Goal: Task Accomplishment & Management: Use online tool/utility

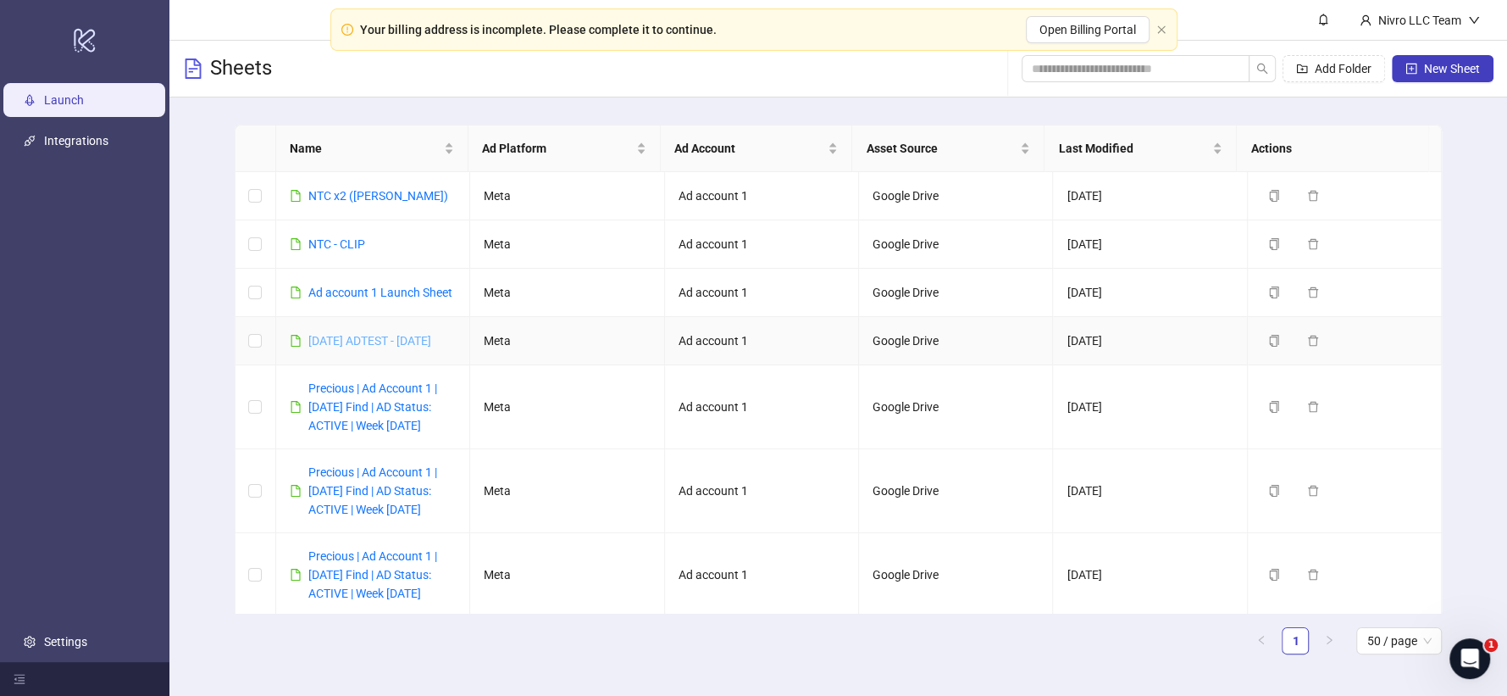
click at [339, 346] on link "[DATE] ADTEST - [DATE]" at bounding box center [369, 341] width 123 height 14
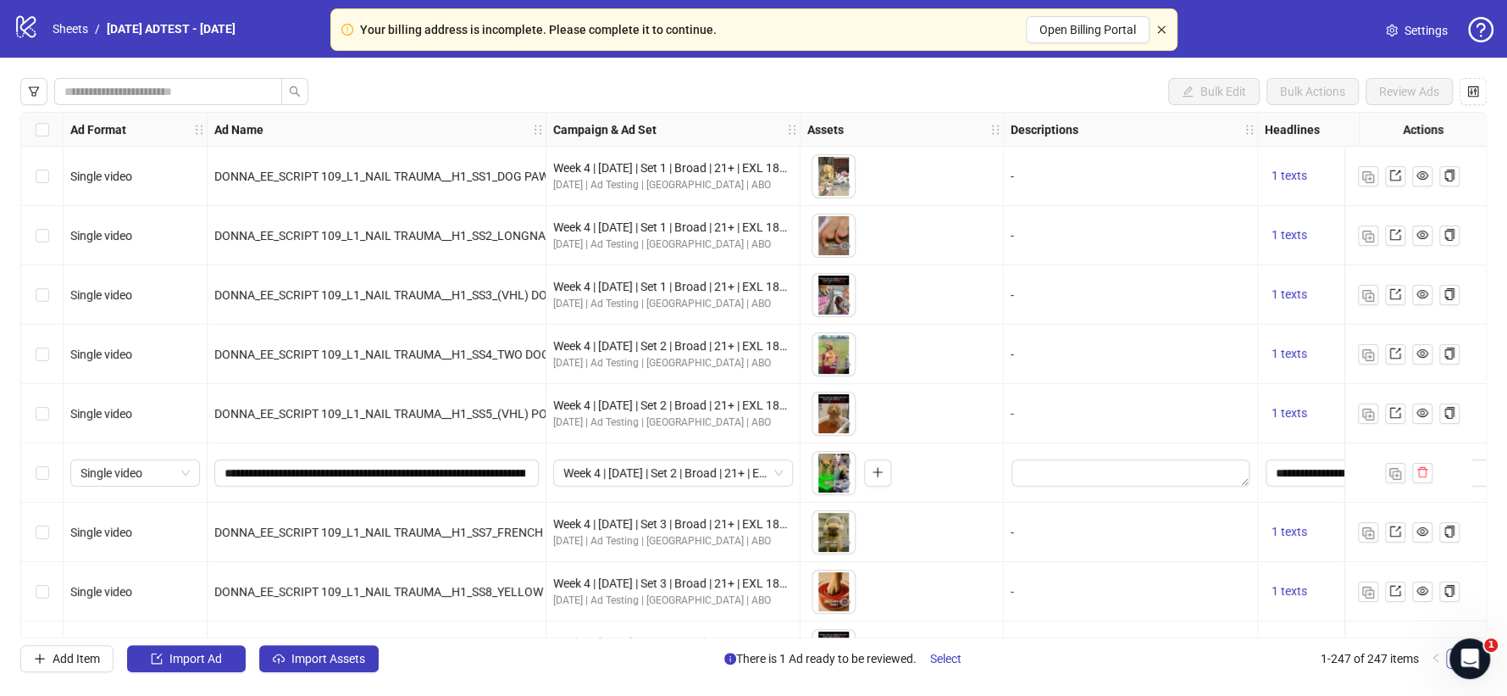
click at [1161, 25] on icon "close" at bounding box center [1161, 30] width 10 height 10
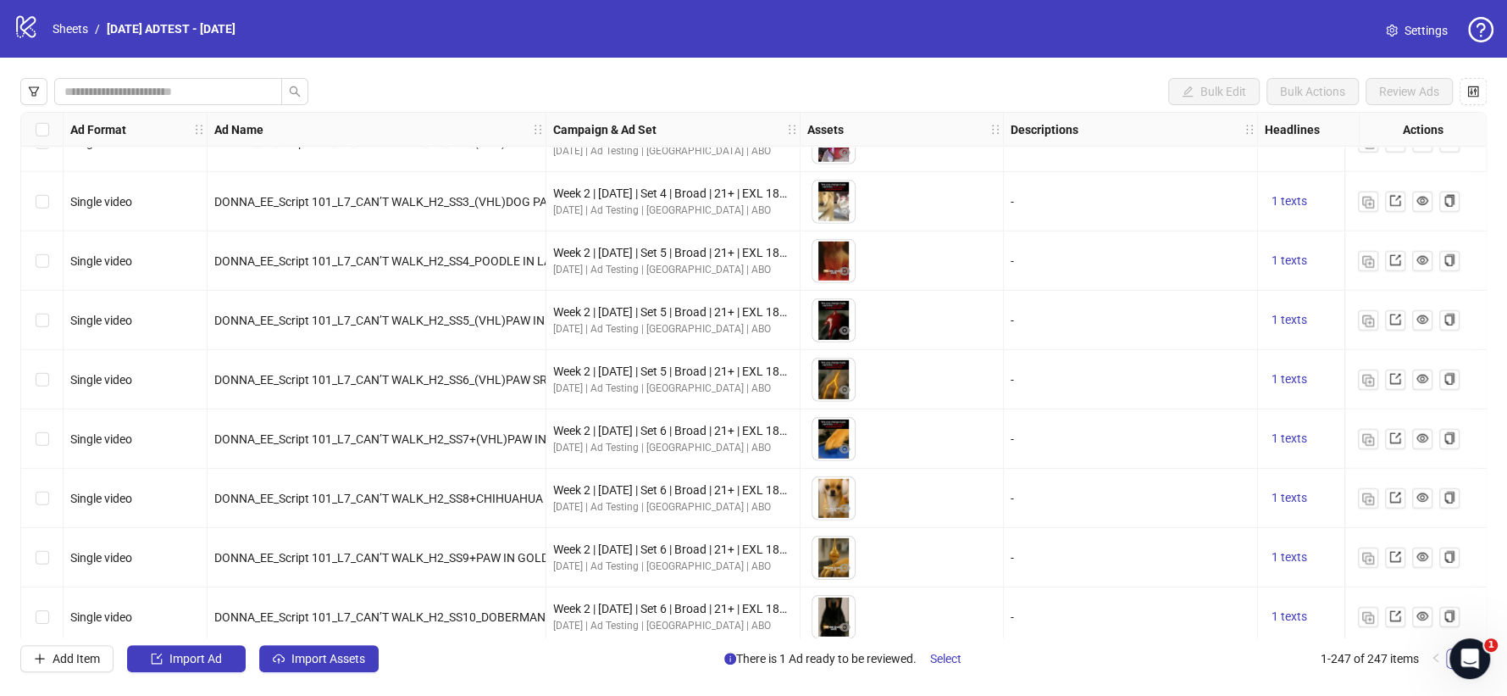
scroll to position [14162, 0]
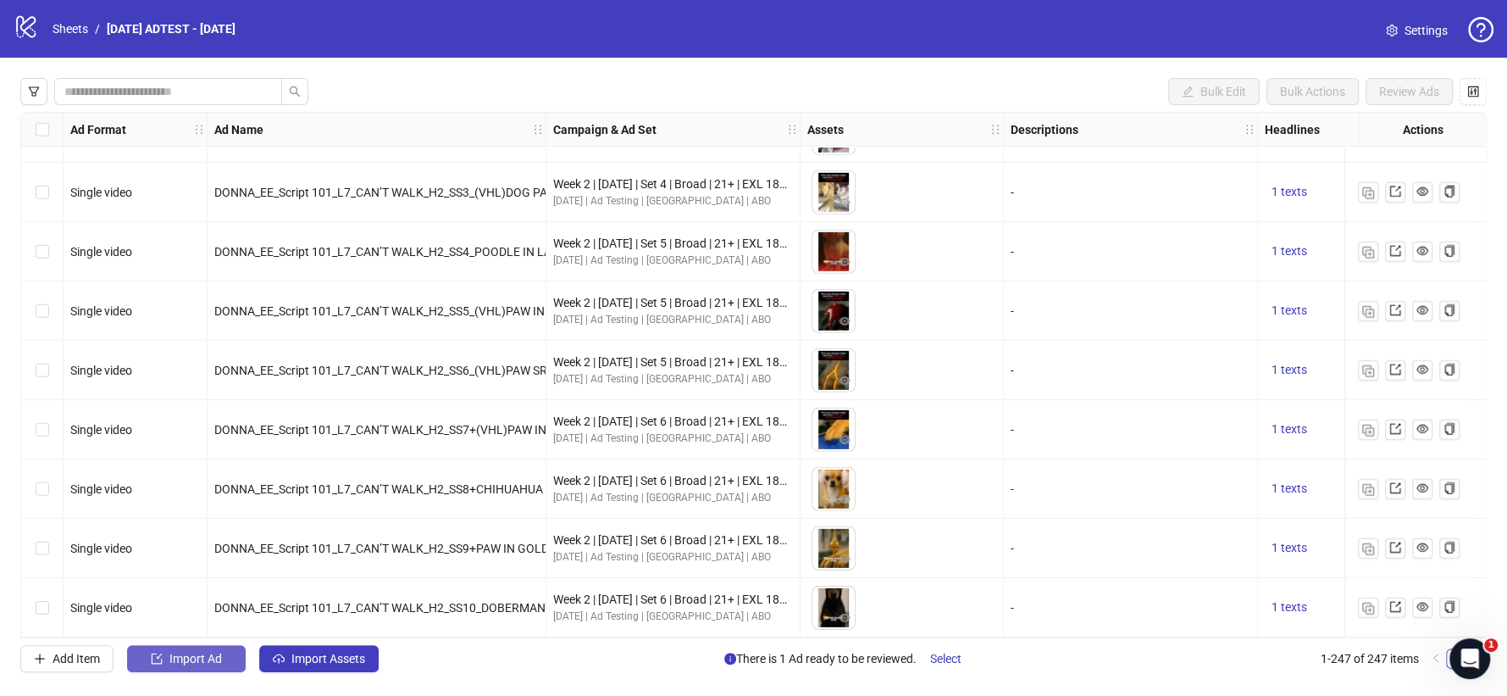
click at [183, 625] on span "Import Ad" at bounding box center [195, 658] width 53 height 14
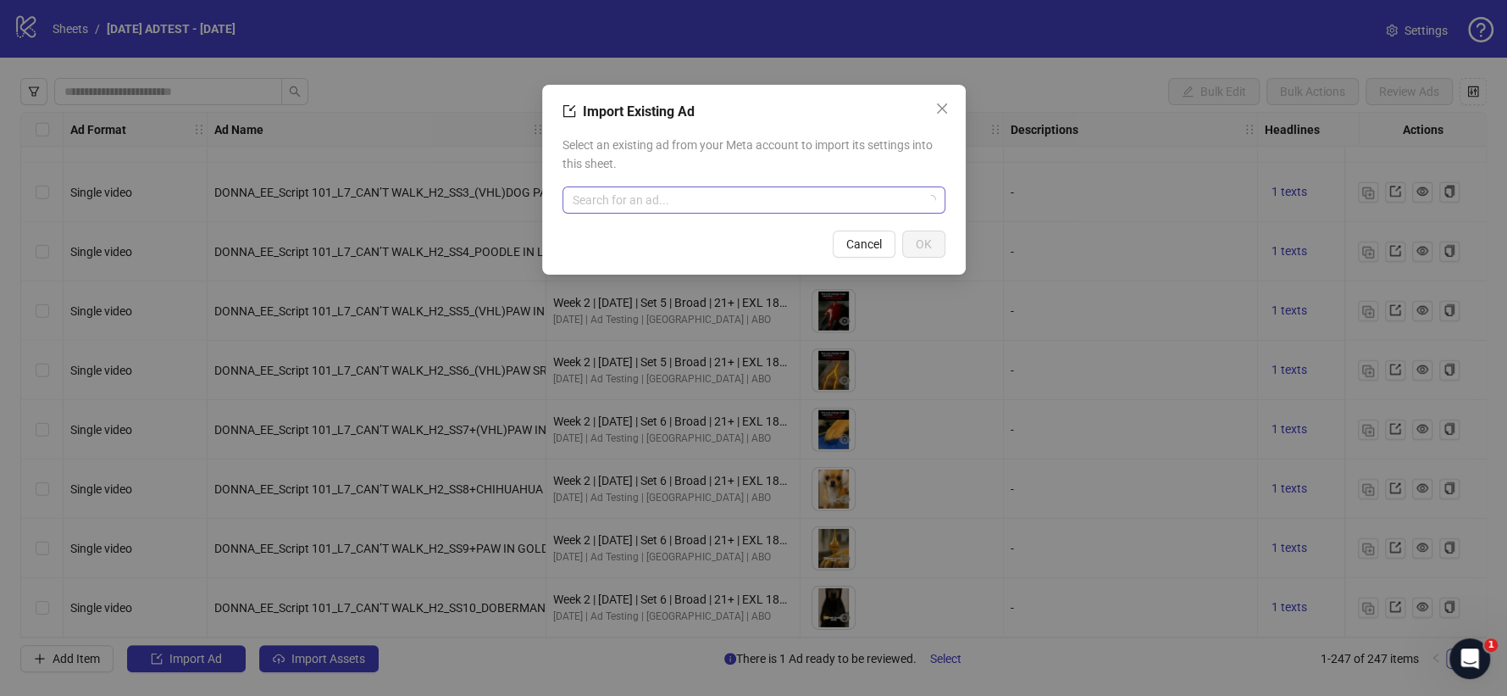
click at [741, 207] on input "search" at bounding box center [746, 199] width 347 height 25
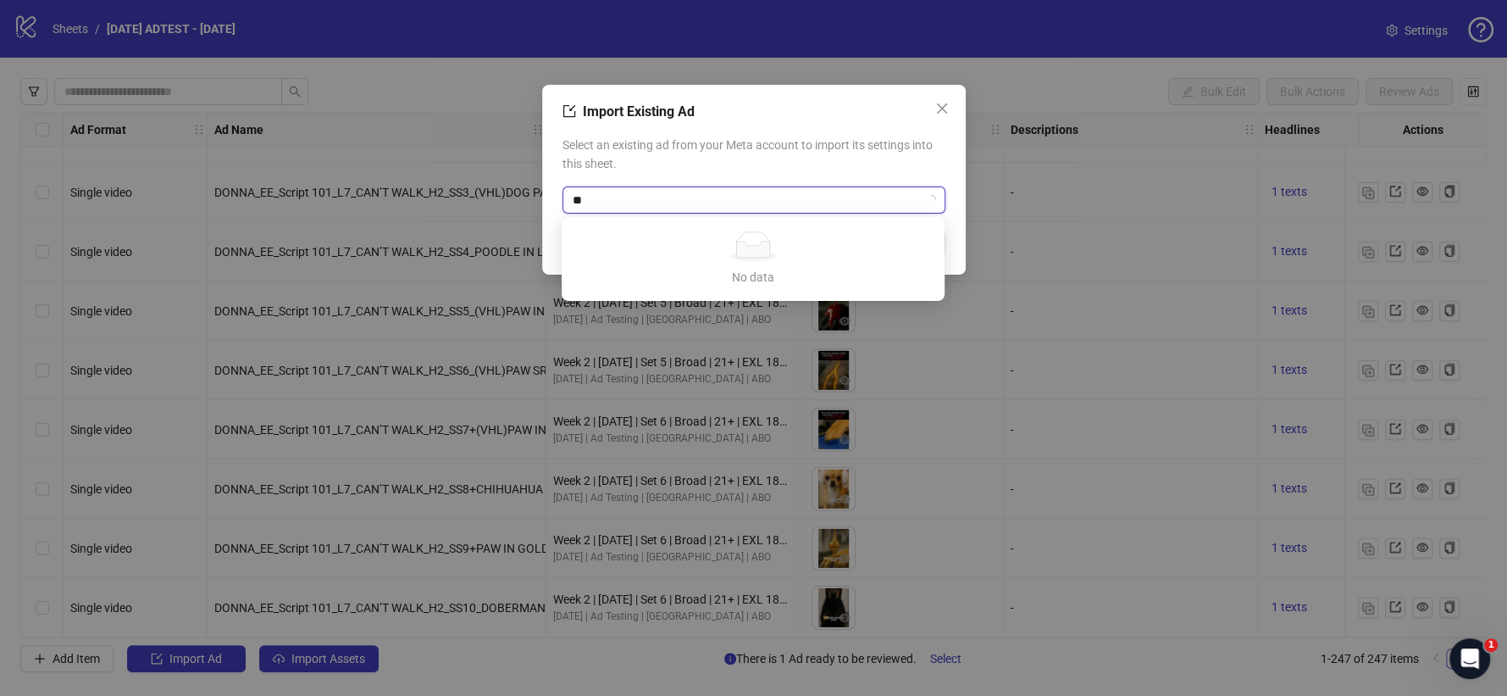
type input "*"
type input "********"
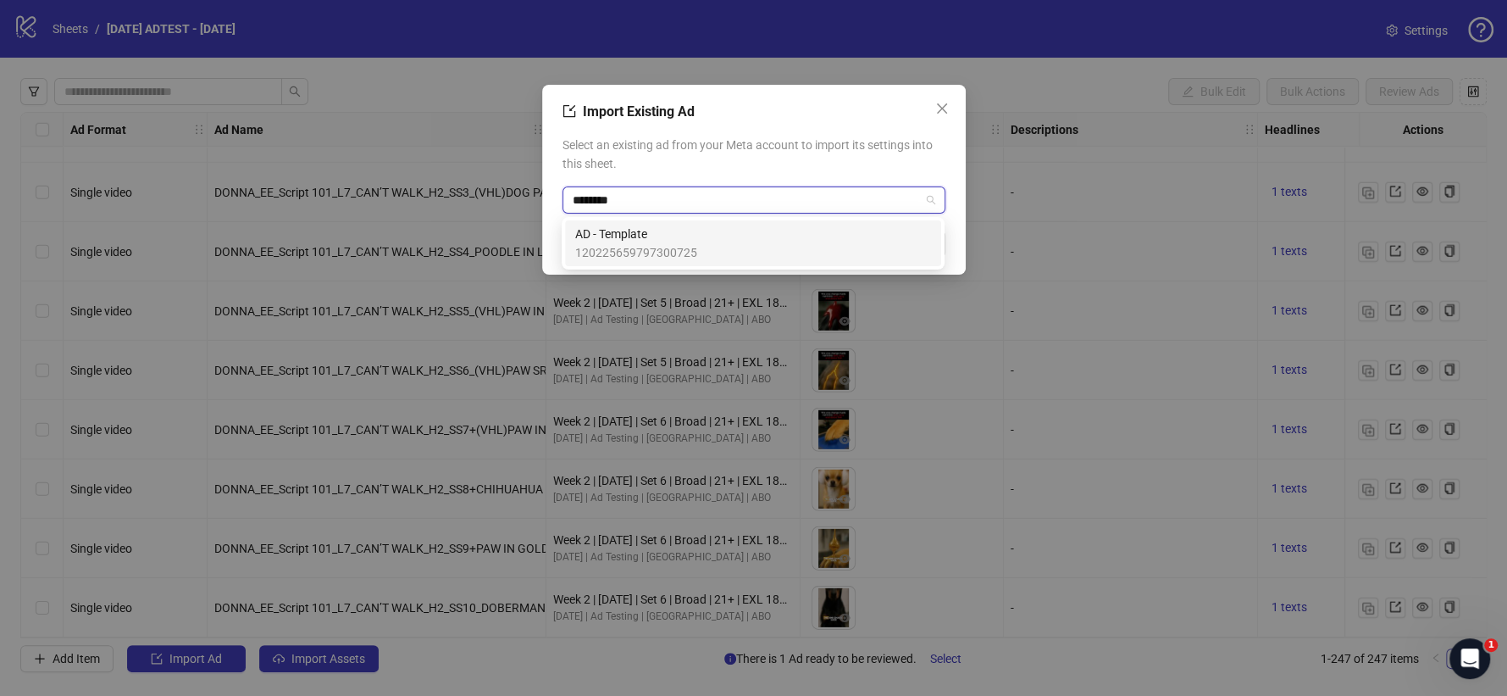
click at [597, 230] on span "AD - Template" at bounding box center [636, 234] width 122 height 19
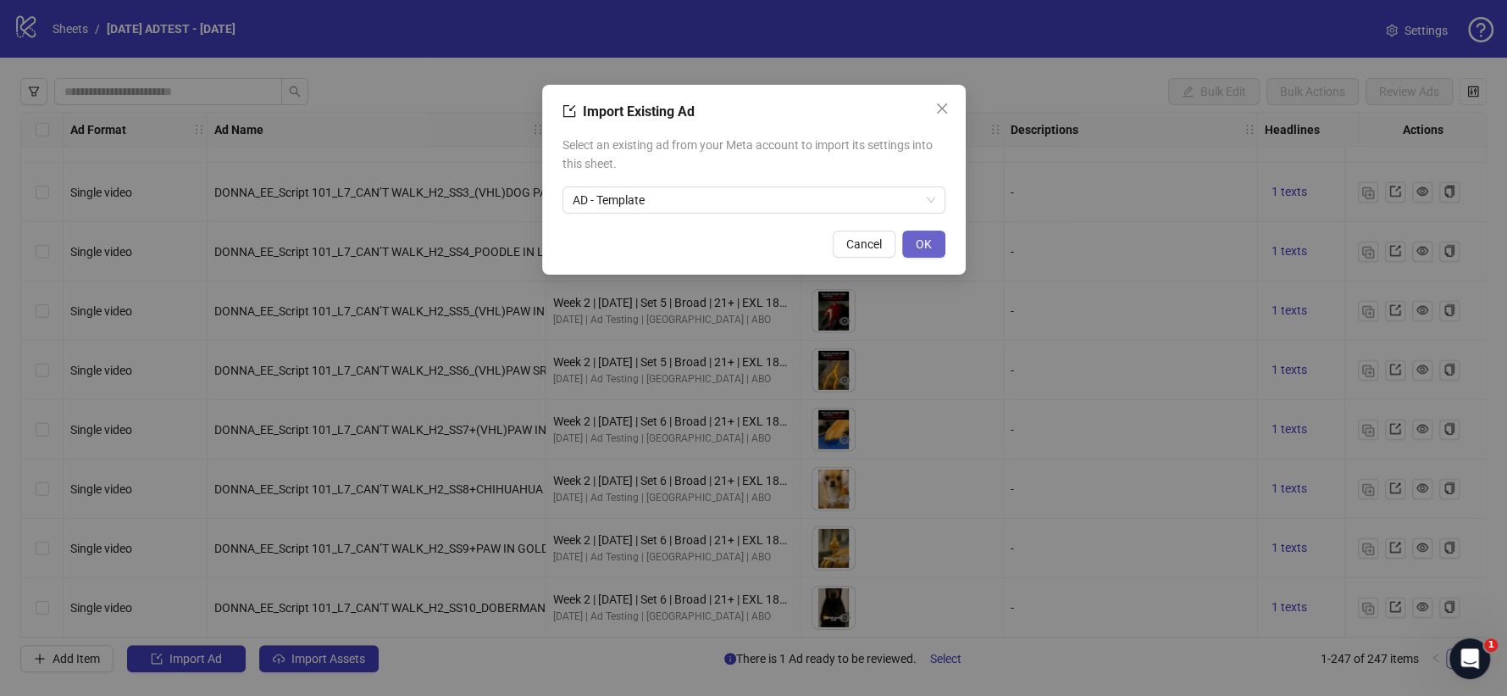
click at [925, 239] on span "OK" at bounding box center [924, 244] width 16 height 14
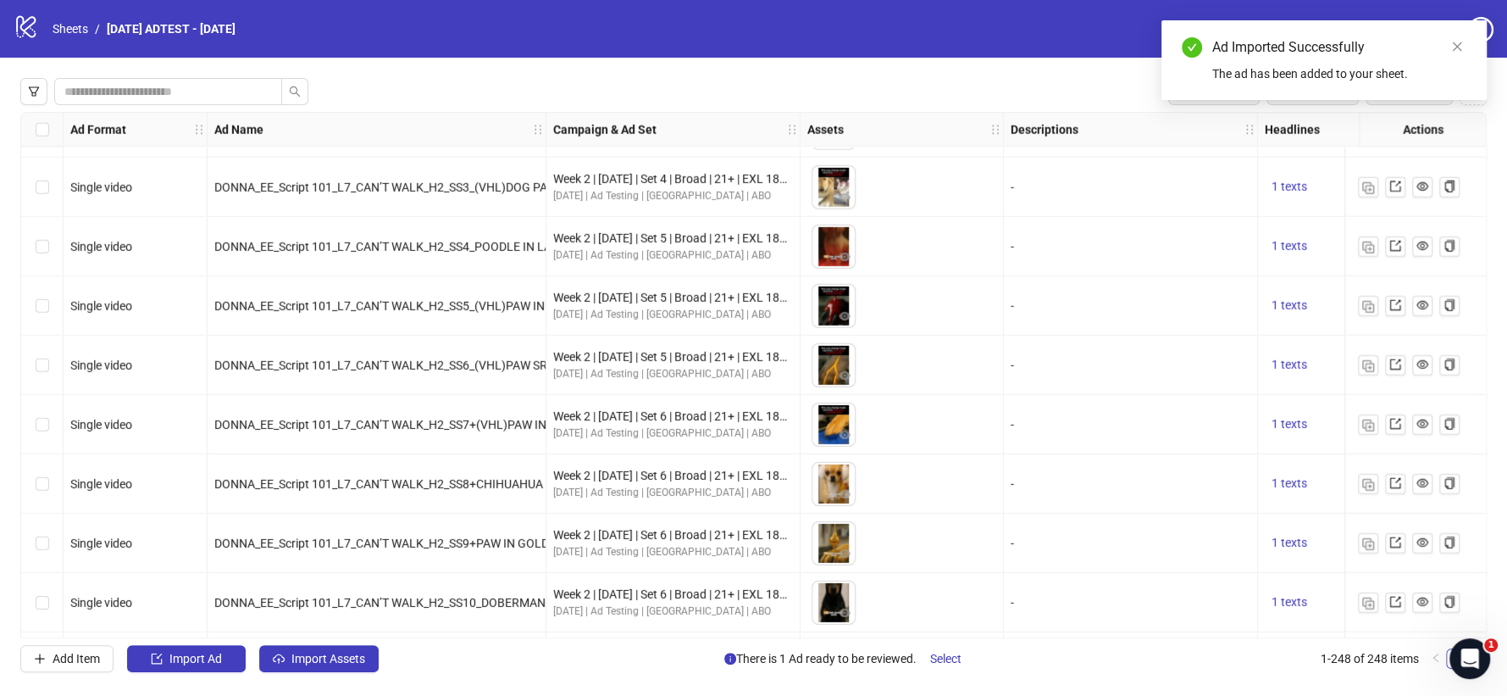
scroll to position [14222, 0]
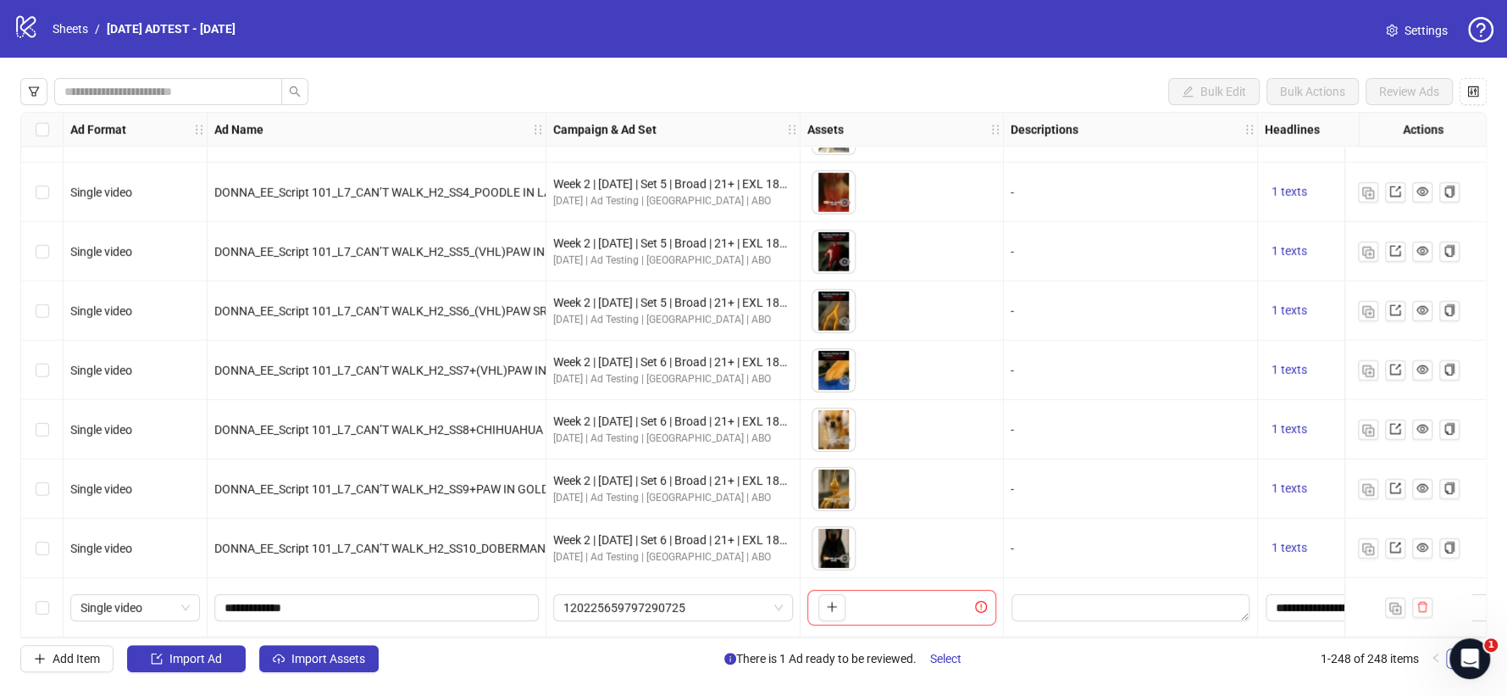
drag, startPoint x: 297, startPoint y: 660, endPoint x: 479, endPoint y: 341, distance: 367.7
click at [297, 625] on span "Import Assets" at bounding box center [328, 658] width 74 height 14
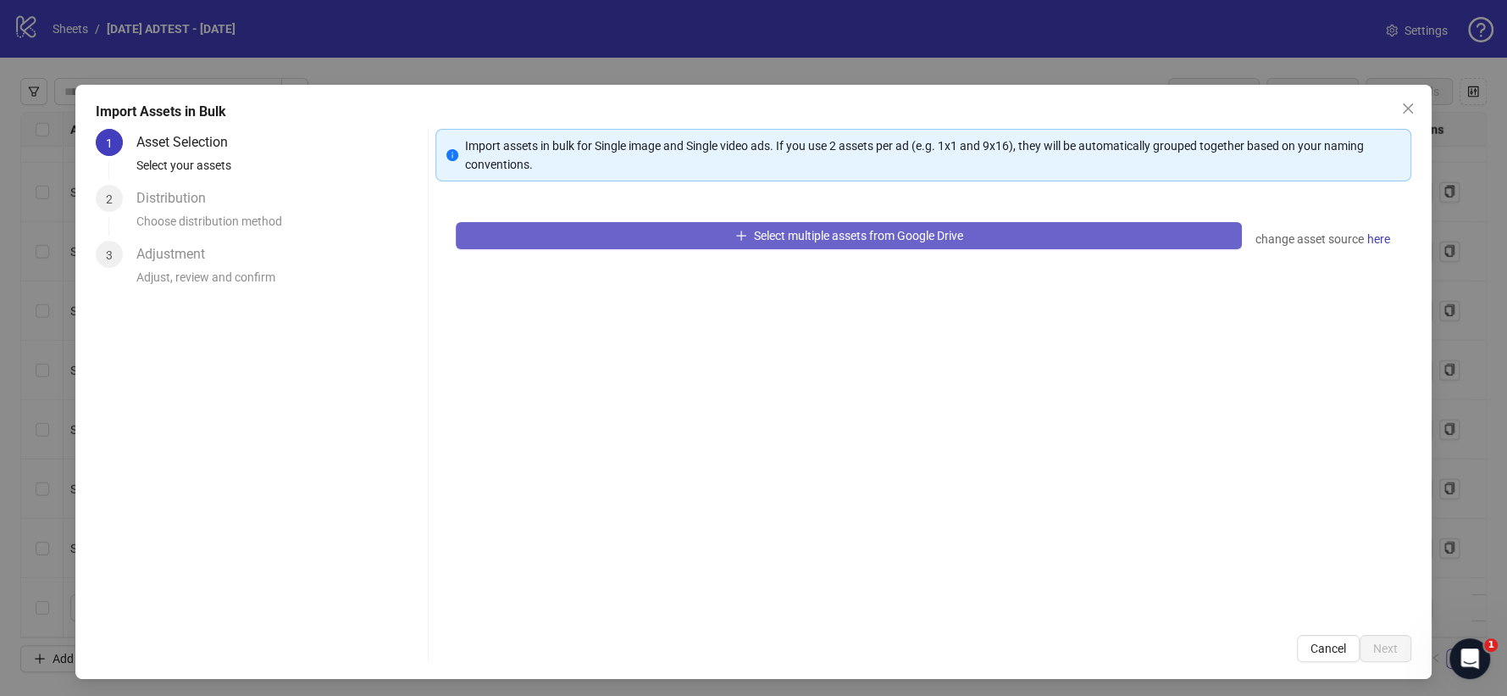
click at [836, 230] on span "Select multiple assets from Google Drive" at bounding box center [858, 236] width 209 height 14
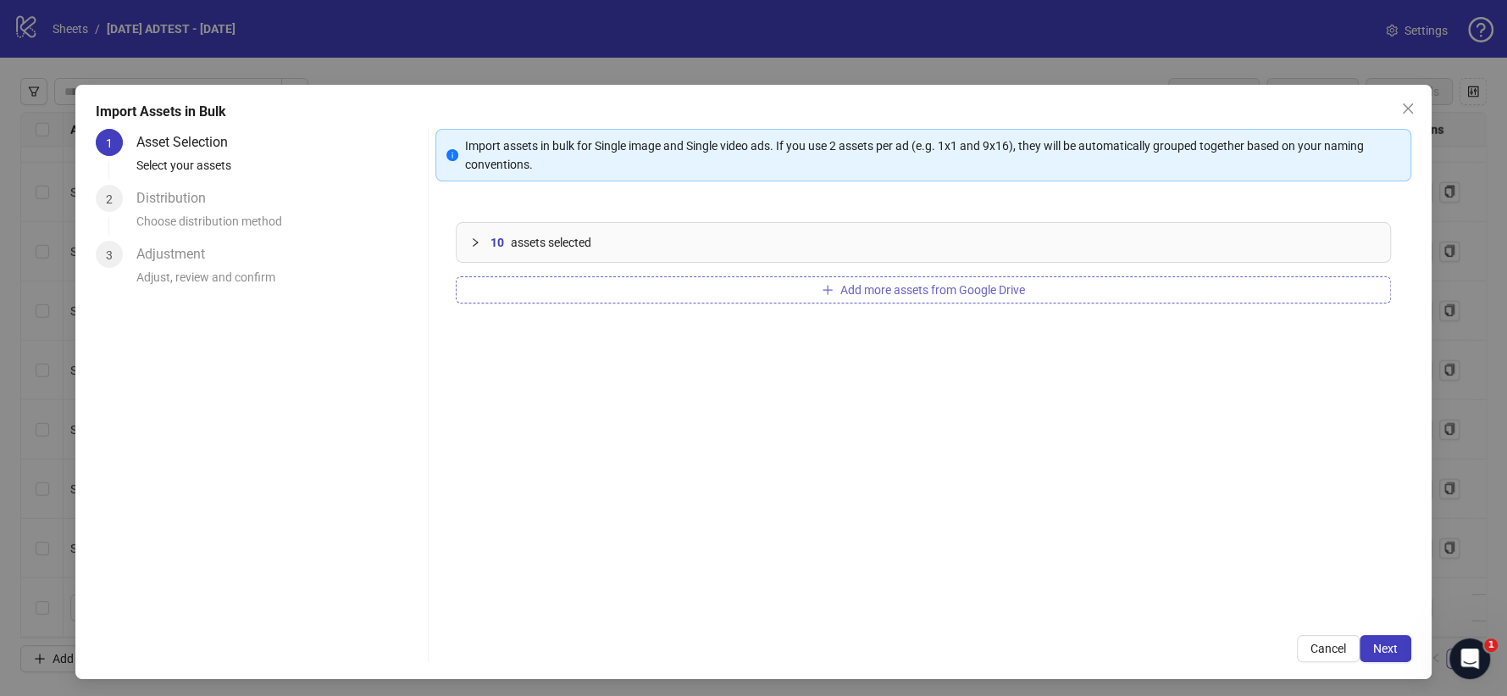
click at [865, 288] on span "Add more assets from Google Drive" at bounding box center [932, 290] width 185 height 14
click at [1355, 625] on button "Next" at bounding box center [1386, 648] width 52 height 27
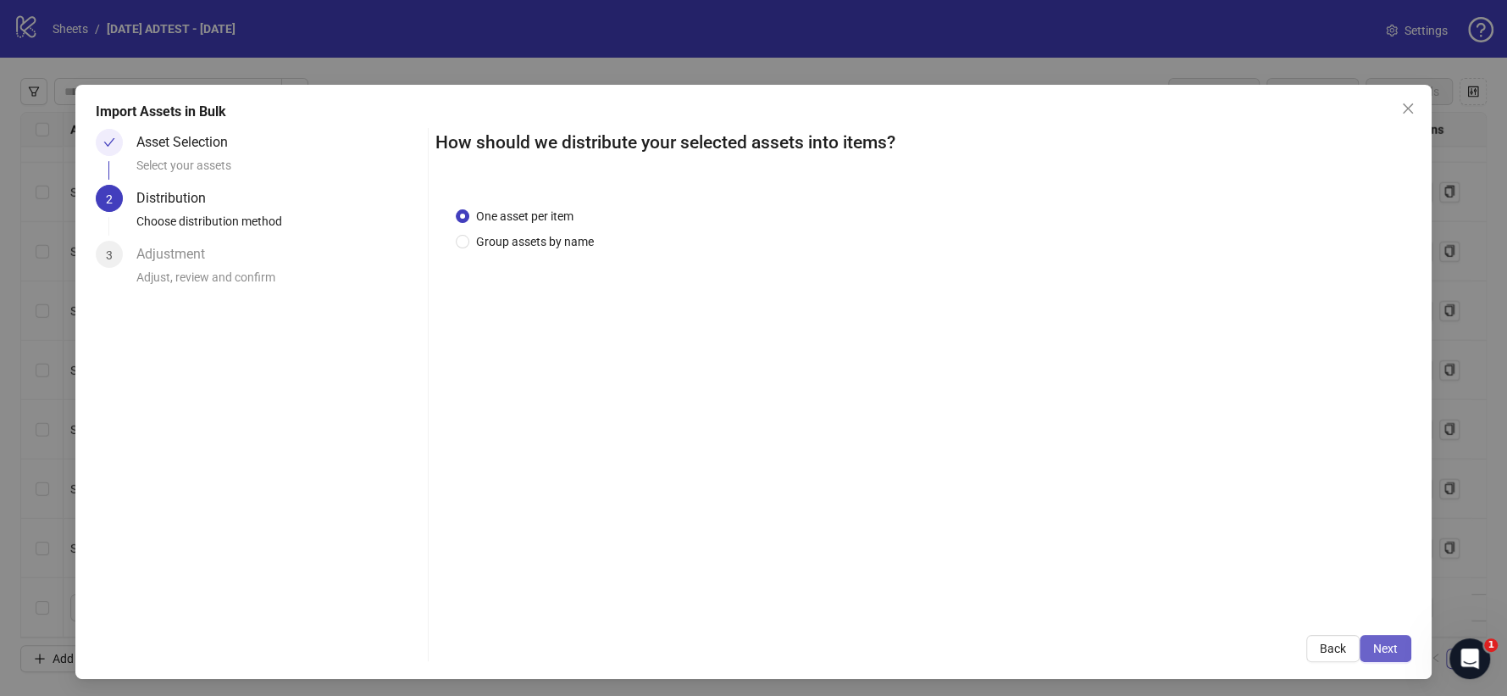
click at [1355, 625] on span "Next" at bounding box center [1385, 648] width 25 height 14
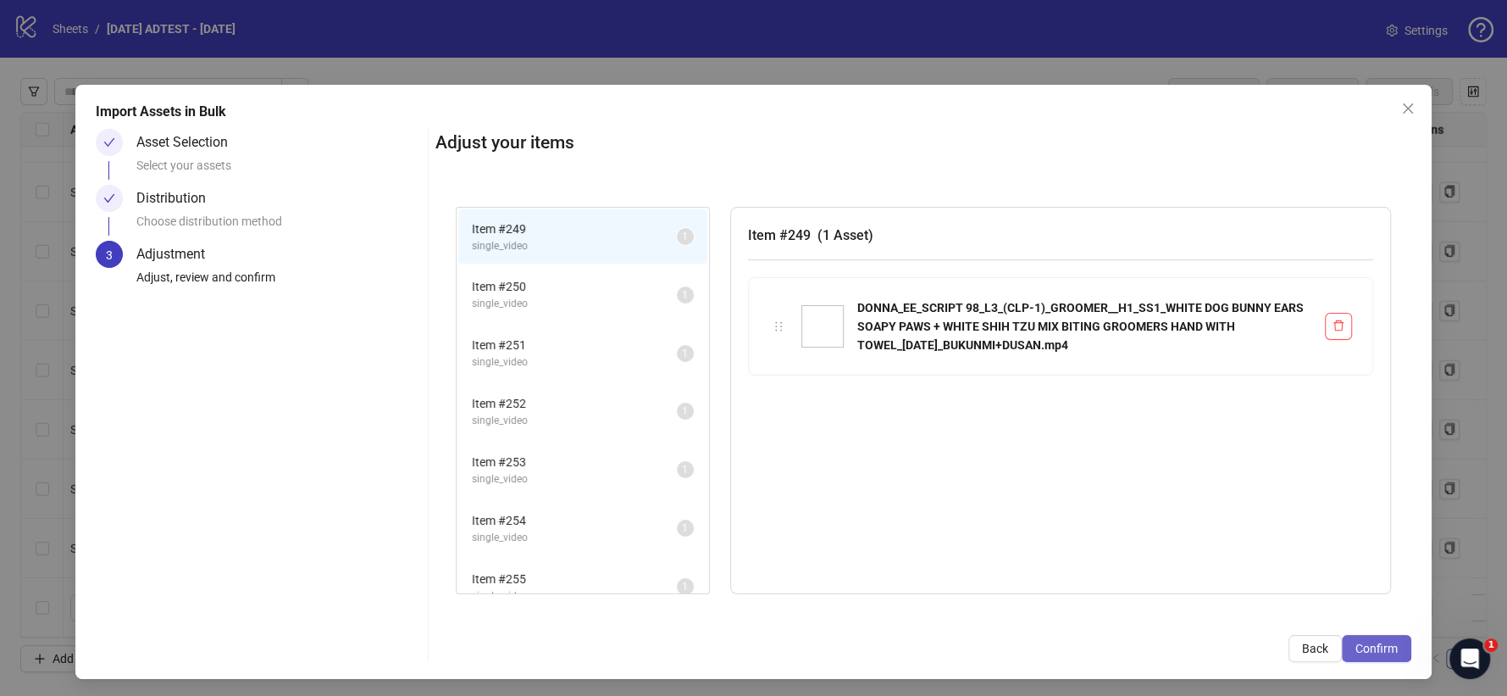
click at [1355, 625] on span "Confirm" at bounding box center [1376, 648] width 42 height 14
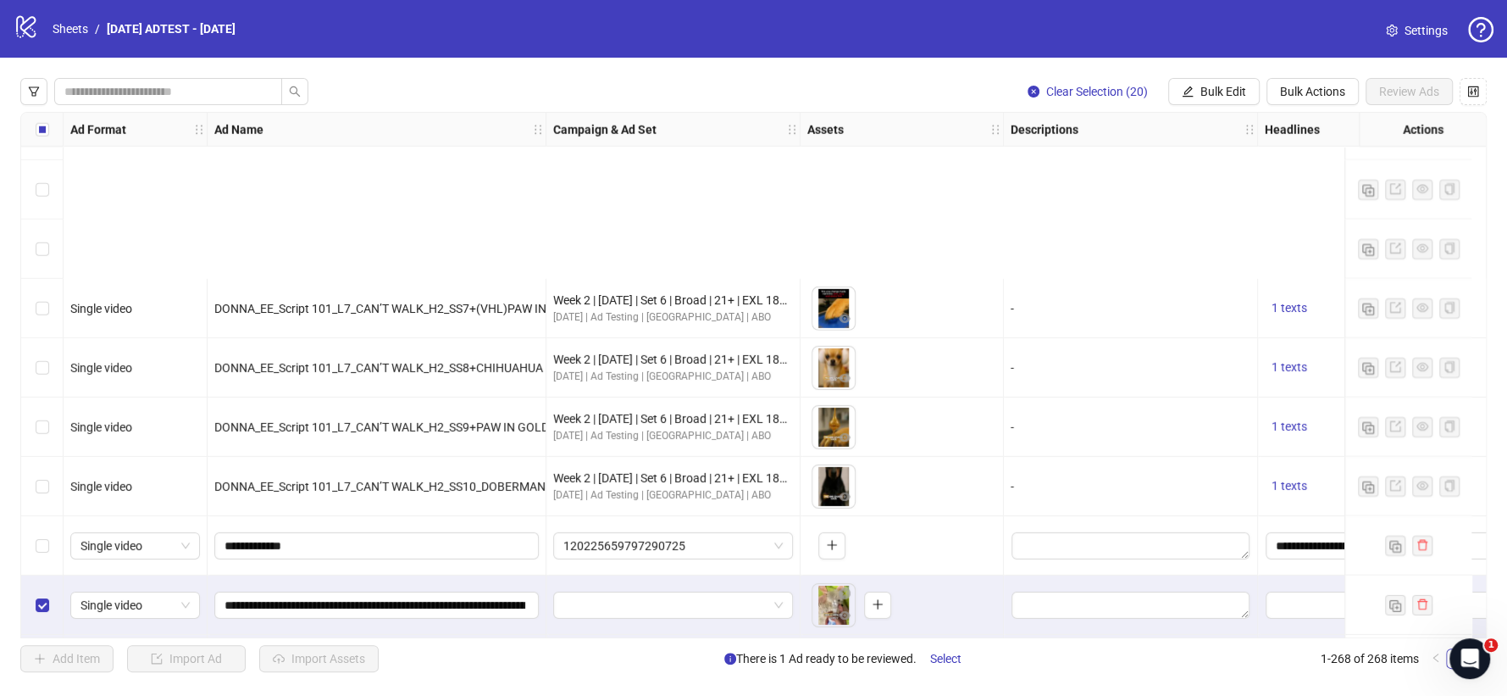
scroll to position [14560, 0]
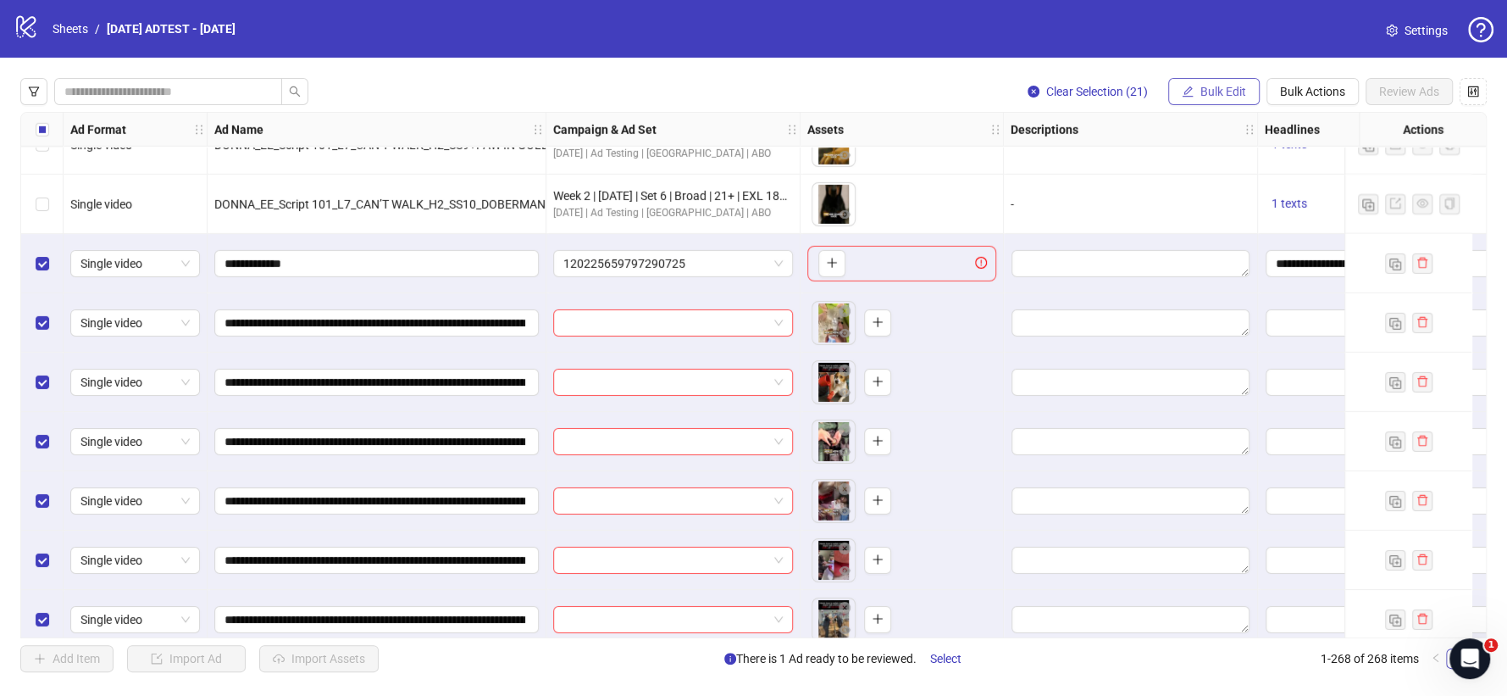
click at [1189, 86] on icon "edit" at bounding box center [1188, 92] width 12 height 12
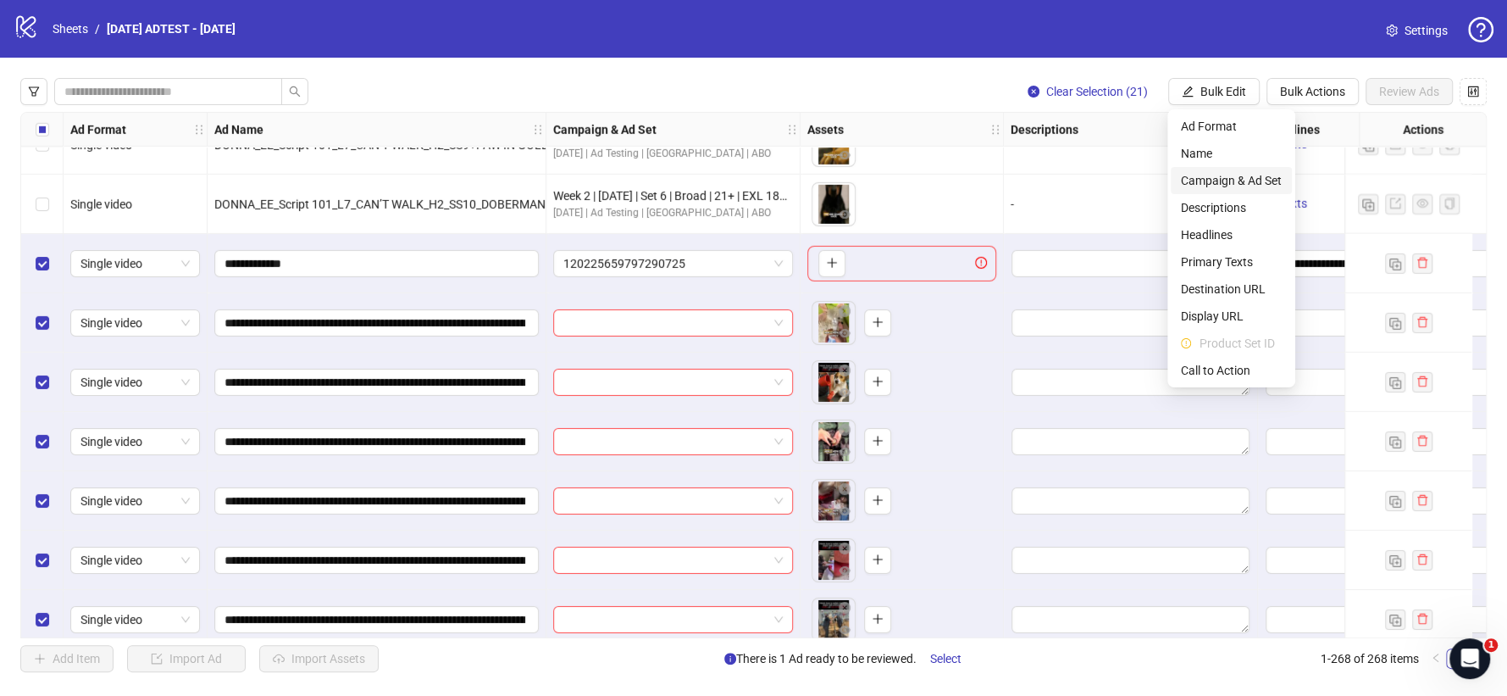
click at [1215, 182] on span "Campaign & Ad Set" at bounding box center [1231, 180] width 101 height 19
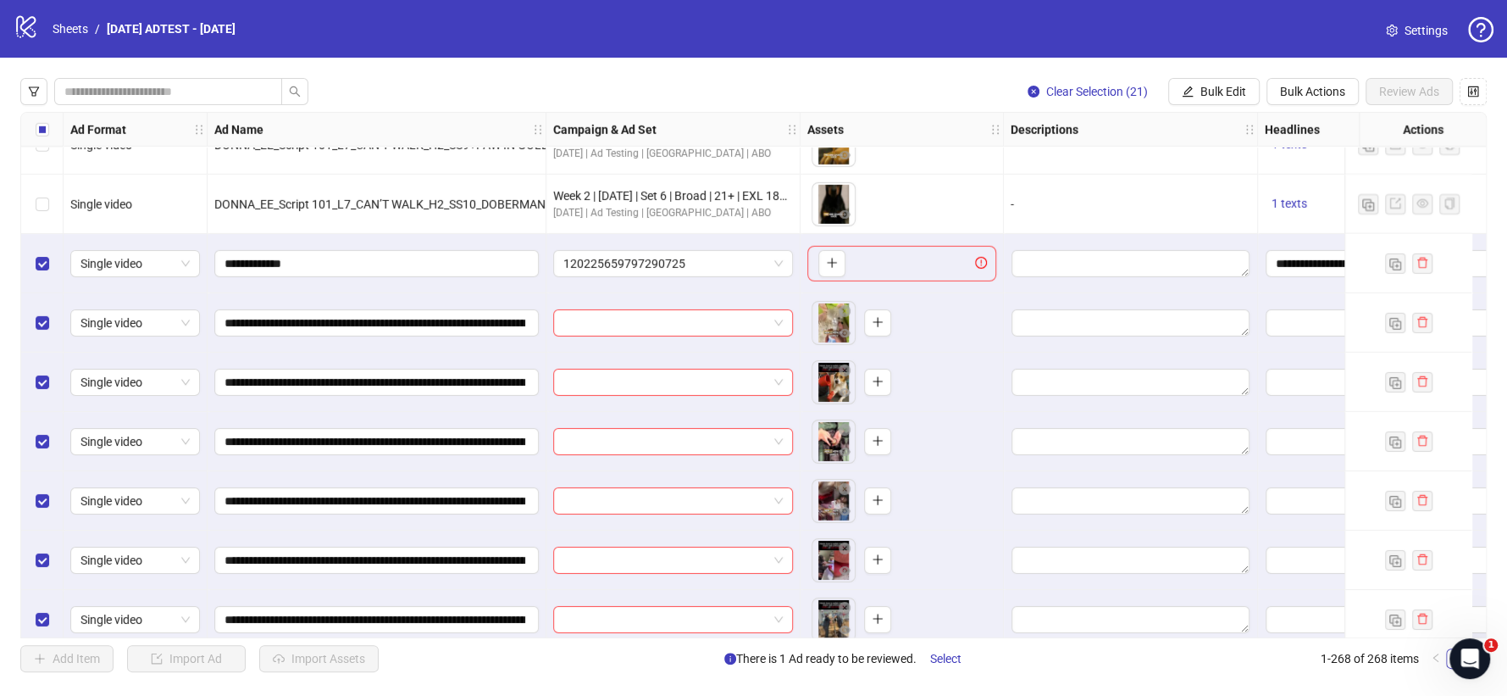
click at [1227, 109] on div "Clear Selection (21) Bulk Edit Bulk Actions Review Ads Ad Format Ad Name Campai…" at bounding box center [753, 375] width 1507 height 635
click at [1228, 86] on span "Bulk Edit" at bounding box center [1223, 92] width 46 height 14
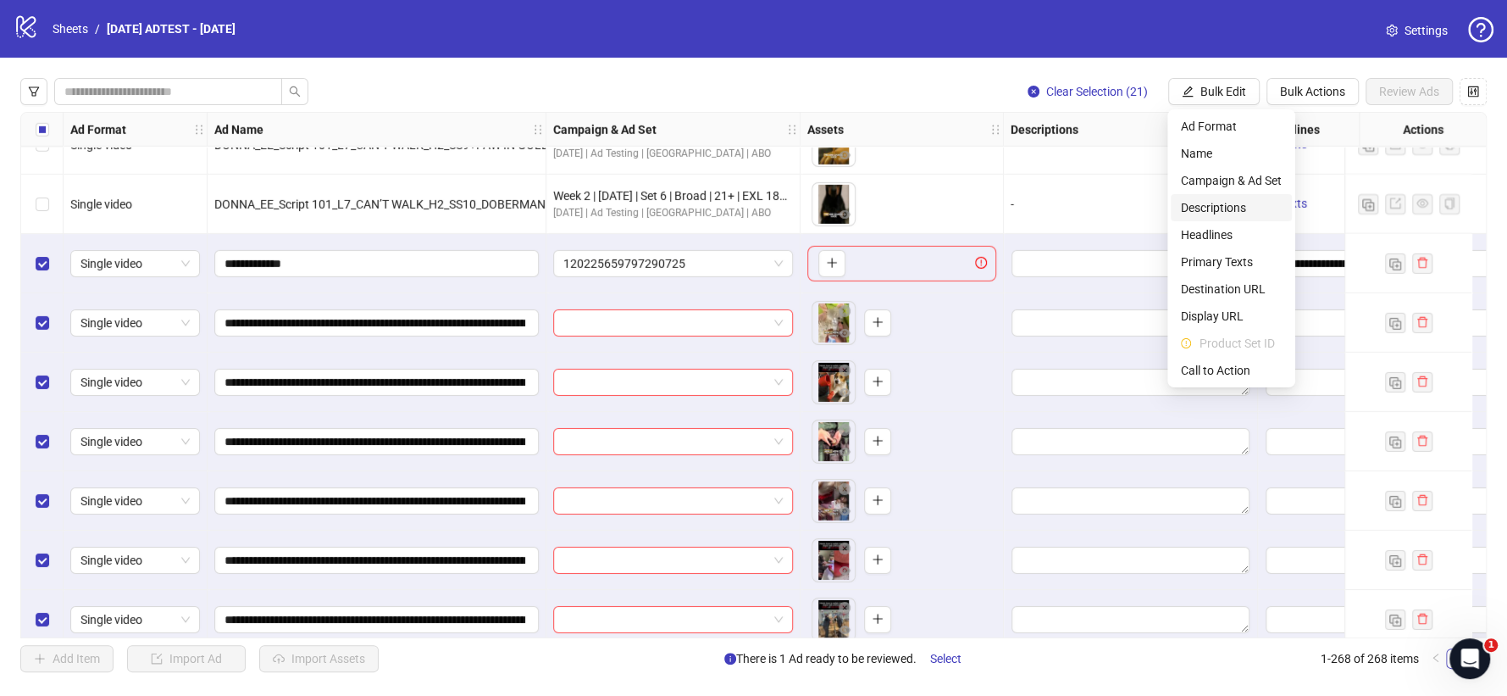
click at [1216, 210] on span "Descriptions" at bounding box center [1231, 207] width 101 height 19
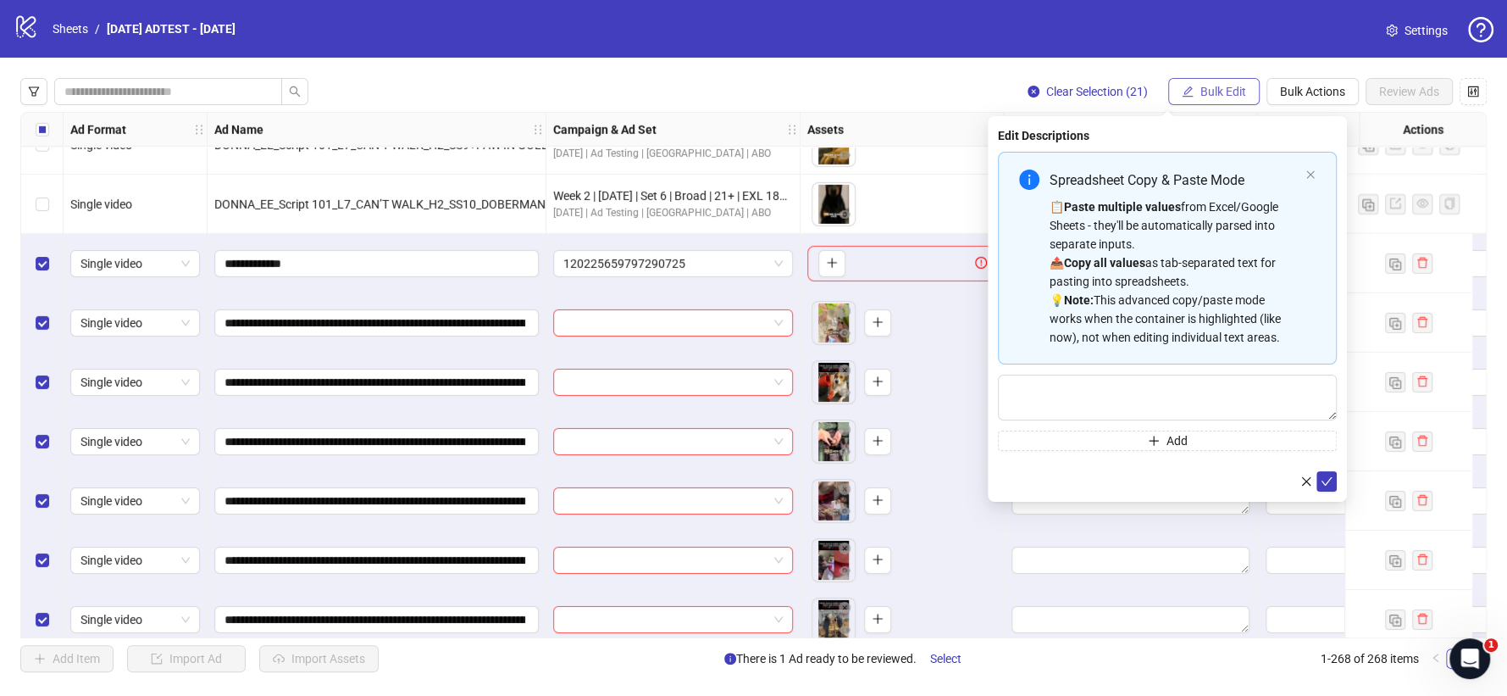
click at [1229, 97] on span "Bulk Edit" at bounding box center [1223, 92] width 46 height 14
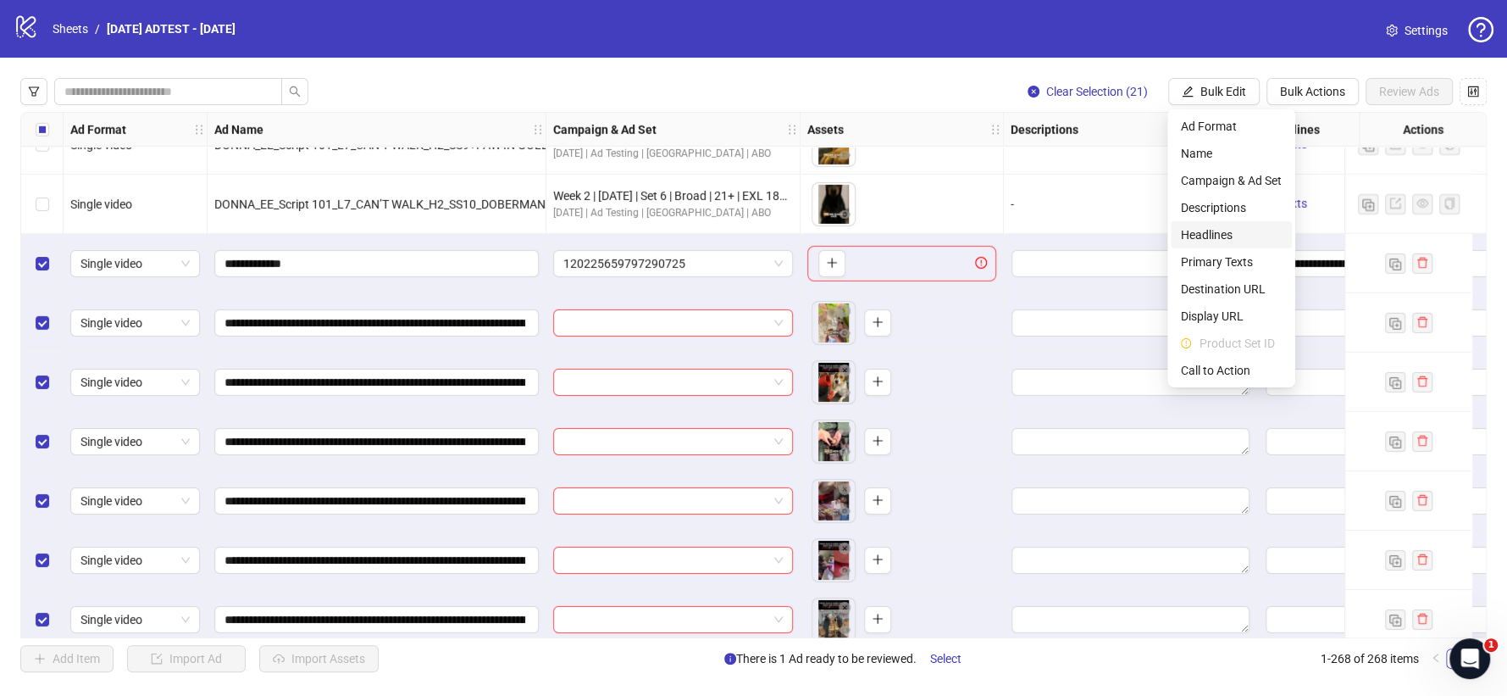
click at [1226, 228] on span "Headlines" at bounding box center [1231, 234] width 101 height 19
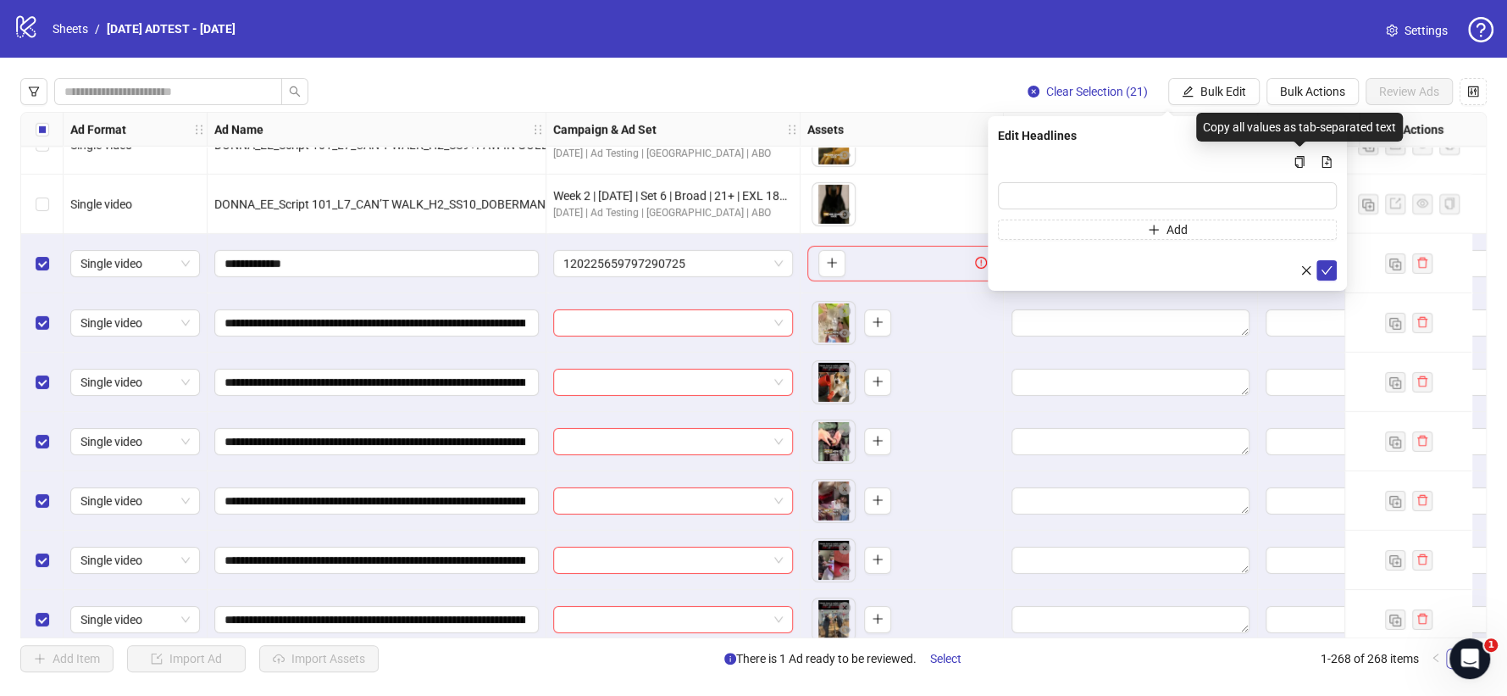
click at [1237, 209] on div "Add" at bounding box center [1167, 196] width 339 height 88
click at [1237, 200] on input "Multi-input container - paste or copy values" at bounding box center [1167, 195] width 339 height 27
type input "**********"
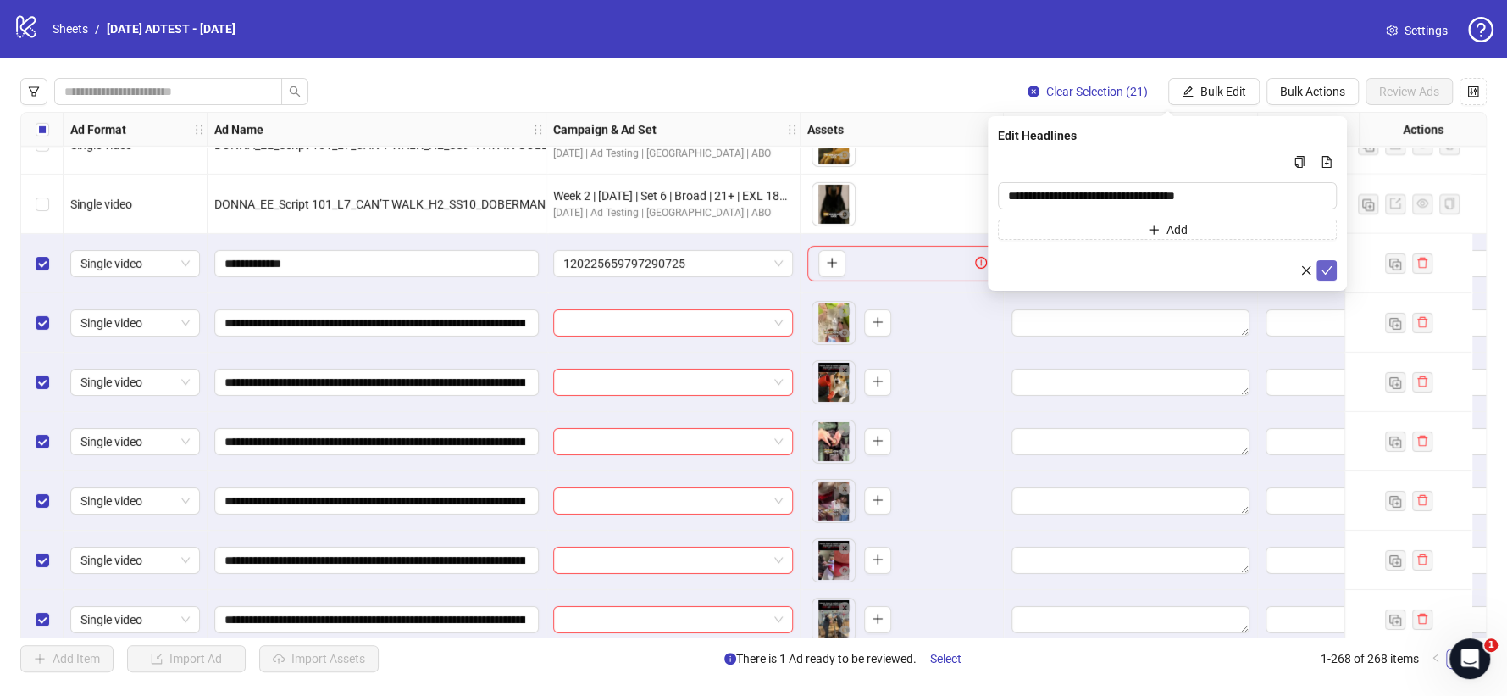
click at [1331, 266] on icon "check" at bounding box center [1327, 270] width 11 height 8
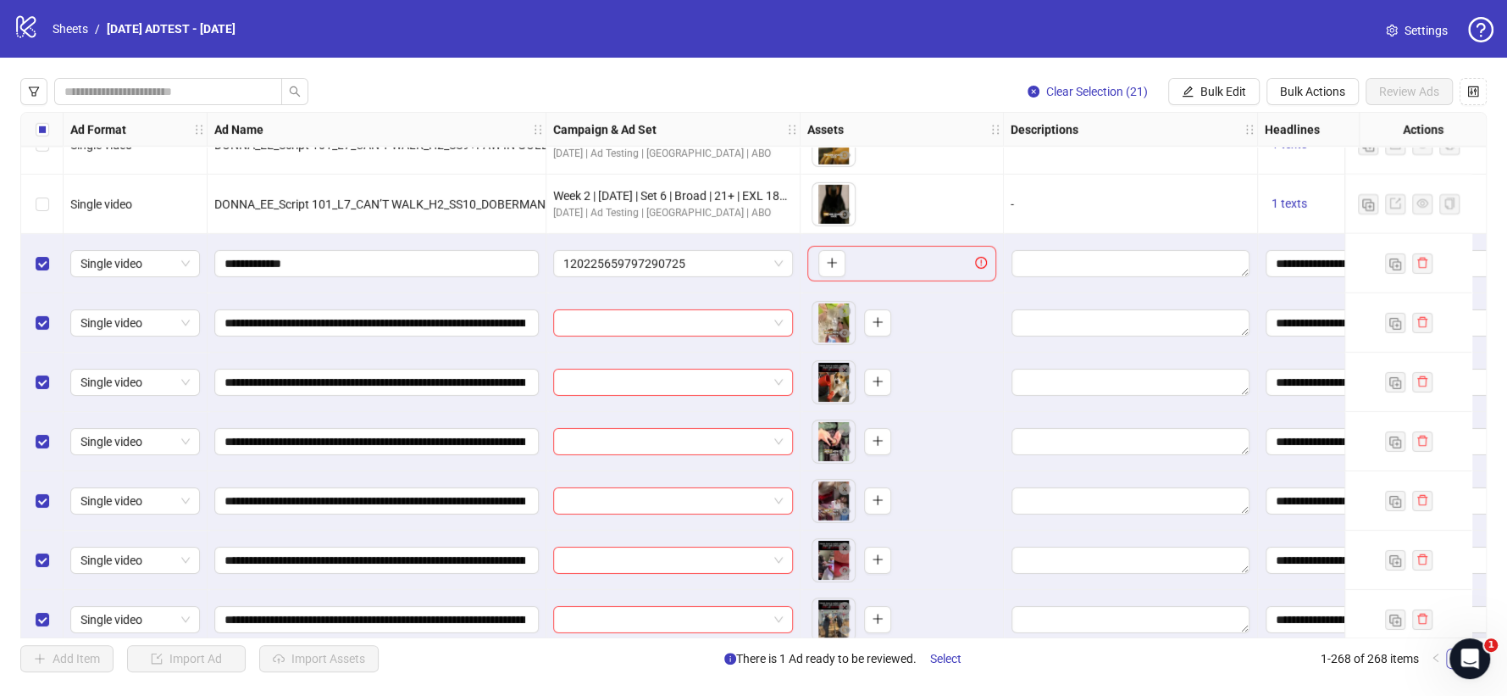
drag, startPoint x: 807, startPoint y: 638, endPoint x: 845, endPoint y: 636, distance: 37.3
click at [845, 625] on div "Ad Format Ad Name Campaign & Ad Set Assets Descriptions Headlines Primary Texts…" at bounding box center [753, 375] width 1466 height 526
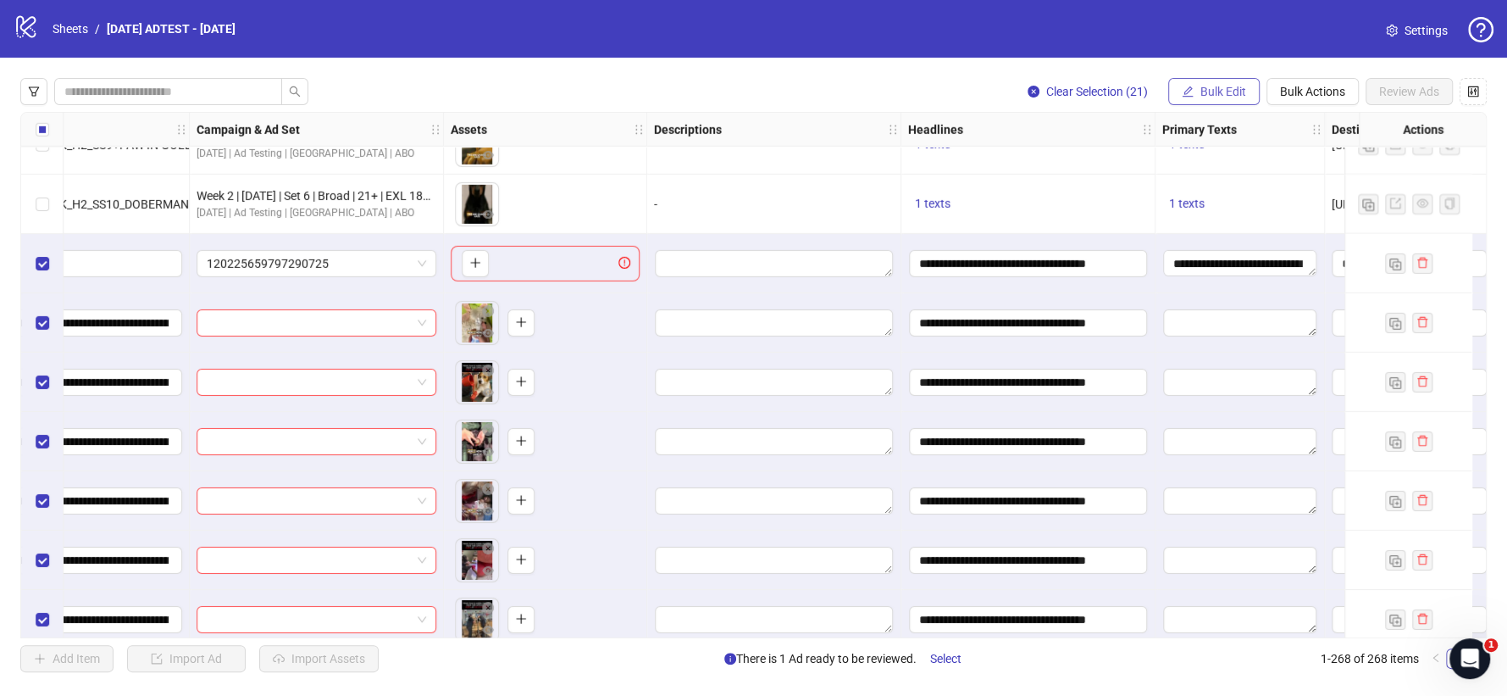
click at [1218, 94] on span "Bulk Edit" at bounding box center [1223, 92] width 46 height 14
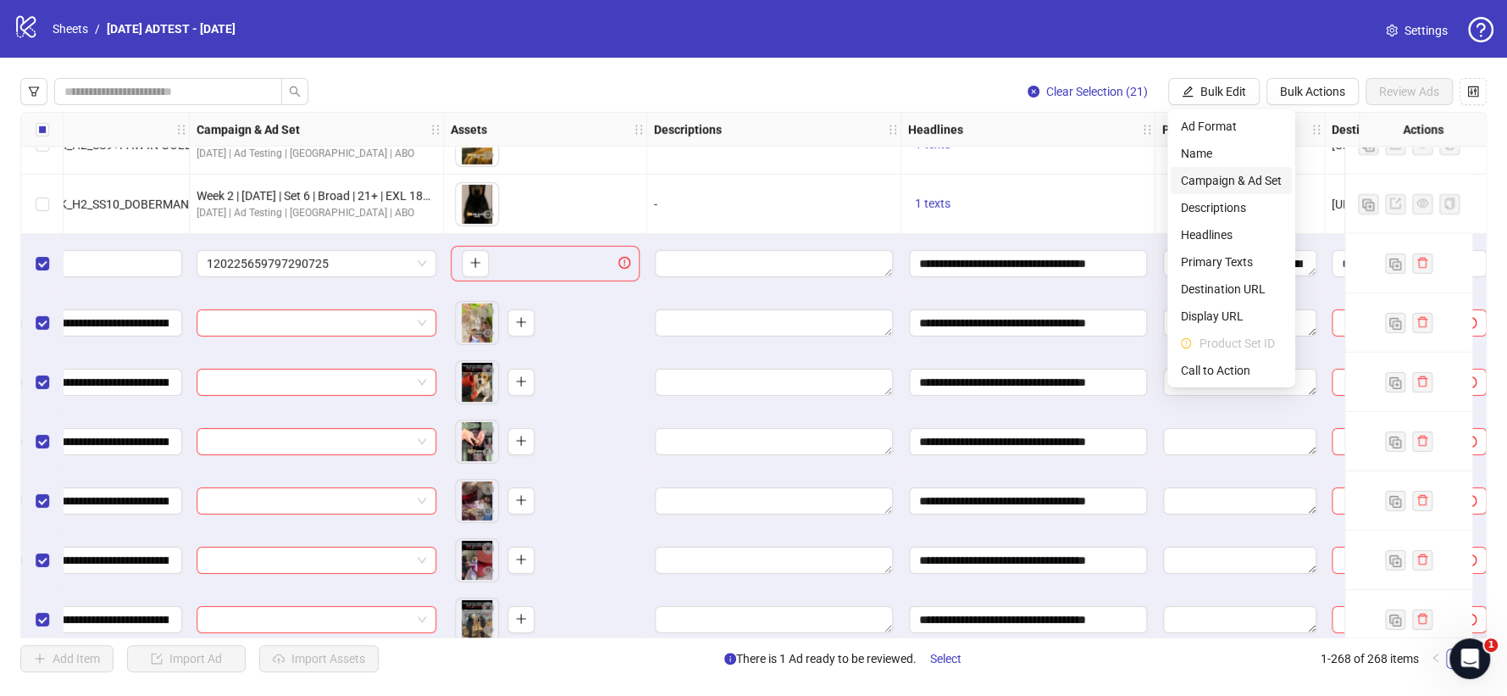
click at [1224, 191] on li "Campaign & Ad Set" at bounding box center [1231, 180] width 121 height 27
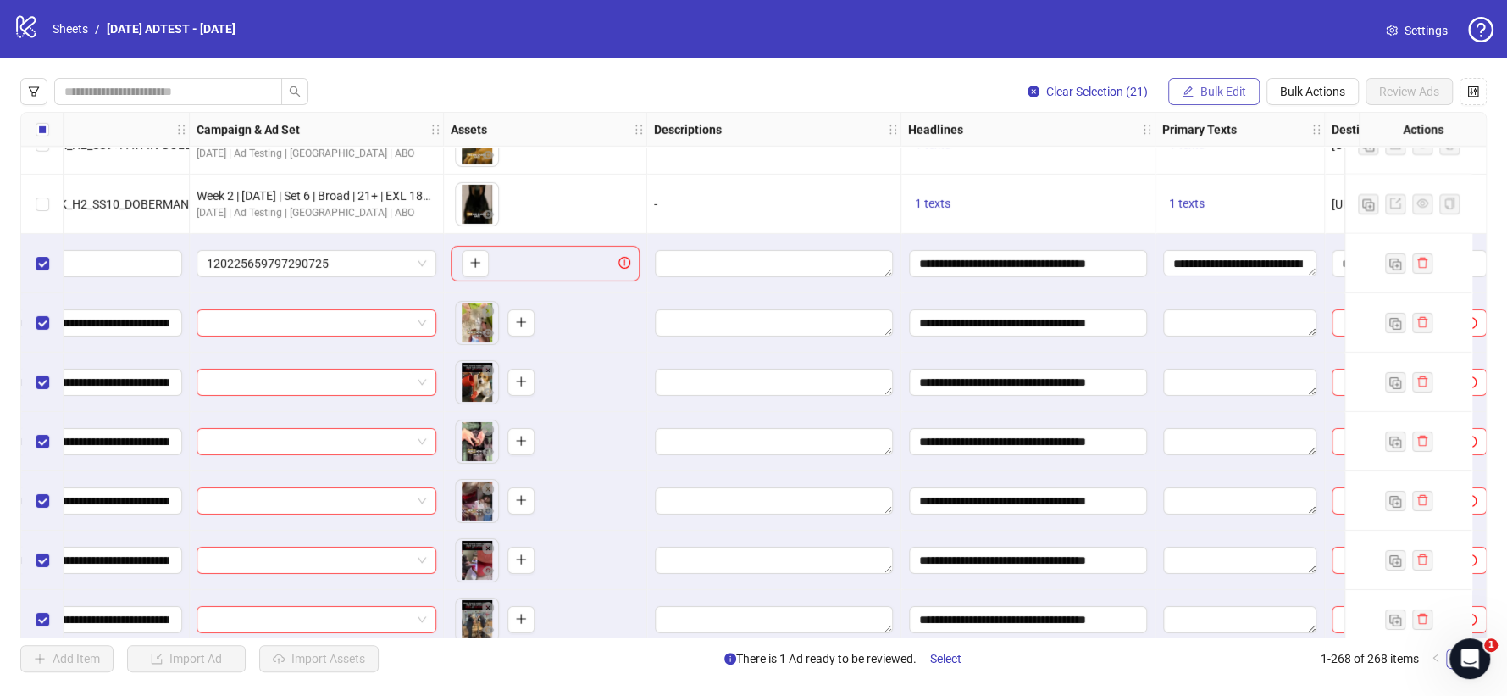
click at [1202, 88] on span "Bulk Edit" at bounding box center [1223, 92] width 46 height 14
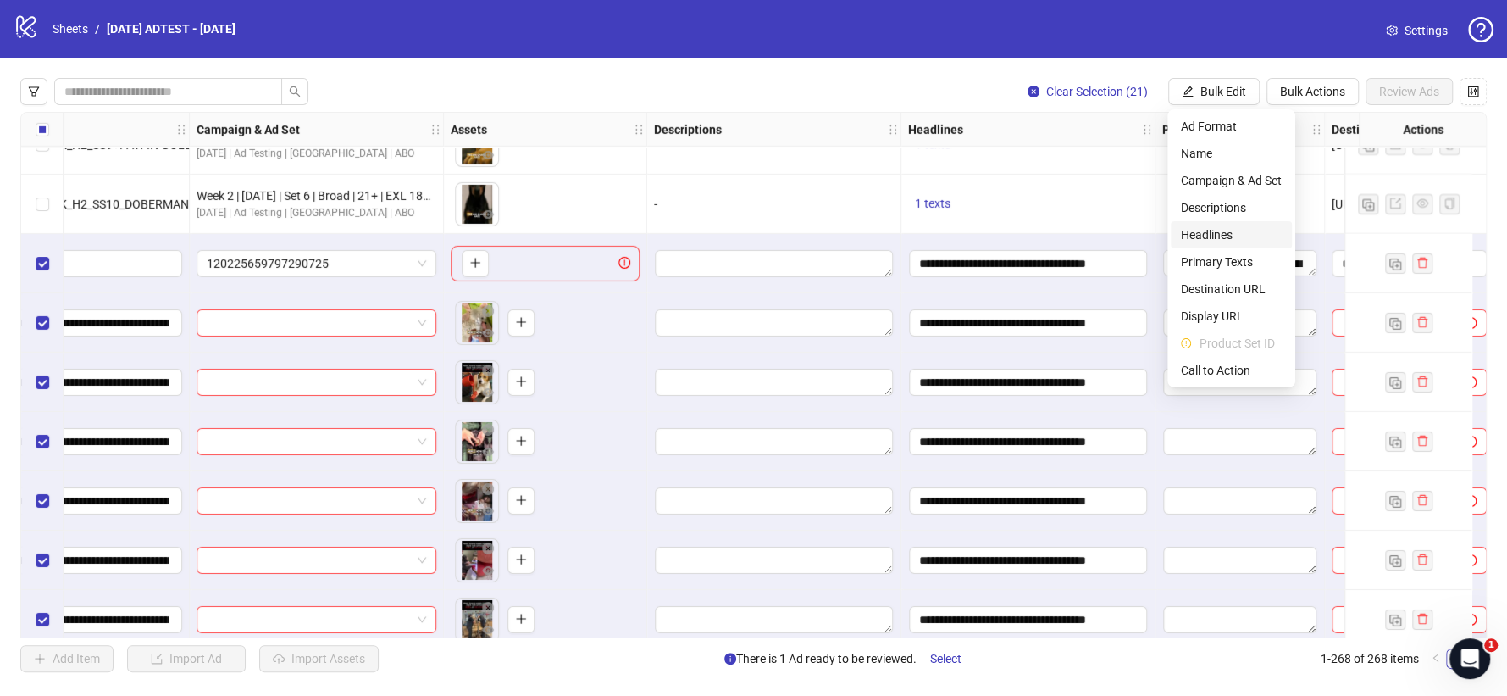
click at [1197, 230] on span "Headlines" at bounding box center [1231, 234] width 101 height 19
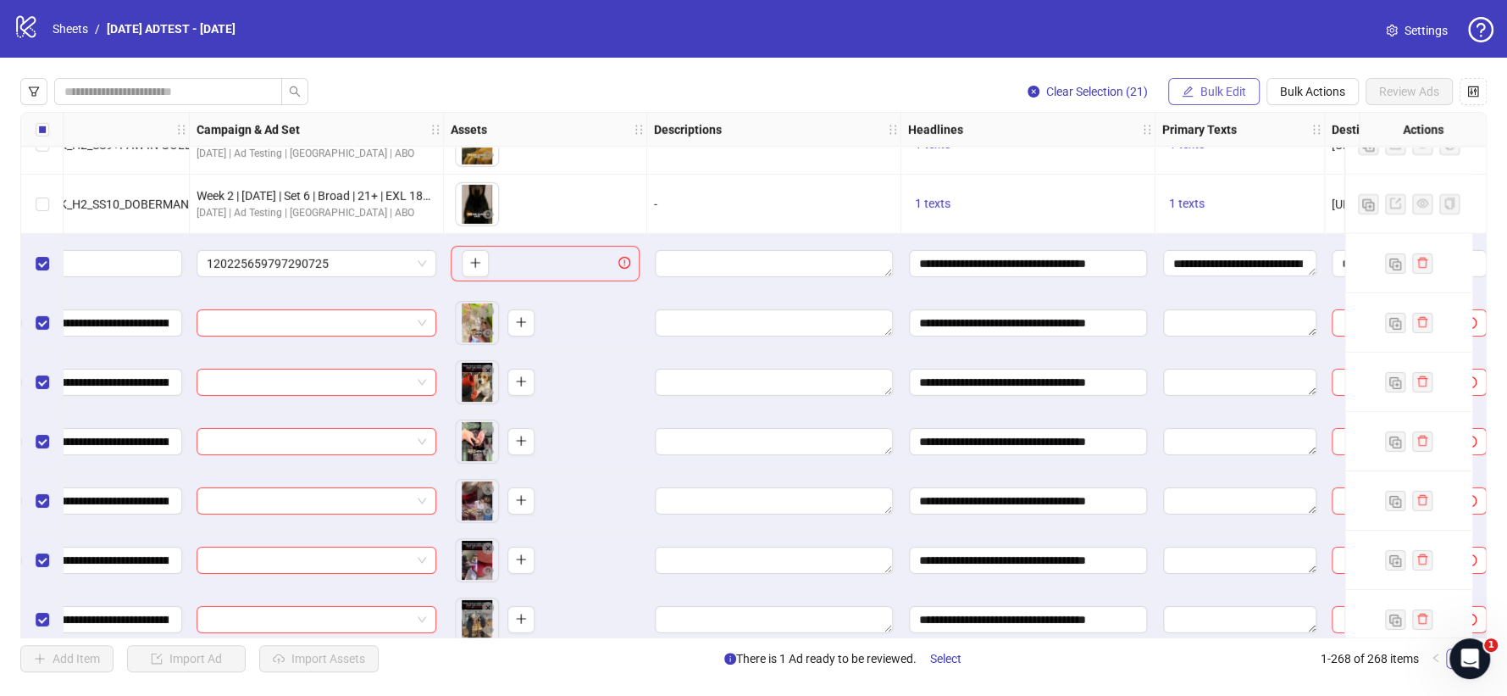
click at [1217, 83] on button "Bulk Edit" at bounding box center [1213, 91] width 91 height 27
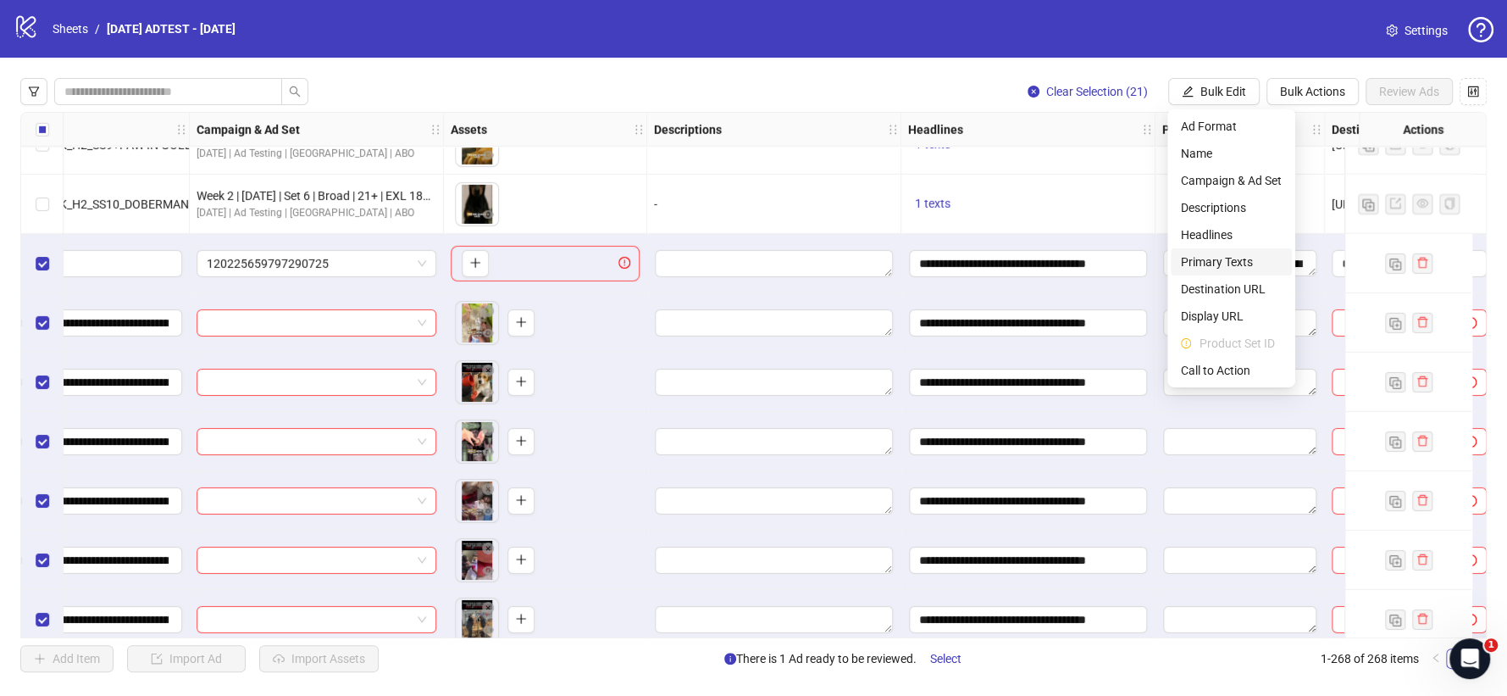
click at [1209, 254] on span "Primary Texts" at bounding box center [1231, 261] width 101 height 19
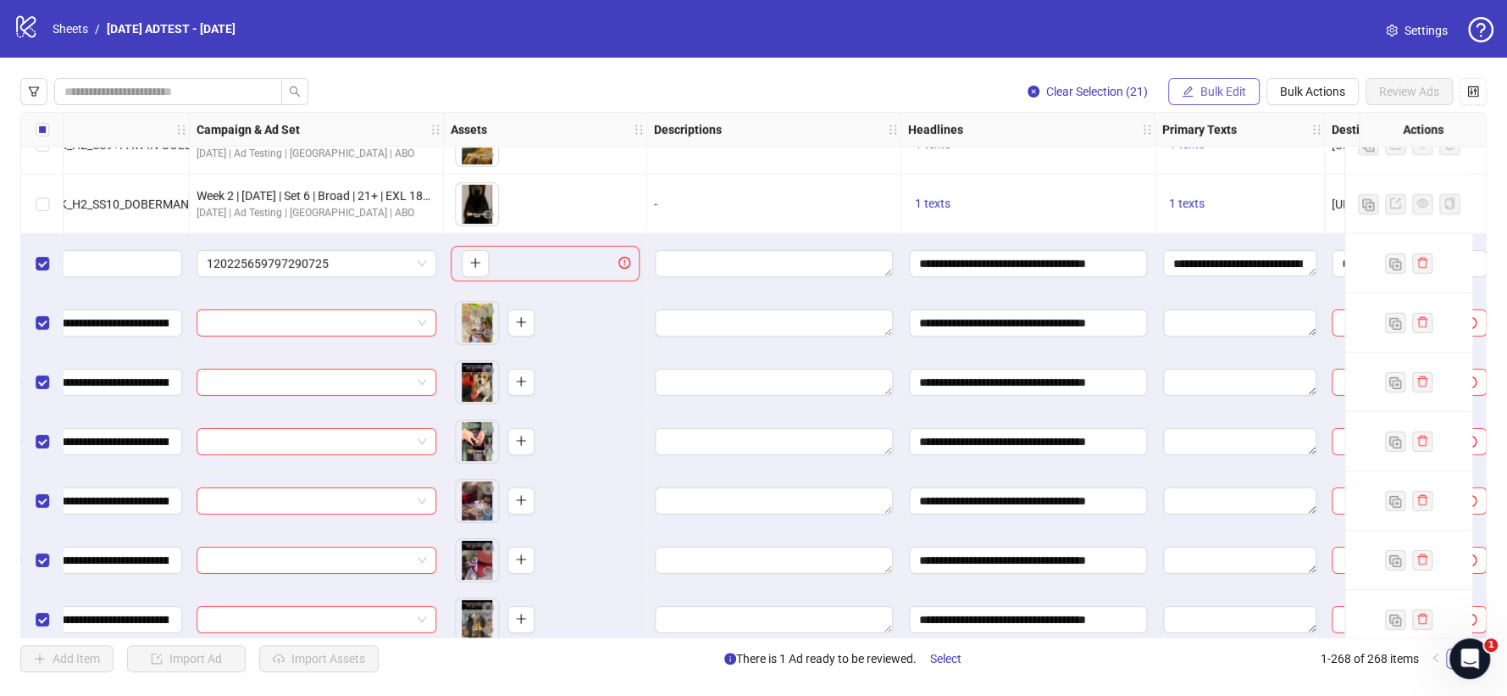
click at [1211, 88] on span "Bulk Edit" at bounding box center [1223, 92] width 46 height 14
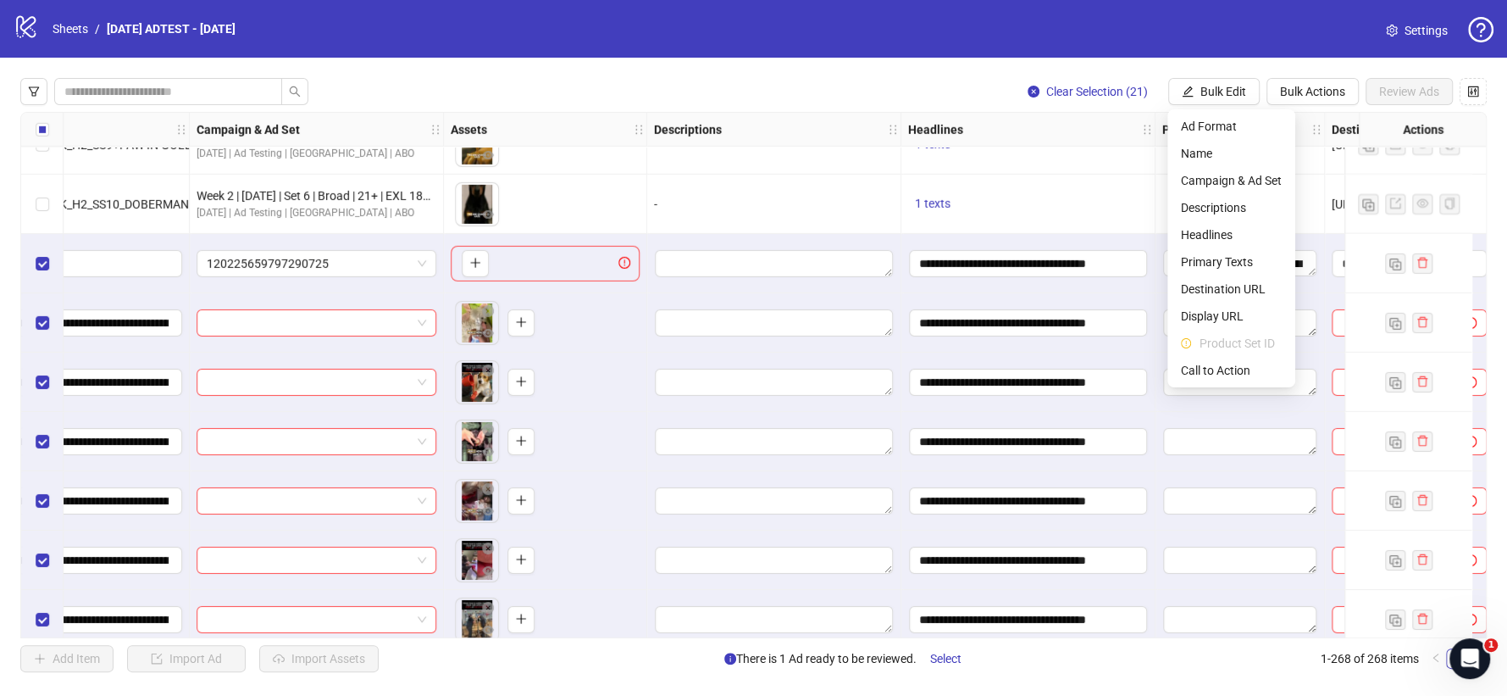
click at [1106, 187] on div "1 texts" at bounding box center [1028, 204] width 254 height 59
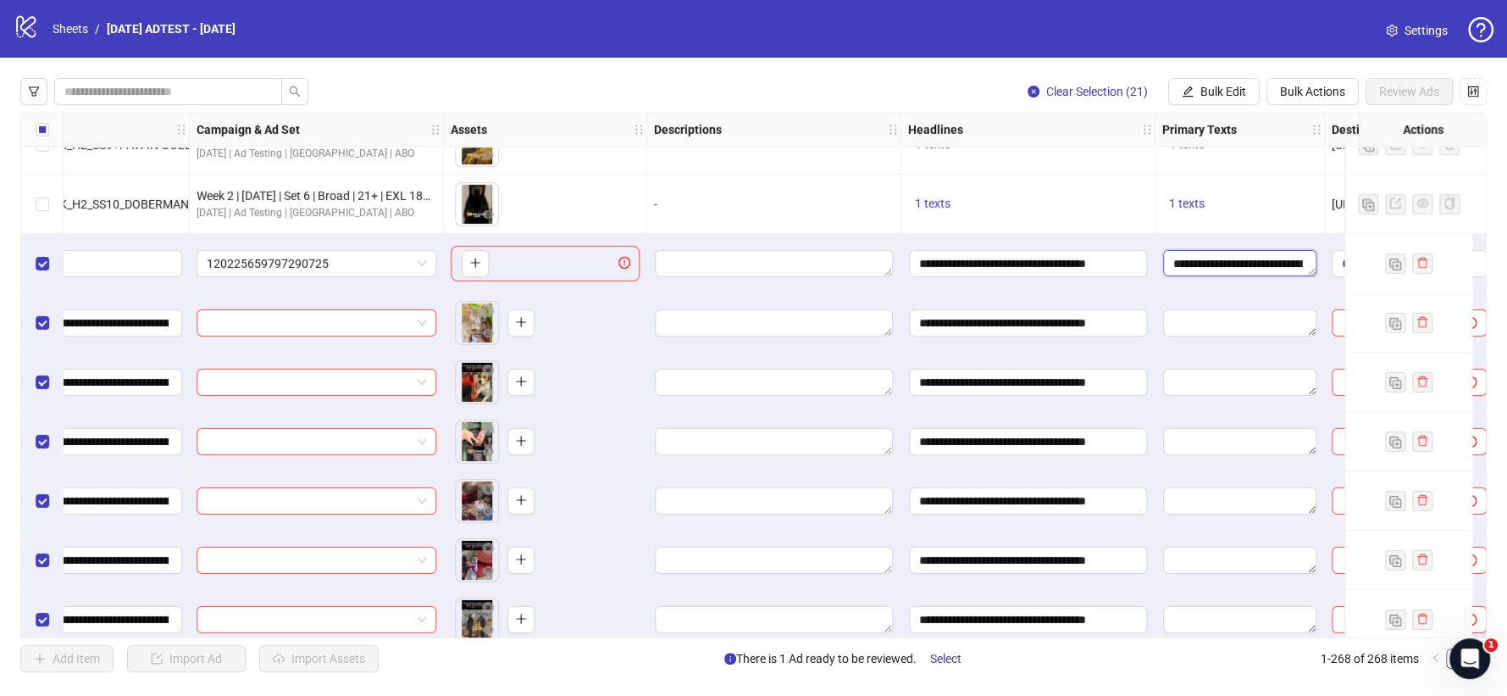
click at [1263, 262] on textarea "**********" at bounding box center [1239, 263] width 153 height 27
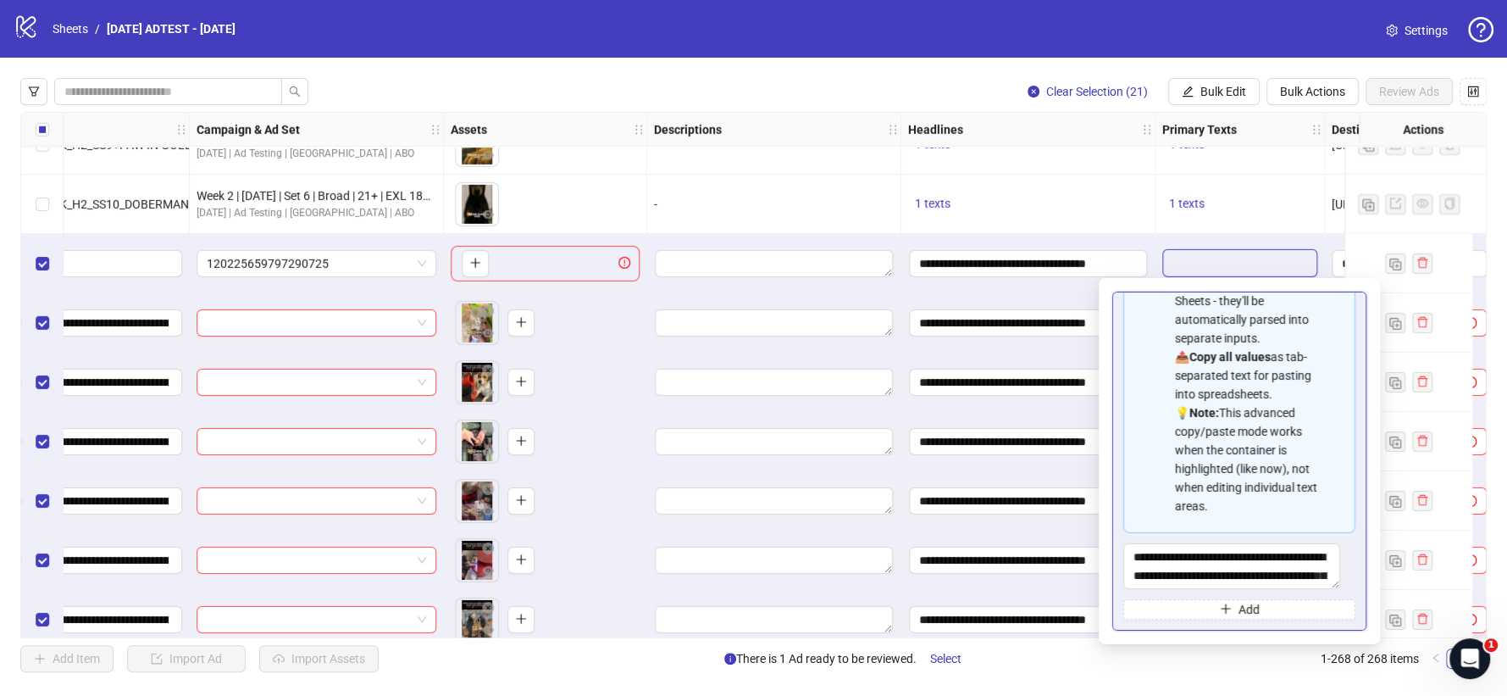
scroll to position [152, 0]
click at [1270, 563] on textarea "**********" at bounding box center [1231, 566] width 217 height 46
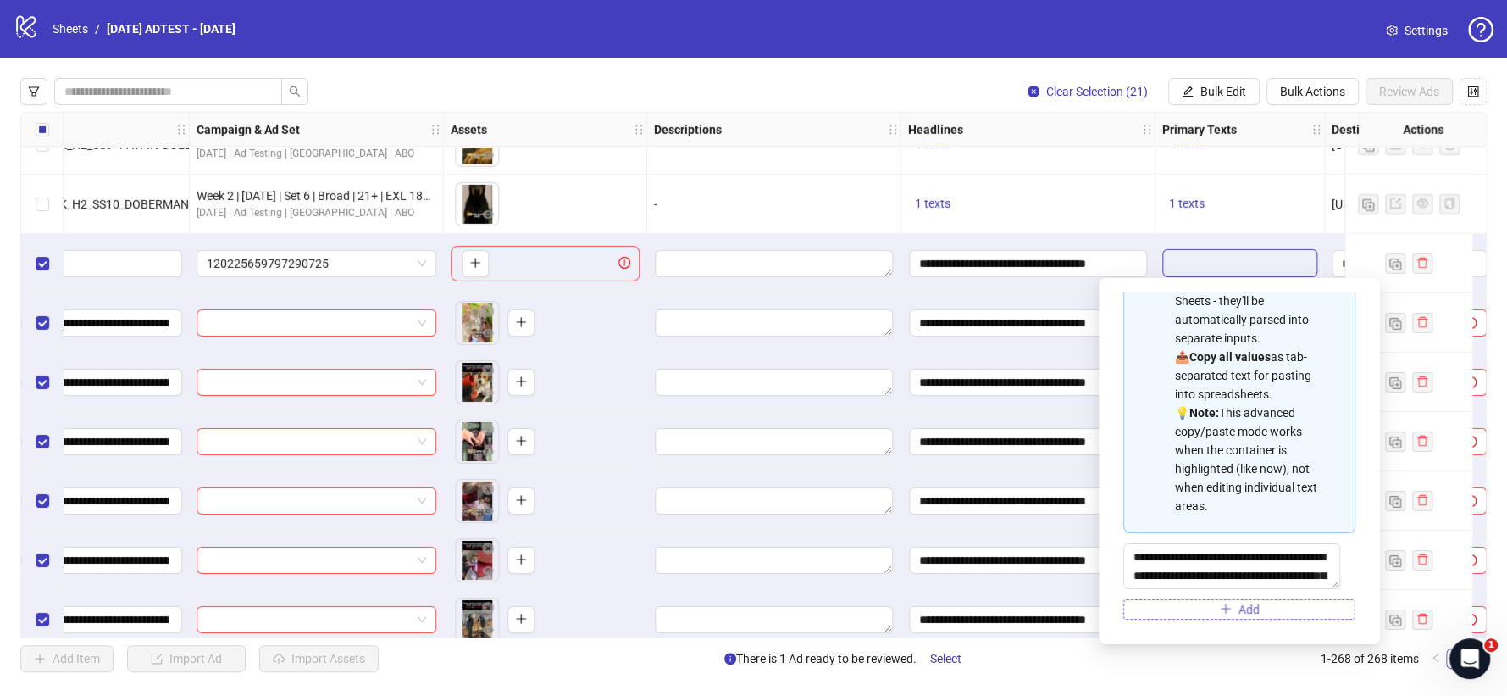
click at [1239, 612] on span "Add" at bounding box center [1249, 609] width 21 height 14
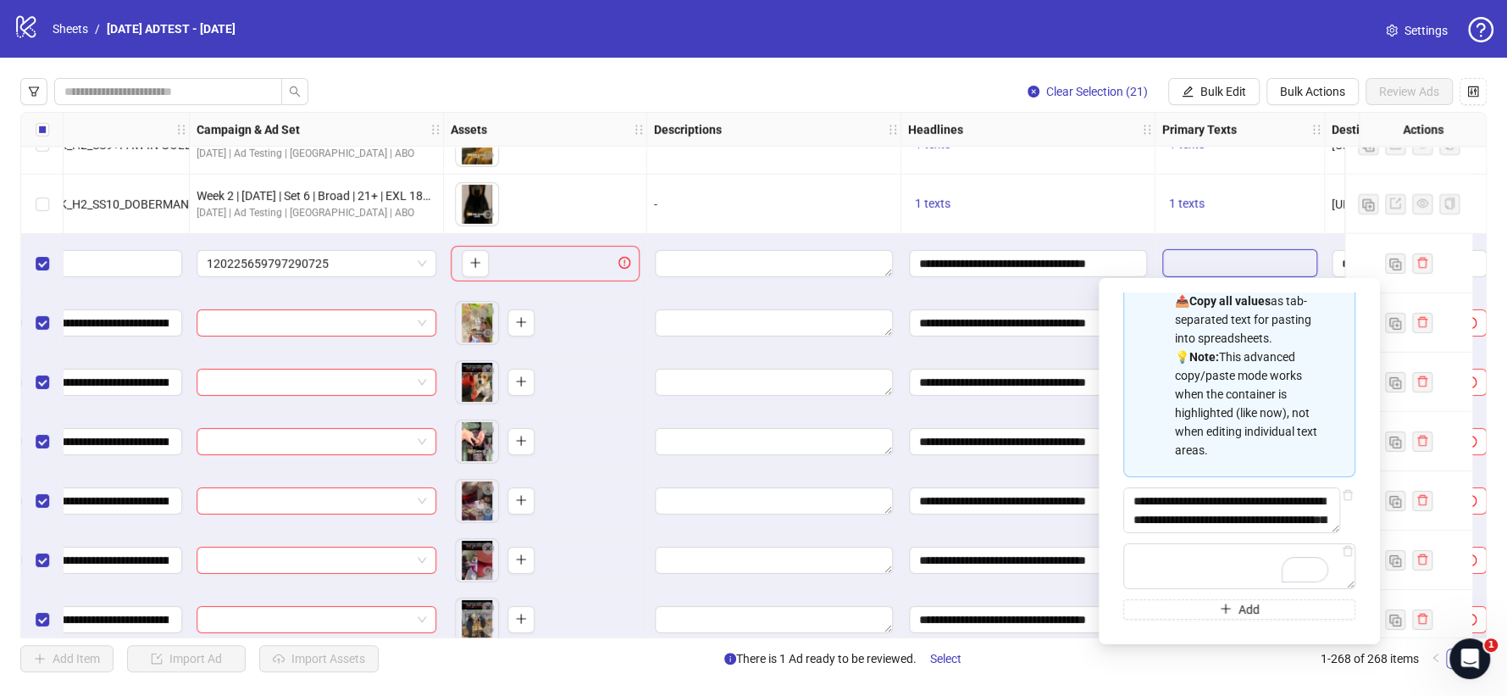
scroll to position [36, 0]
click at [1238, 154] on div "1 texts" at bounding box center [1239, 145] width 155 height 20
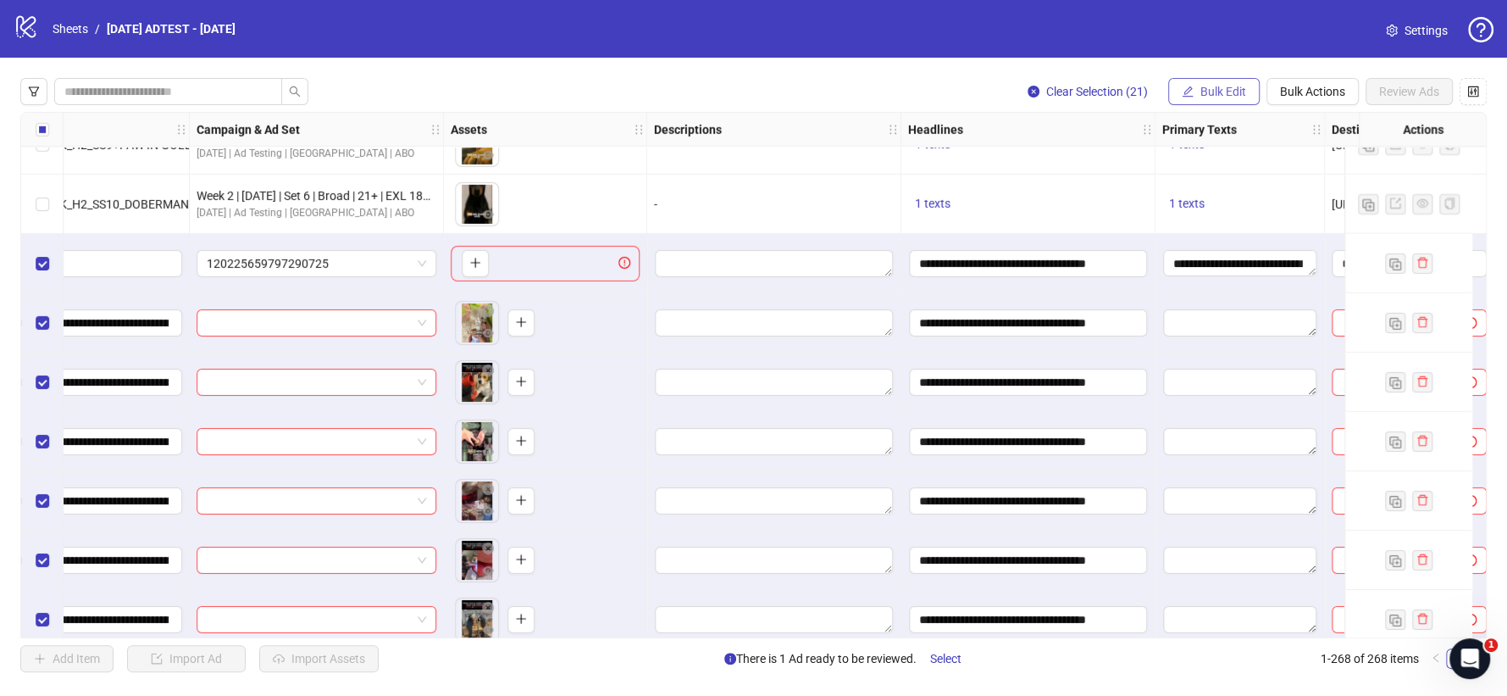
scroll to position [0, 0]
click at [1207, 85] on span "Bulk Edit" at bounding box center [1223, 92] width 46 height 14
click at [1134, 63] on div "Clear Selection (21) Bulk Edit Bulk Actions Review Ads Ad Format Ad Name Campai…" at bounding box center [753, 375] width 1507 height 635
click at [1205, 97] on span "Bulk Edit" at bounding box center [1223, 92] width 46 height 14
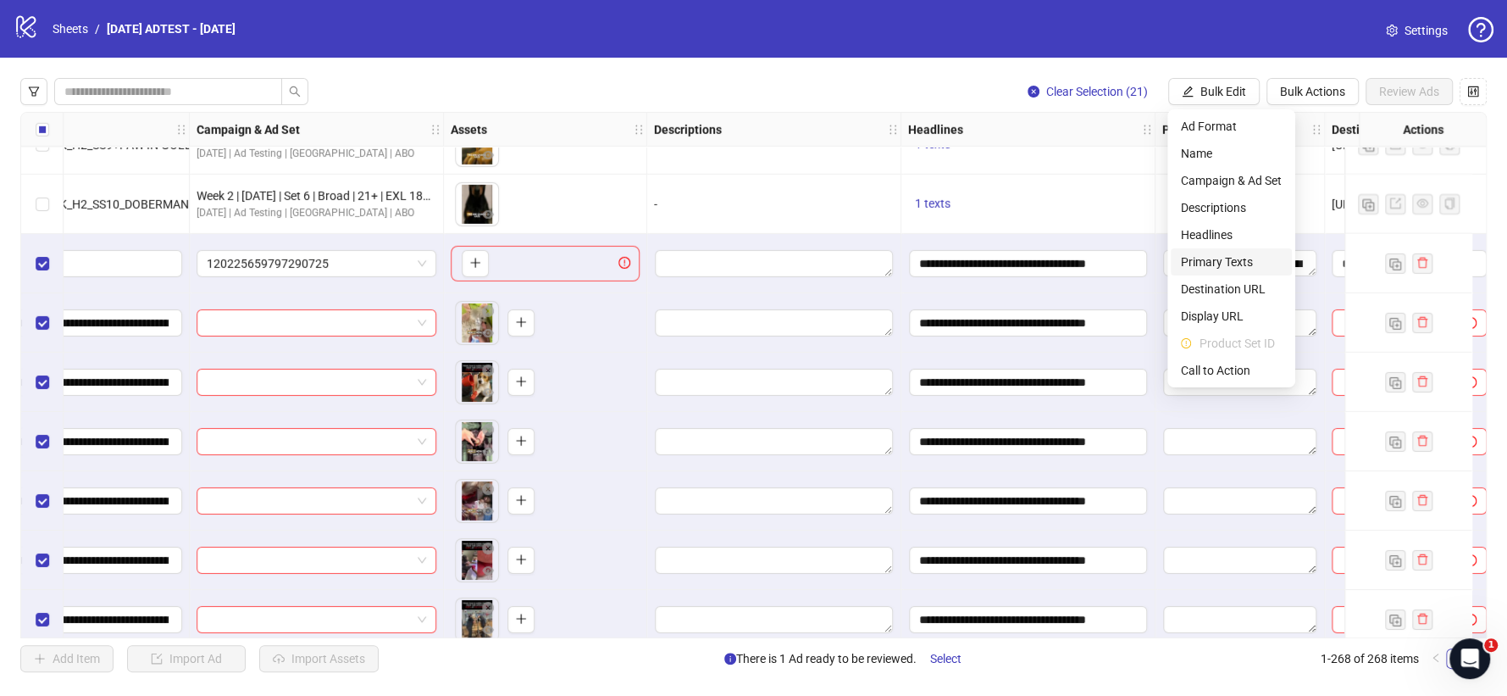
click at [1206, 258] on span "Primary Texts" at bounding box center [1231, 261] width 101 height 19
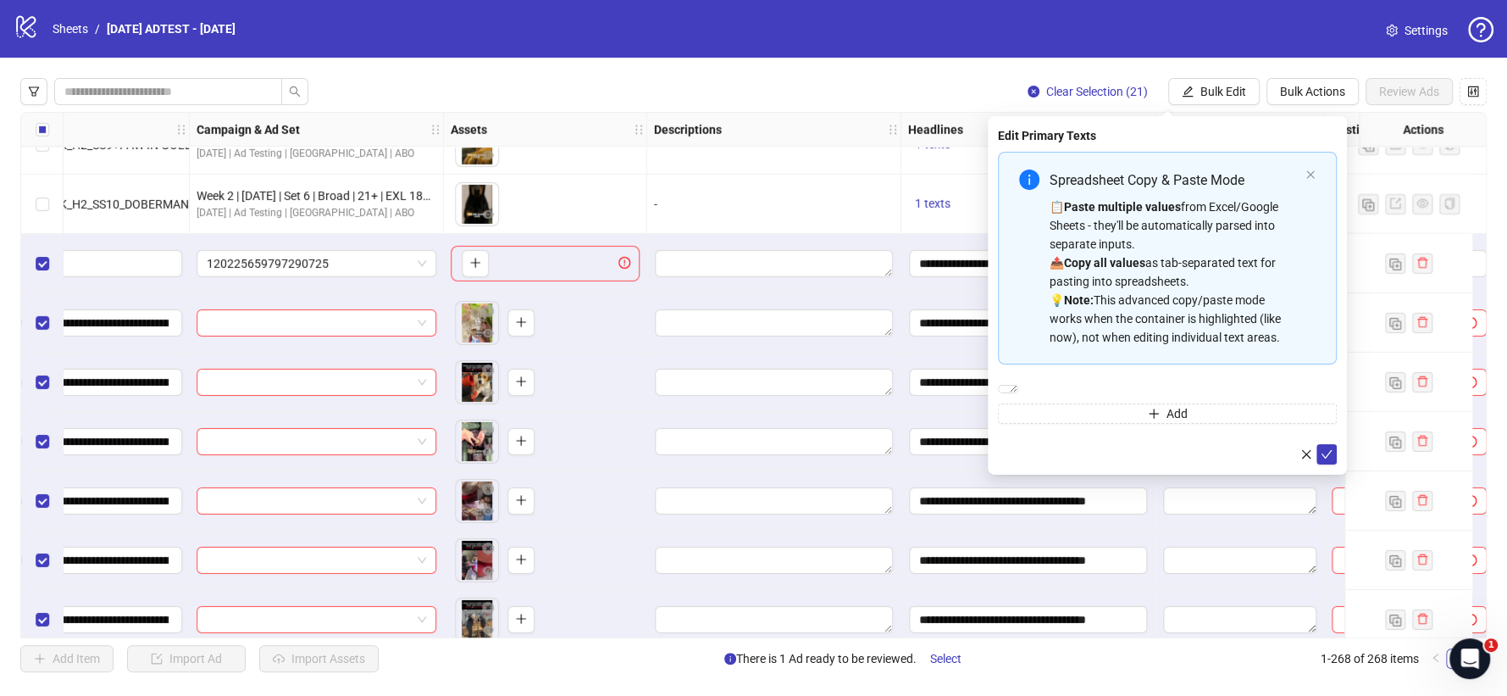
click at [1245, 119] on div "**********" at bounding box center [1167, 295] width 359 height 358
click at [1307, 172] on icon "close" at bounding box center [1310, 174] width 10 height 10
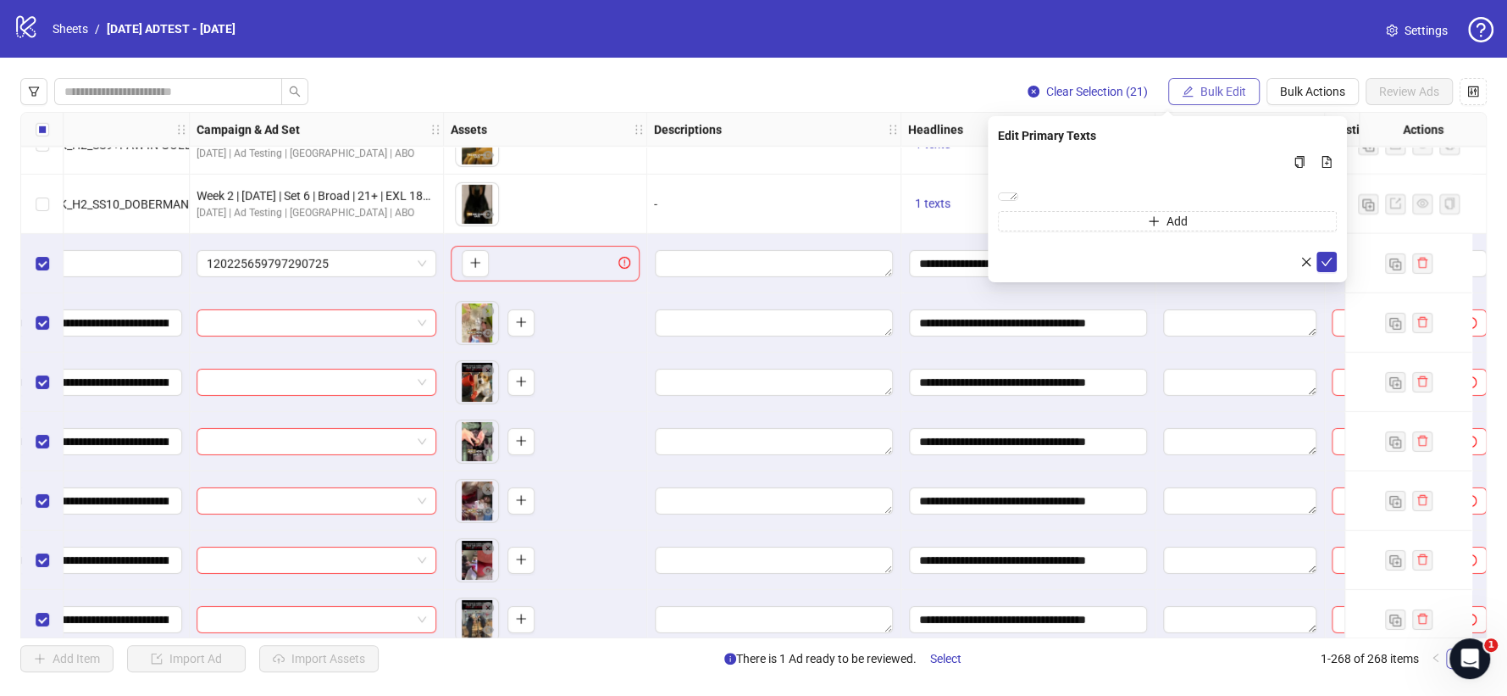
click at [1200, 92] on span "Bulk Edit" at bounding box center [1223, 92] width 46 height 14
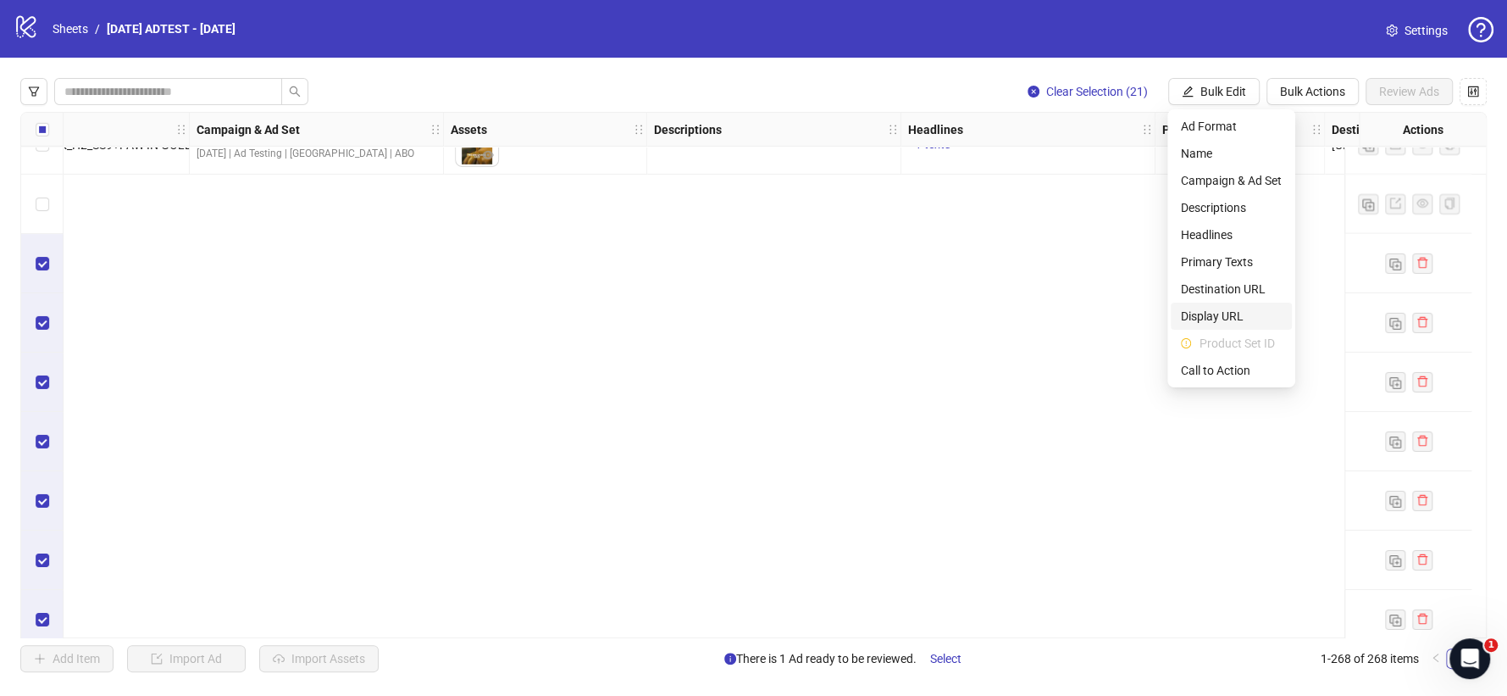
scroll to position [13996, 357]
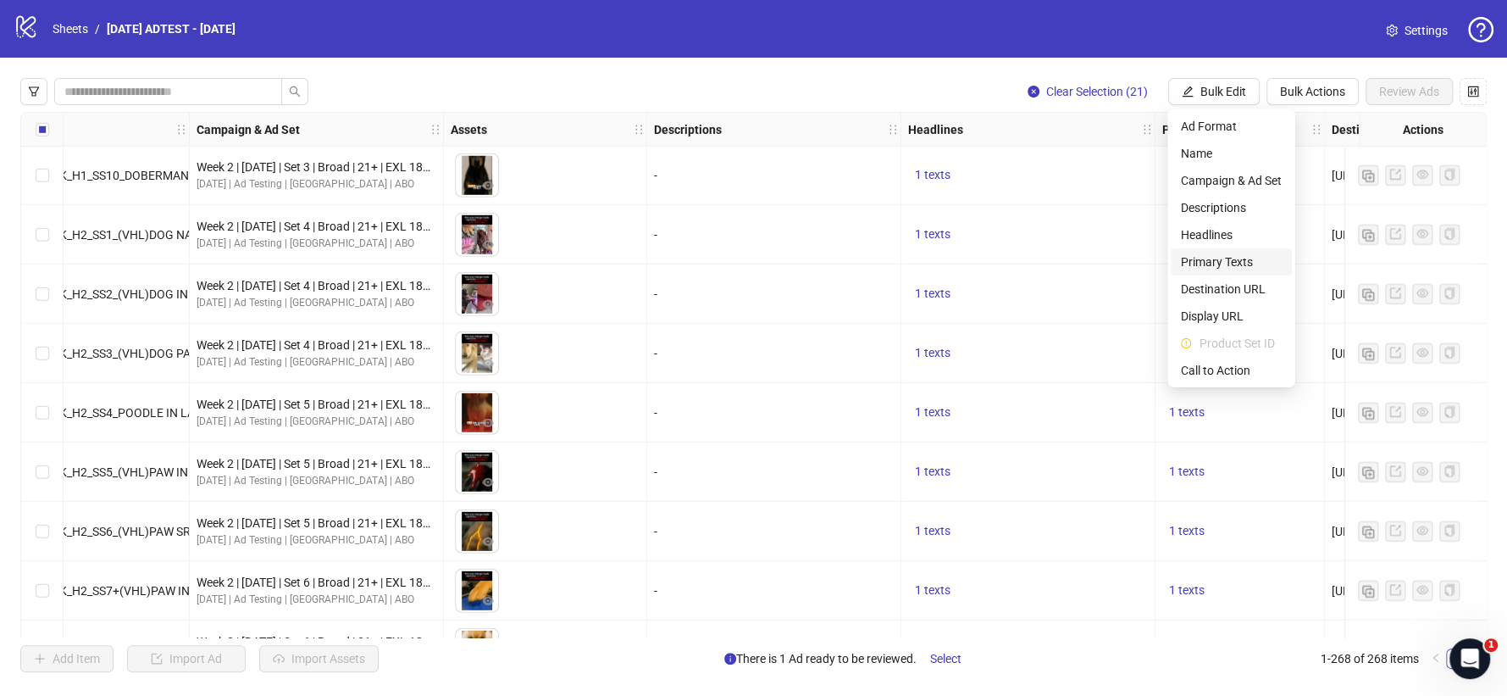
click at [1216, 258] on span "Primary Texts" at bounding box center [1231, 261] width 101 height 19
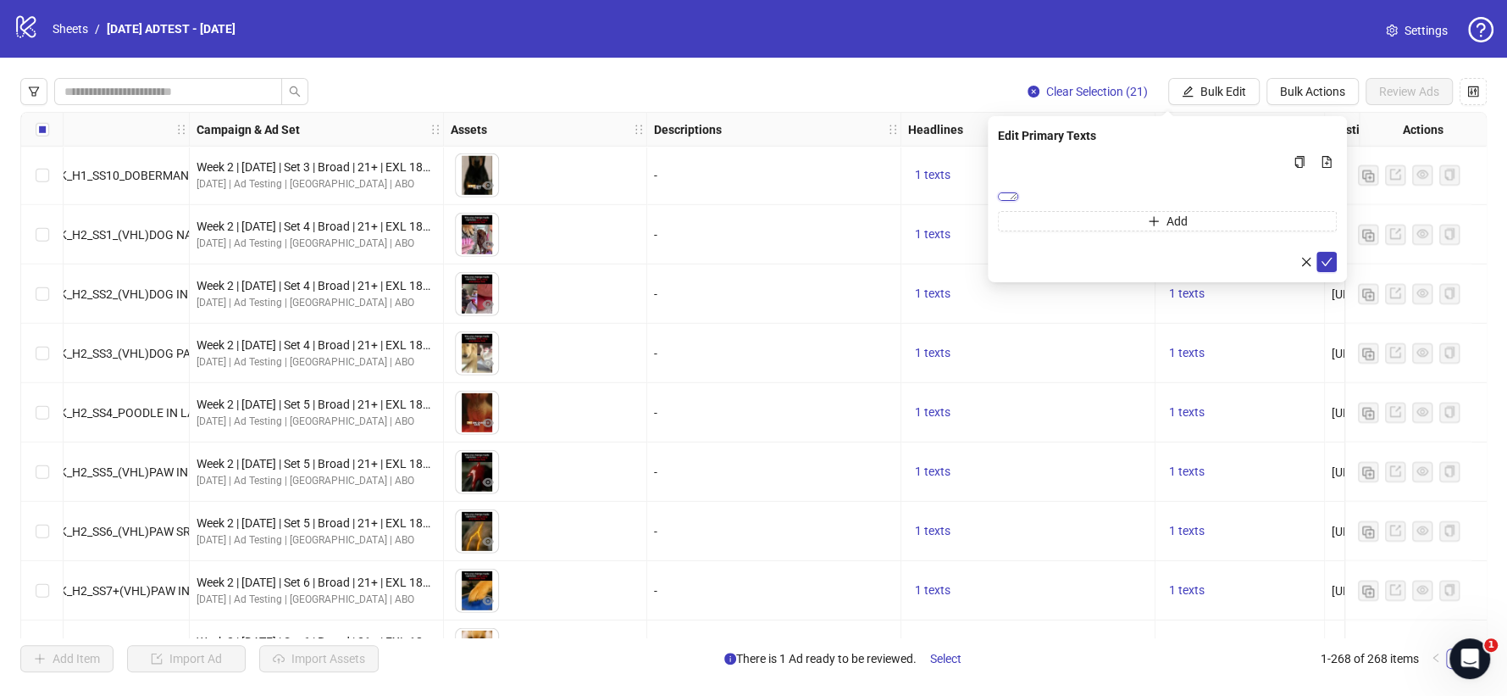
click at [1018, 192] on textarea "**********" at bounding box center [1008, 196] width 20 height 8
click at [949, 64] on div "Clear Selection (21) Bulk Edit Bulk Actions Review Ads Ad Format Ad Name Campai…" at bounding box center [753, 375] width 1507 height 635
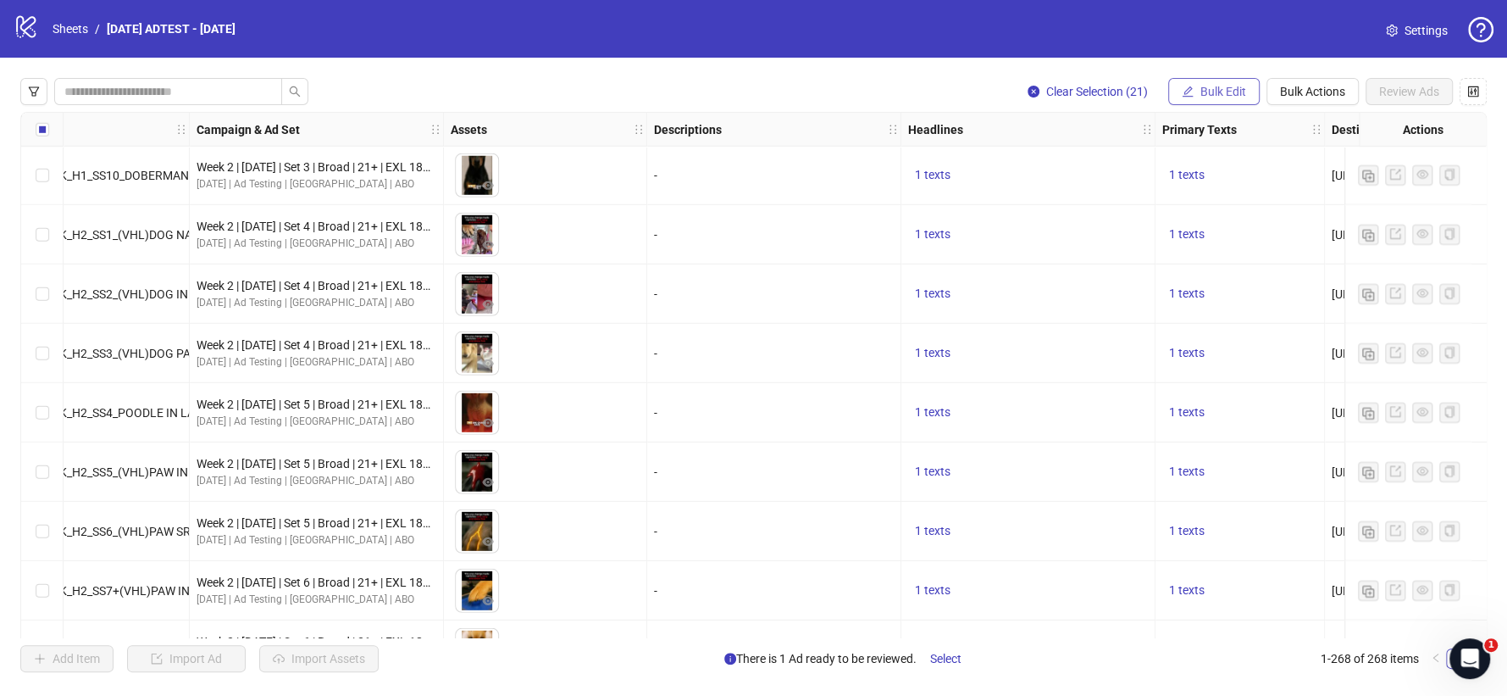
click at [1235, 88] on span "Bulk Edit" at bounding box center [1223, 92] width 46 height 14
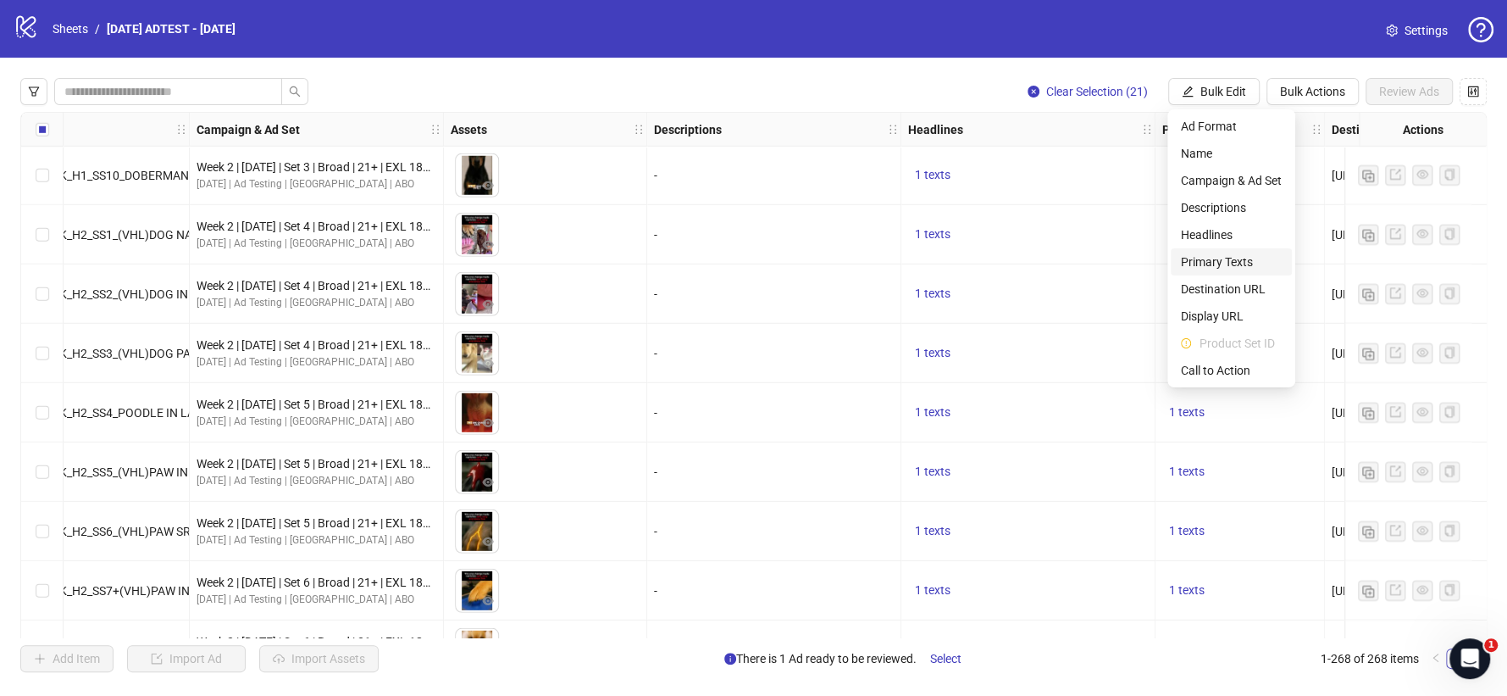
click at [1233, 258] on span "Primary Texts" at bounding box center [1231, 261] width 101 height 19
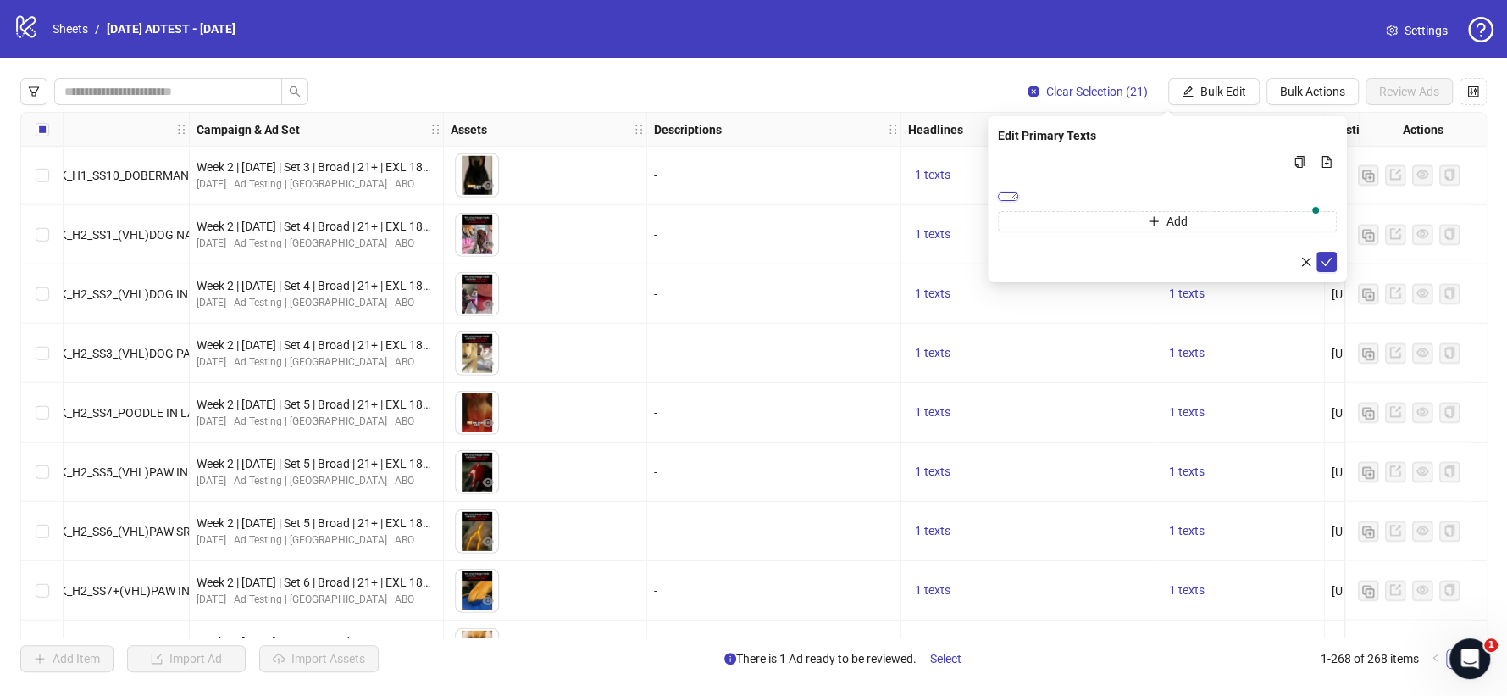
click at [1018, 196] on textarea "**********" at bounding box center [1008, 196] width 20 height 8
click at [1291, 196] on div "Multi-text input container - paste or copy values" at bounding box center [1301, 208] width 47 height 25
click at [1018, 192] on textarea "**********" at bounding box center [1008, 196] width 20 height 8
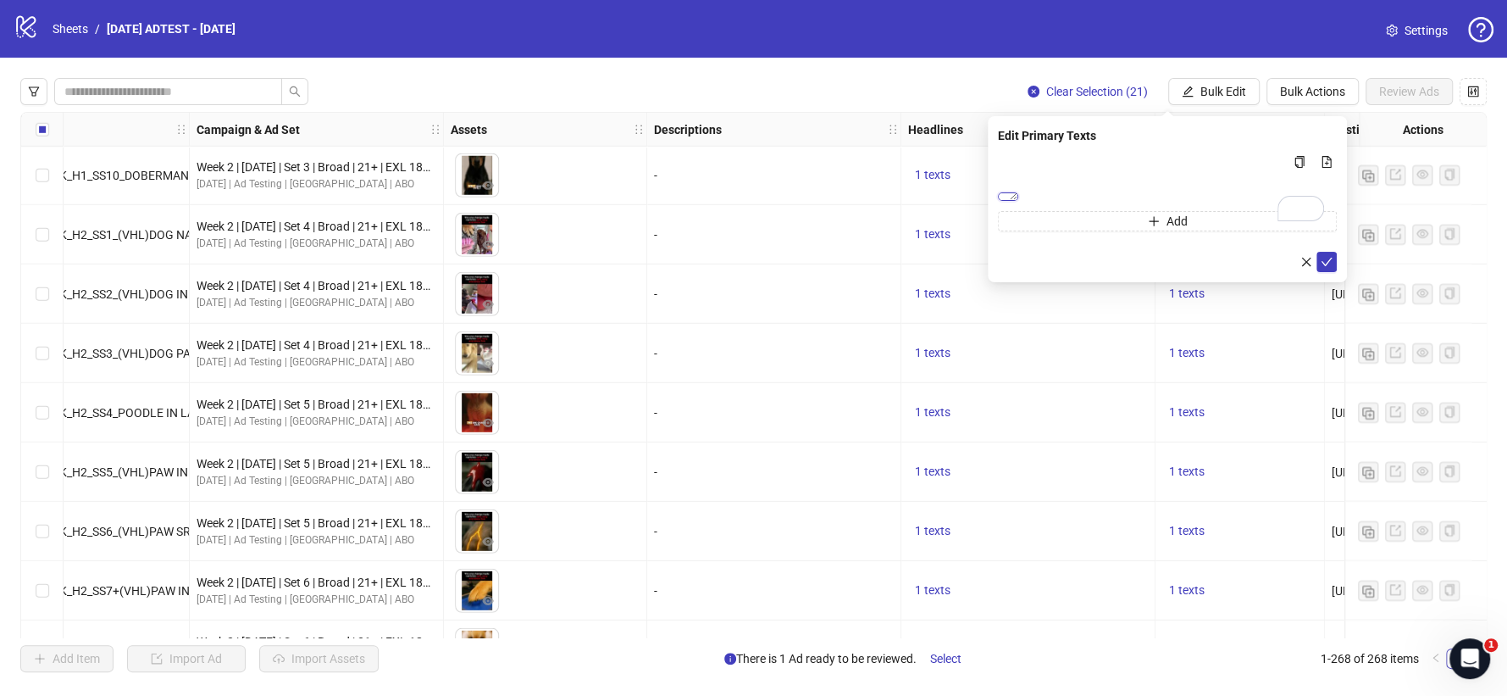
click at [1018, 192] on textarea "**********" at bounding box center [1008, 196] width 20 height 8
click at [1233, 192] on textarea "To enrich screen reader interactions, please activate Accessibility in Grammarl…" at bounding box center [1167, 205] width 339 height 46
click at [1181, 199] on textarea "To enrich screen reader interactions, please activate Accessibility in Grammarl…" at bounding box center [1167, 205] width 339 height 46
type textarea "*"
click at [1302, 285] on icon "close" at bounding box center [1306, 288] width 12 height 12
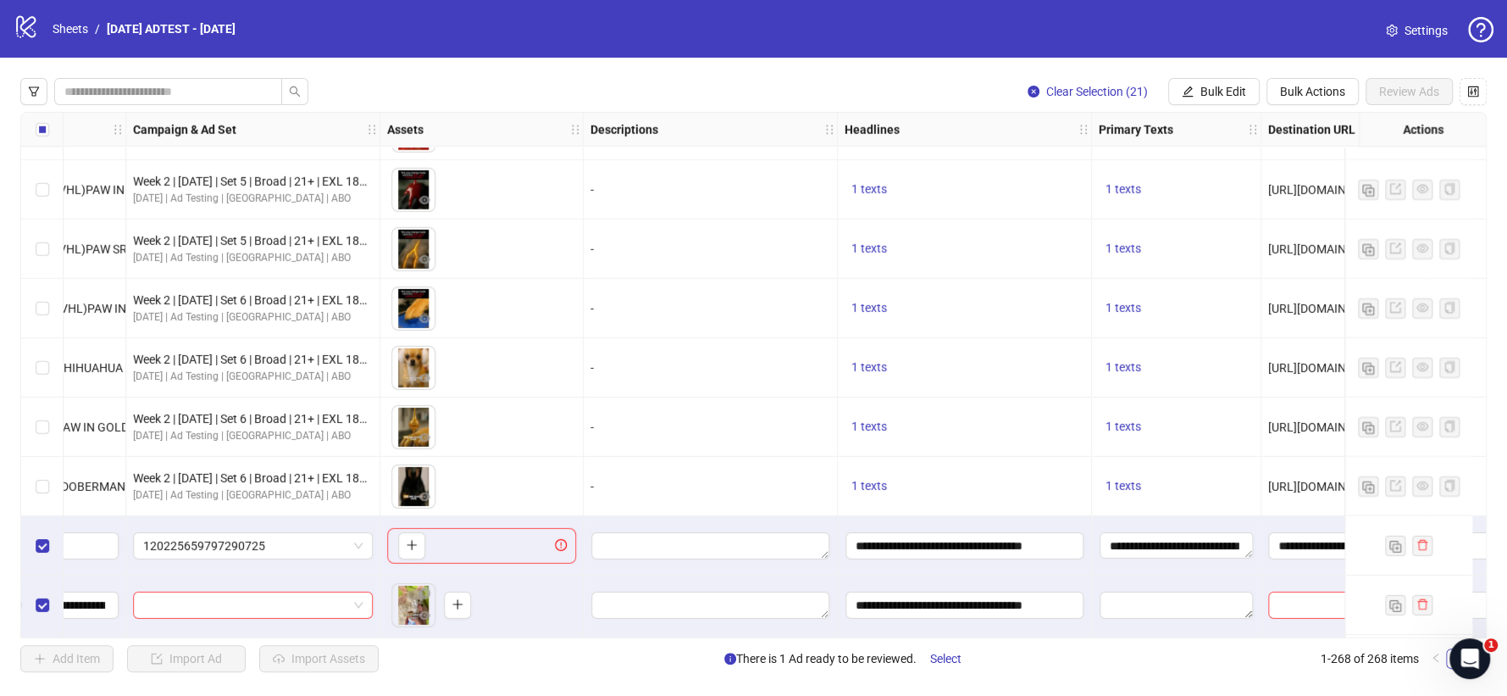
scroll to position [14278, 477]
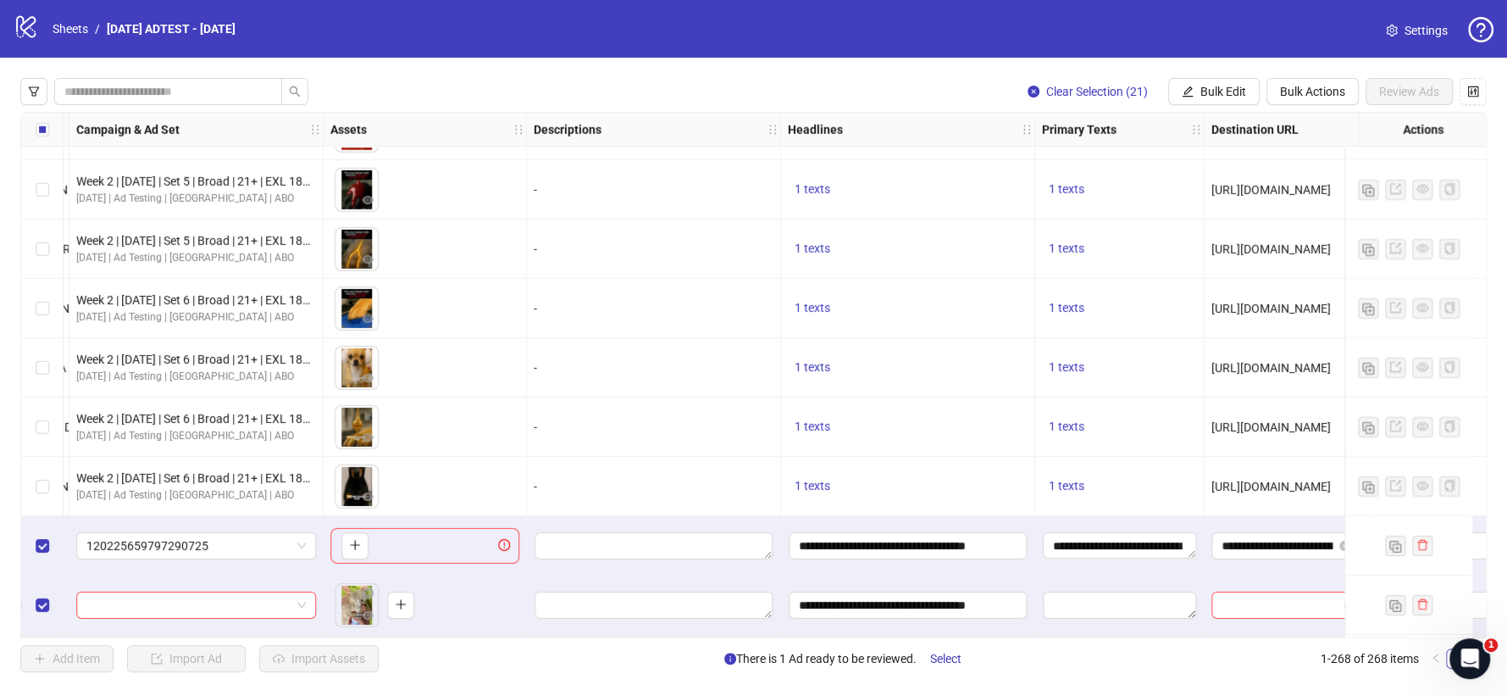
click at [1109, 546] on textarea "**********" at bounding box center [1119, 545] width 153 height 27
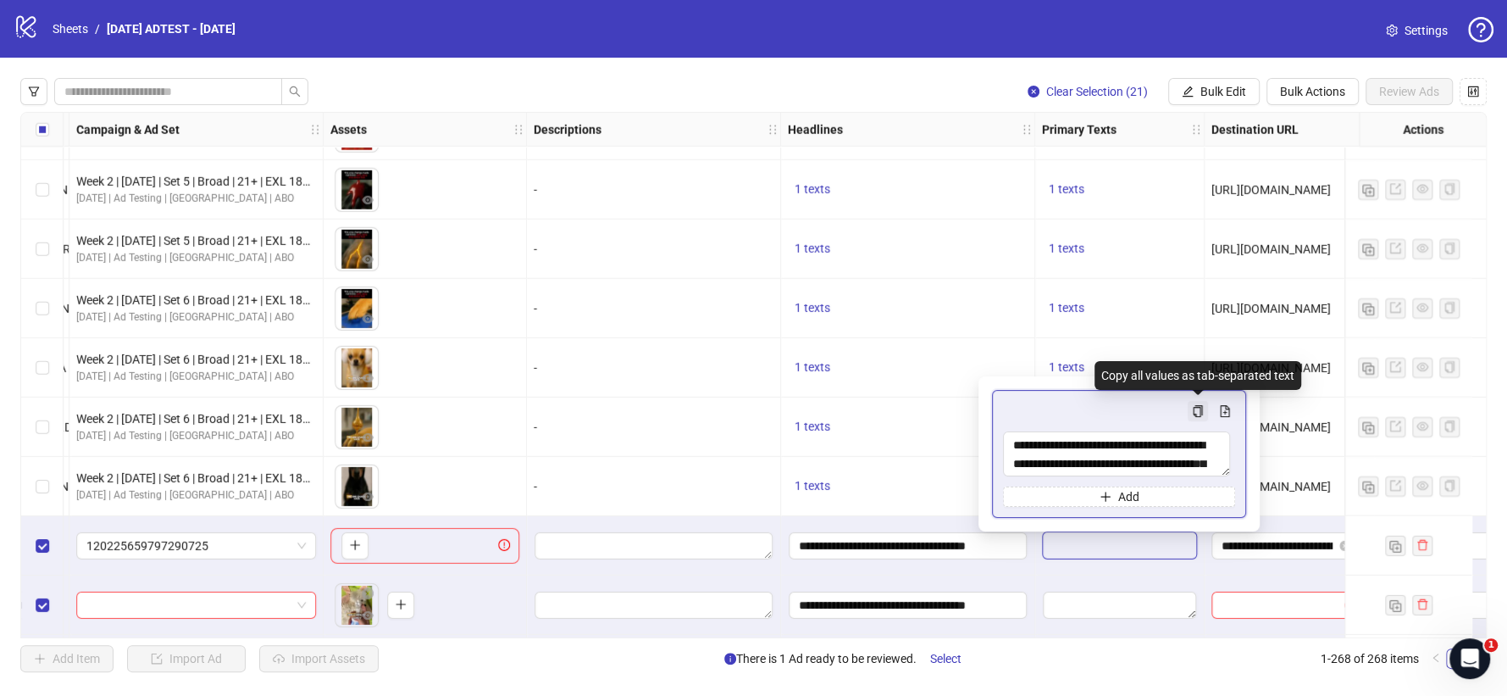
click at [1198, 407] on icon "copy" at bounding box center [1198, 411] width 12 height 12
click at [1195, 401] on button "Multi-text input container - paste or copy values" at bounding box center [1198, 411] width 20 height 20
click at [1195, 91] on button "Bulk Edit" at bounding box center [1213, 91] width 91 height 27
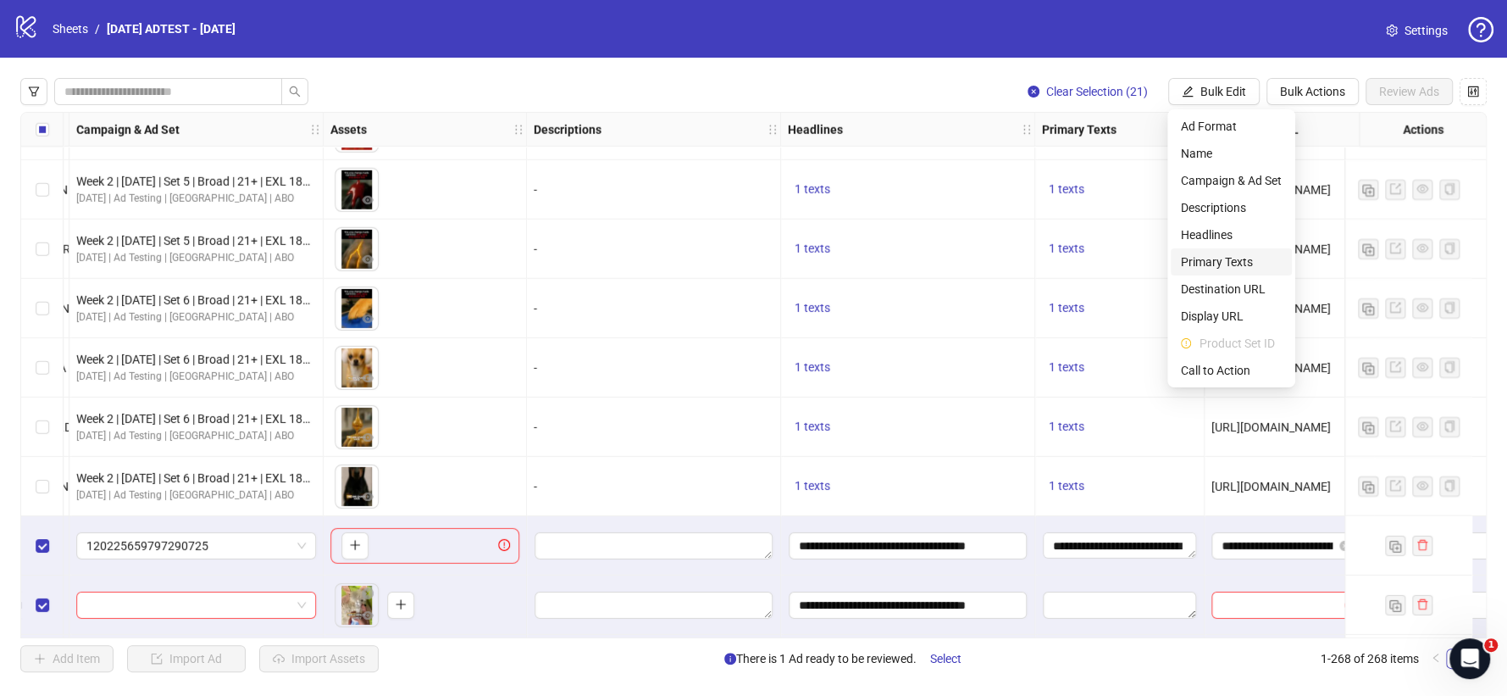
click at [1212, 258] on span "Primary Texts" at bounding box center [1231, 261] width 101 height 19
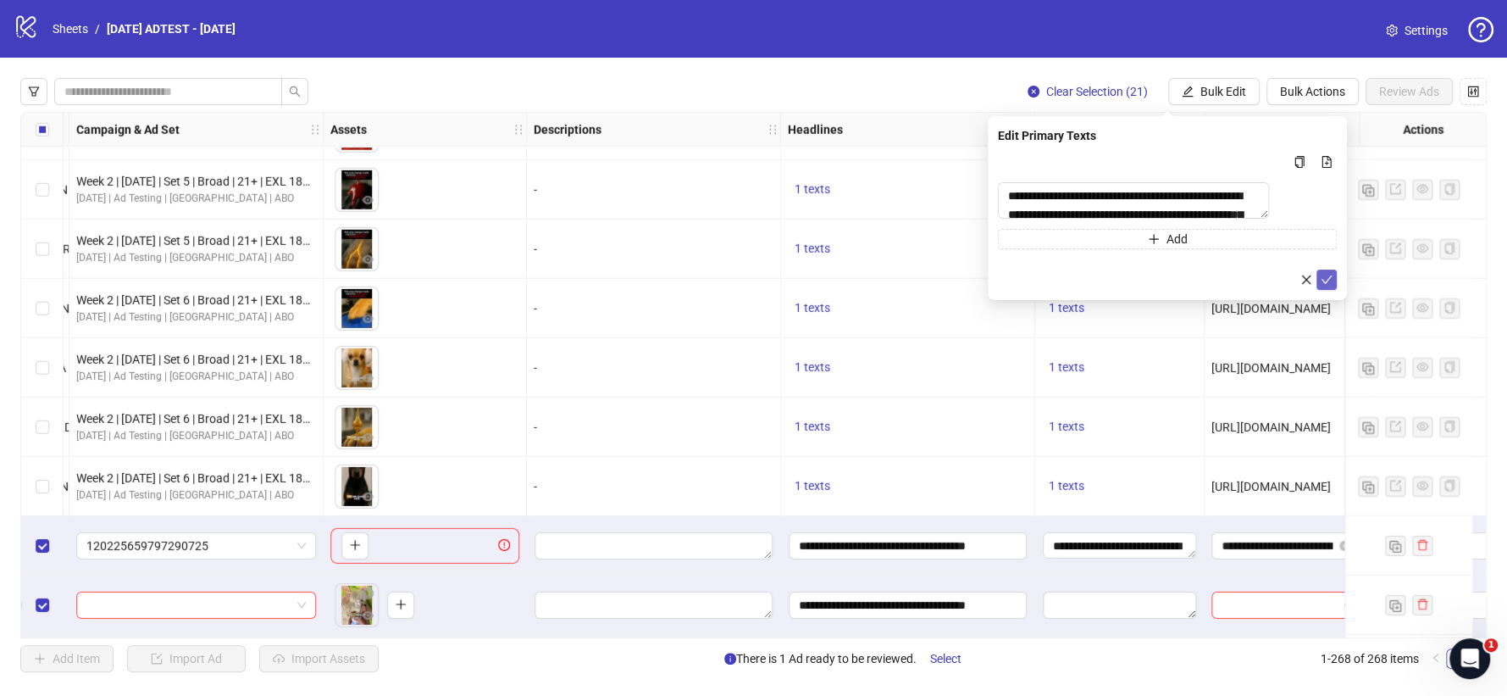
click at [1322, 285] on icon "check" at bounding box center [1327, 280] width 12 height 12
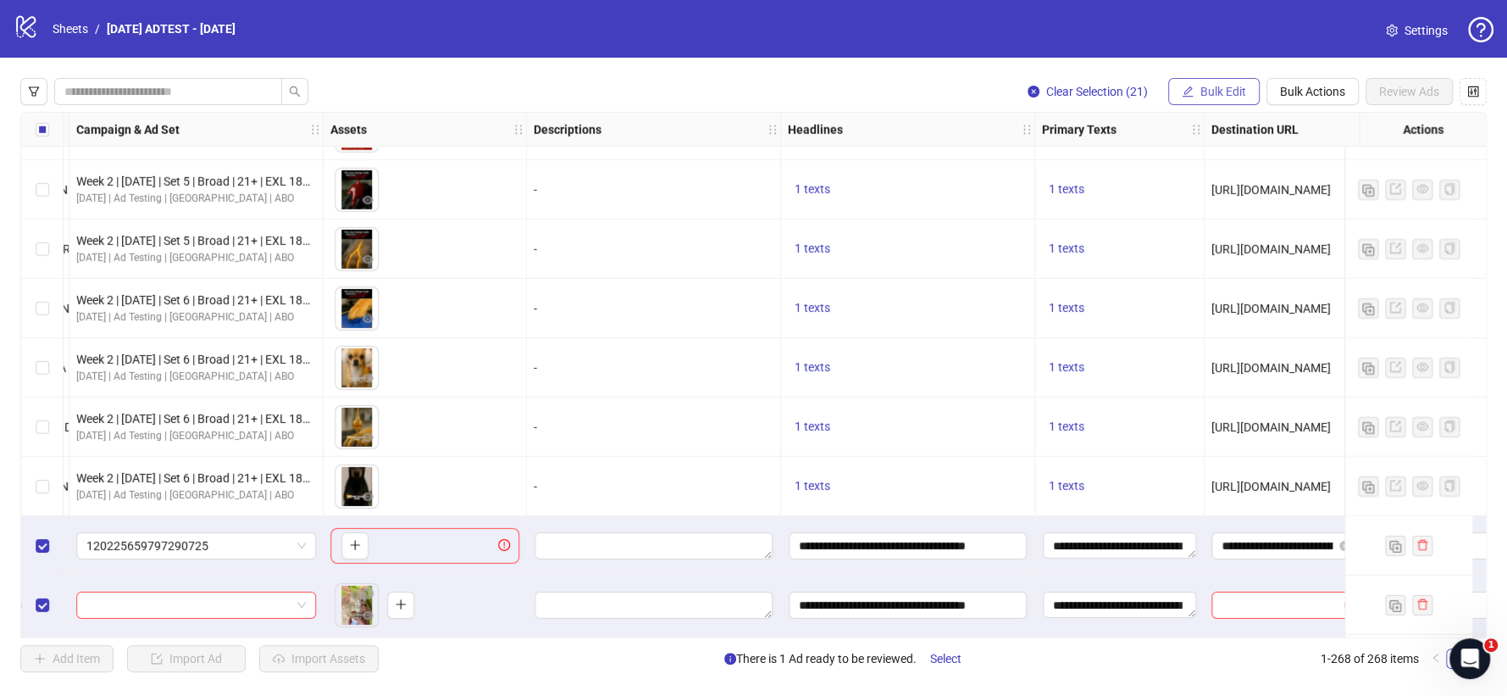
click at [1211, 97] on span "Bulk Edit" at bounding box center [1223, 92] width 46 height 14
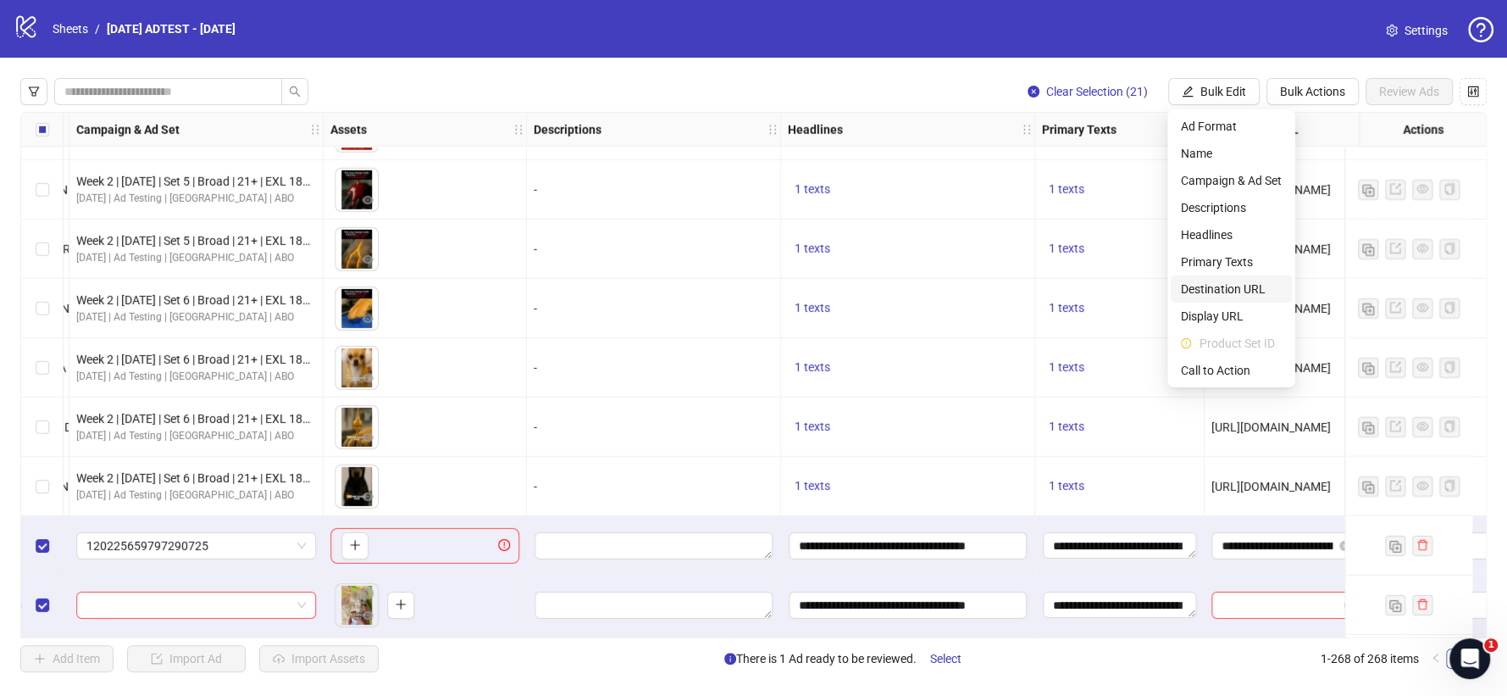
click at [1223, 291] on span "Destination URL" at bounding box center [1231, 289] width 101 height 19
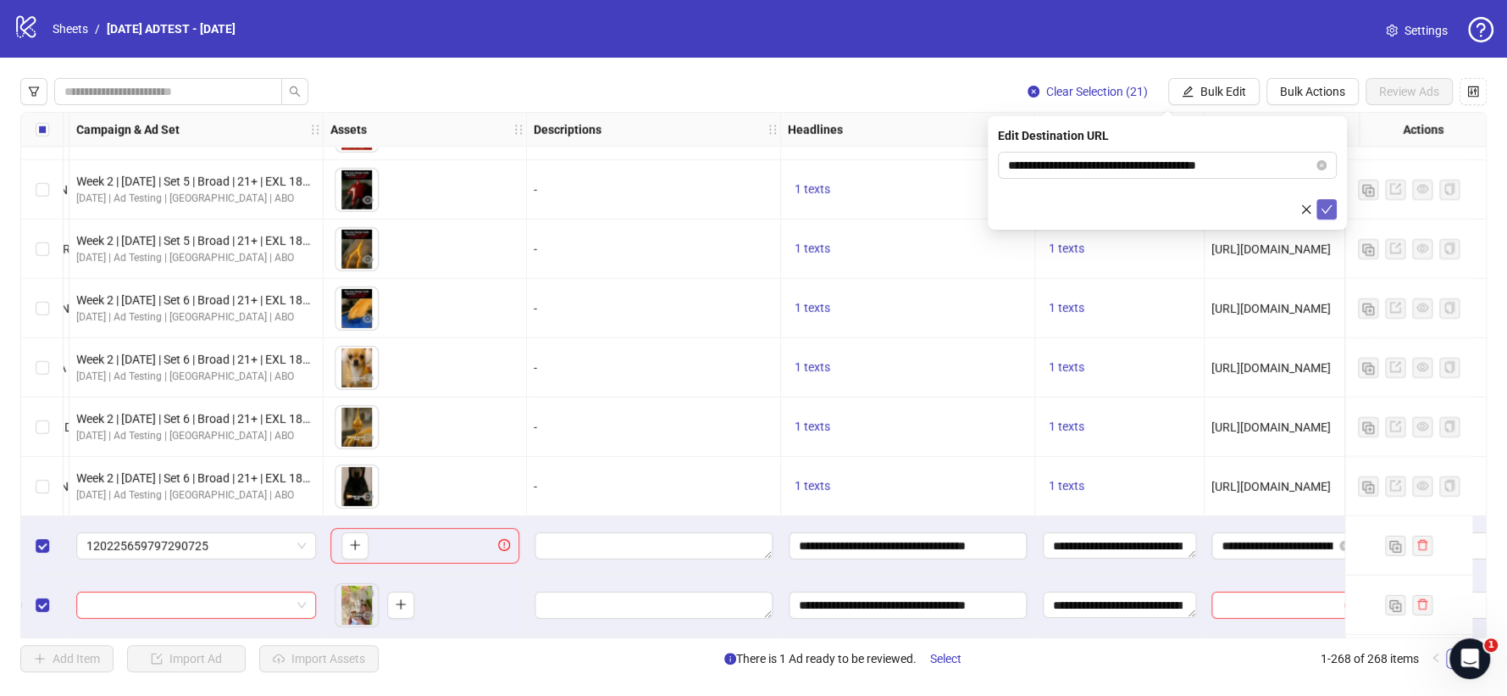
click at [1326, 203] on icon "check" at bounding box center [1327, 209] width 12 height 12
click at [1200, 92] on span "Bulk Edit" at bounding box center [1223, 92] width 46 height 14
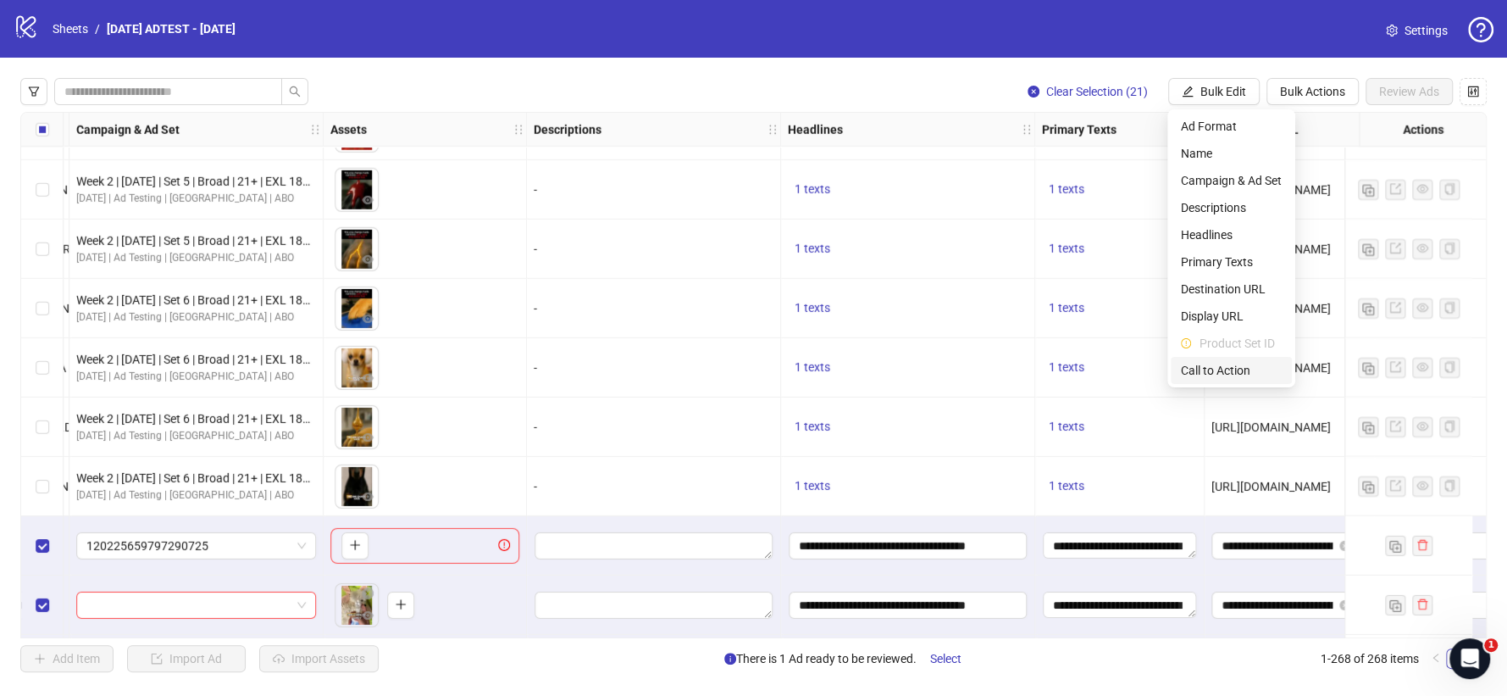
click at [1206, 369] on span "Call to Action" at bounding box center [1231, 370] width 101 height 19
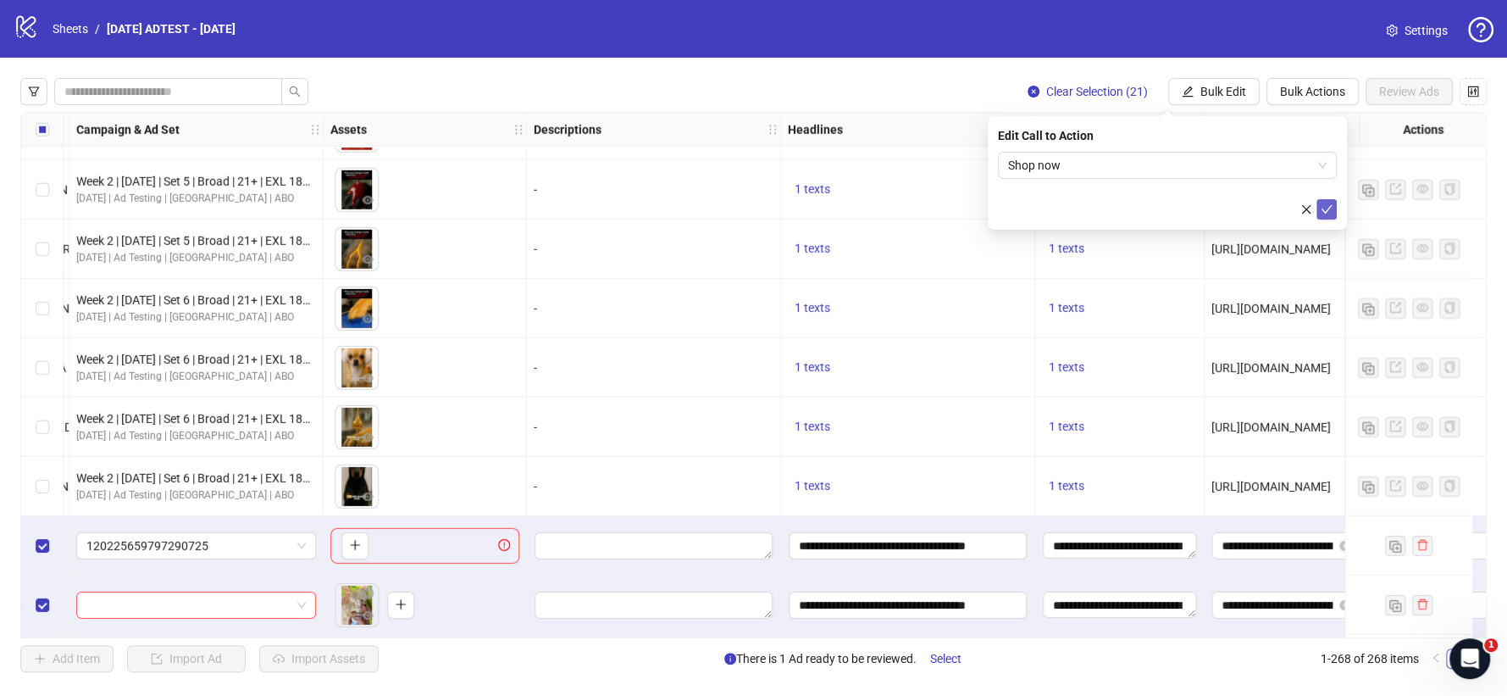
click at [1322, 207] on icon "check" at bounding box center [1327, 209] width 12 height 12
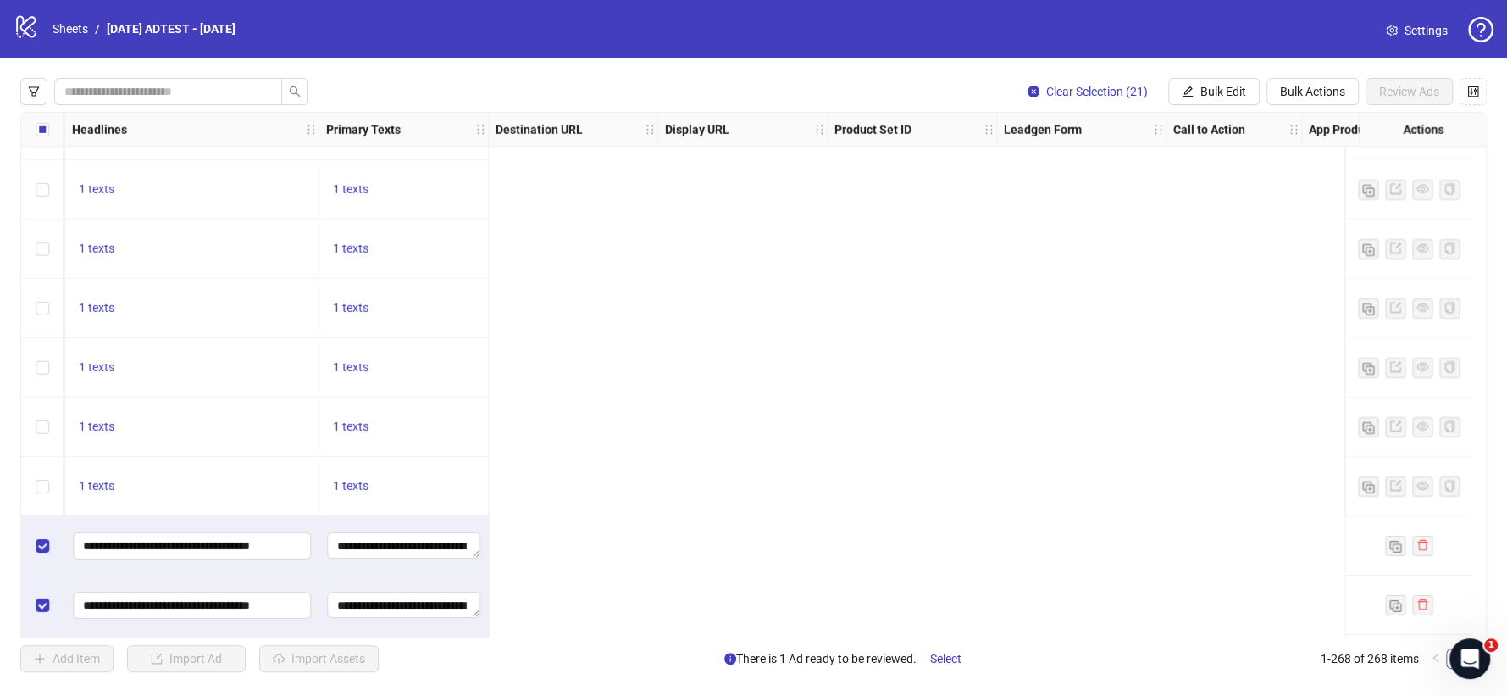
scroll to position [14278, 0]
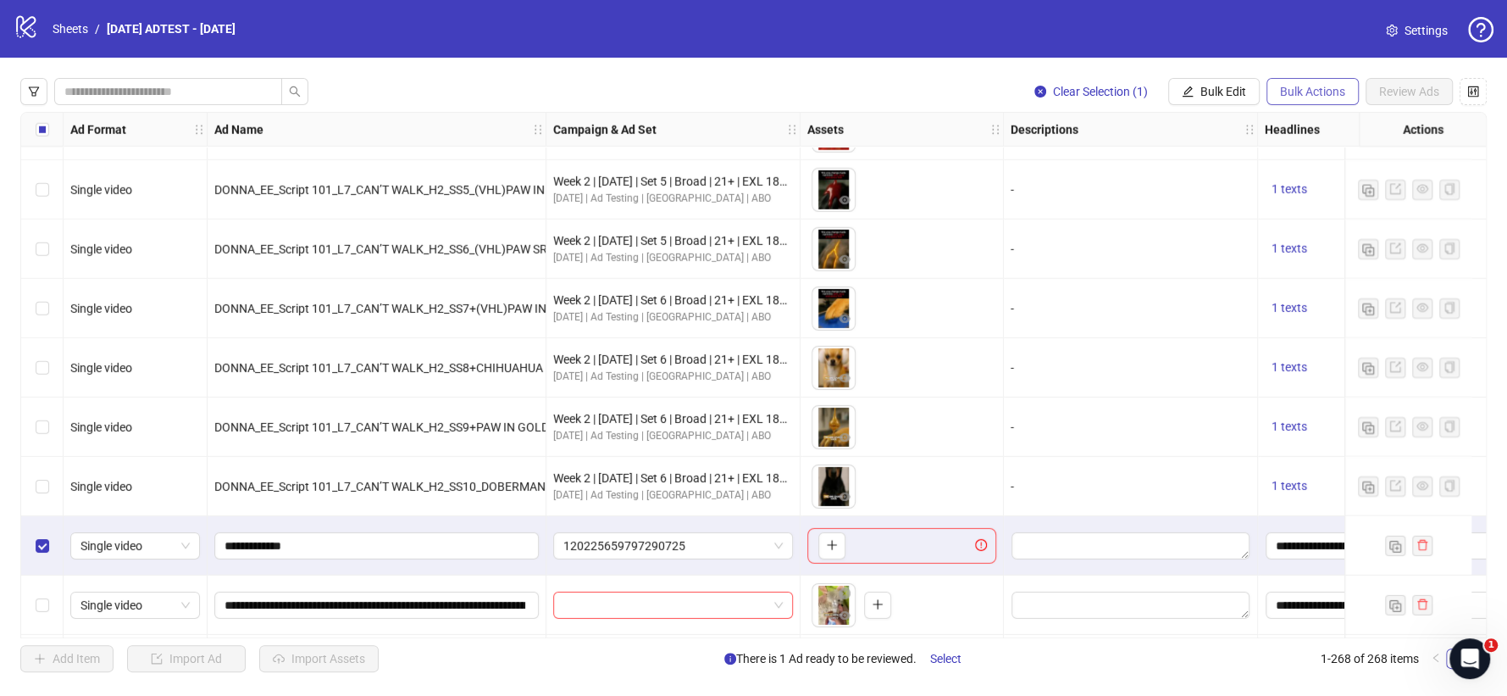
click at [1284, 100] on button "Bulk Actions" at bounding box center [1313, 91] width 92 height 27
click at [1292, 125] on span "Delete" at bounding box center [1336, 126] width 116 height 19
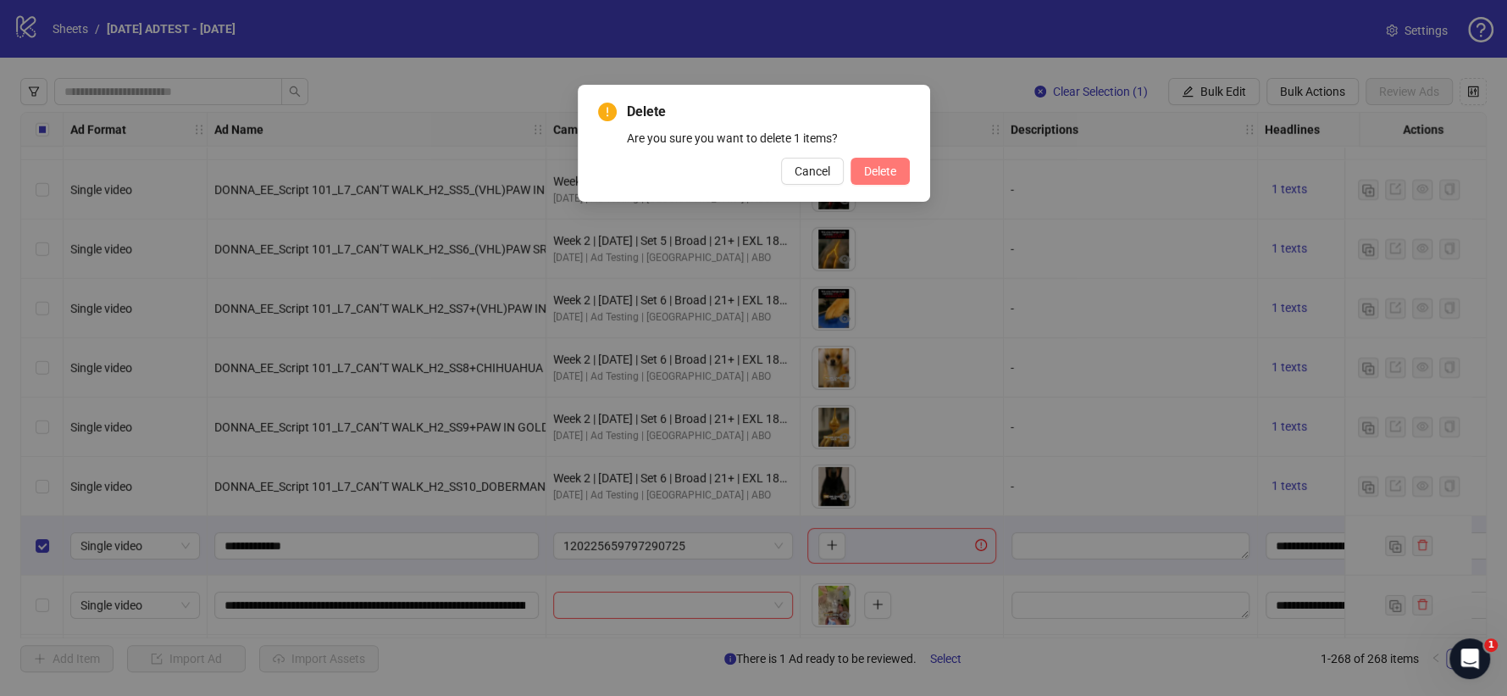
click at [868, 168] on span "Delete" at bounding box center [880, 171] width 32 height 14
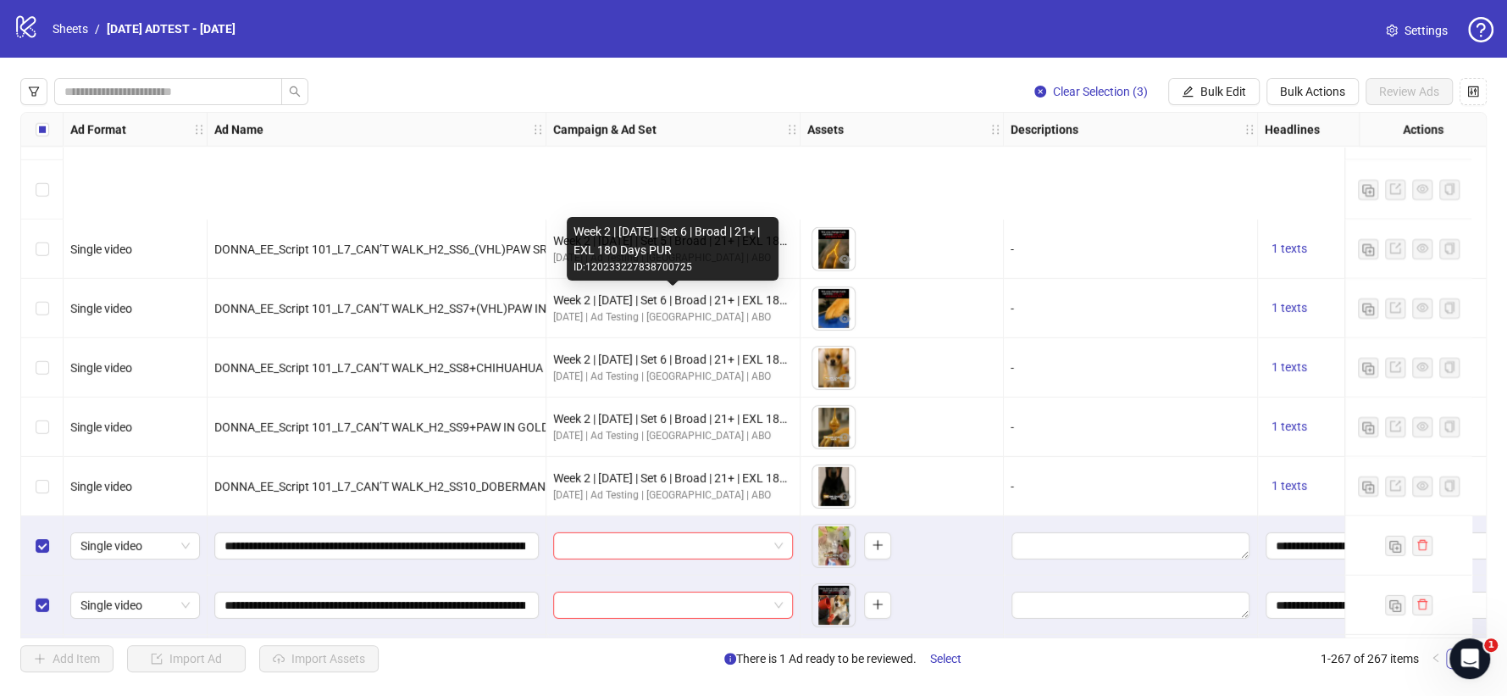
scroll to position [14466, 0]
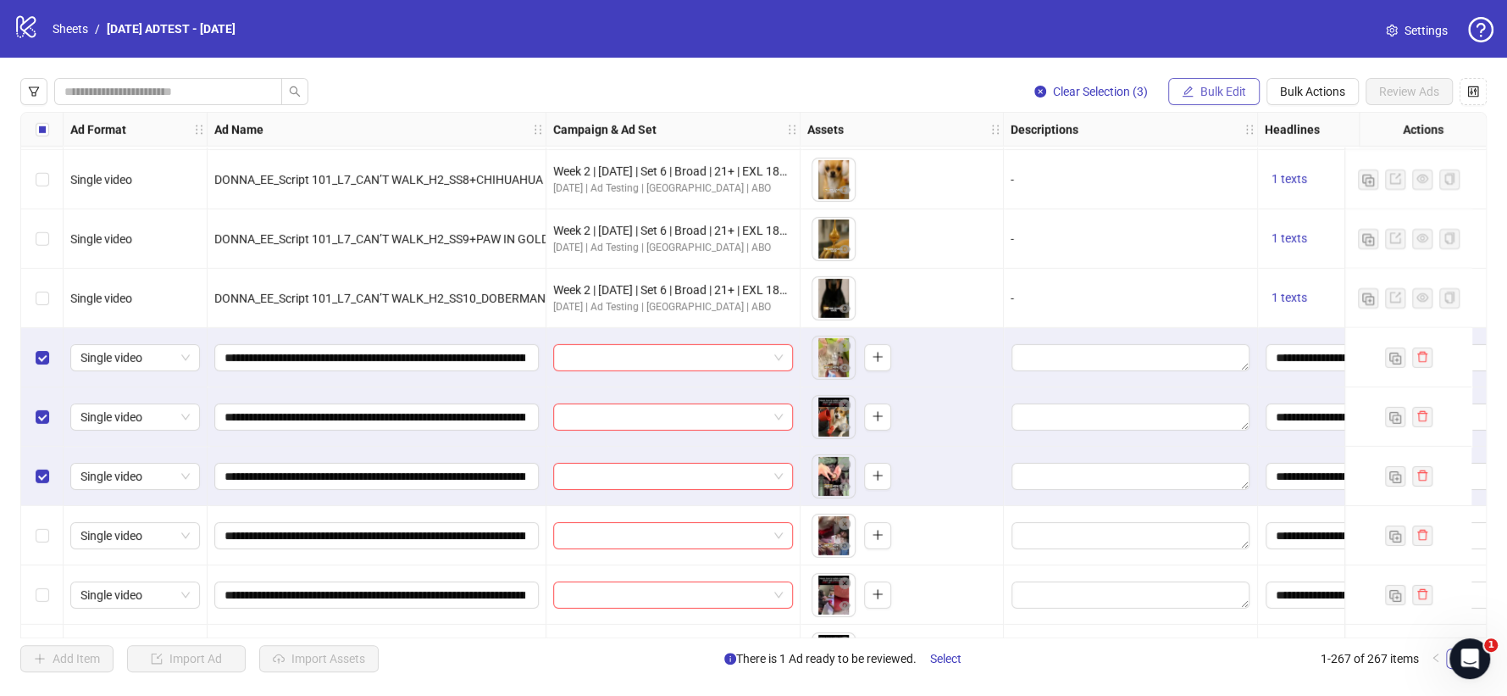
click at [1200, 91] on span "Bulk Edit" at bounding box center [1223, 92] width 46 height 14
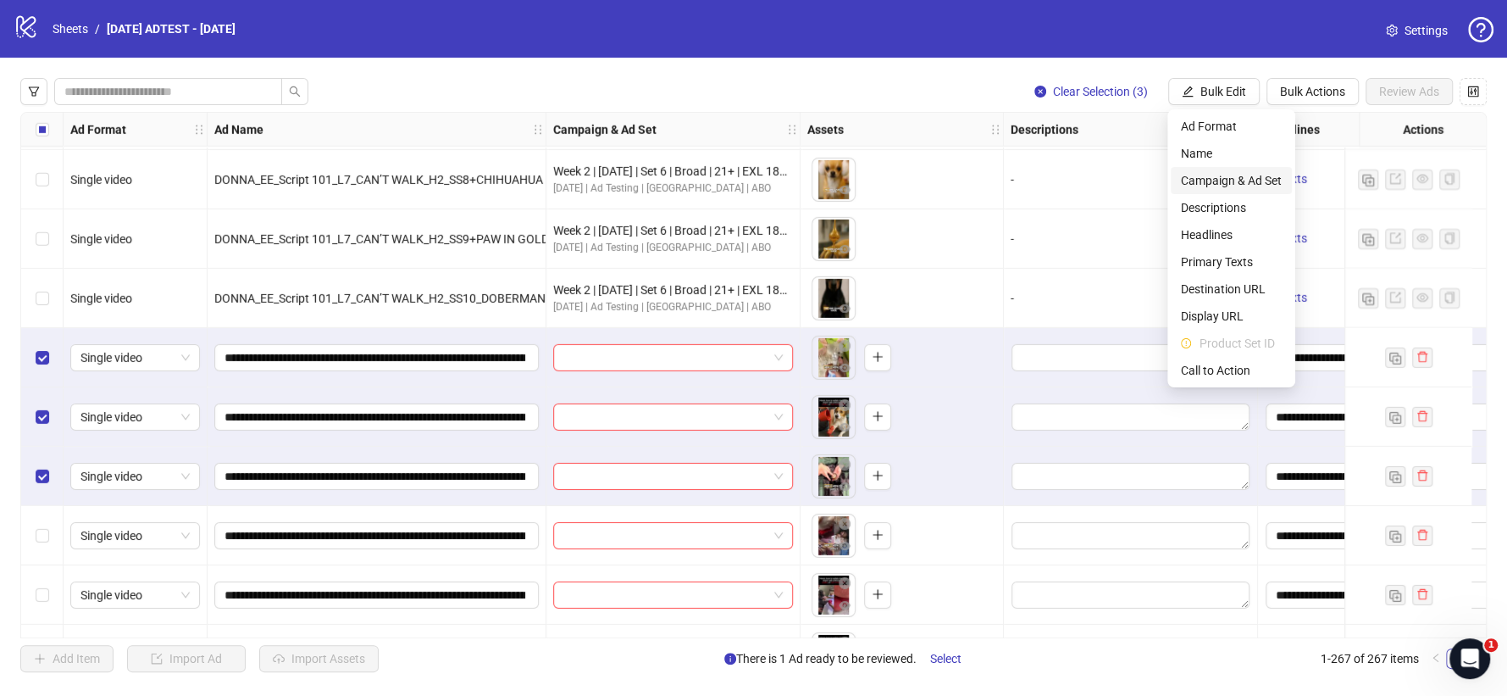
click at [1212, 177] on span "Campaign & Ad Set" at bounding box center [1231, 180] width 101 height 19
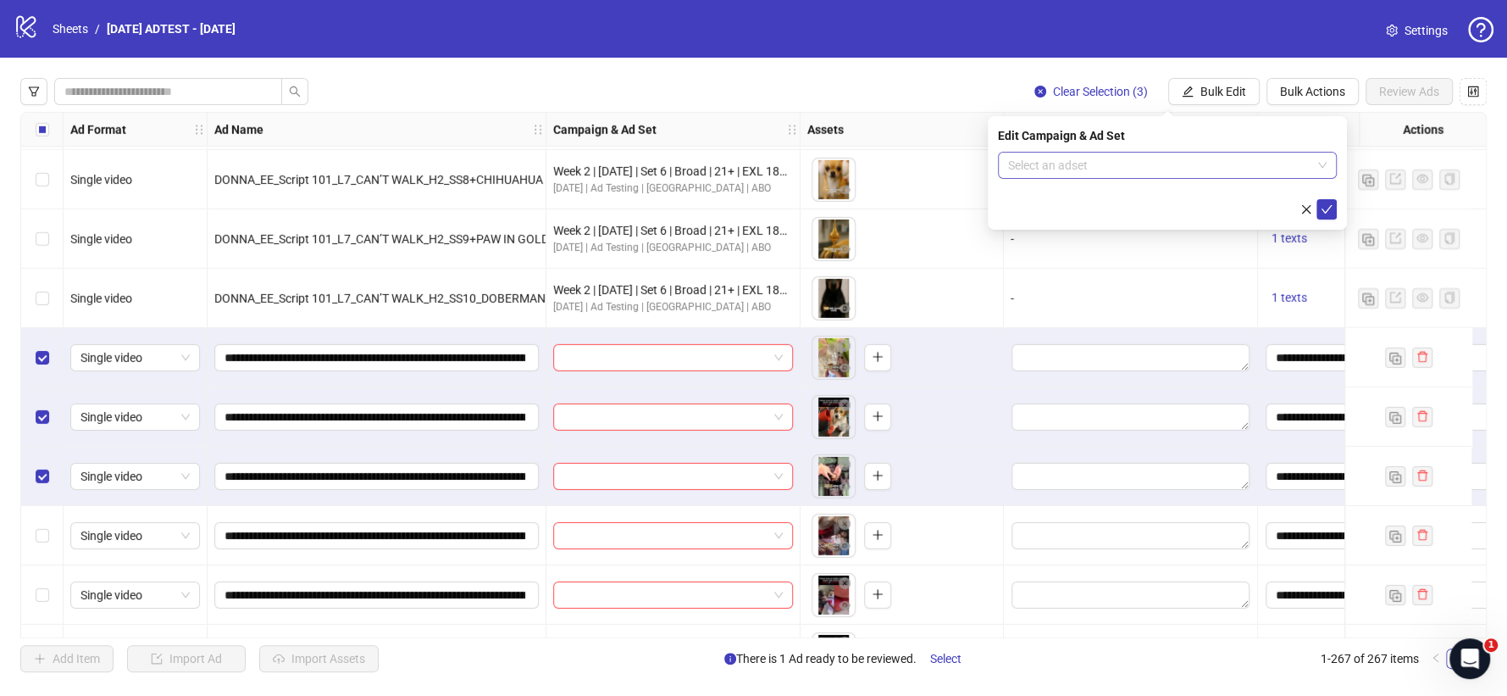
click at [1215, 176] on input "search" at bounding box center [1159, 164] width 303 height 25
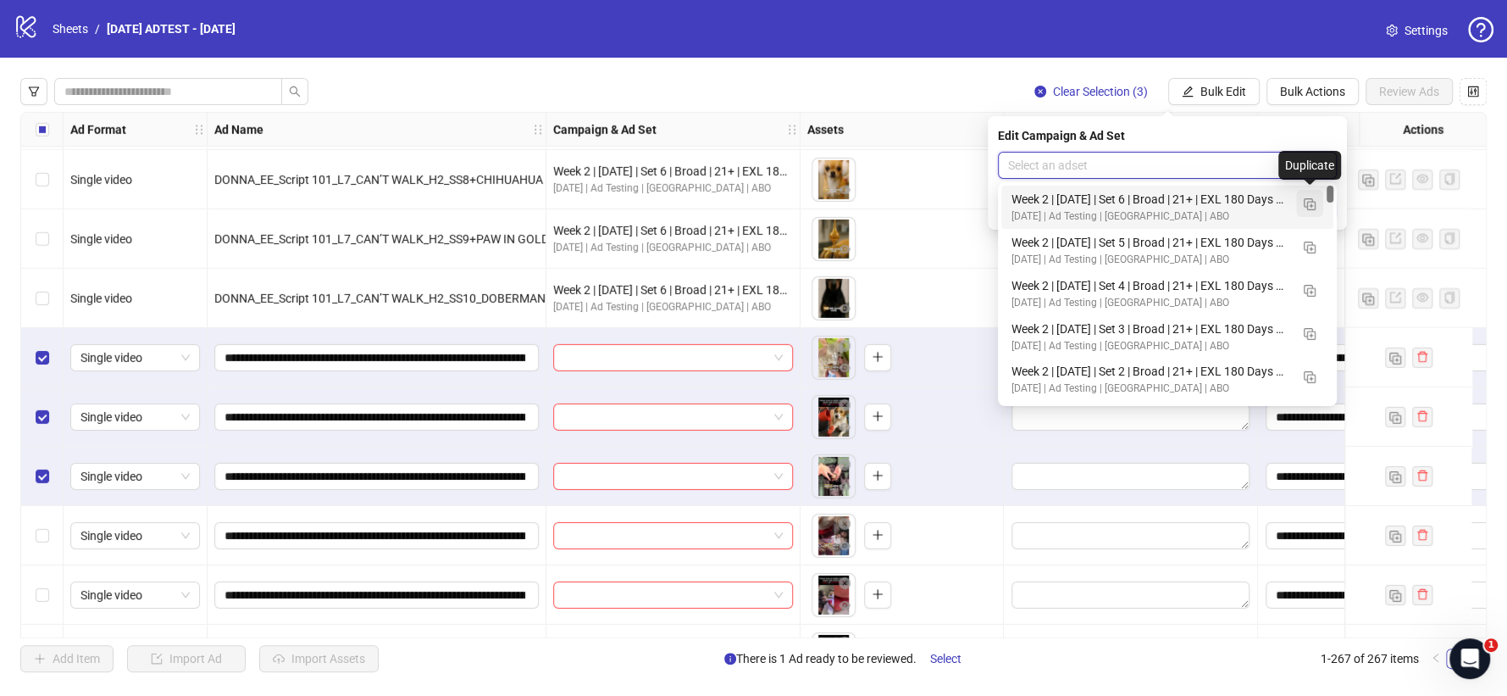
click at [1317, 204] on button "button" at bounding box center [1309, 203] width 27 height 27
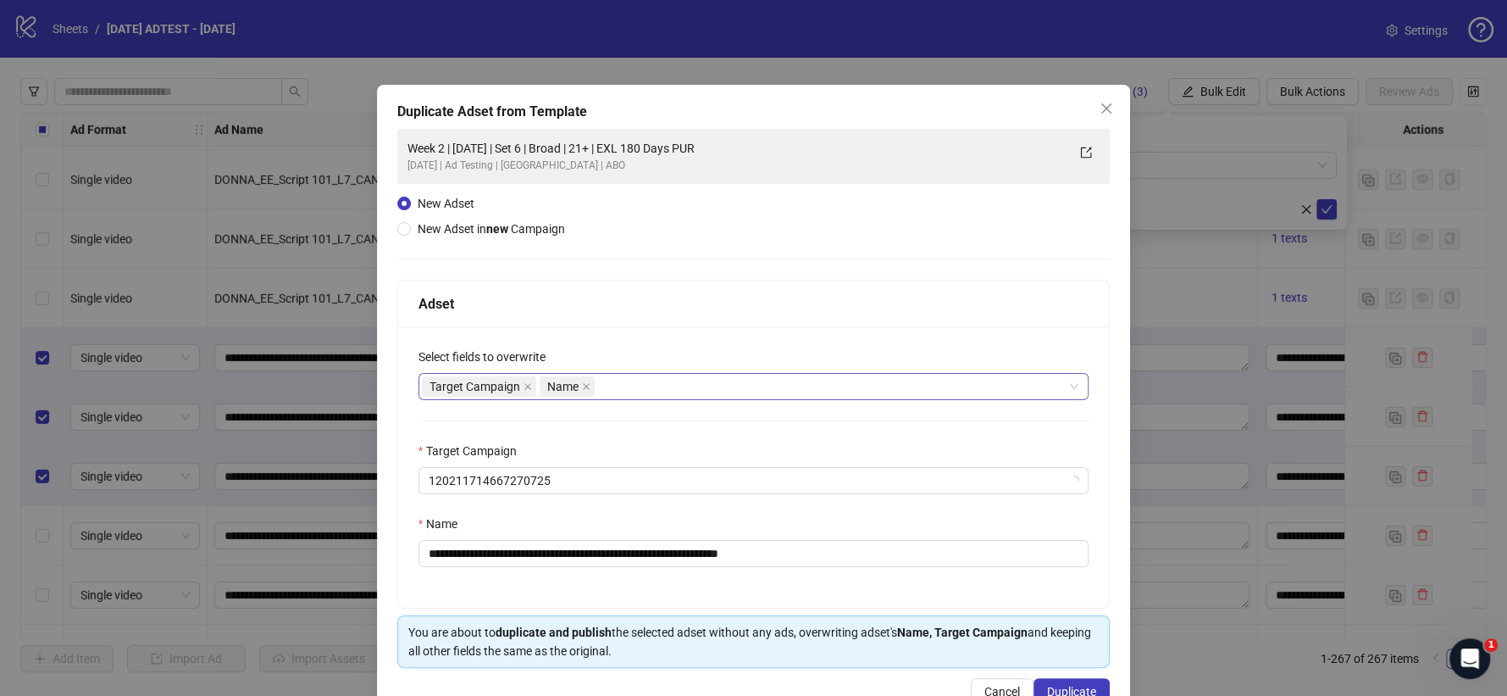
click at [644, 382] on div "Target Campaign Name" at bounding box center [745, 386] width 646 height 24
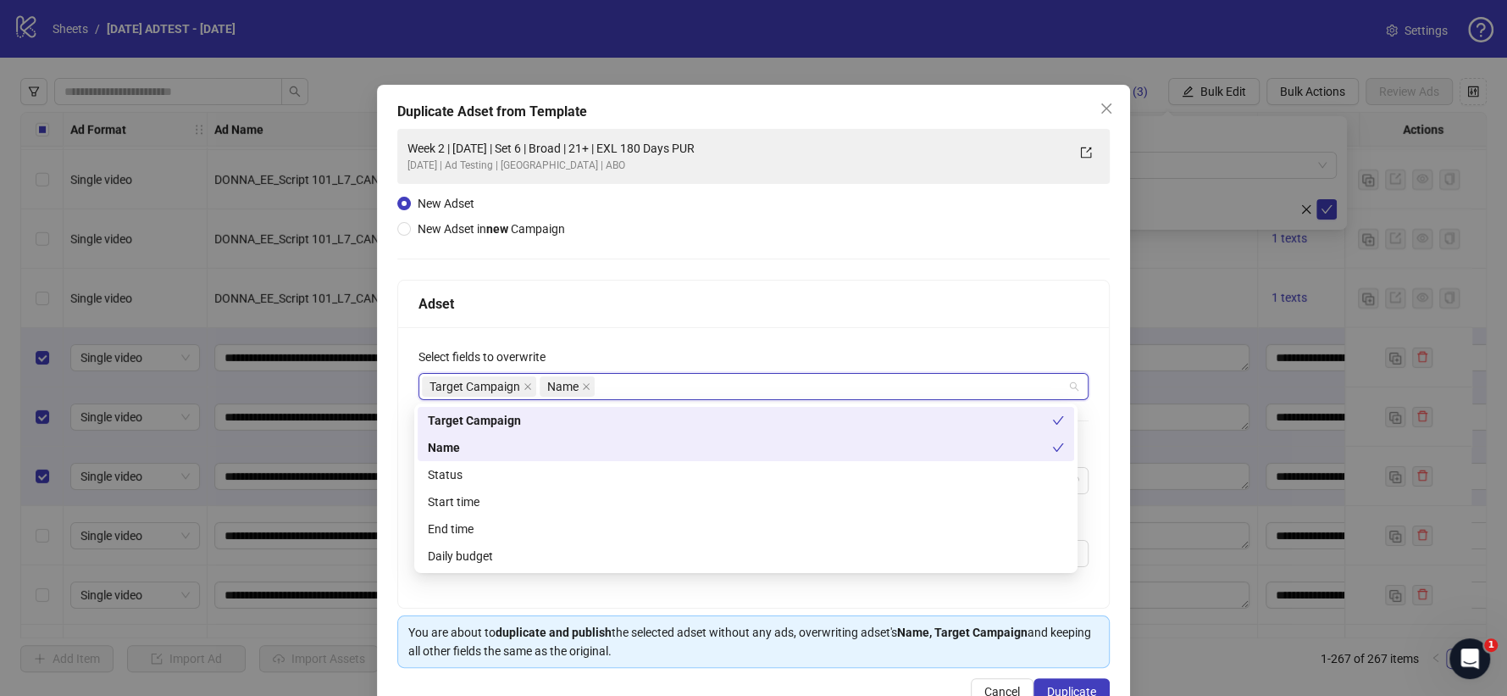
type input "*"
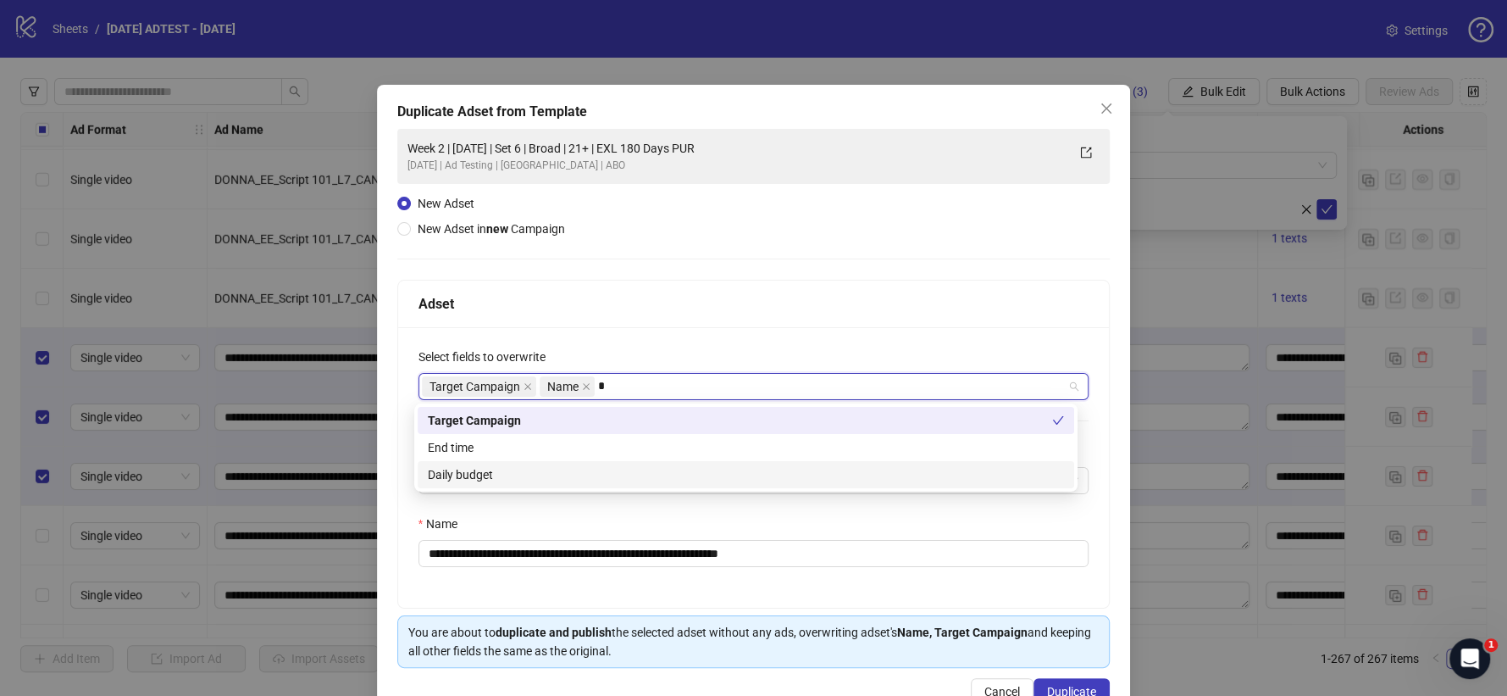
click at [565, 472] on div "Daily budget" at bounding box center [746, 474] width 636 height 19
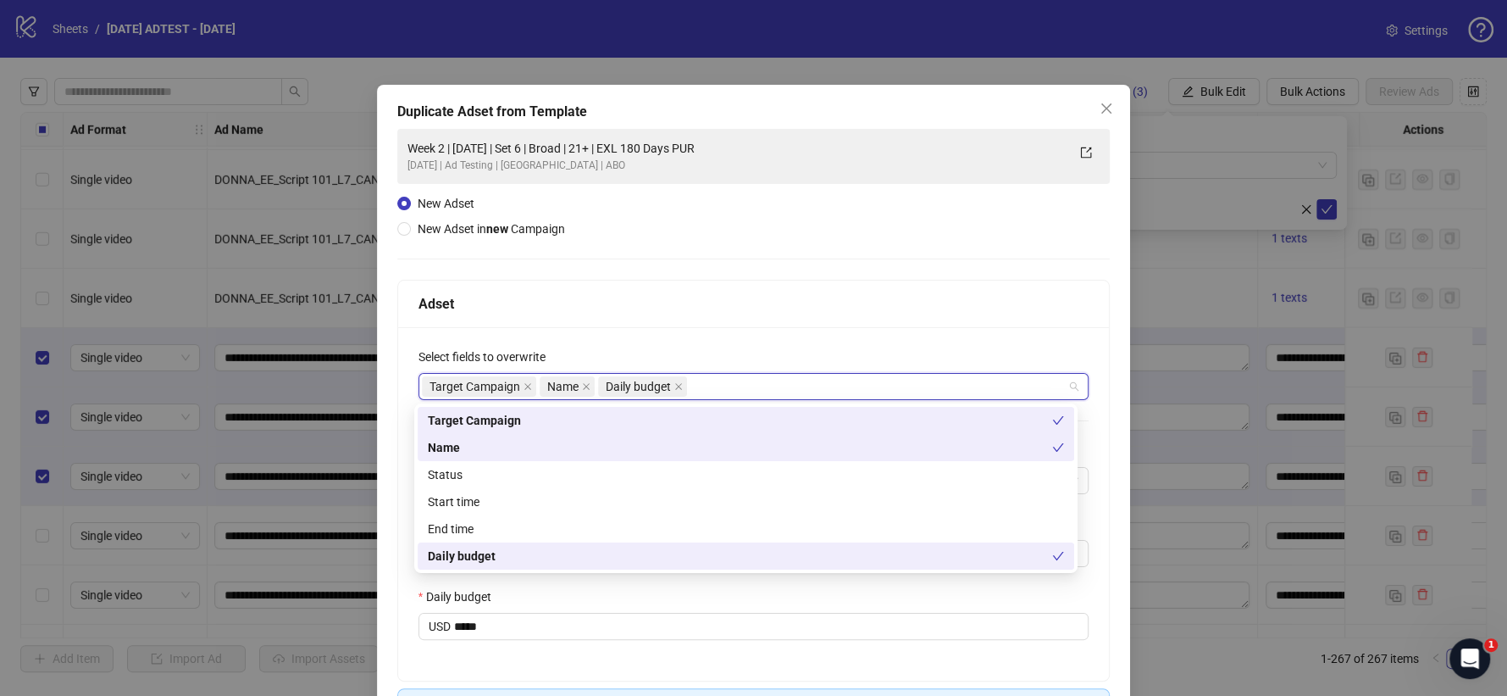
click at [722, 384] on div "Target Campaign Name Daily budget" at bounding box center [745, 386] width 646 height 24
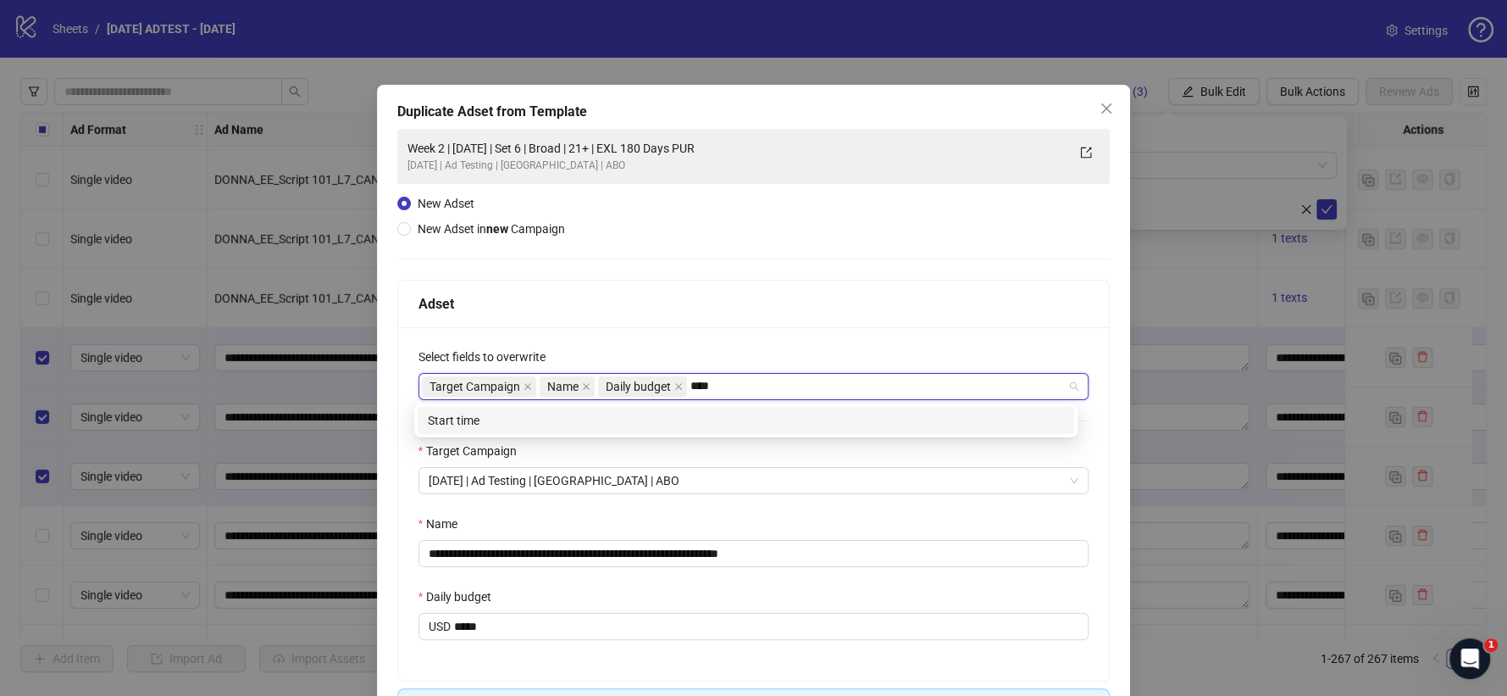
type input "*****"
click at [551, 425] on div "Start time" at bounding box center [746, 420] width 636 height 19
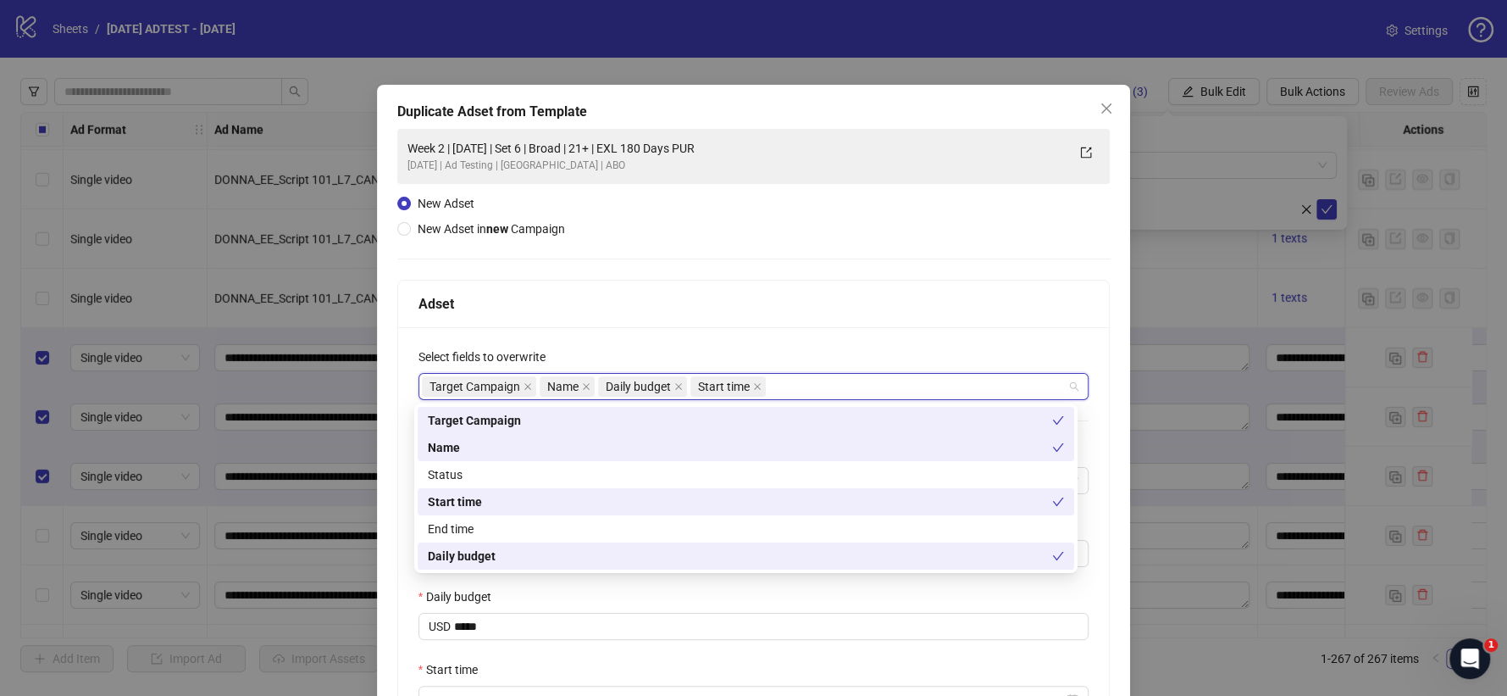
click at [707, 241] on div "**********" at bounding box center [753, 471] width 713 height 685
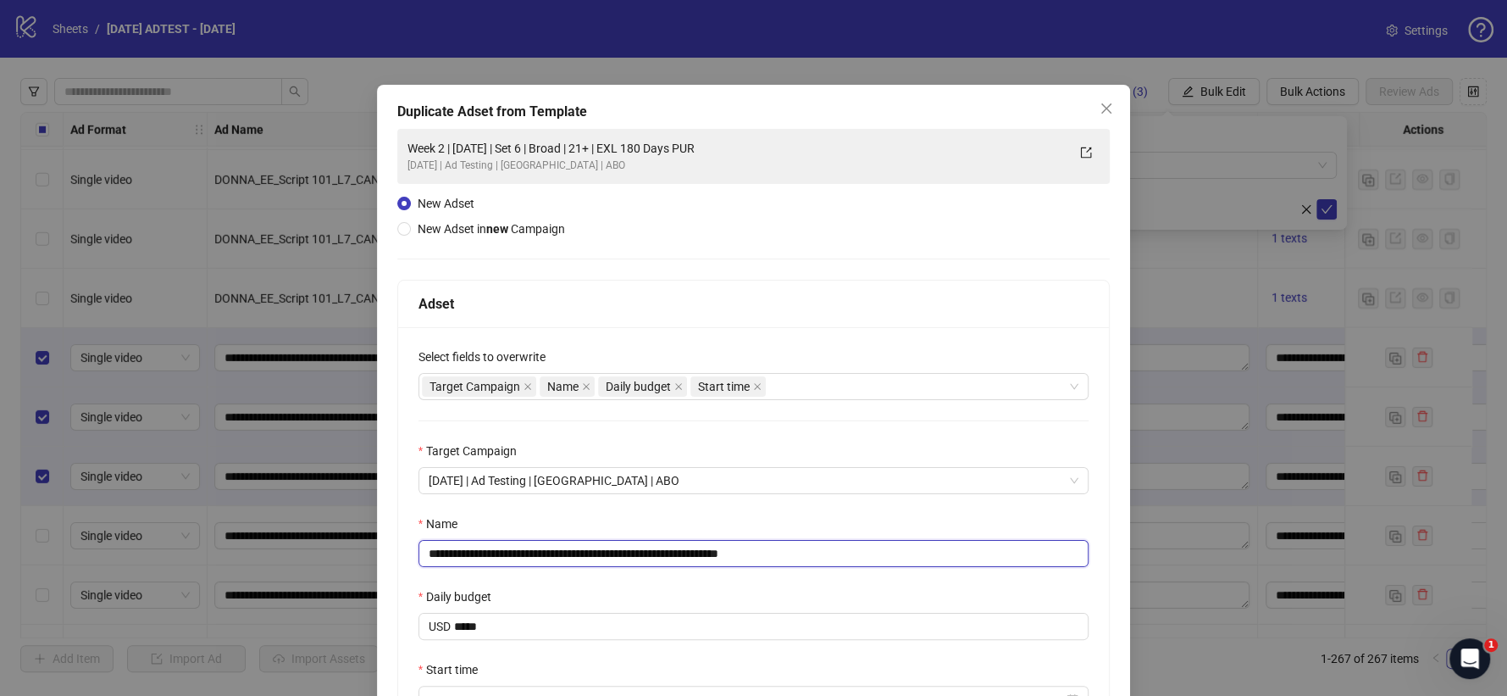
drag, startPoint x: 744, startPoint y: 552, endPoint x: 818, endPoint y: 552, distance: 73.7
click at [818, 552] on input "**********" at bounding box center [754, 553] width 671 height 27
click at [569, 557] on input "**********" at bounding box center [754, 553] width 671 height 27
click at [477, 551] on input "**********" at bounding box center [754, 553] width 671 height 27
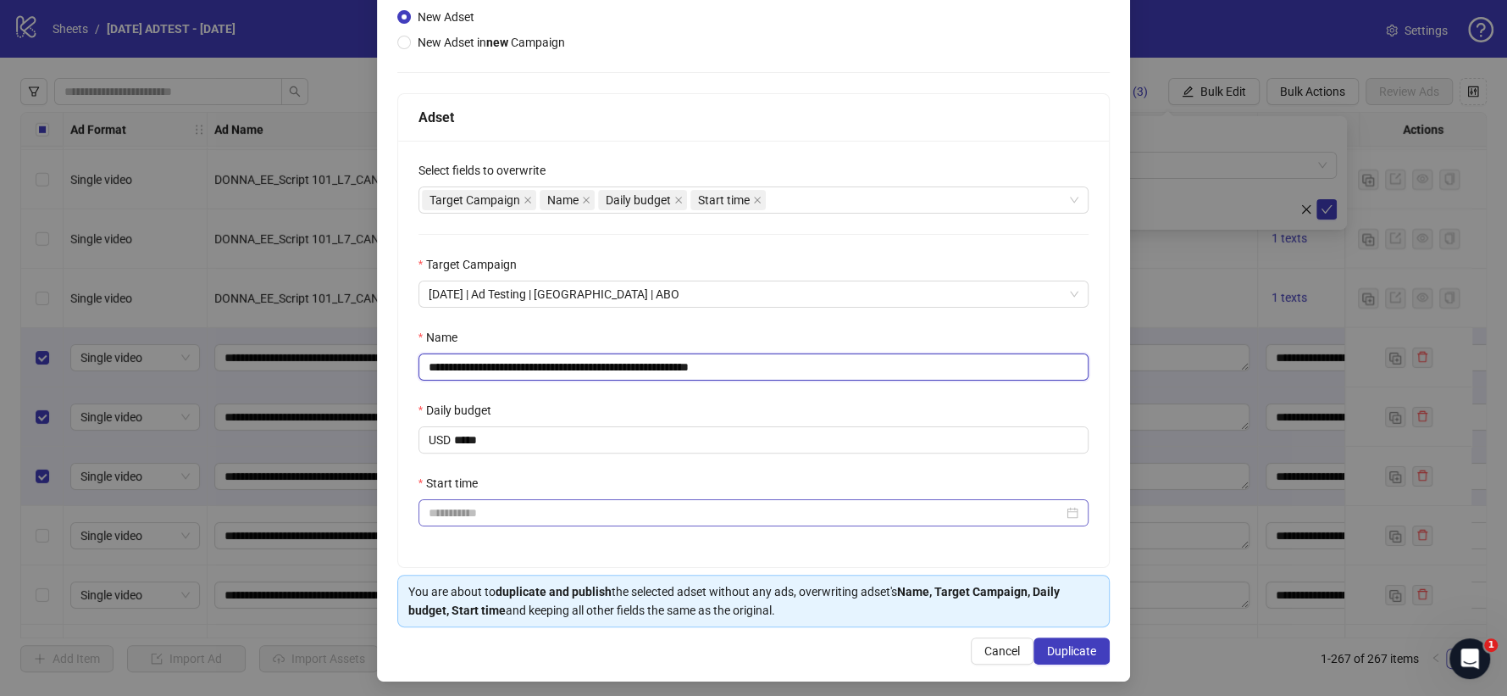
scroll to position [188, 0]
type input "**********"
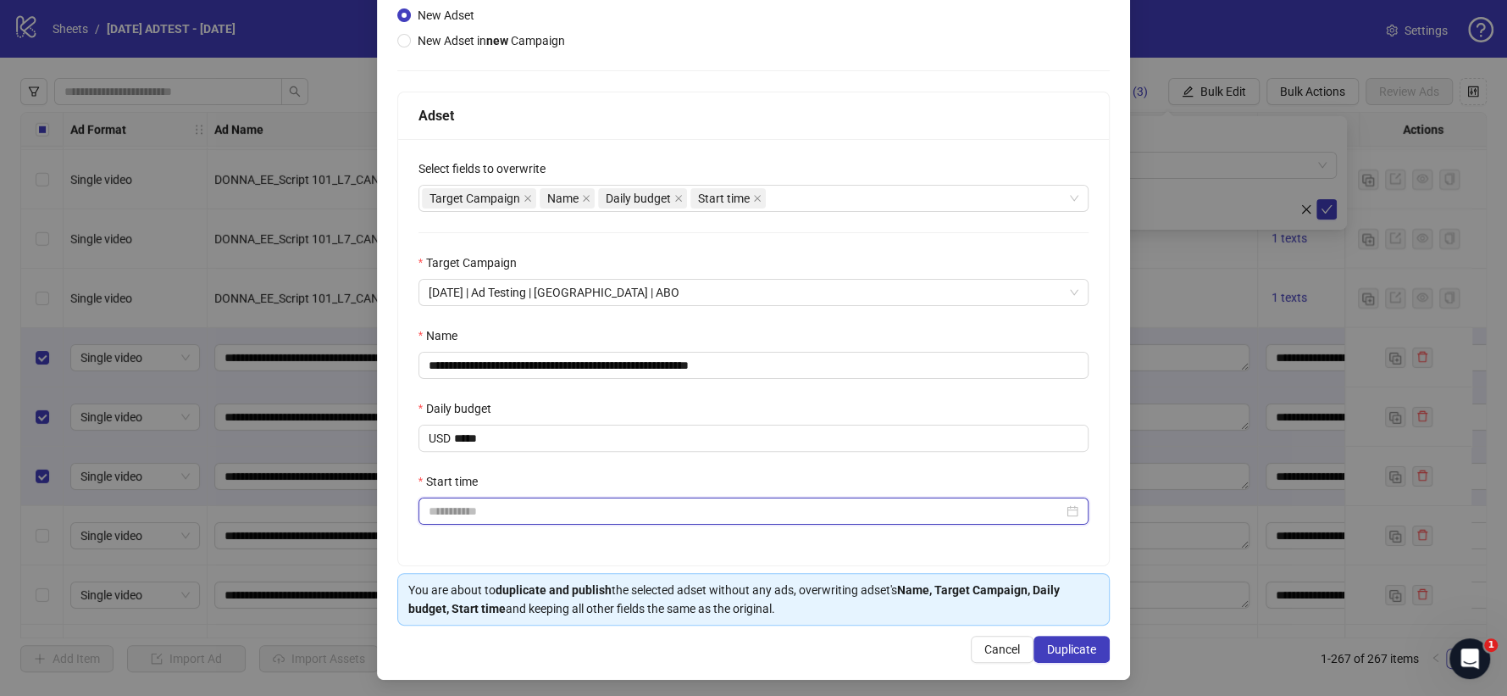
click at [491, 510] on input "Start time" at bounding box center [746, 511] width 635 height 19
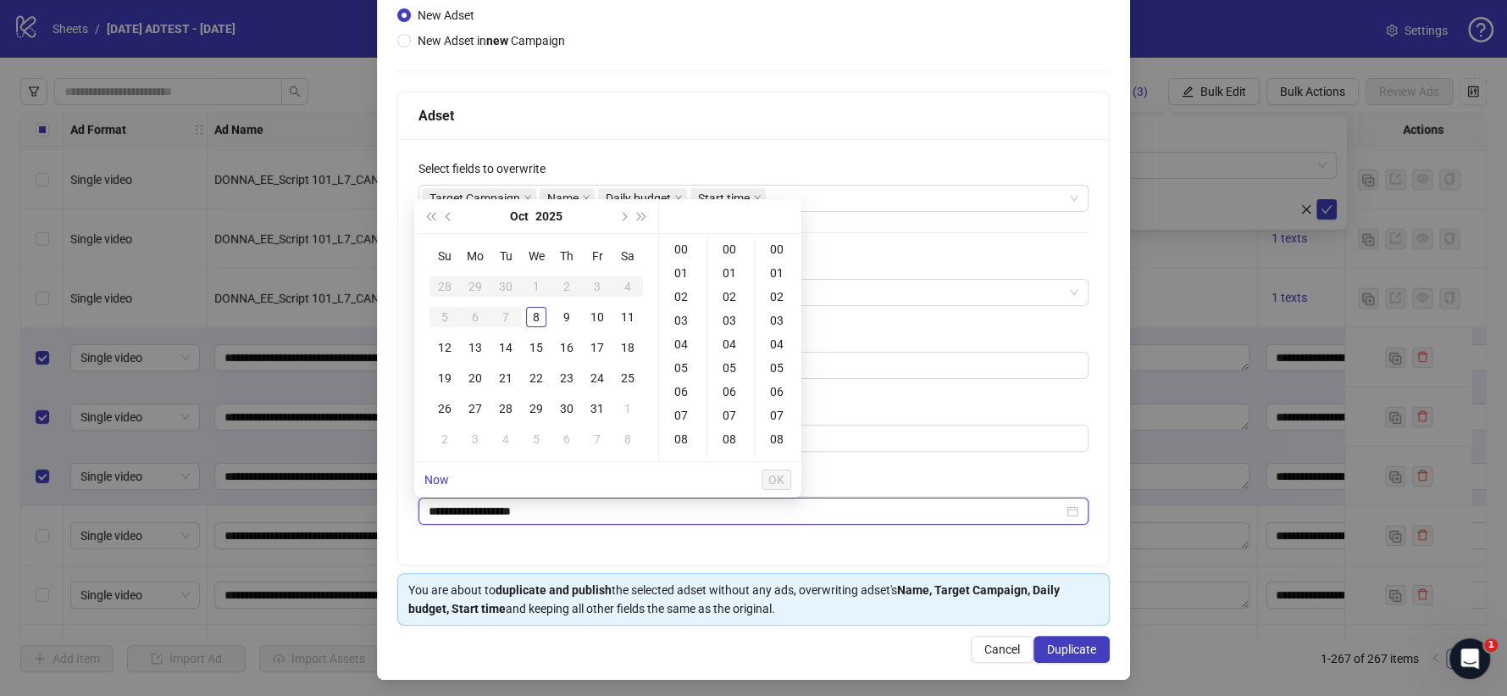
type input "**********"
click at [546, 322] on td "8" at bounding box center [536, 317] width 30 height 30
click at [681, 394] on div "18" at bounding box center [682, 394] width 41 height 24
click at [726, 394] on div "30" at bounding box center [731, 397] width 41 height 24
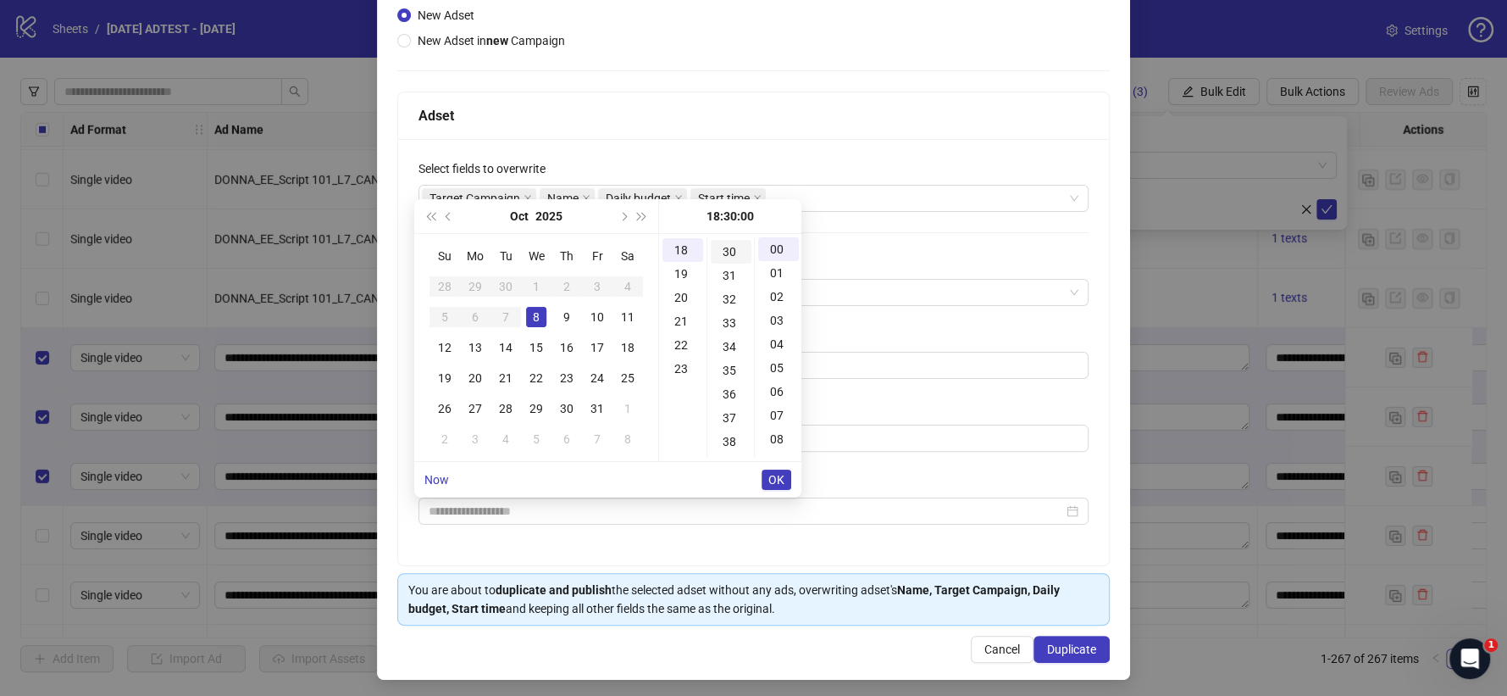
scroll to position [711, 0]
type input "**********"
click at [771, 480] on span "OK" at bounding box center [776, 480] width 16 height 14
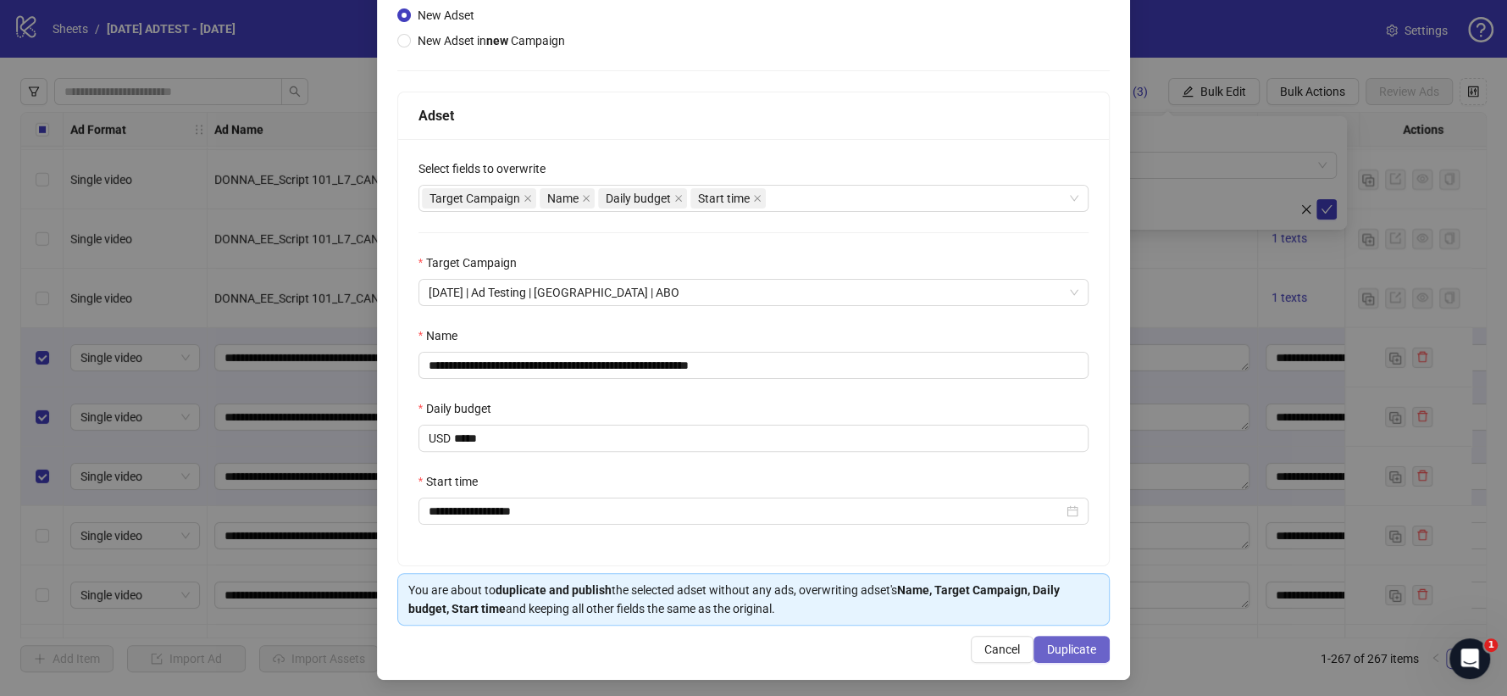
click at [1070, 625] on span "Duplicate" at bounding box center [1071, 649] width 49 height 14
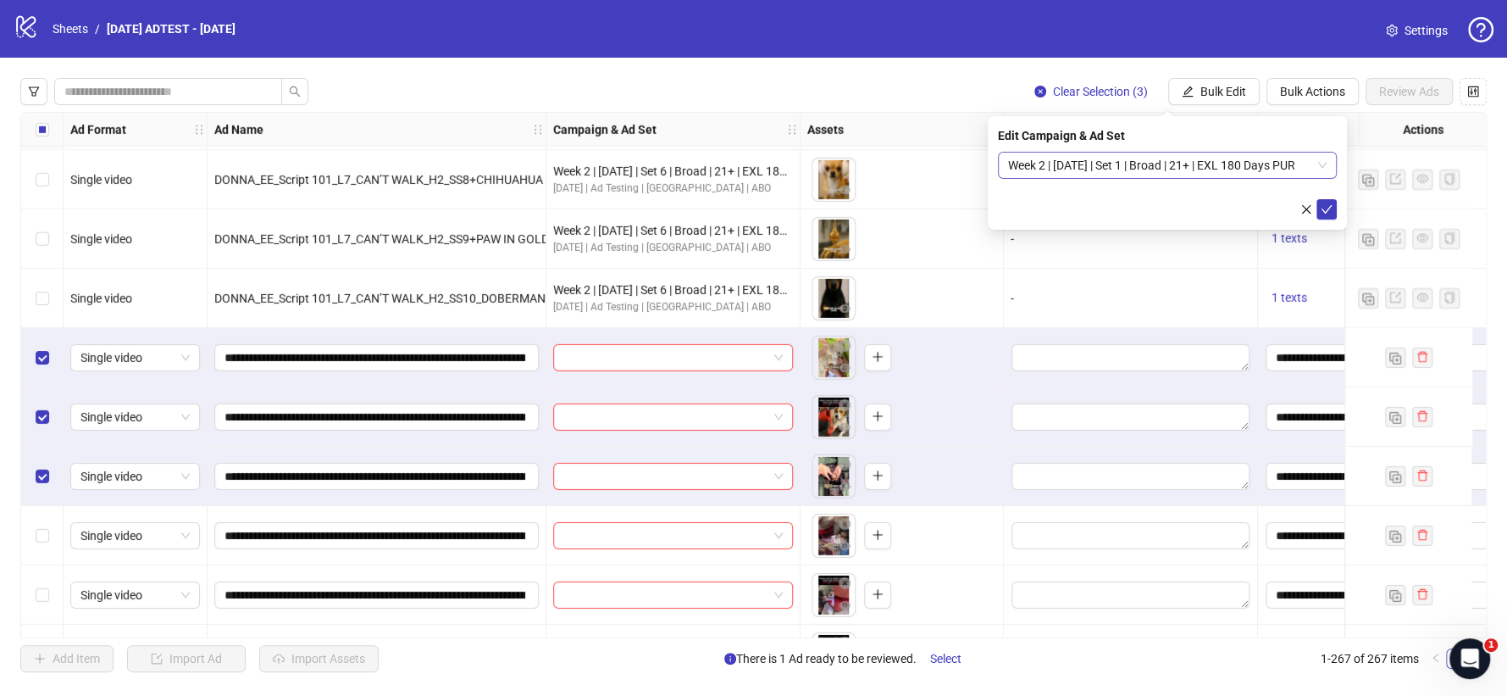
click at [1322, 168] on span "Week 2 | [DATE] | Set 1 | Broad | 21+ | EXL 180 Days PUR" at bounding box center [1167, 164] width 319 height 25
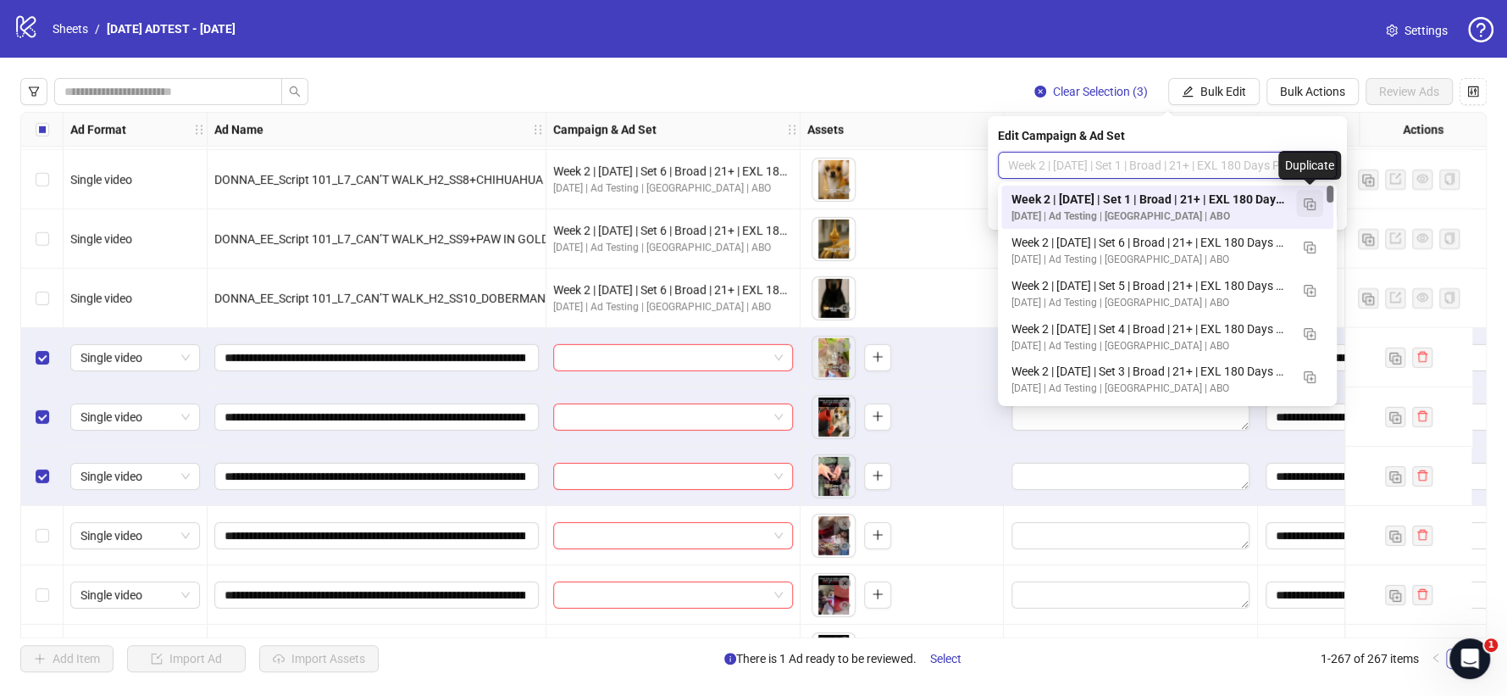
click at [1312, 202] on img "button" at bounding box center [1310, 204] width 12 height 12
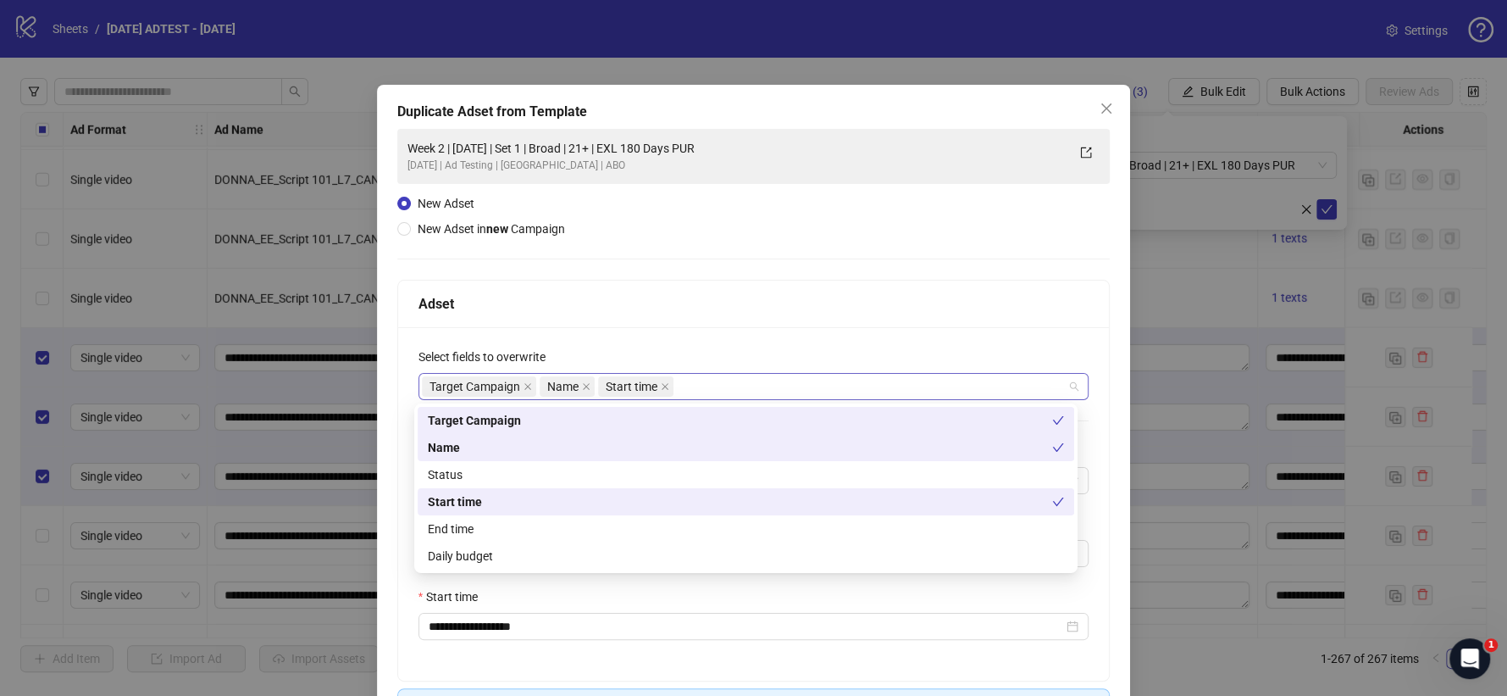
click at [732, 384] on div "Target Campaign Name Start time" at bounding box center [745, 386] width 646 height 24
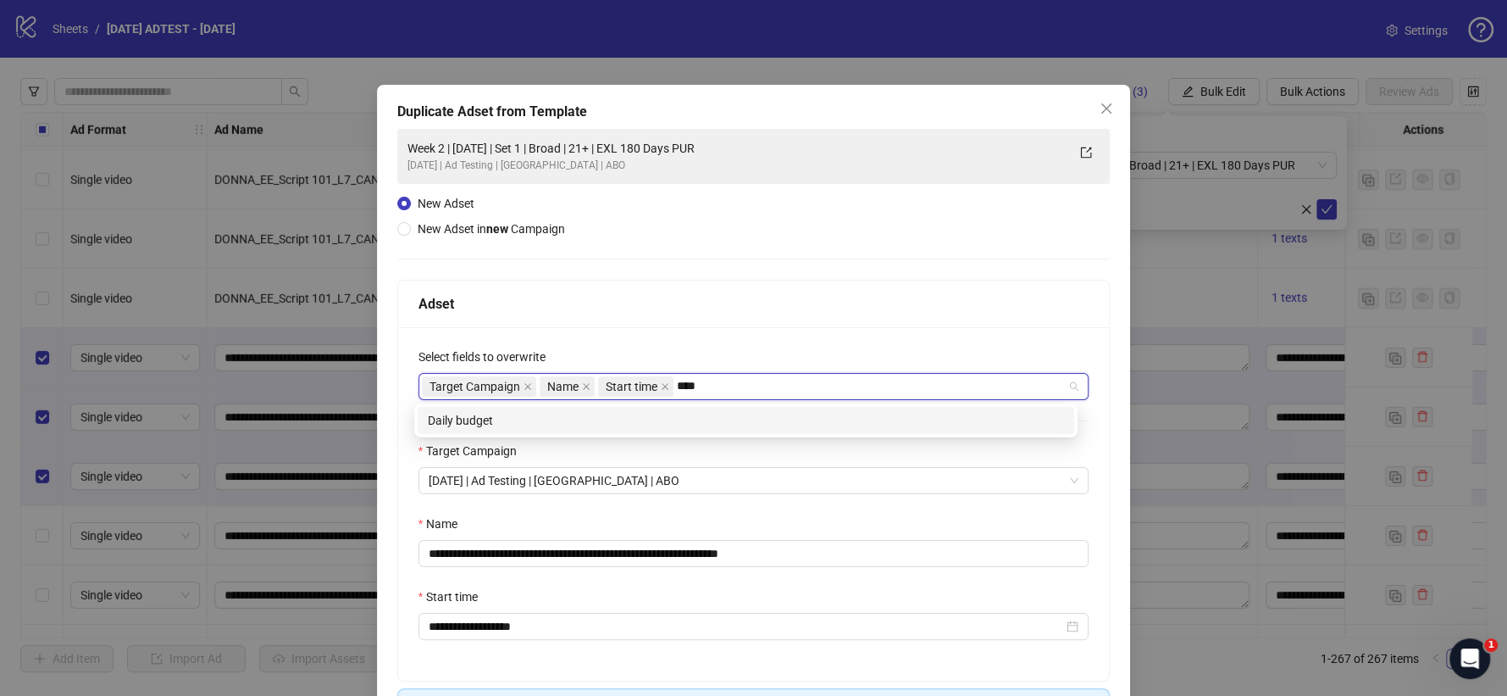
type input "*****"
click at [620, 423] on div "Daily budget" at bounding box center [746, 420] width 636 height 19
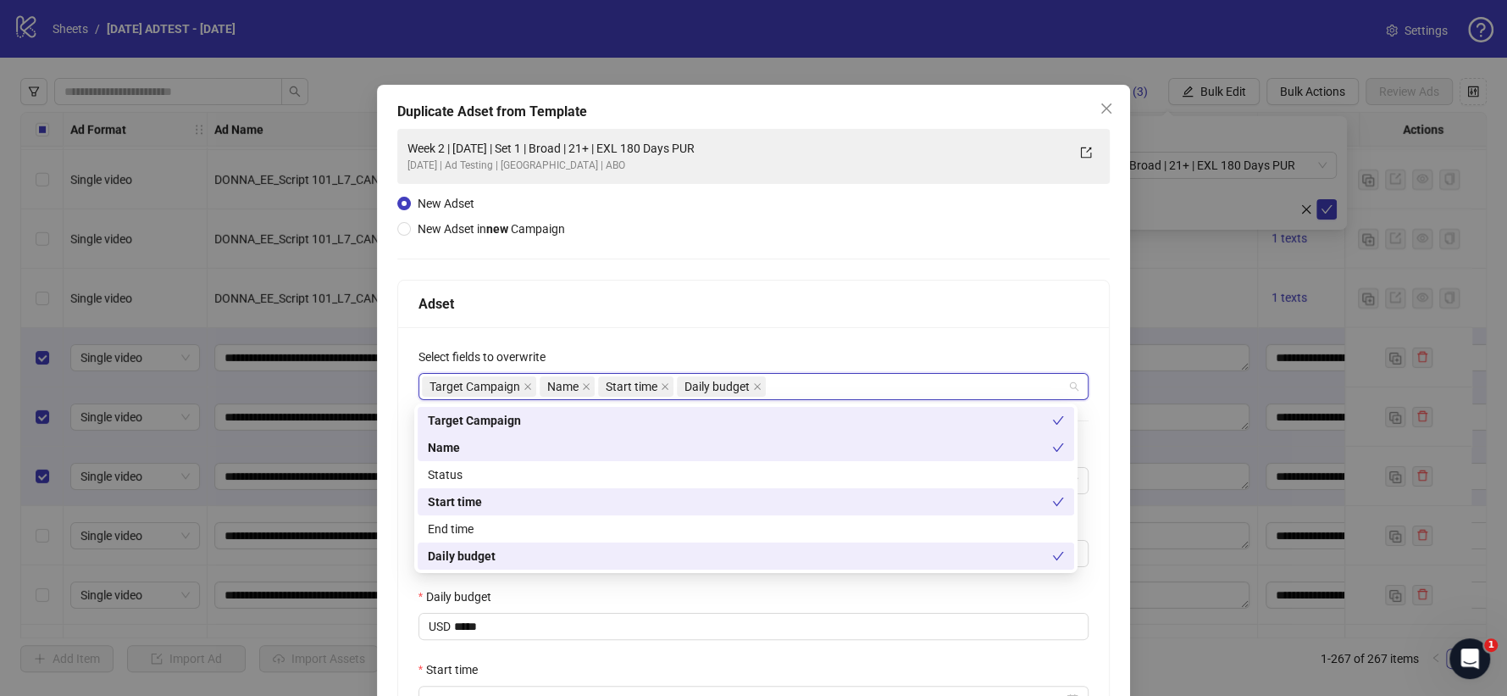
click at [813, 284] on div "Adset" at bounding box center [754, 303] width 712 height 47
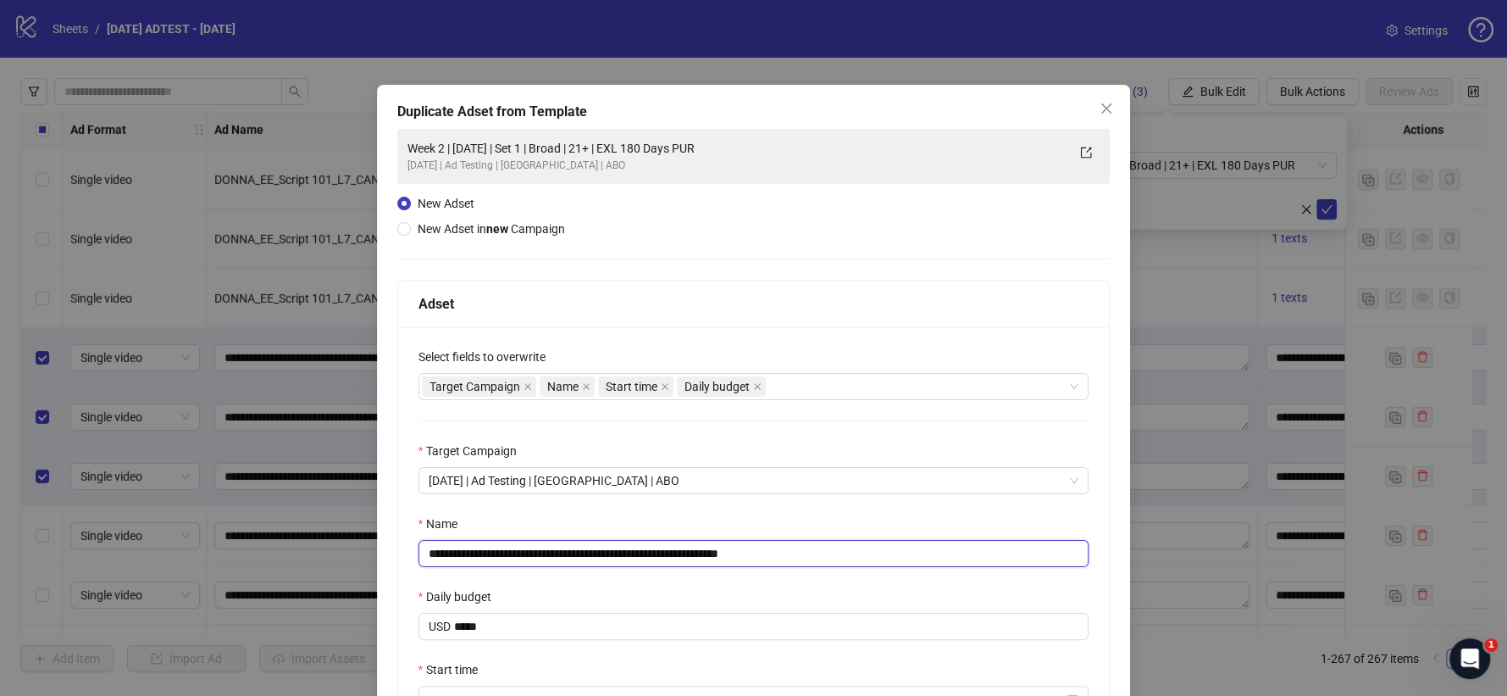
drag, startPoint x: 746, startPoint y: 554, endPoint x: 816, endPoint y: 553, distance: 70.3
click at [816, 553] on input "**********" at bounding box center [754, 553] width 671 height 27
click at [568, 553] on input "**********" at bounding box center [754, 553] width 671 height 27
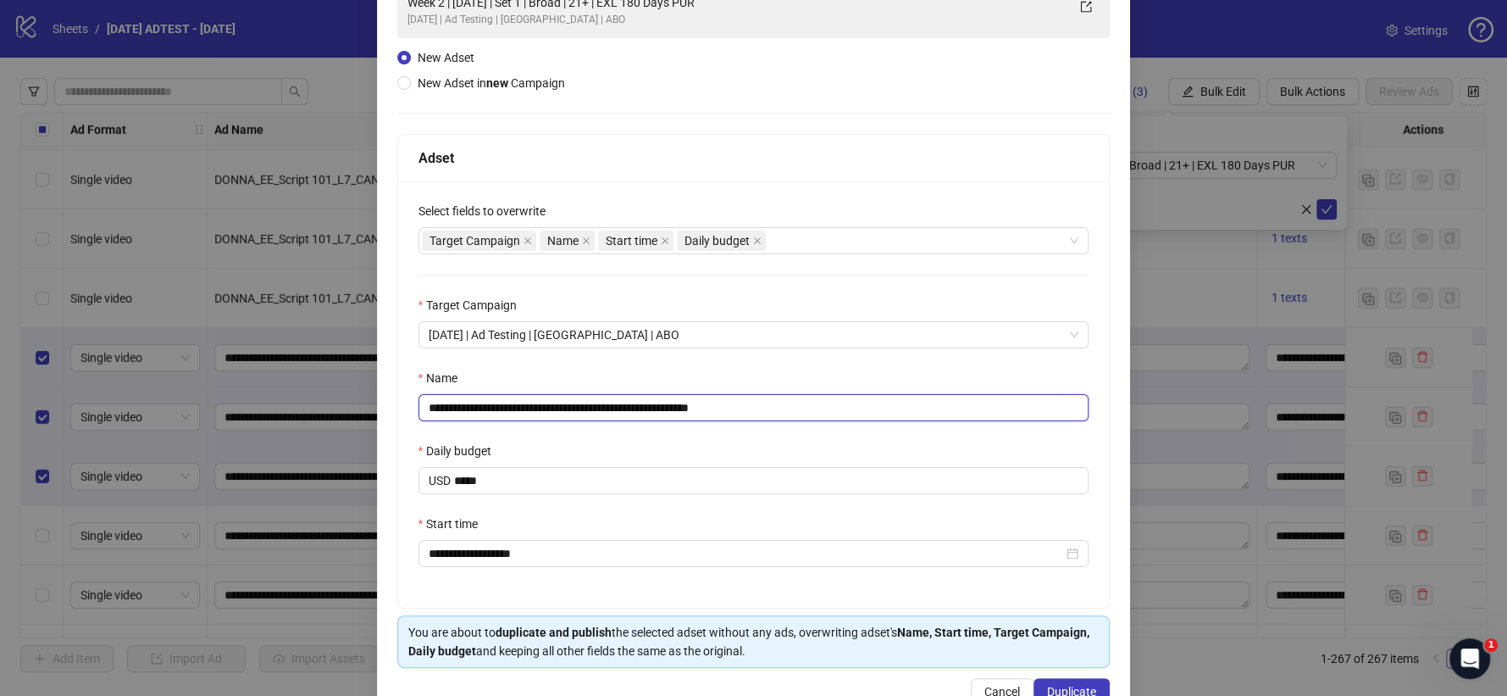
scroll to position [188, 0]
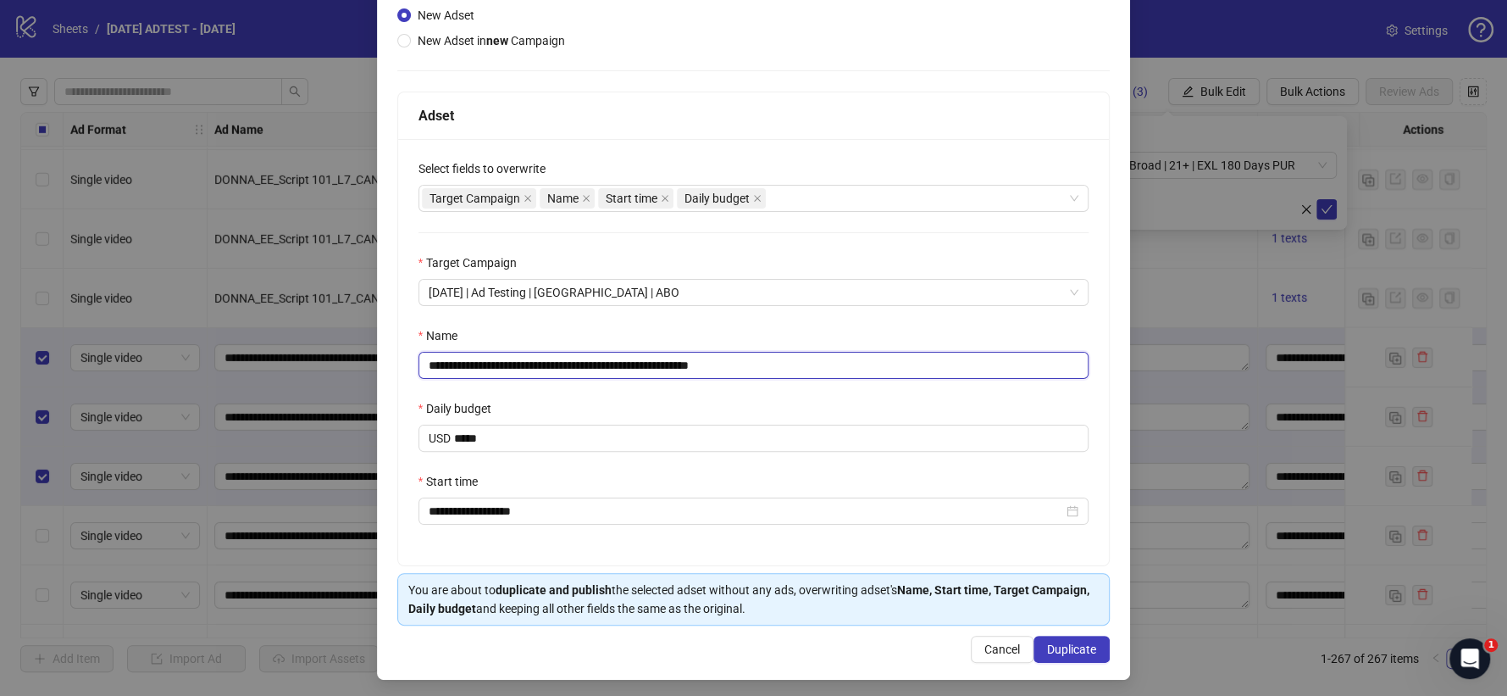
type input "**********"
click at [651, 381] on div "**********" at bounding box center [754, 352] width 712 height 426
click at [695, 336] on div "Name" at bounding box center [754, 338] width 671 height 25
click at [704, 228] on div "**********" at bounding box center [754, 352] width 712 height 426
click at [670, 232] on div at bounding box center [754, 232] width 671 height 1
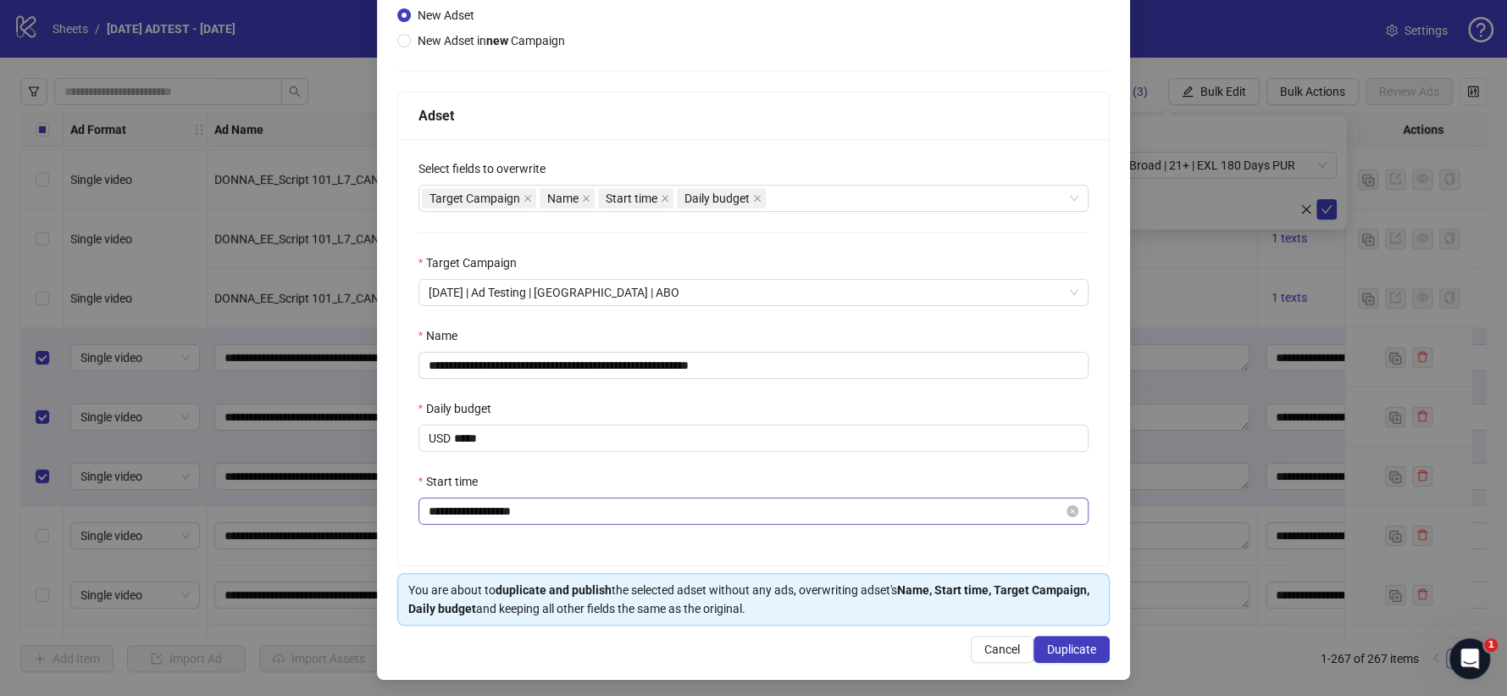
scroll to position [195, 0]
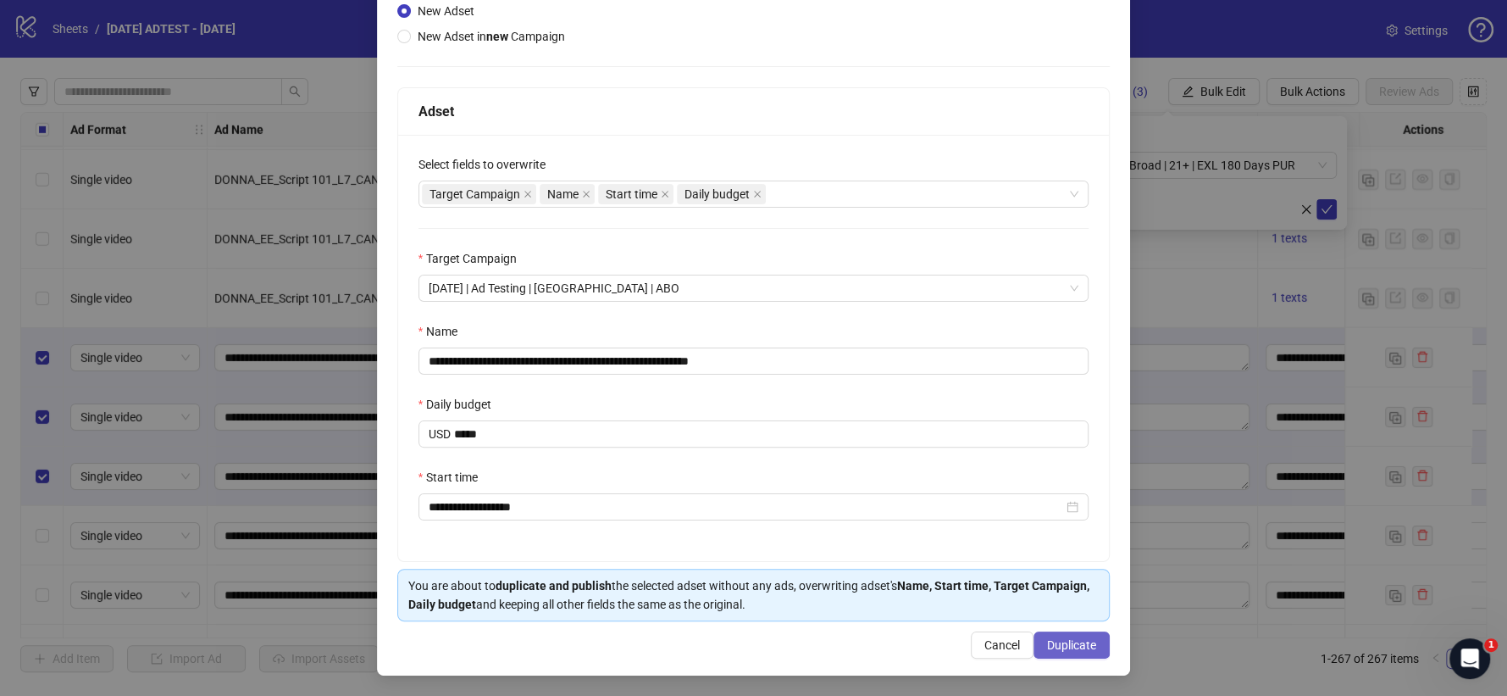
click at [1065, 625] on span "Duplicate" at bounding box center [1071, 645] width 49 height 14
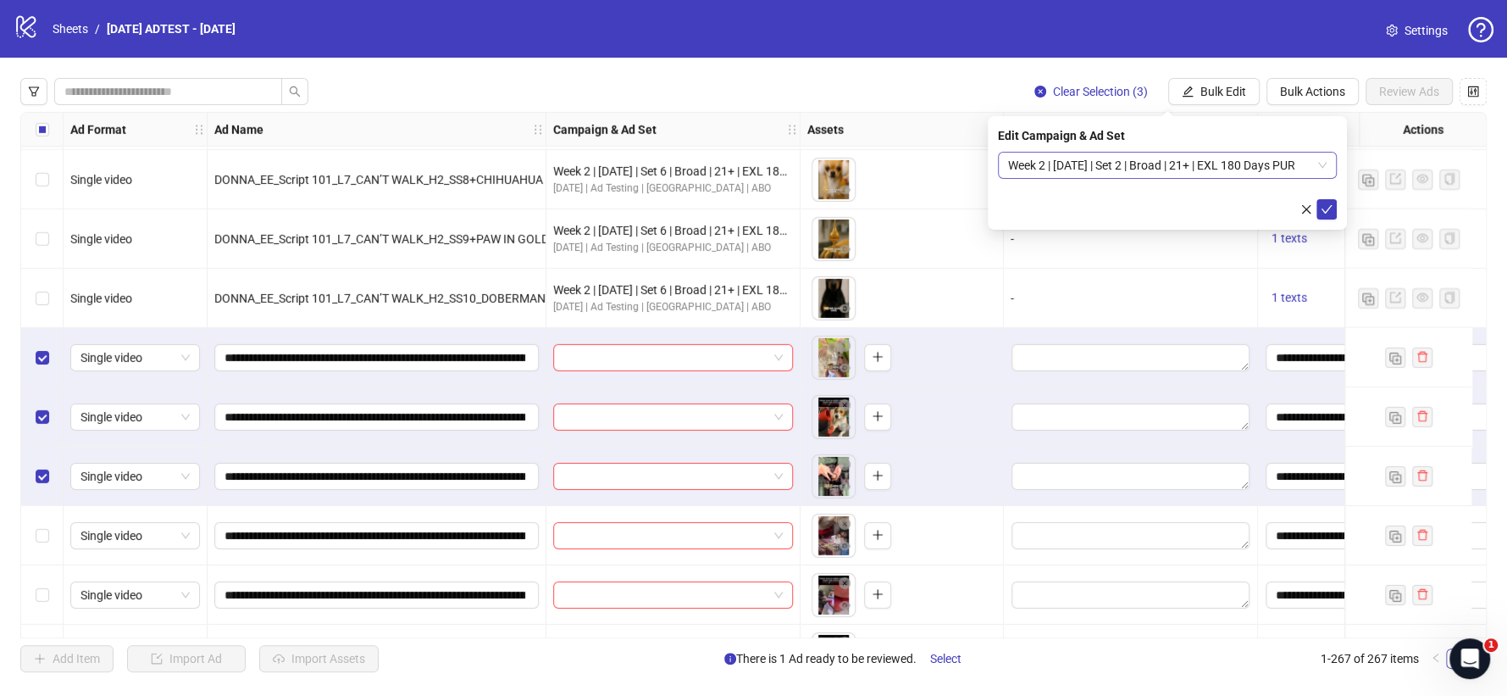
click at [1313, 169] on span "Week 2 | [DATE] | Set 2 | Broad | 21+ | EXL 180 Days PUR" at bounding box center [1167, 164] width 319 height 25
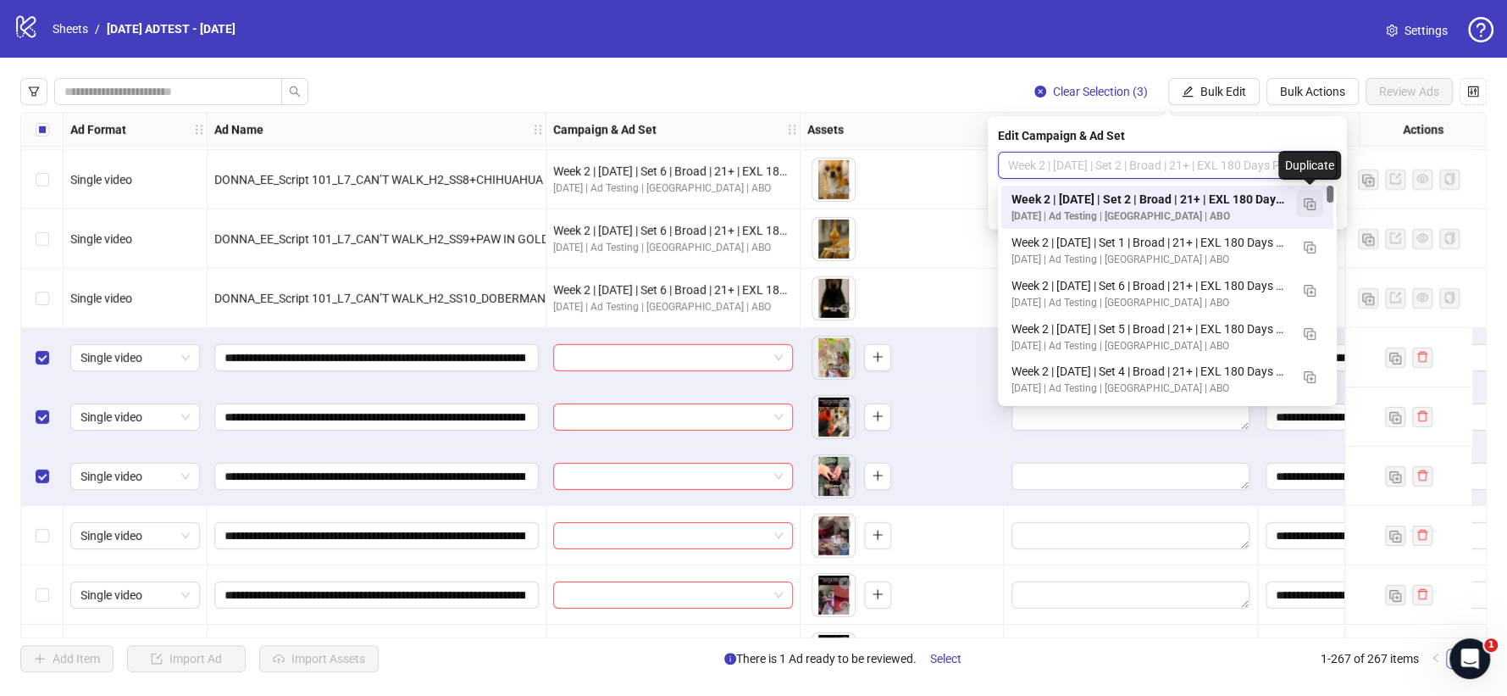
click at [1311, 209] on img "button" at bounding box center [1310, 204] width 12 height 12
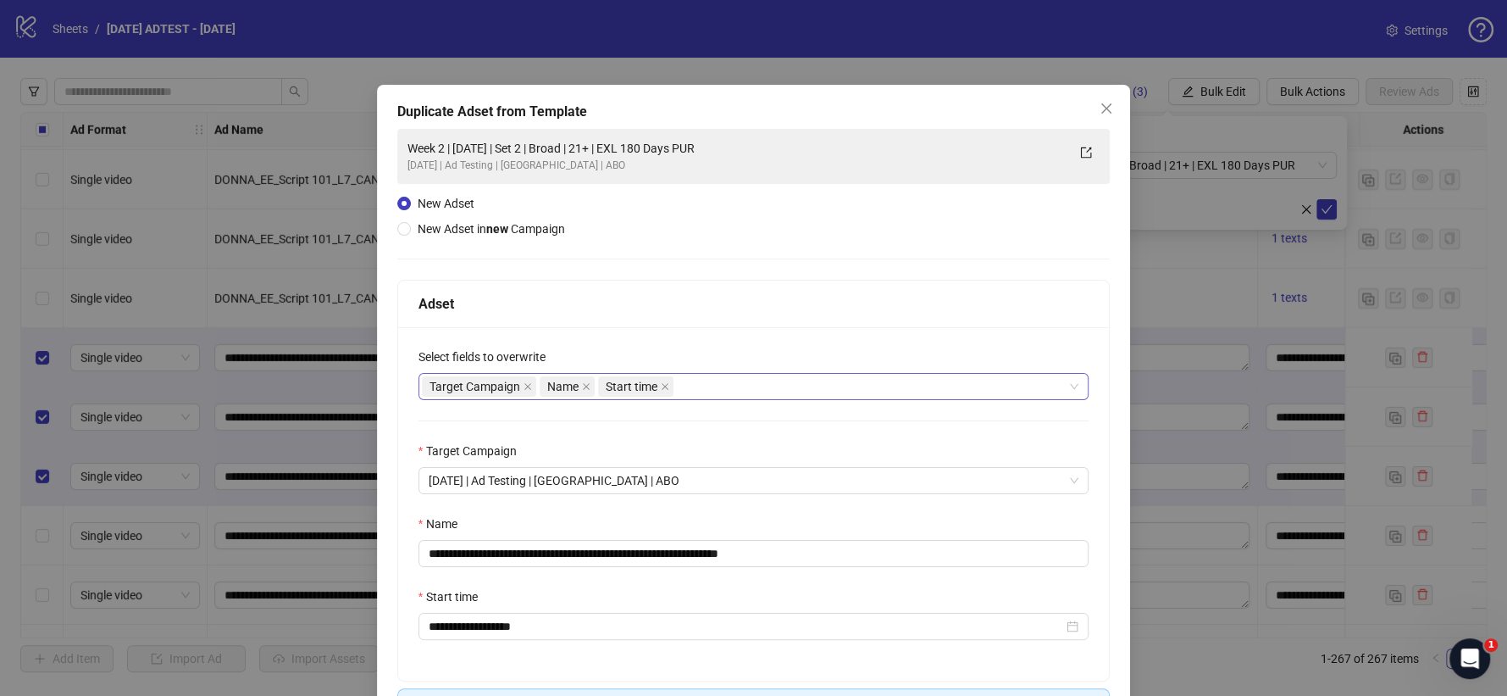
click at [698, 393] on div "Target Campaign Name Start time" at bounding box center [745, 386] width 646 height 24
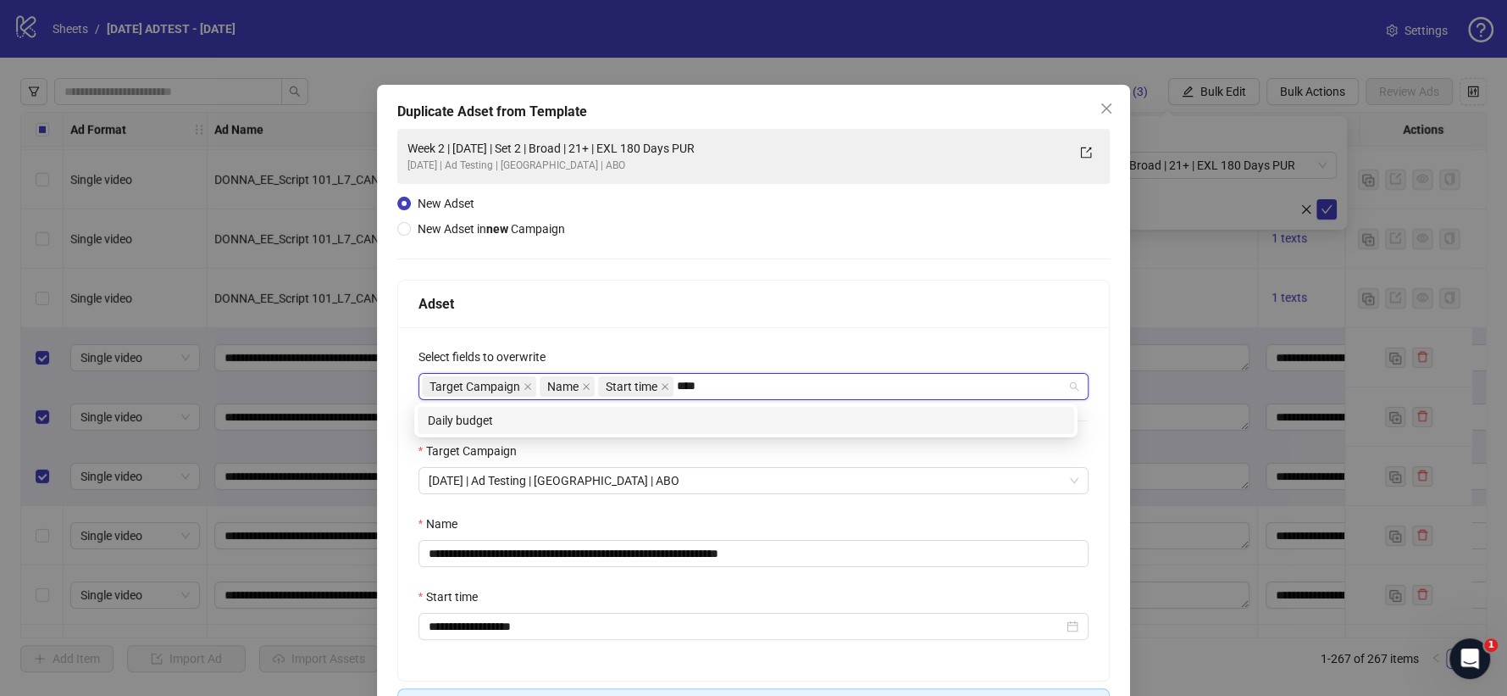
type input "*****"
click at [642, 411] on div "Daily budget" at bounding box center [746, 420] width 636 height 19
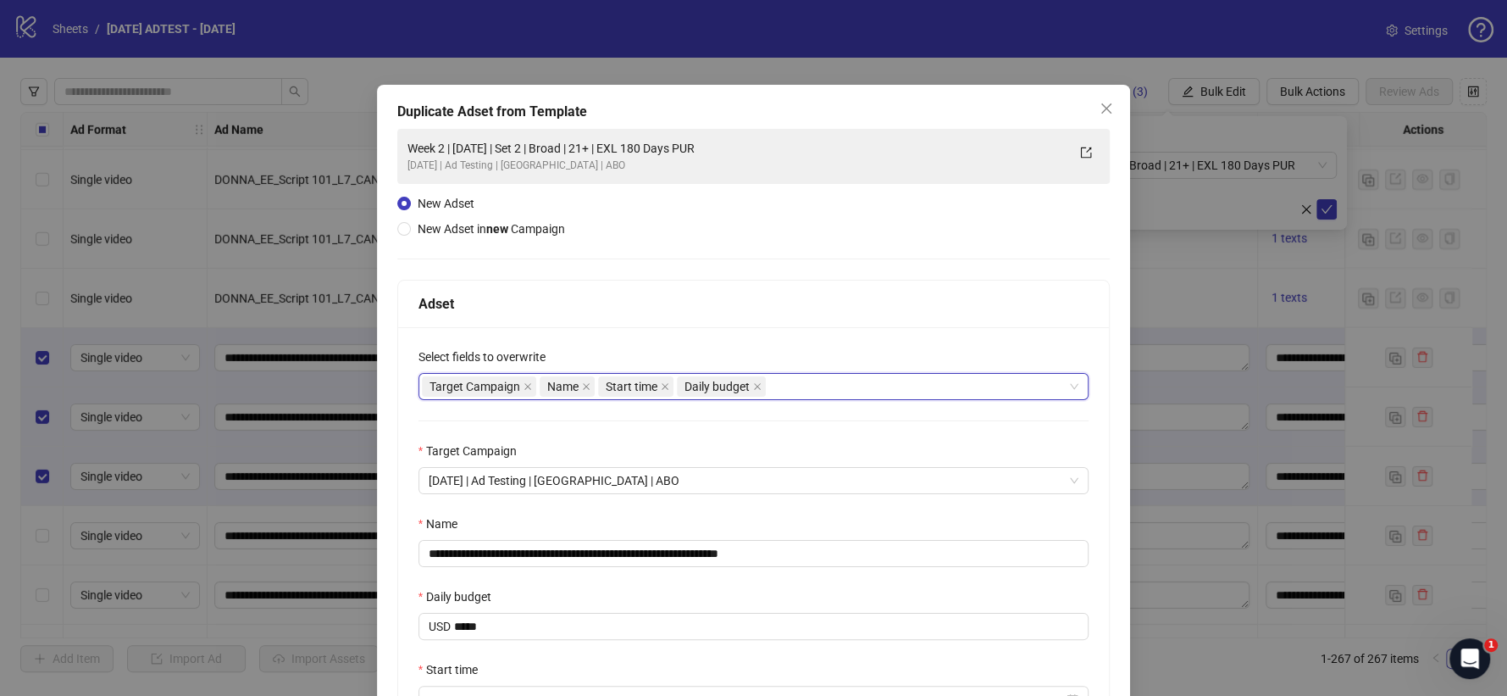
click at [716, 269] on div "**********" at bounding box center [753, 471] width 713 height 685
drag, startPoint x: 748, startPoint y: 552, endPoint x: 901, endPoint y: 548, distance: 152.6
click at [890, 554] on input "**********" at bounding box center [754, 553] width 671 height 27
click at [565, 551] on input "**********" at bounding box center [754, 553] width 671 height 27
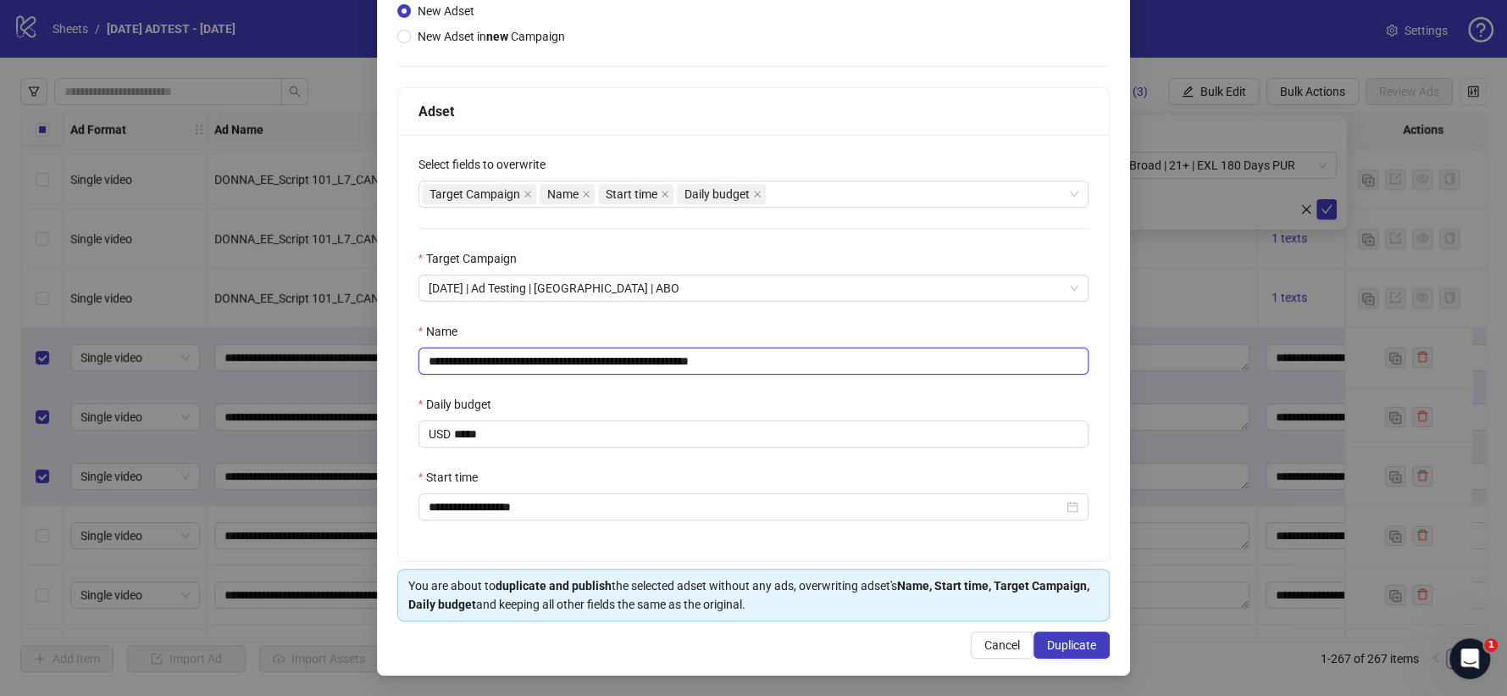
scroll to position [195, 0]
type input "**********"
click at [1051, 625] on span "Duplicate" at bounding box center [1071, 645] width 49 height 14
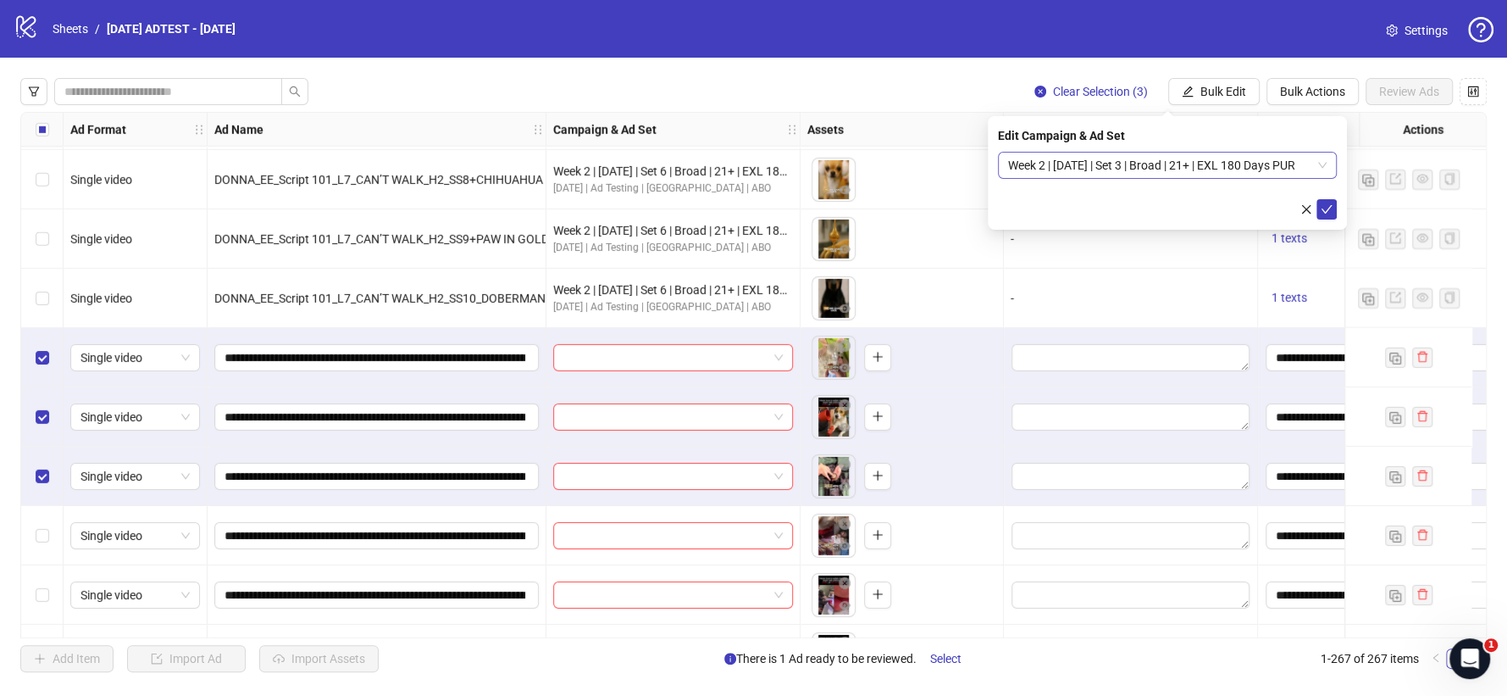
click at [1321, 167] on span "Week 2 | [DATE] | Set 3 | Broad | 21+ | EXL 180 Days PUR" at bounding box center [1167, 164] width 319 height 25
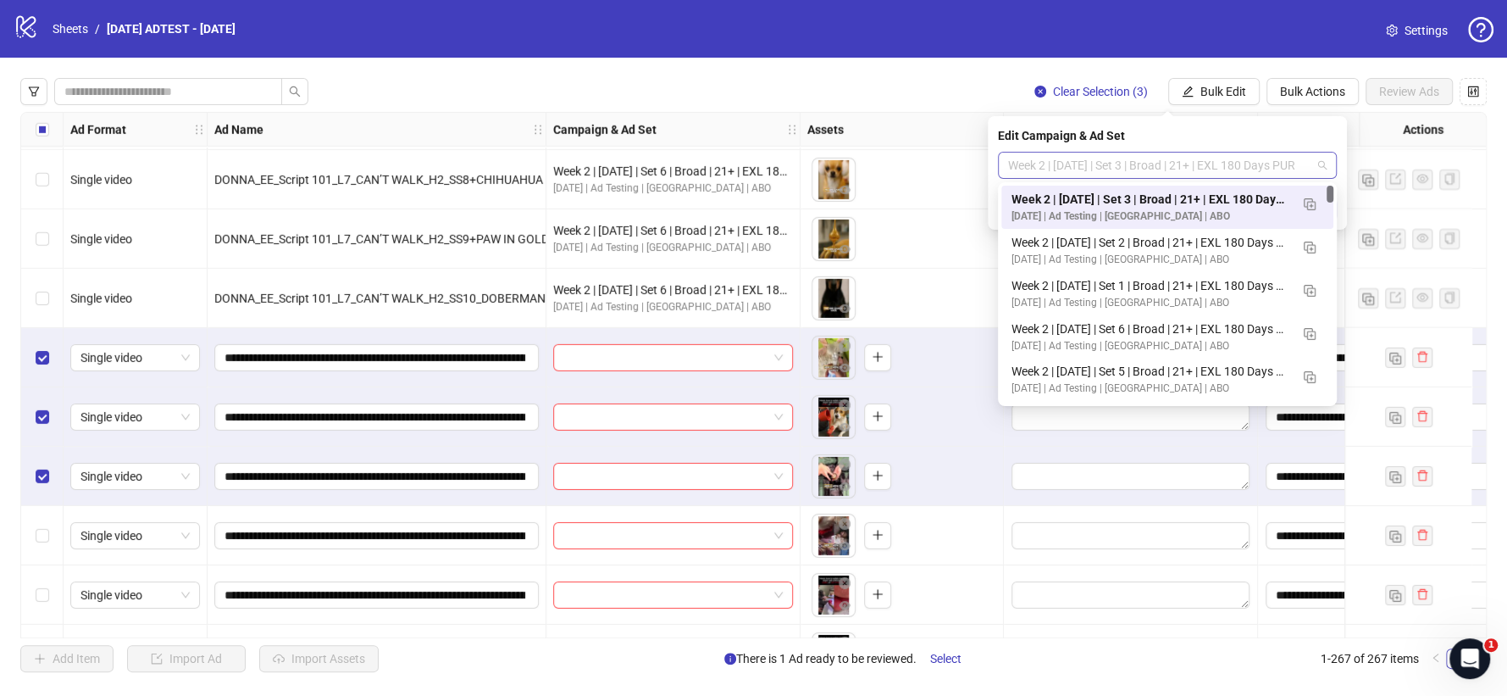
scroll to position [0, 0]
click at [1312, 209] on img "button" at bounding box center [1310, 204] width 12 height 12
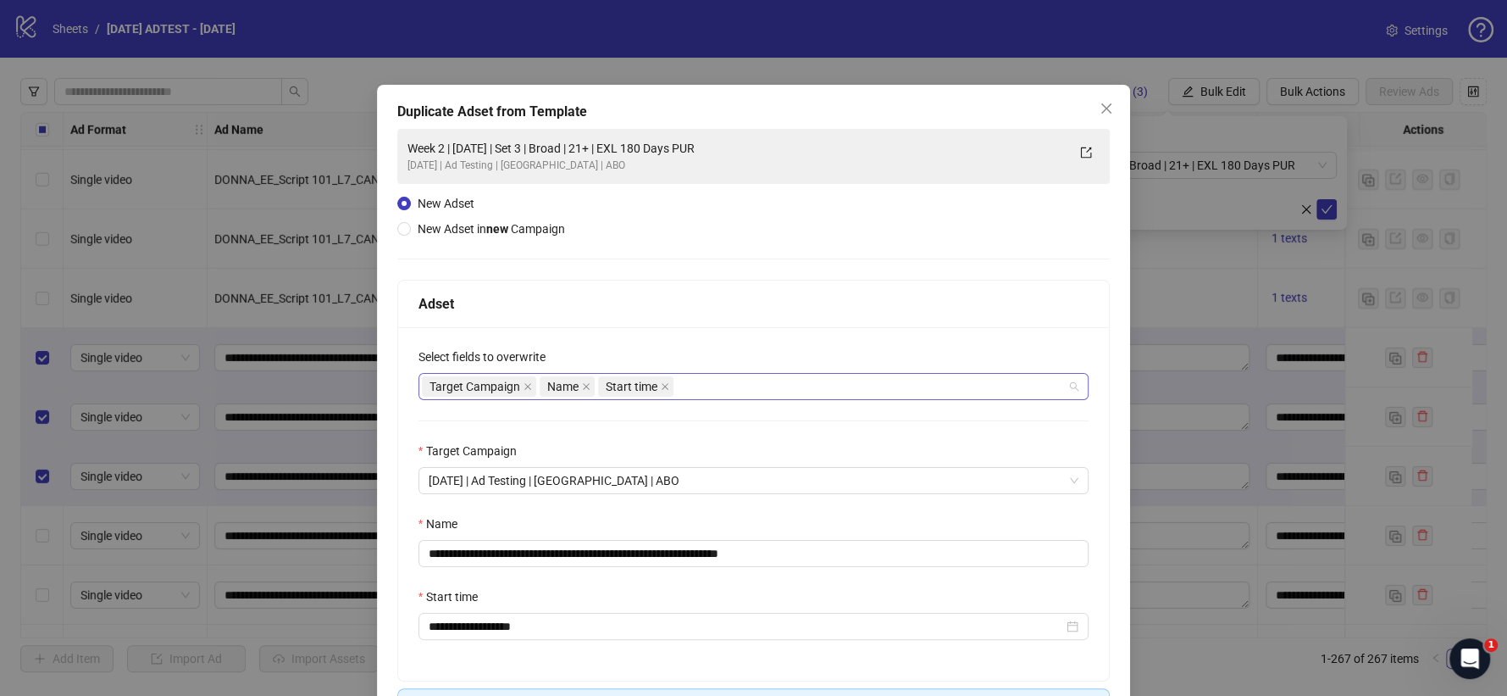
click at [696, 394] on div "Target Campaign Name Start time" at bounding box center [745, 386] width 646 height 24
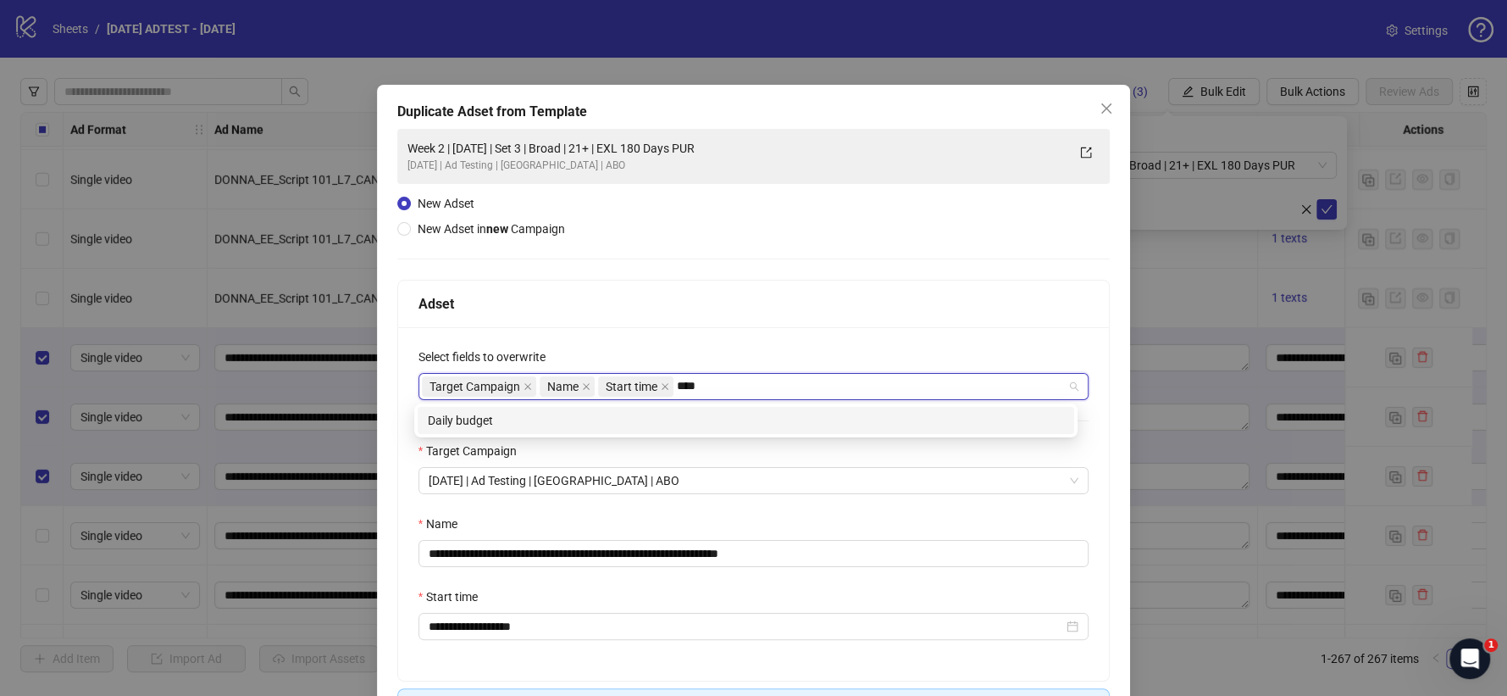
type input "*****"
click at [630, 417] on div "Daily budget" at bounding box center [746, 420] width 636 height 19
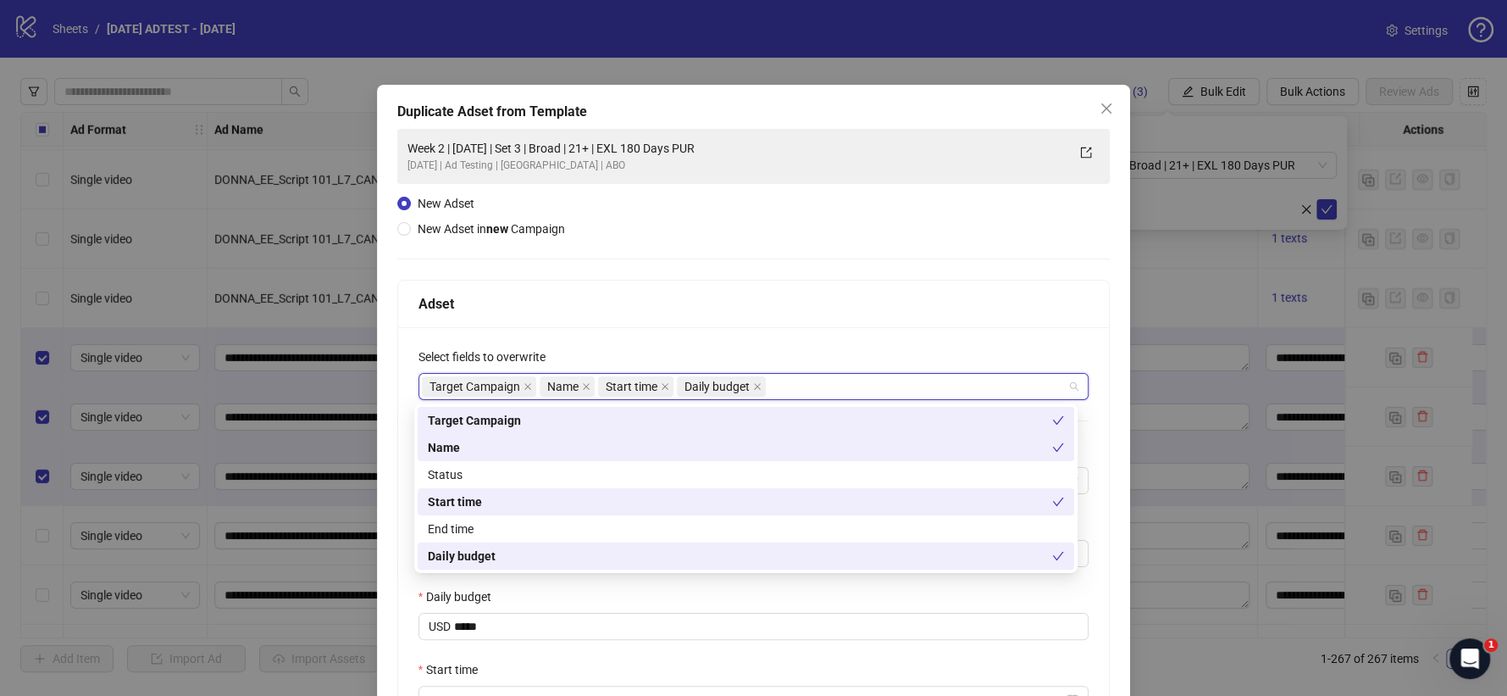
click at [712, 230] on div "**********" at bounding box center [753, 471] width 713 height 685
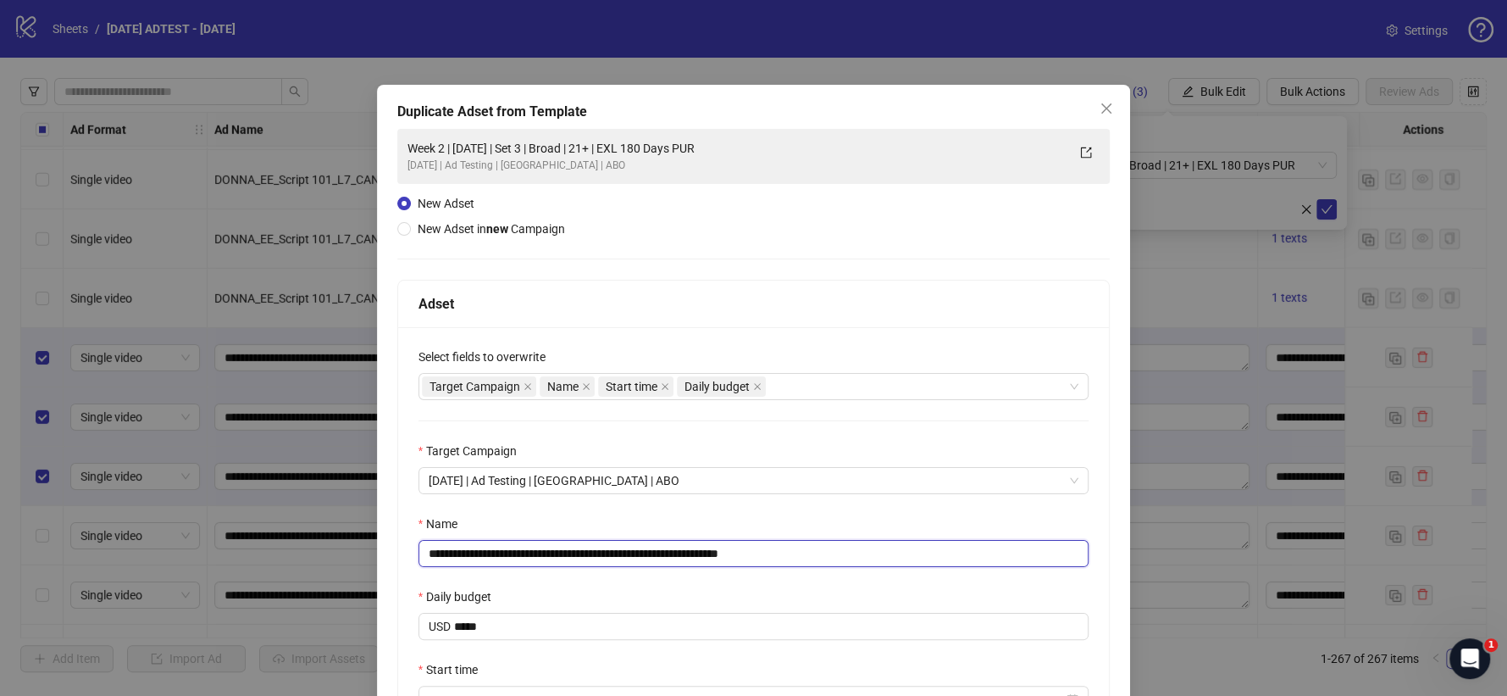
drag, startPoint x: 779, startPoint y: 553, endPoint x: 931, endPoint y: 538, distance: 152.4
click at [863, 553] on input "**********" at bounding box center [754, 553] width 671 height 27
click at [571, 553] on input "**********" at bounding box center [754, 553] width 671 height 27
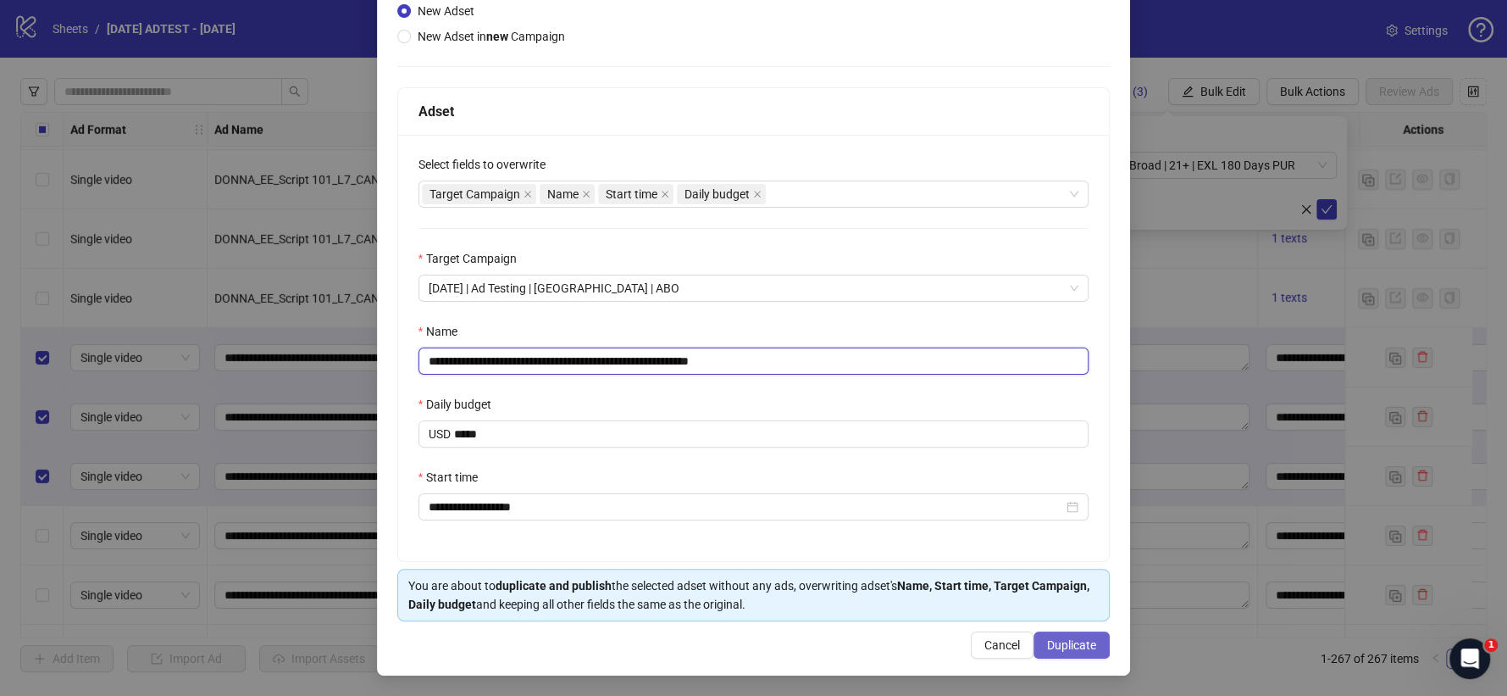
type input "**********"
click at [1052, 625] on span "Duplicate" at bounding box center [1071, 645] width 49 height 14
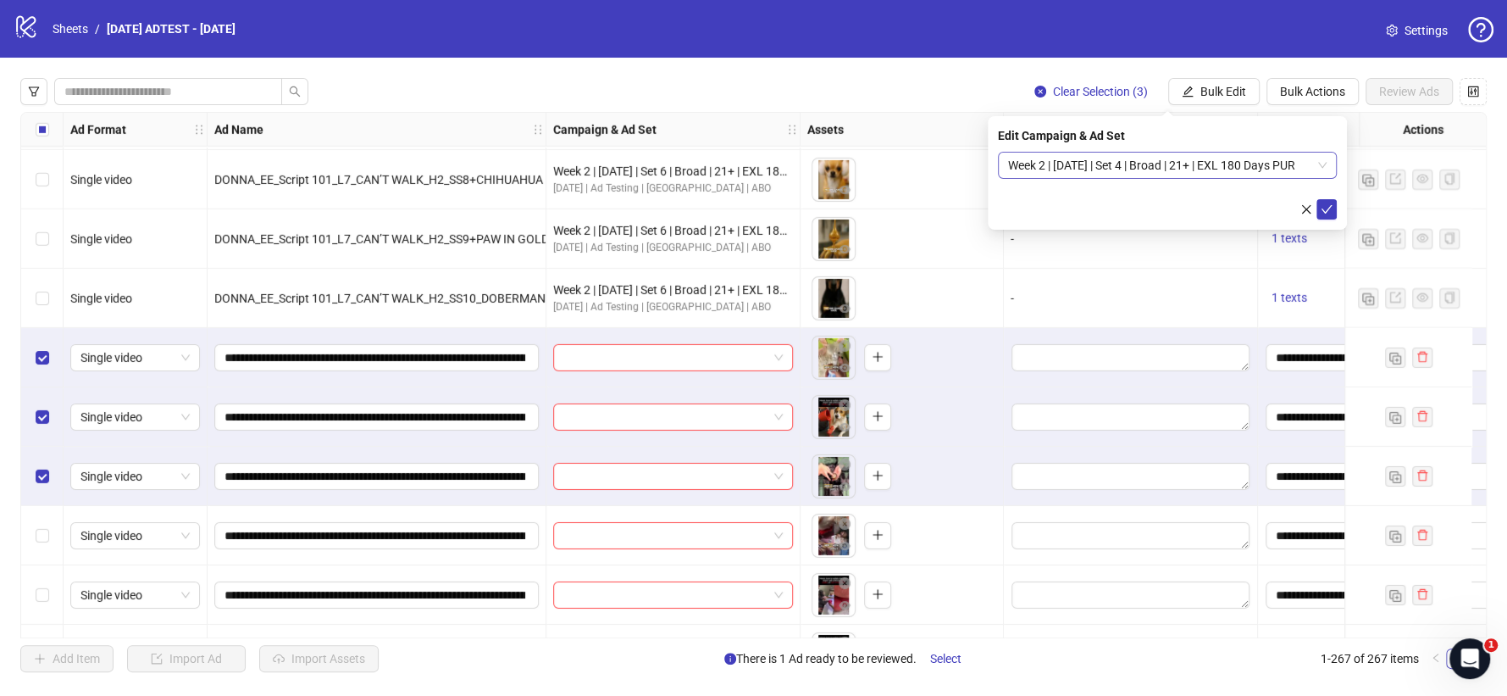
click at [1317, 162] on span "Week 2 | [DATE] | Set 4 | Broad | 21+ | EXL 180 Days PUR" at bounding box center [1167, 164] width 319 height 25
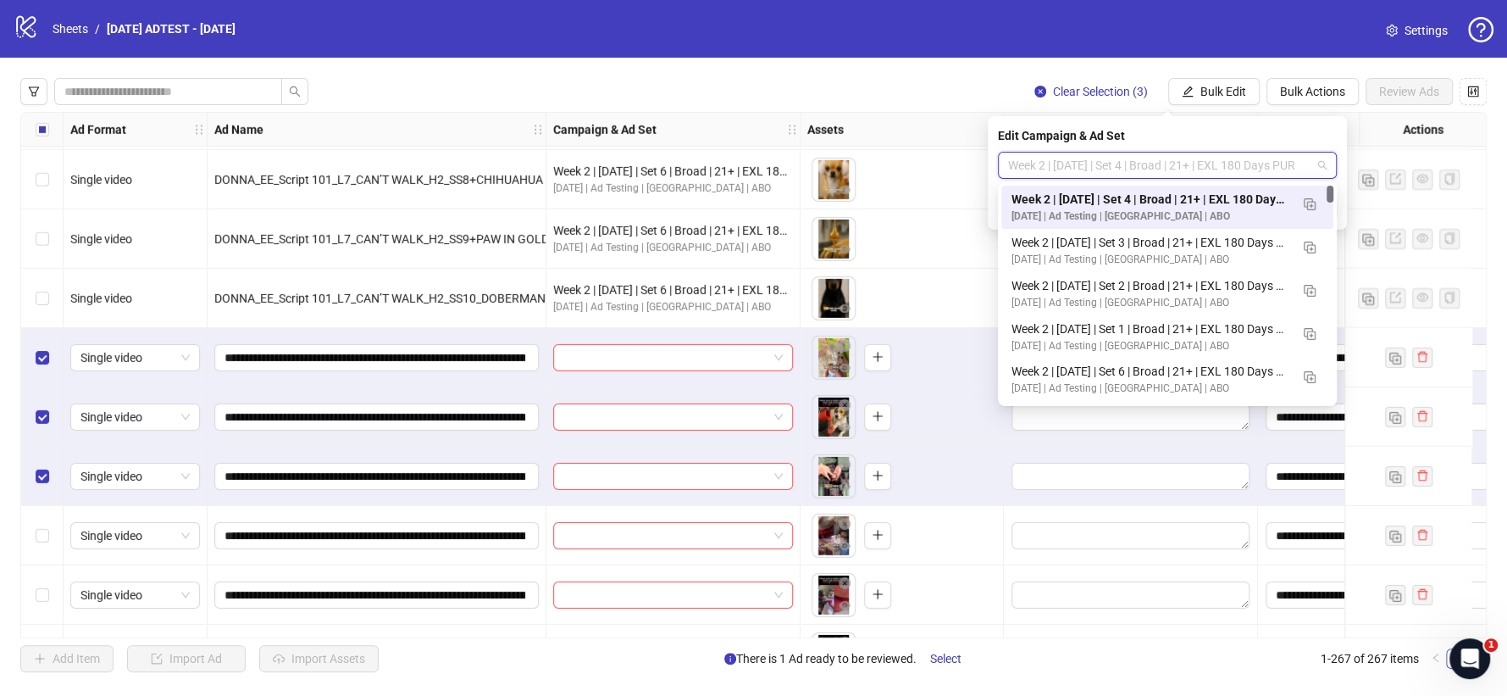
scroll to position [0, 0]
click at [1313, 200] on img "button" at bounding box center [1310, 204] width 12 height 12
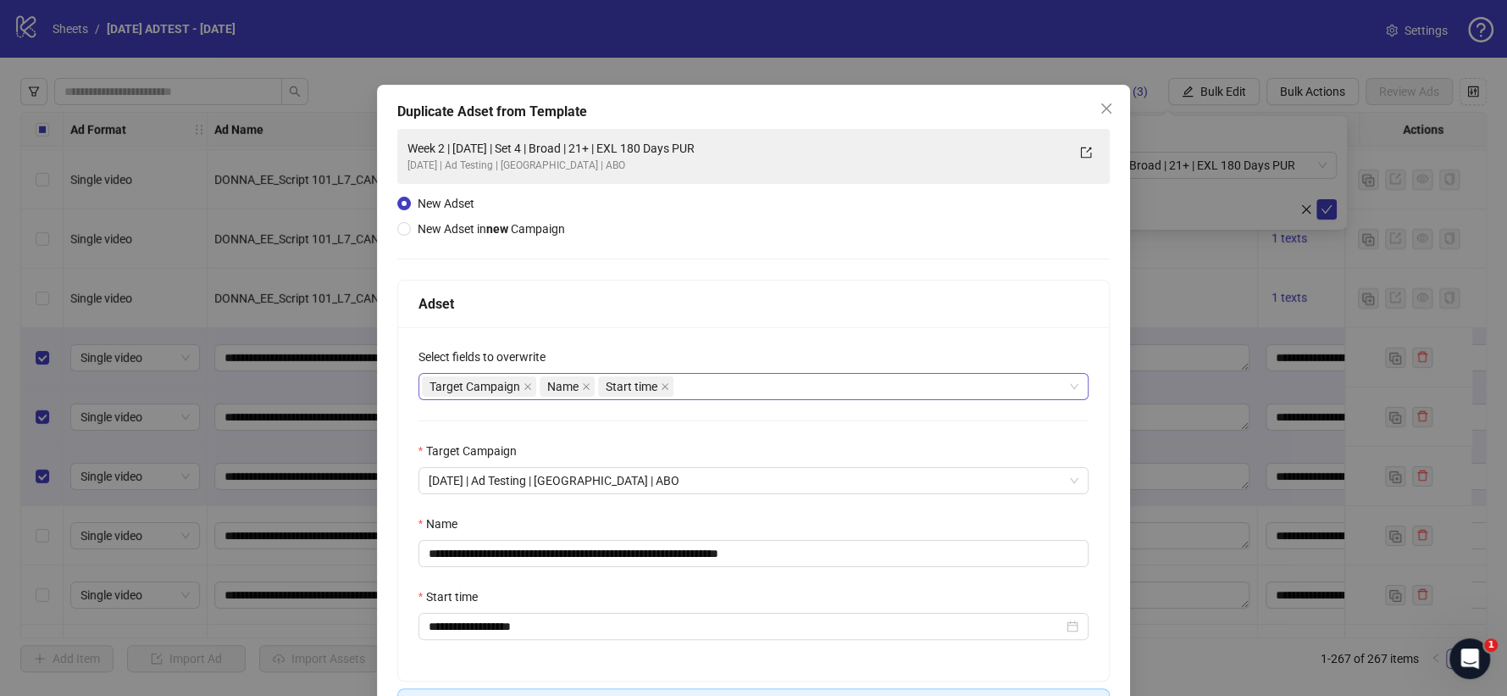
click at [712, 386] on div "Target Campaign Name Start time" at bounding box center [745, 386] width 646 height 24
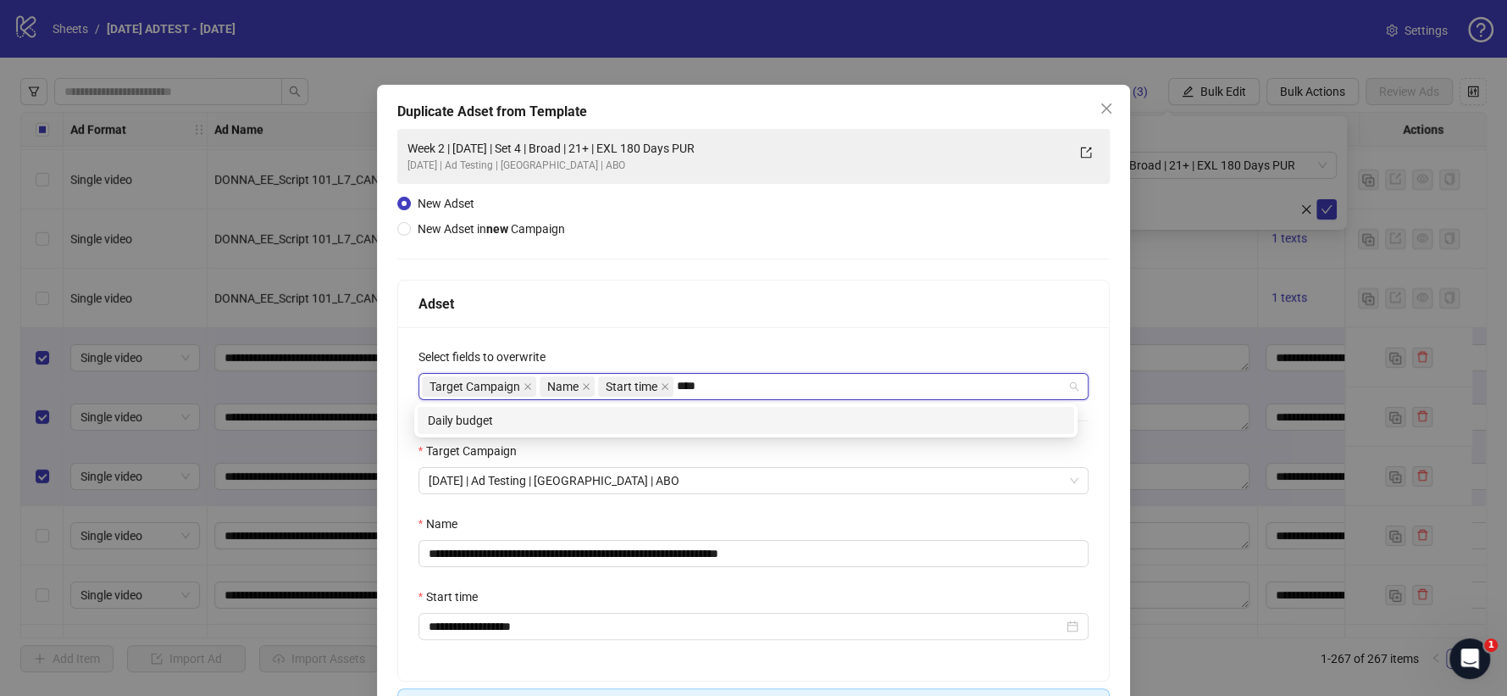
type input "*****"
click at [609, 415] on div "Daily budget" at bounding box center [746, 420] width 636 height 19
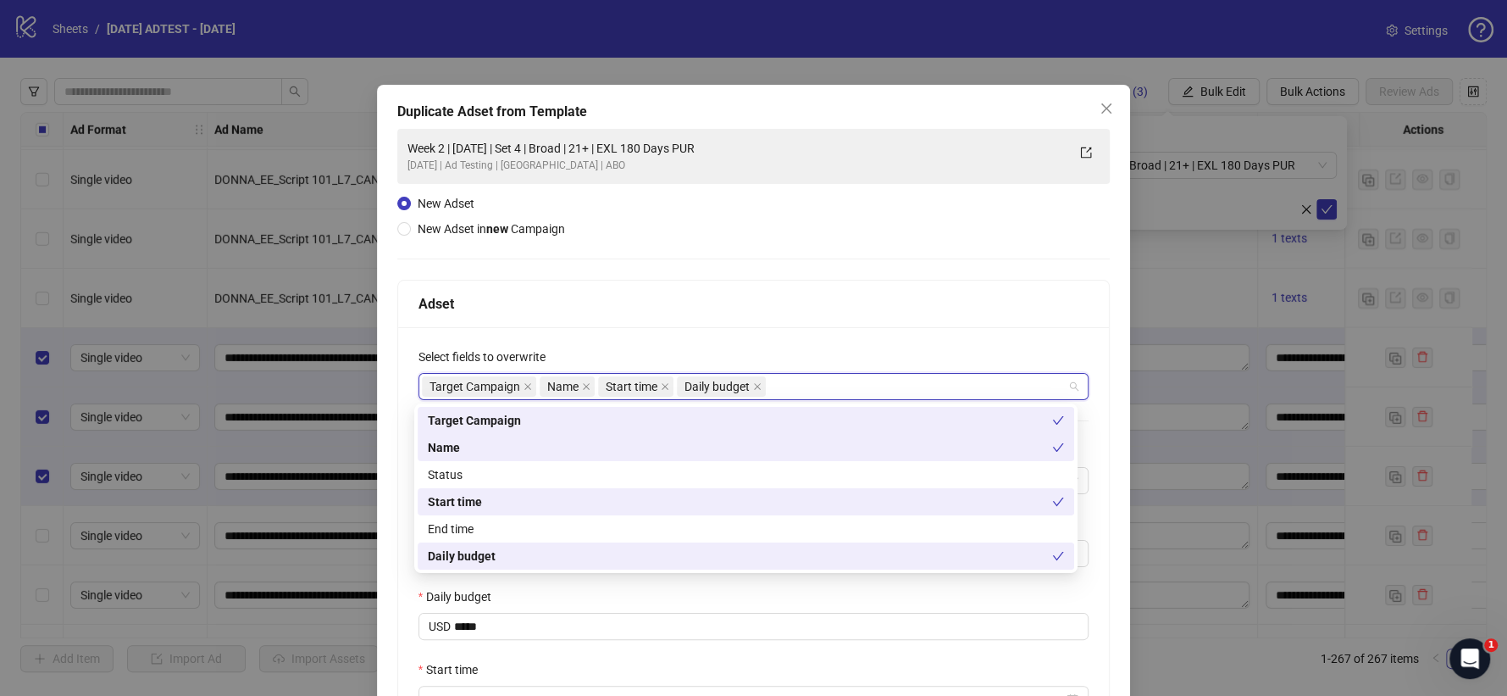
click at [696, 252] on div "**********" at bounding box center [753, 471] width 713 height 685
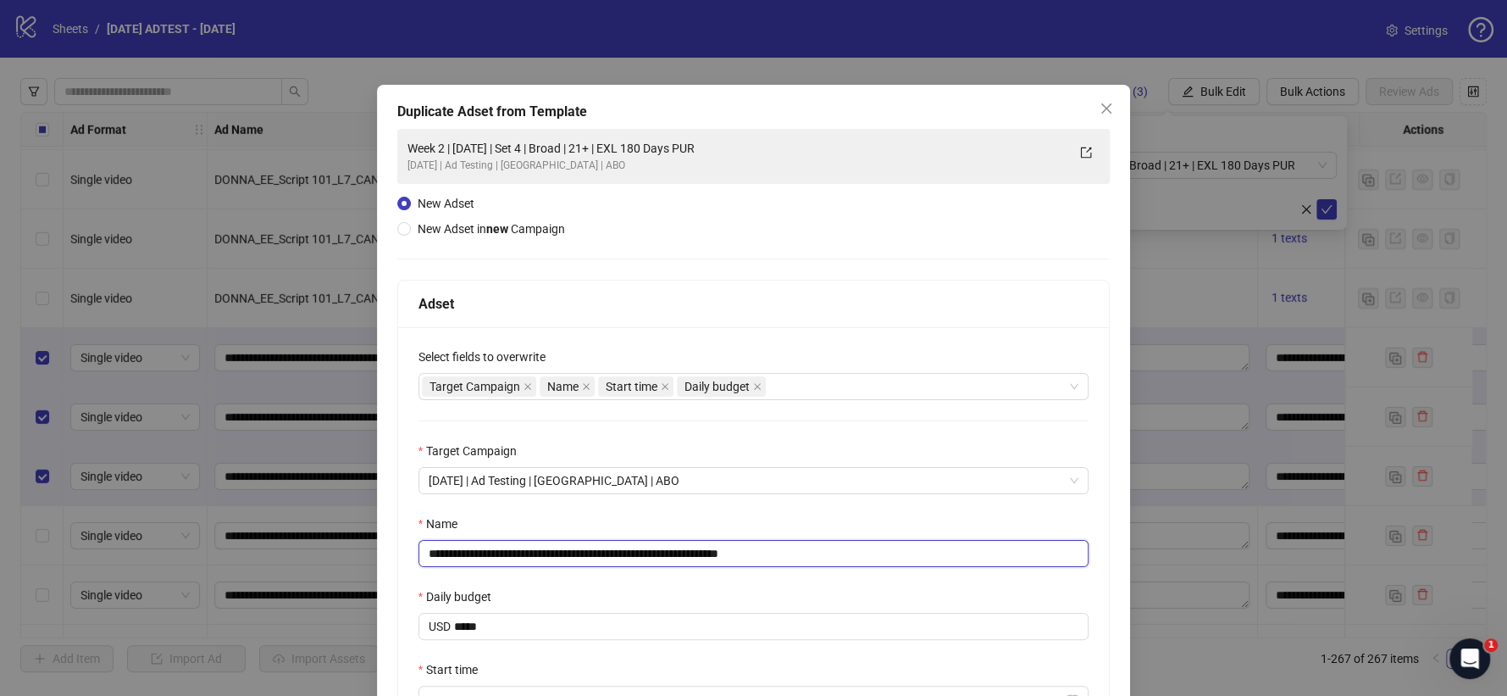
drag, startPoint x: 743, startPoint y: 551, endPoint x: 862, endPoint y: 537, distance: 119.4
click at [852, 540] on input "**********" at bounding box center [754, 553] width 671 height 27
click at [568, 551] on input "**********" at bounding box center [754, 553] width 671 height 27
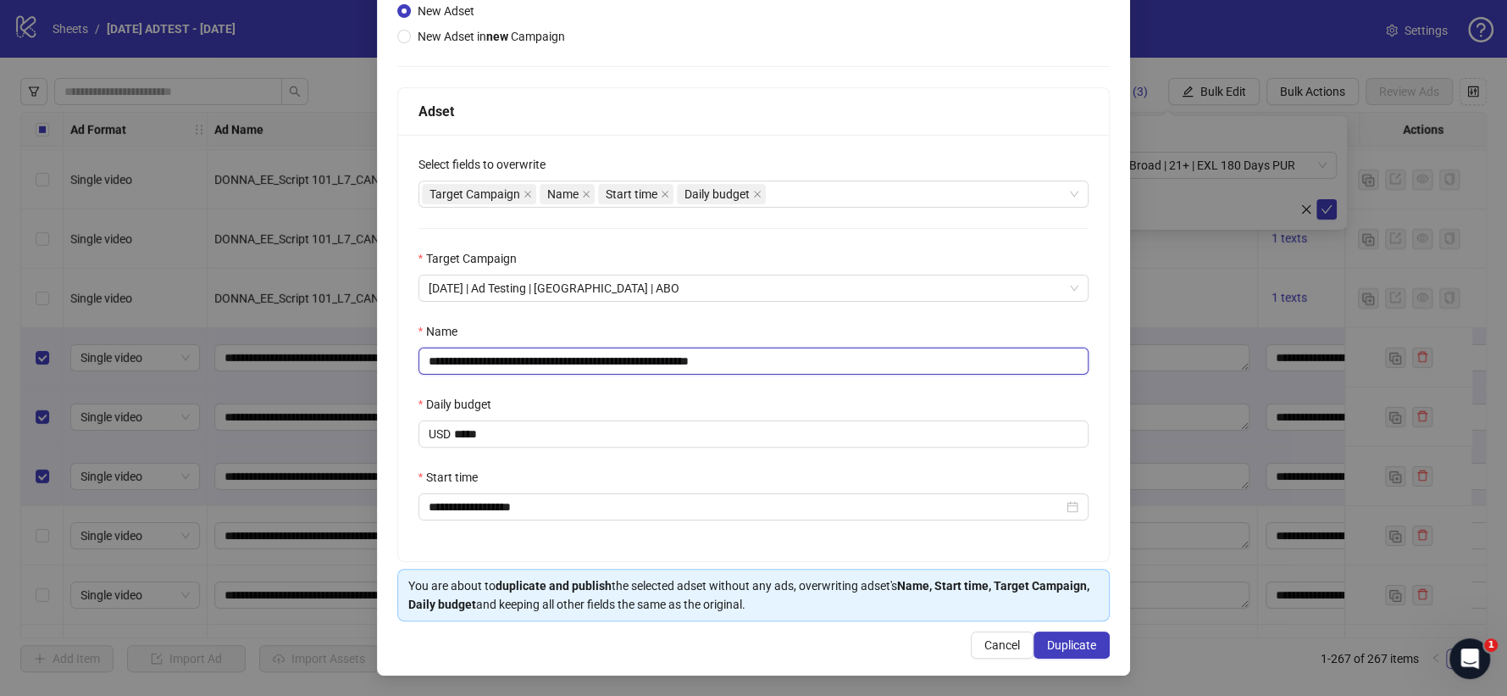
scroll to position [195, 0]
type input "**********"
click at [1057, 625] on span "Duplicate" at bounding box center [1071, 645] width 49 height 14
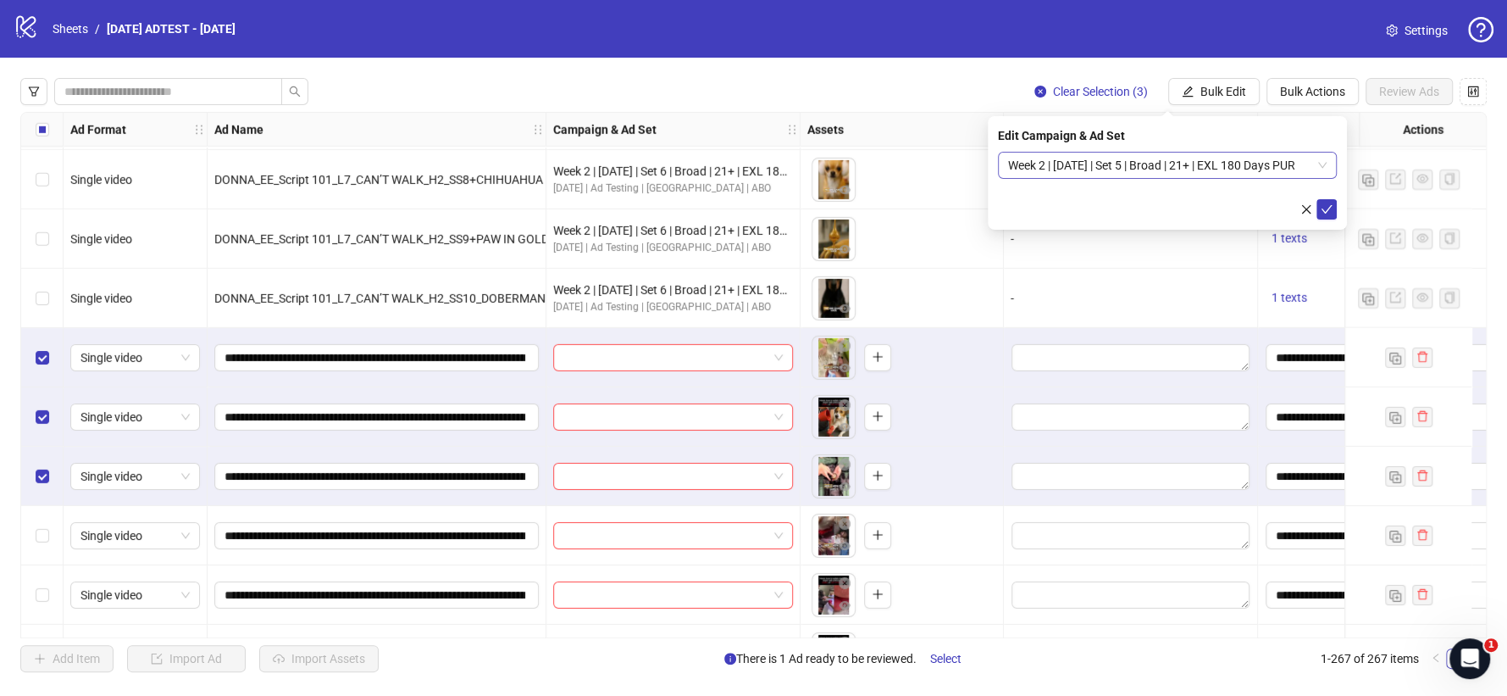
click at [1321, 159] on span "Week 2 | [DATE] | Set 5 | Broad | 21+ | EXL 180 Days PUR" at bounding box center [1167, 164] width 319 height 25
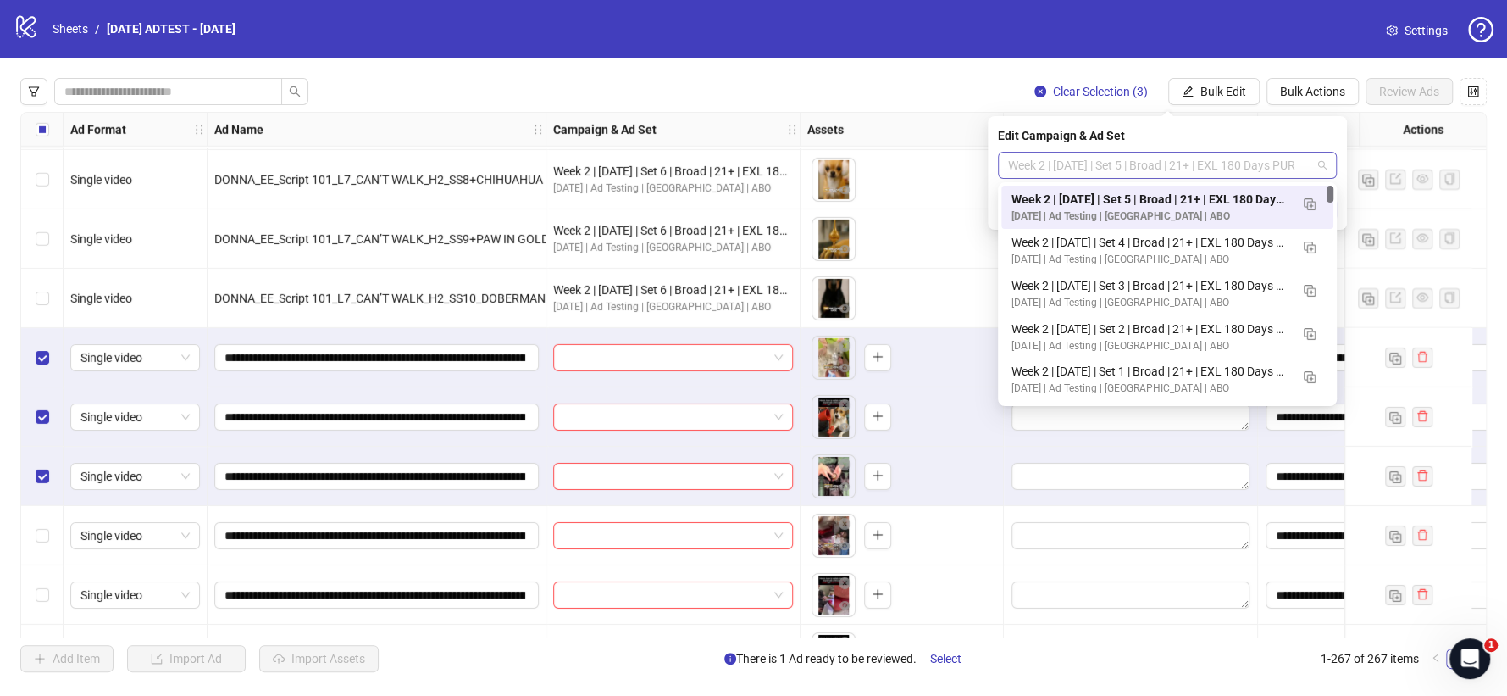
scroll to position [0, 0]
click at [1308, 202] on img "button" at bounding box center [1310, 204] width 12 height 12
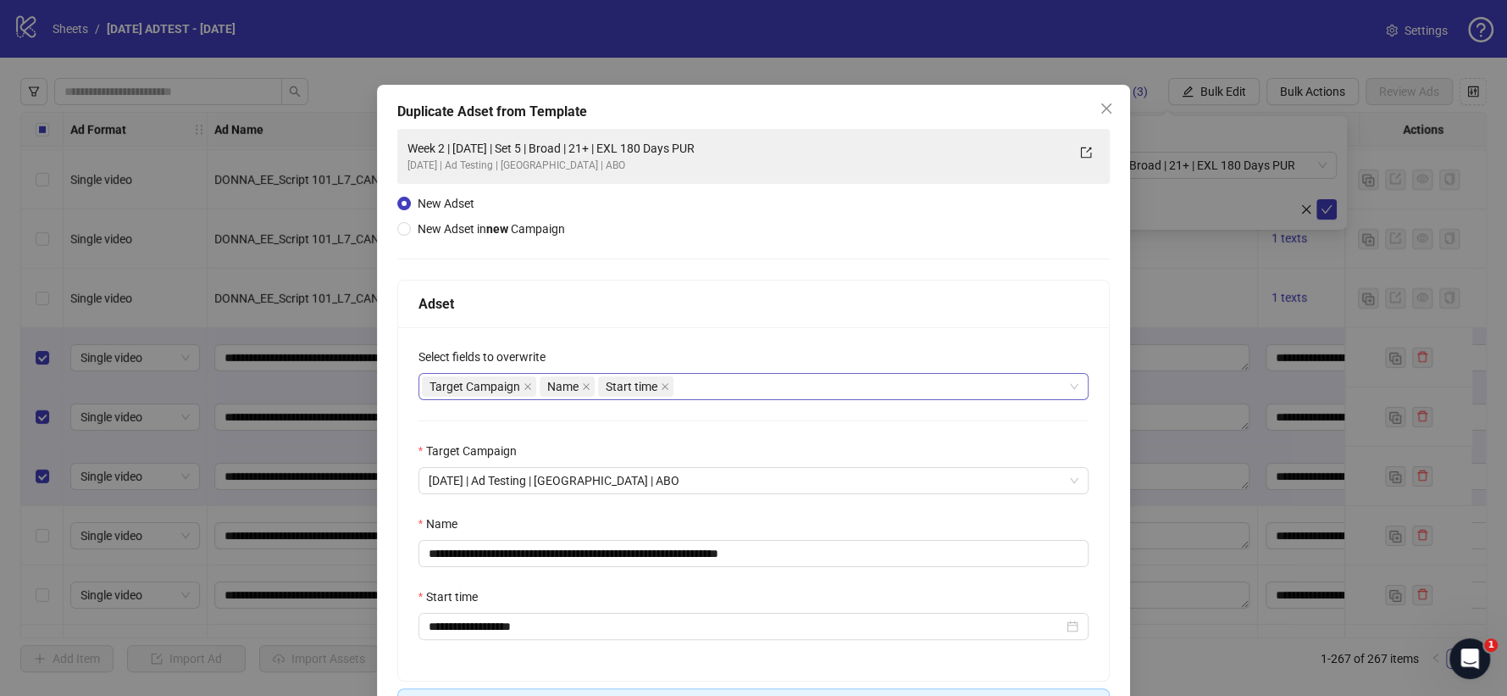
click at [720, 392] on div "Target Campaign Name Start time" at bounding box center [745, 386] width 646 height 24
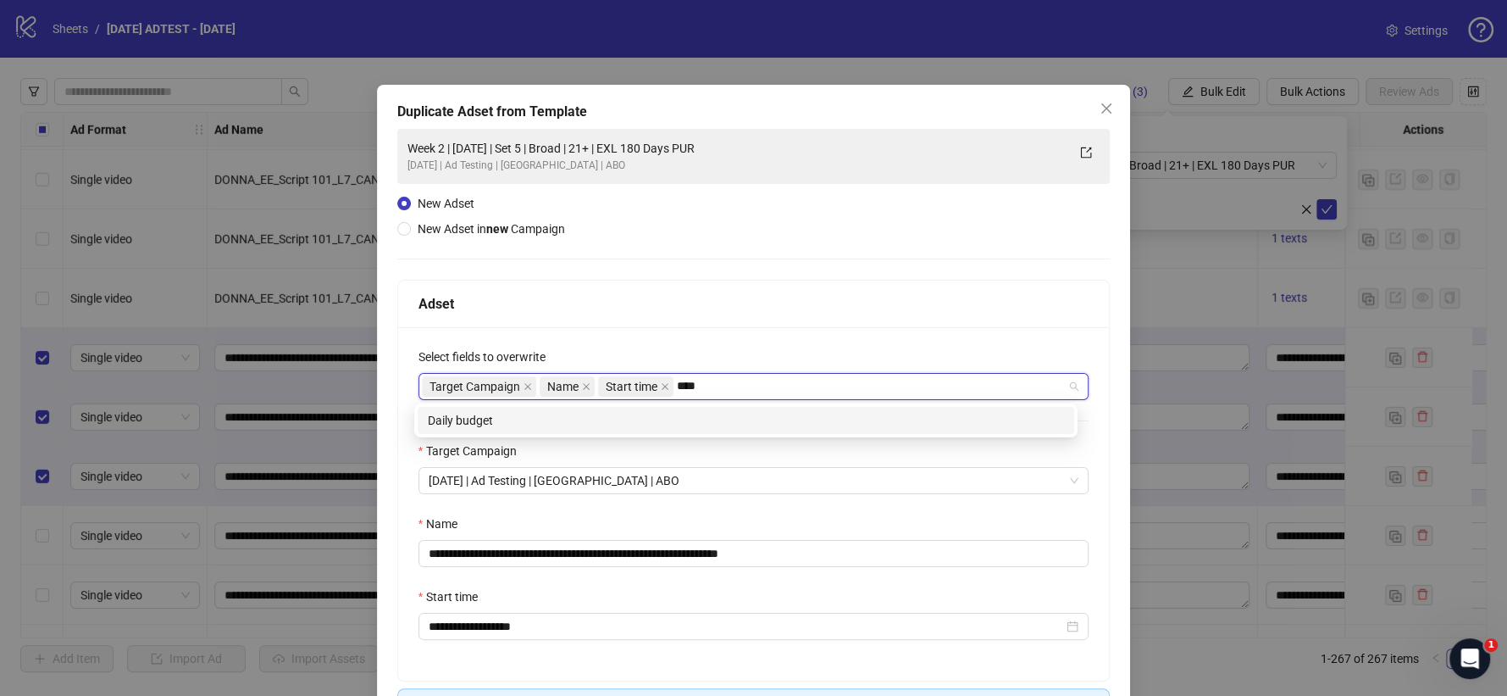
type input "*****"
click at [681, 421] on div "Daily budget" at bounding box center [746, 420] width 636 height 19
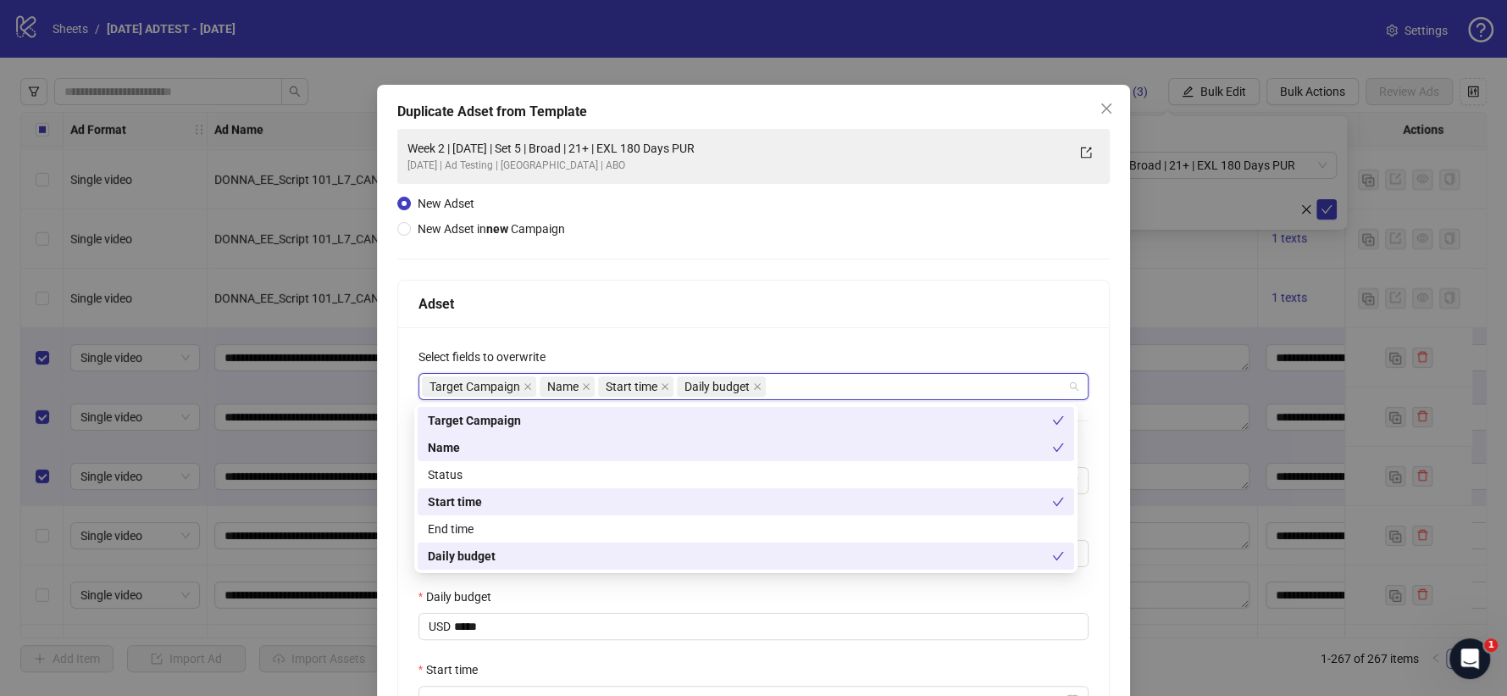
click at [734, 301] on div "Adset" at bounding box center [754, 303] width 671 height 21
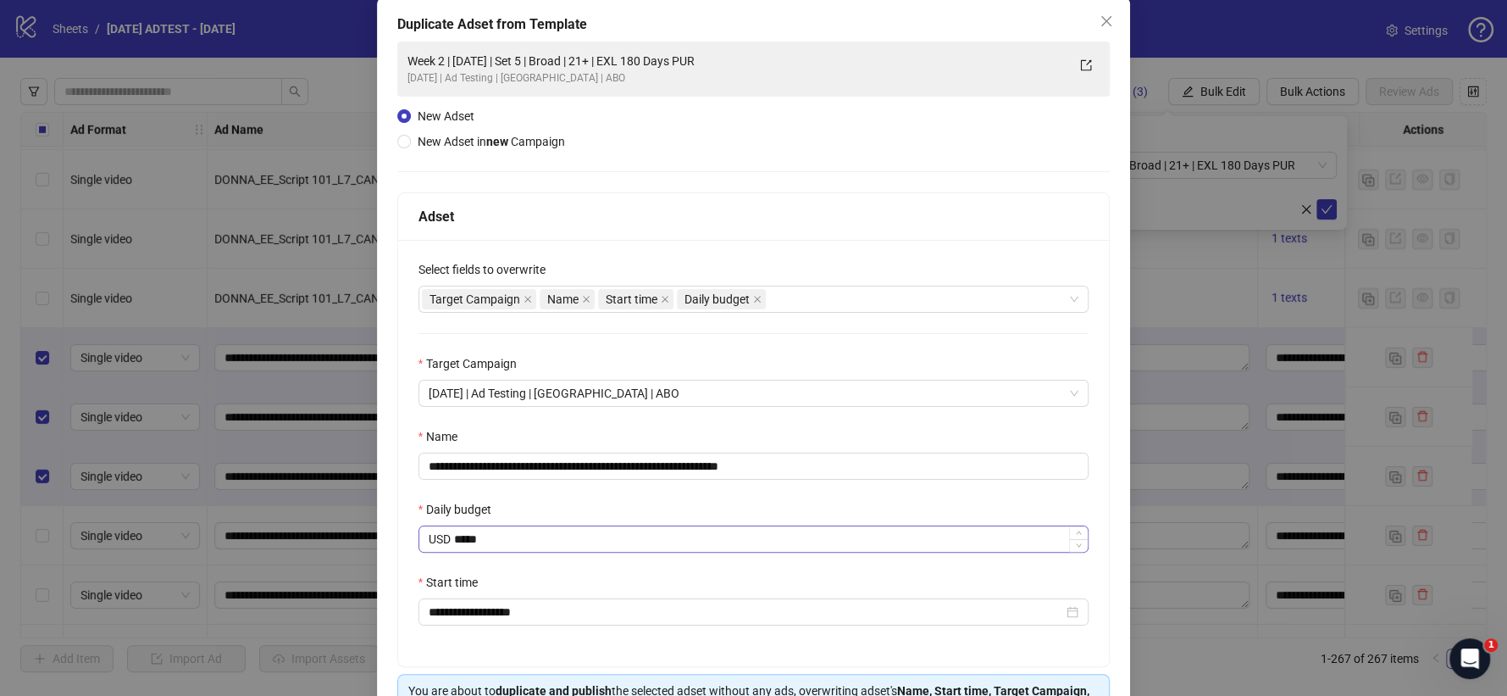
scroll to position [188, 0]
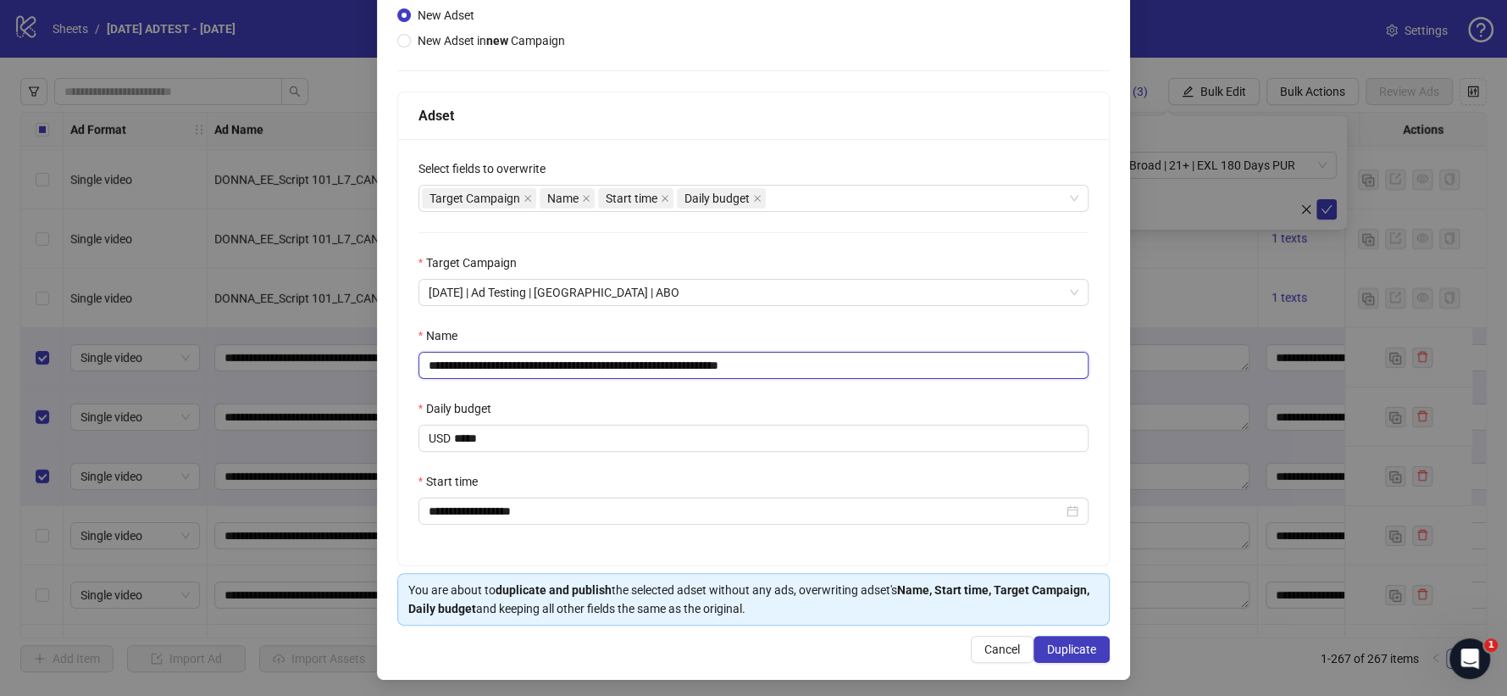
drag, startPoint x: 743, startPoint y: 359, endPoint x: 839, endPoint y: 345, distance: 96.8
click at [839, 345] on div "**********" at bounding box center [754, 352] width 671 height 53
type input "**********"
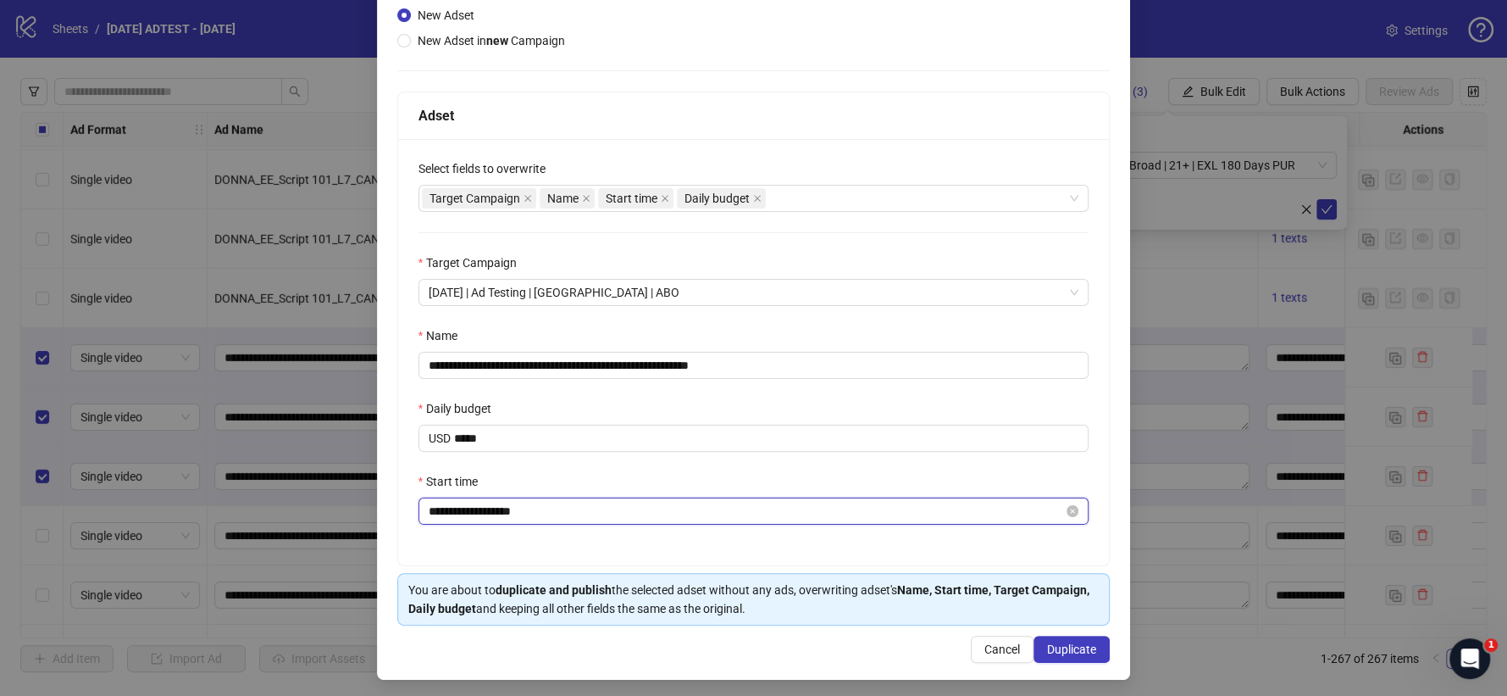
click at [568, 520] on input "**********" at bounding box center [746, 511] width 635 height 19
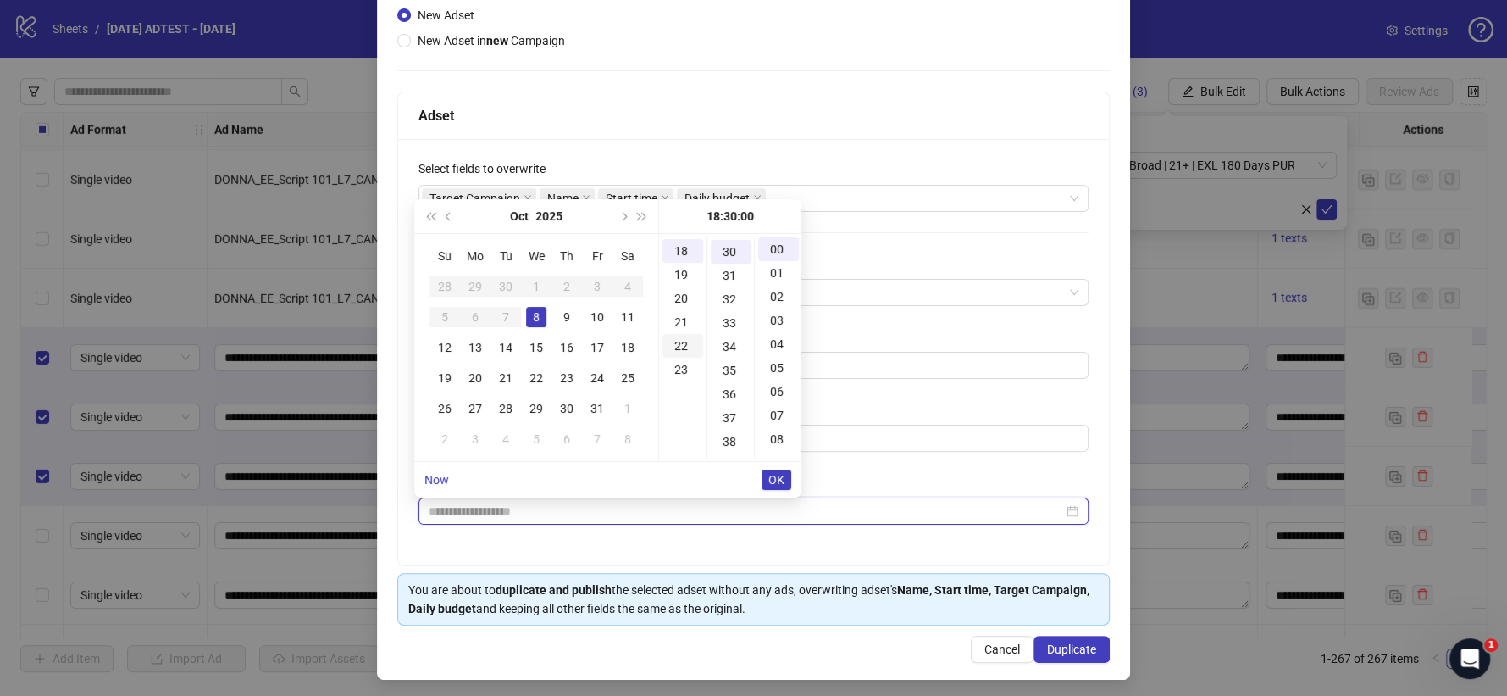
scroll to position [711, 0]
type input "**********"
click at [920, 330] on div "Name" at bounding box center [754, 338] width 671 height 25
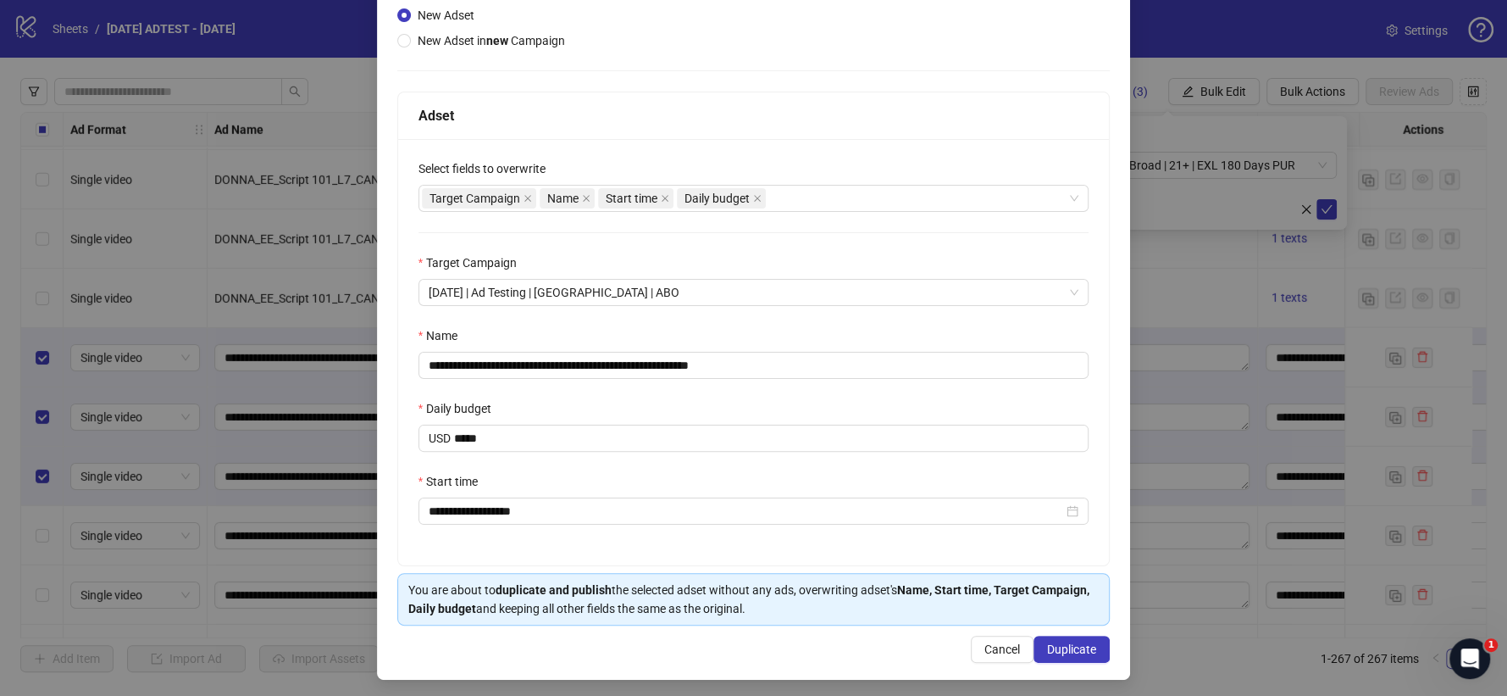
click at [748, 409] on div "Daily budget" at bounding box center [754, 411] width 671 height 25
click at [827, 324] on div "**********" at bounding box center [754, 352] width 712 height 426
click at [851, 263] on div "Target Campaign" at bounding box center [754, 265] width 671 height 25
click at [857, 119] on div "Adset" at bounding box center [754, 115] width 671 height 21
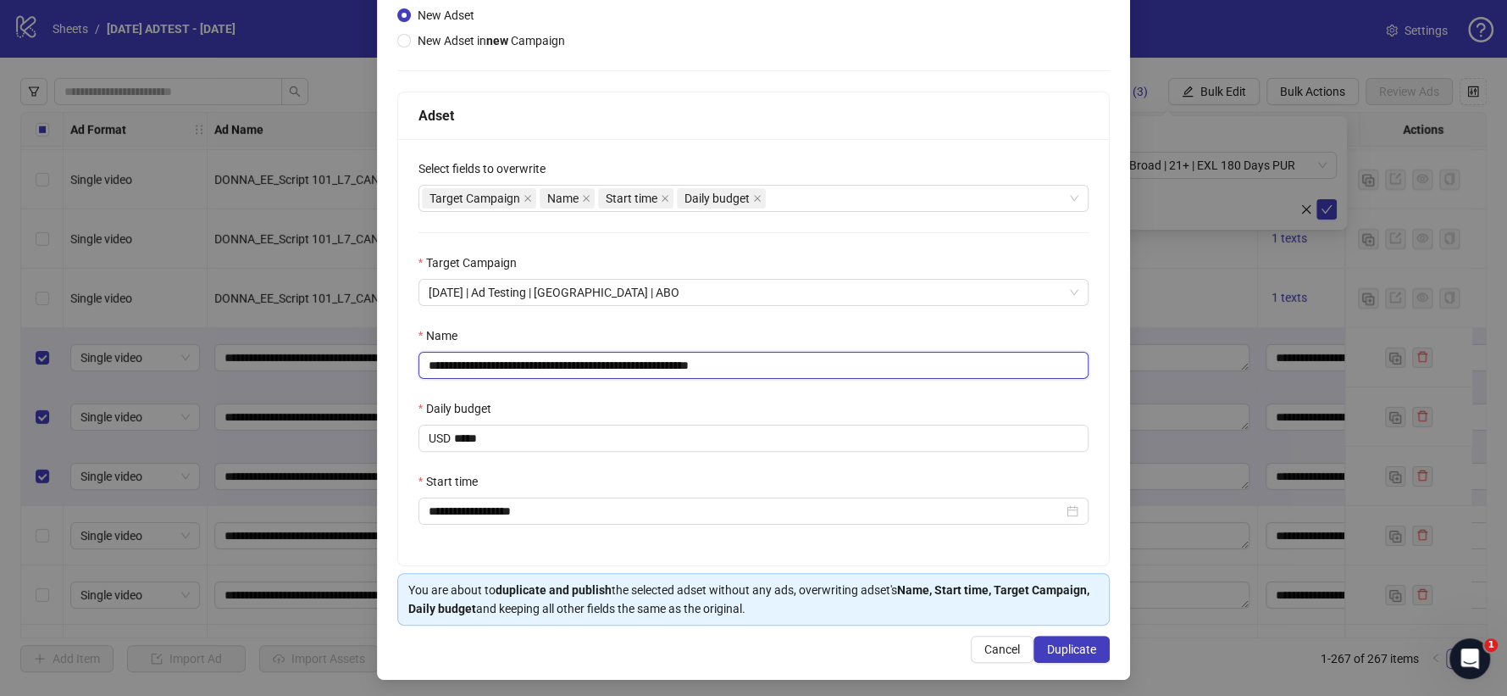
click at [568, 365] on input "**********" at bounding box center [754, 365] width 671 height 27
type input "**********"
click at [614, 410] on div "Daily budget" at bounding box center [754, 411] width 671 height 25
click at [1056, 625] on span "Duplicate" at bounding box center [1071, 649] width 49 height 14
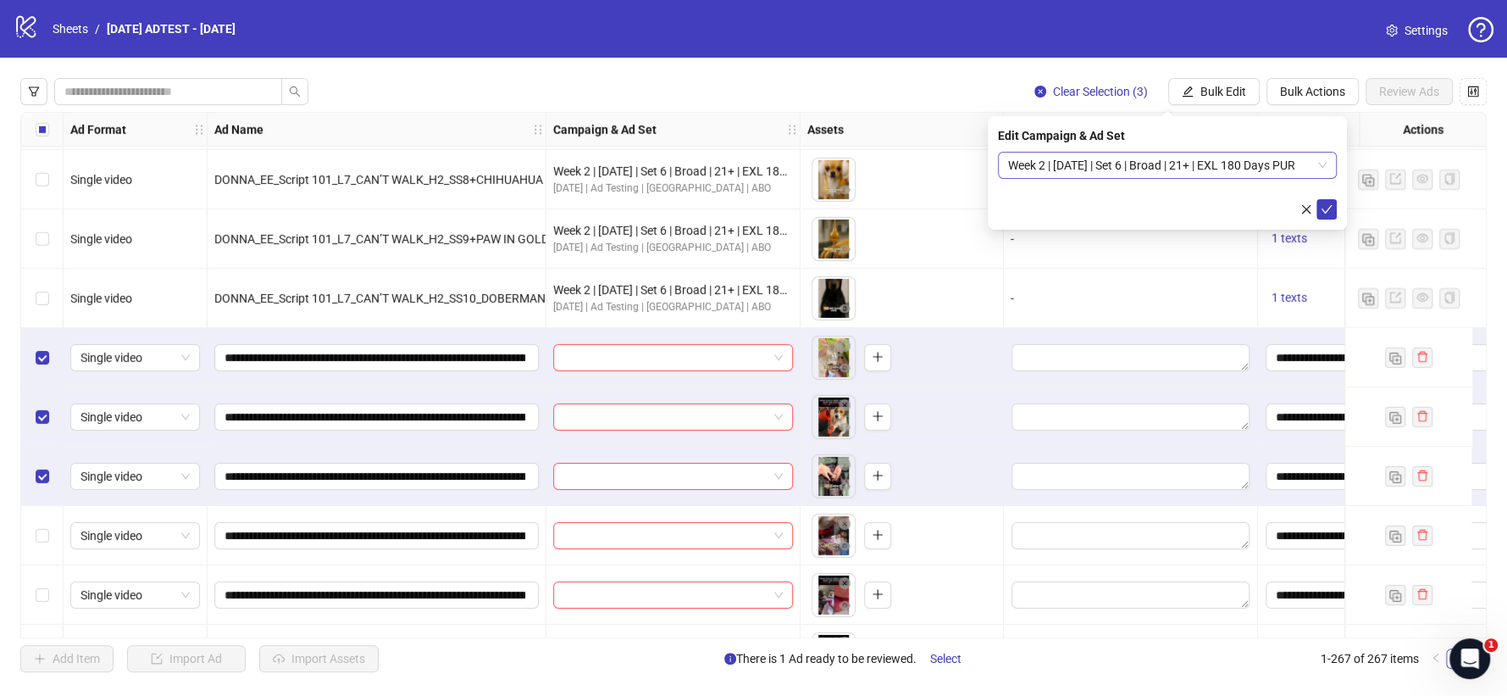
click at [1312, 174] on span "Week 2 | [DATE] | Set 6 | Broad | 21+ | EXL 180 Days PUR" at bounding box center [1167, 164] width 319 height 25
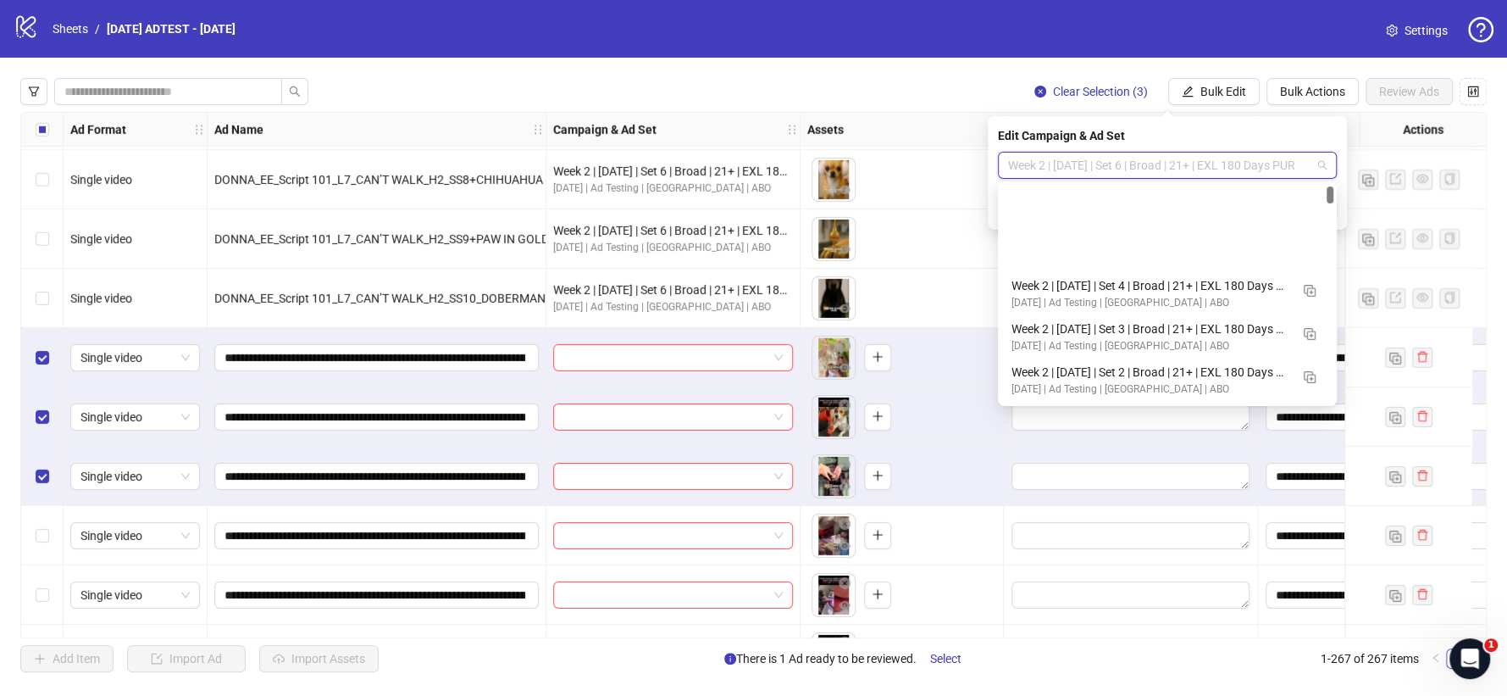
click at [1331, 194] on div at bounding box center [1330, 194] width 7 height 17
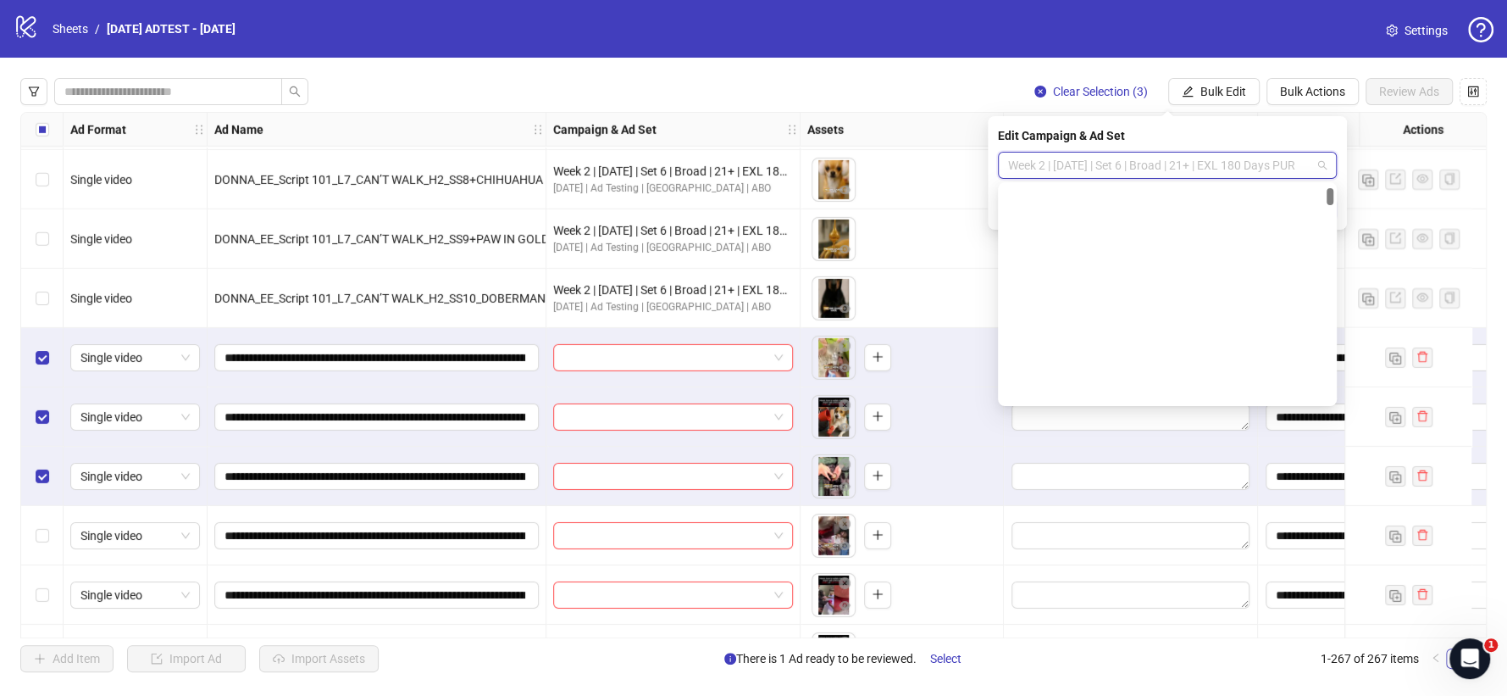
scroll to position [389, 0]
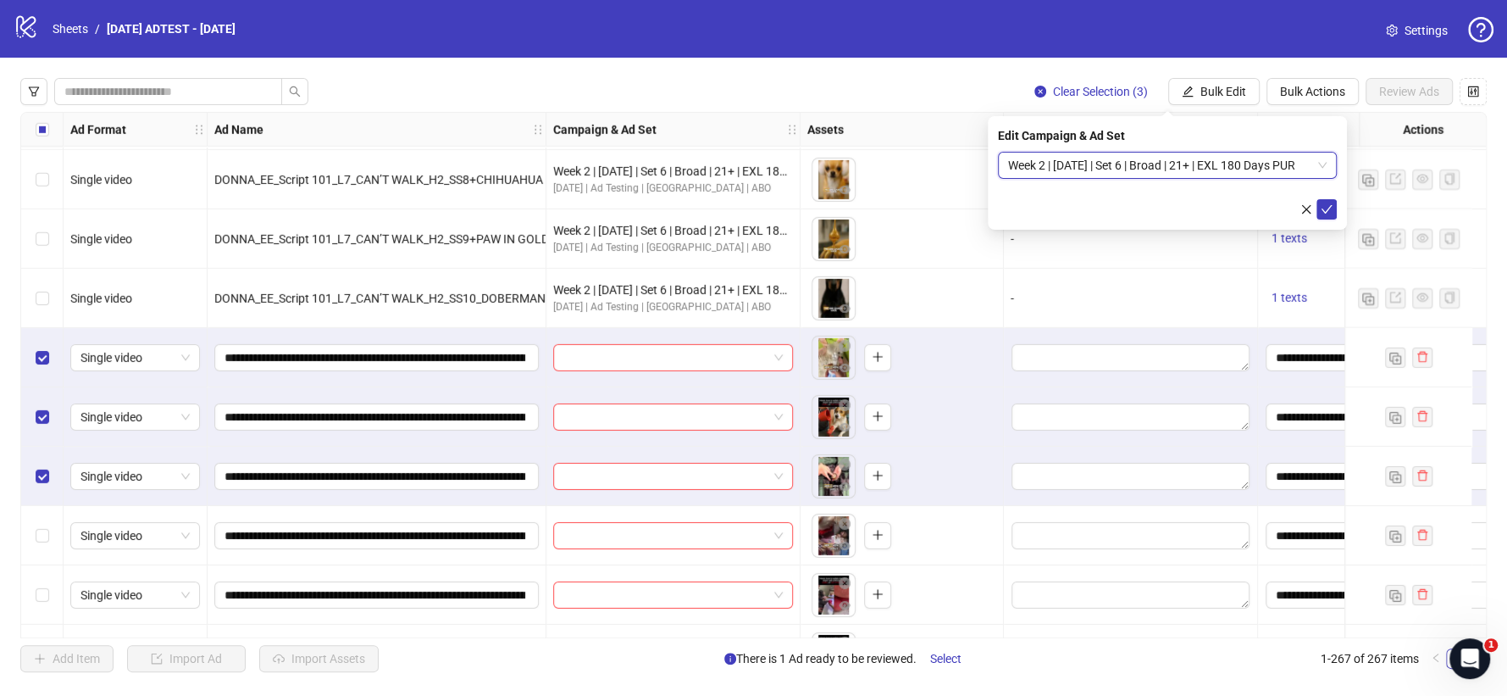
click at [1288, 167] on span "Week 2 | [DATE] | Set 6 | Broad | 21+ | EXL 180 Days PUR" at bounding box center [1167, 164] width 319 height 25
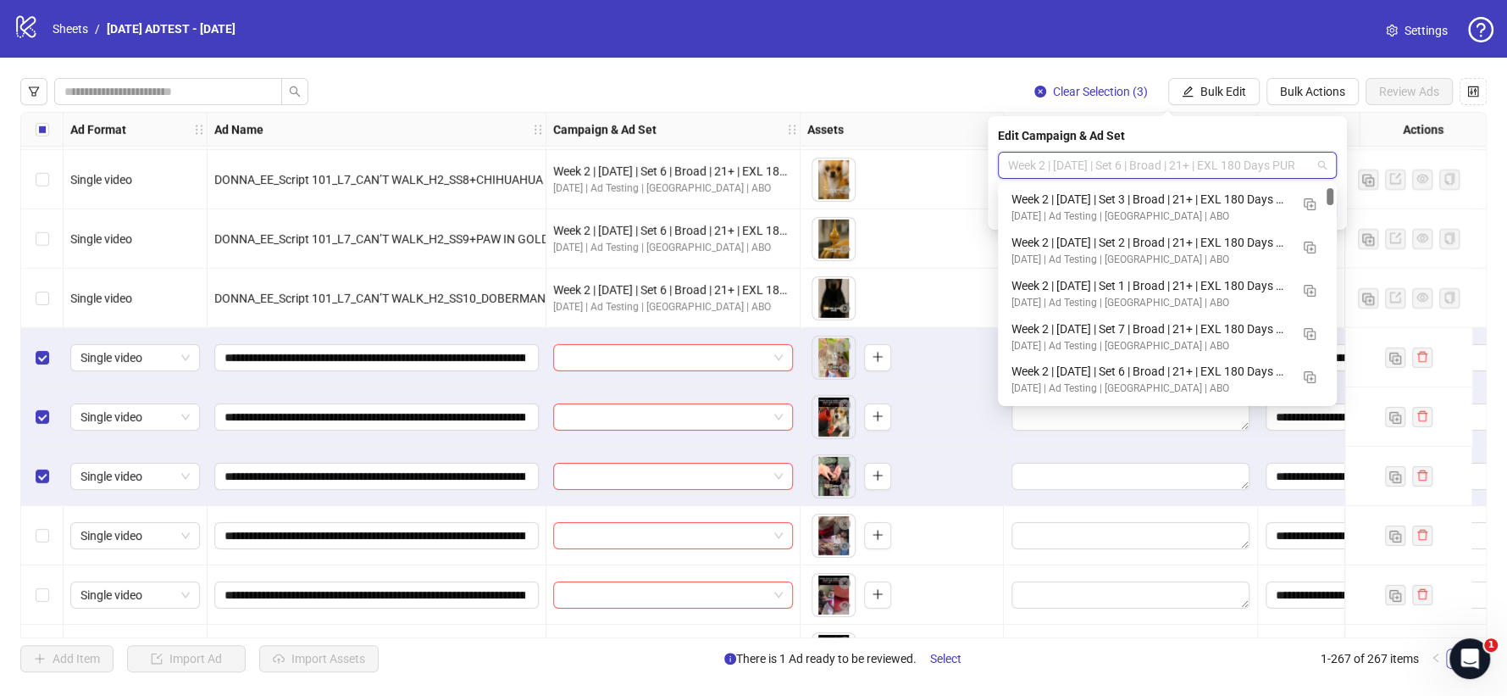
click at [1331, 192] on div at bounding box center [1330, 196] width 7 height 17
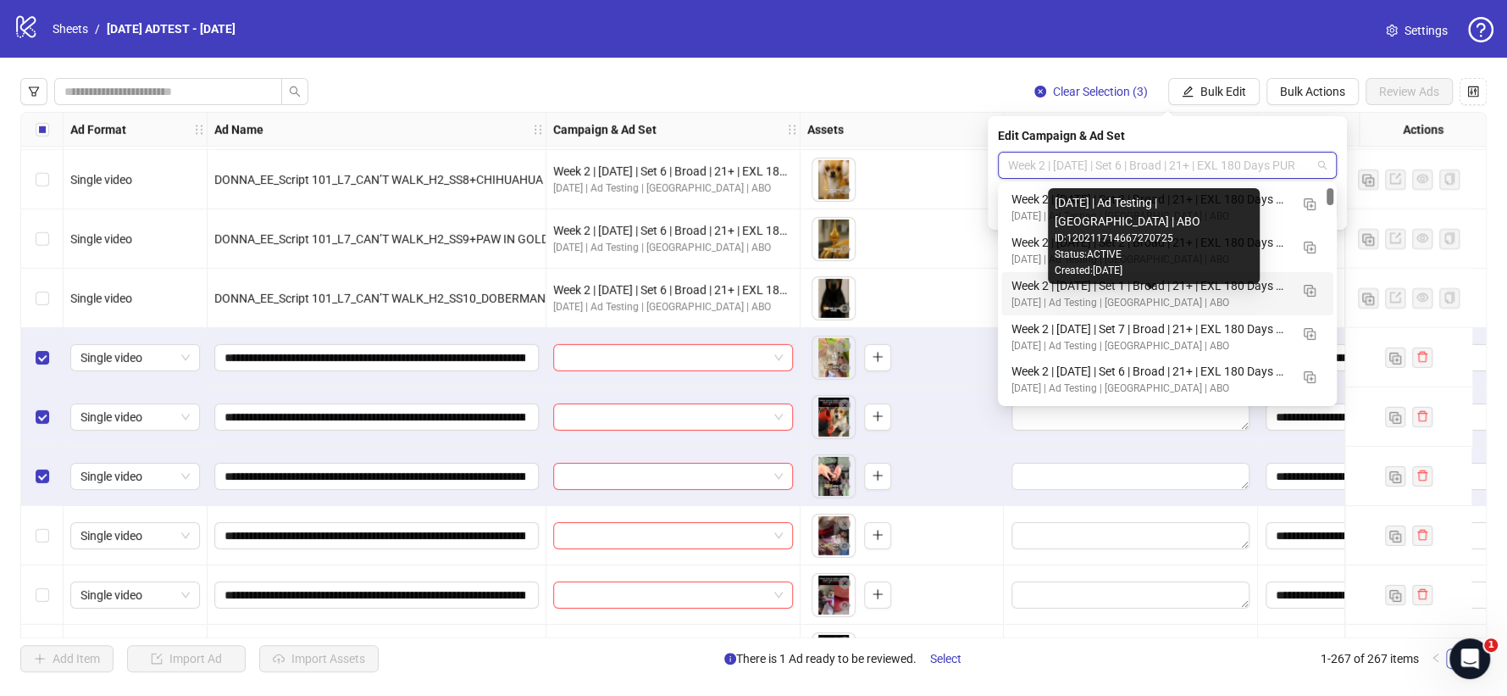
click at [1087, 295] on div "[DATE] | Ad Testing | [GEOGRAPHIC_DATA] | ABO" at bounding box center [1151, 303] width 278 height 16
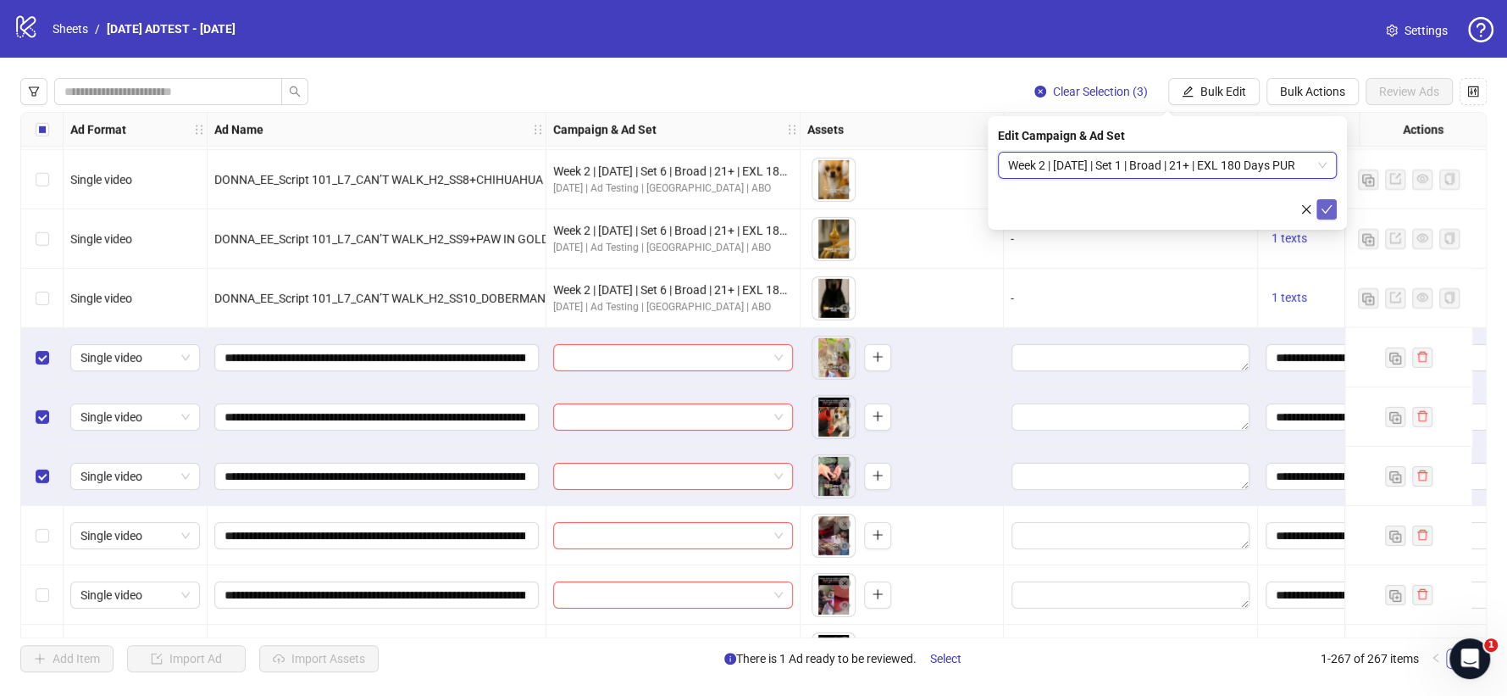
click at [1331, 207] on icon "check" at bounding box center [1327, 209] width 12 height 12
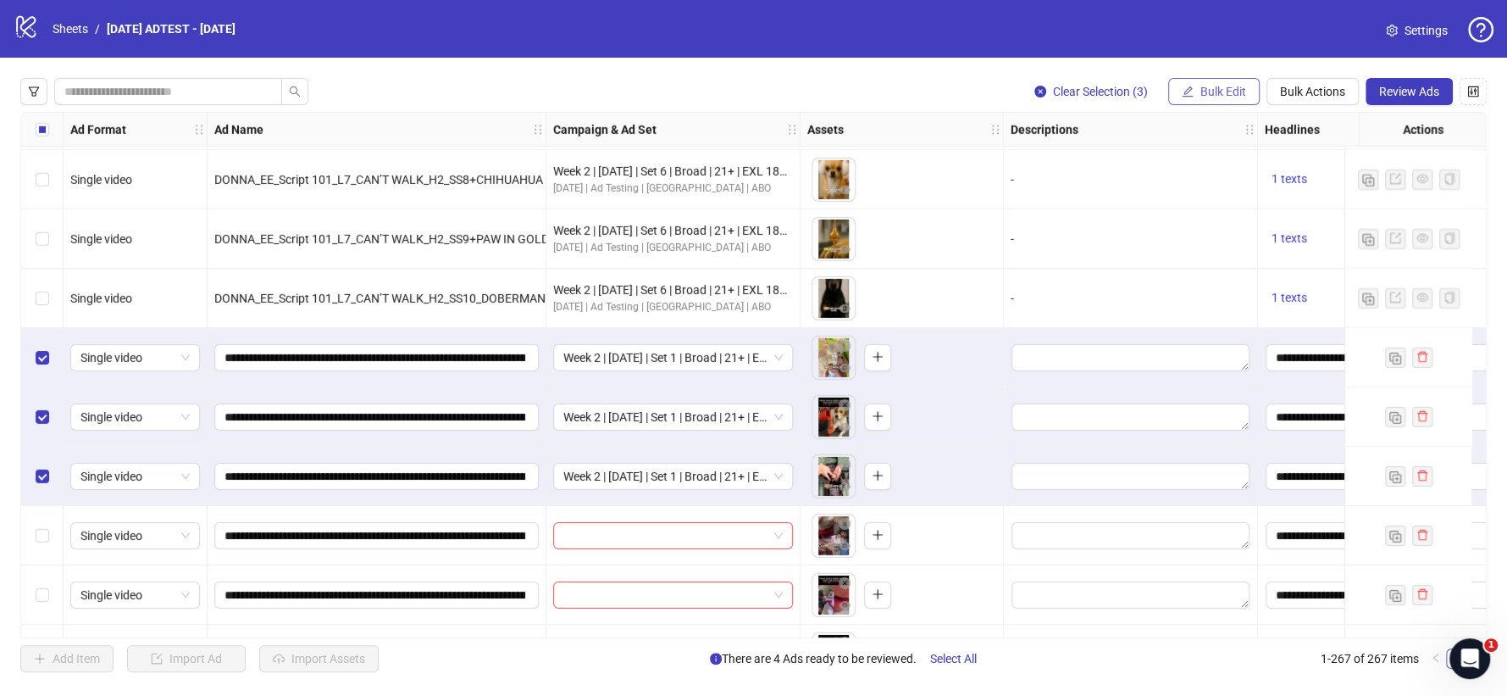
click at [1220, 96] on span "Bulk Edit" at bounding box center [1223, 92] width 46 height 14
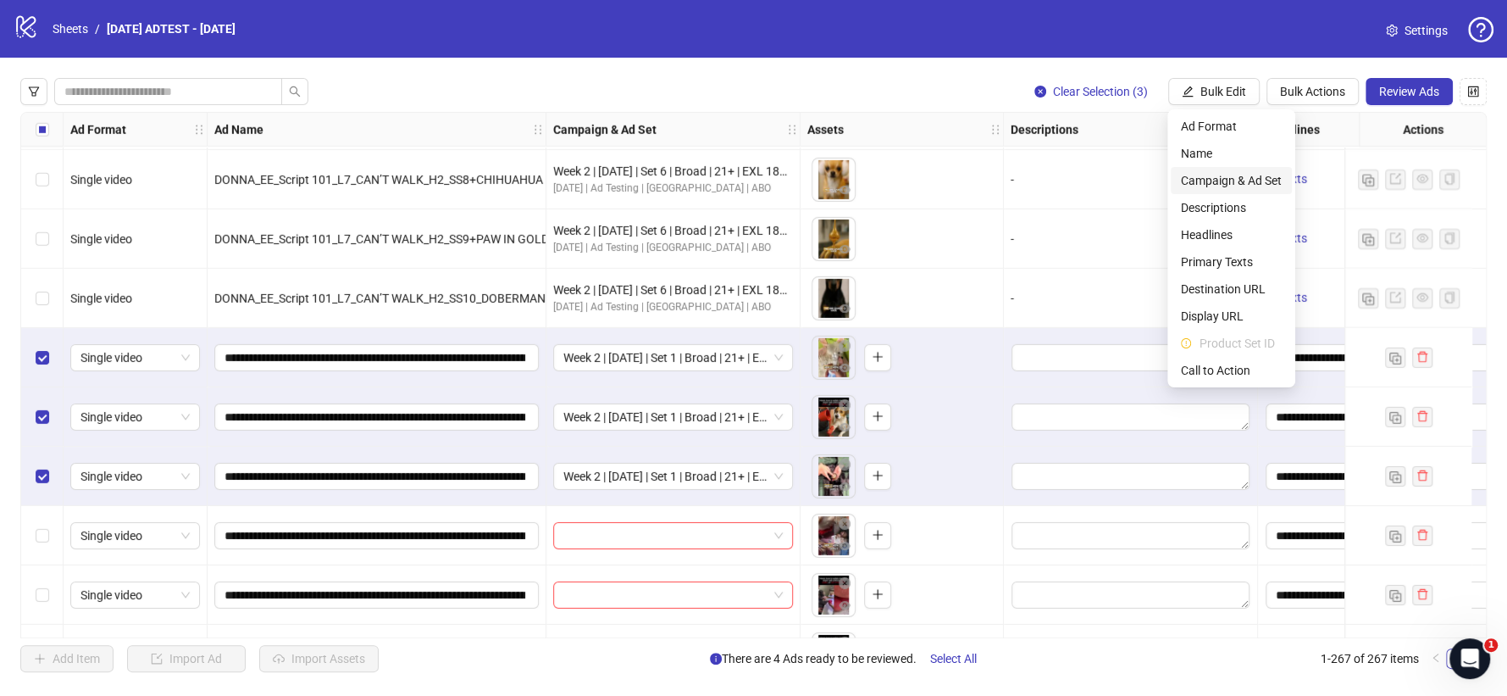
click at [1237, 174] on span "Campaign & Ad Set" at bounding box center [1231, 180] width 101 height 19
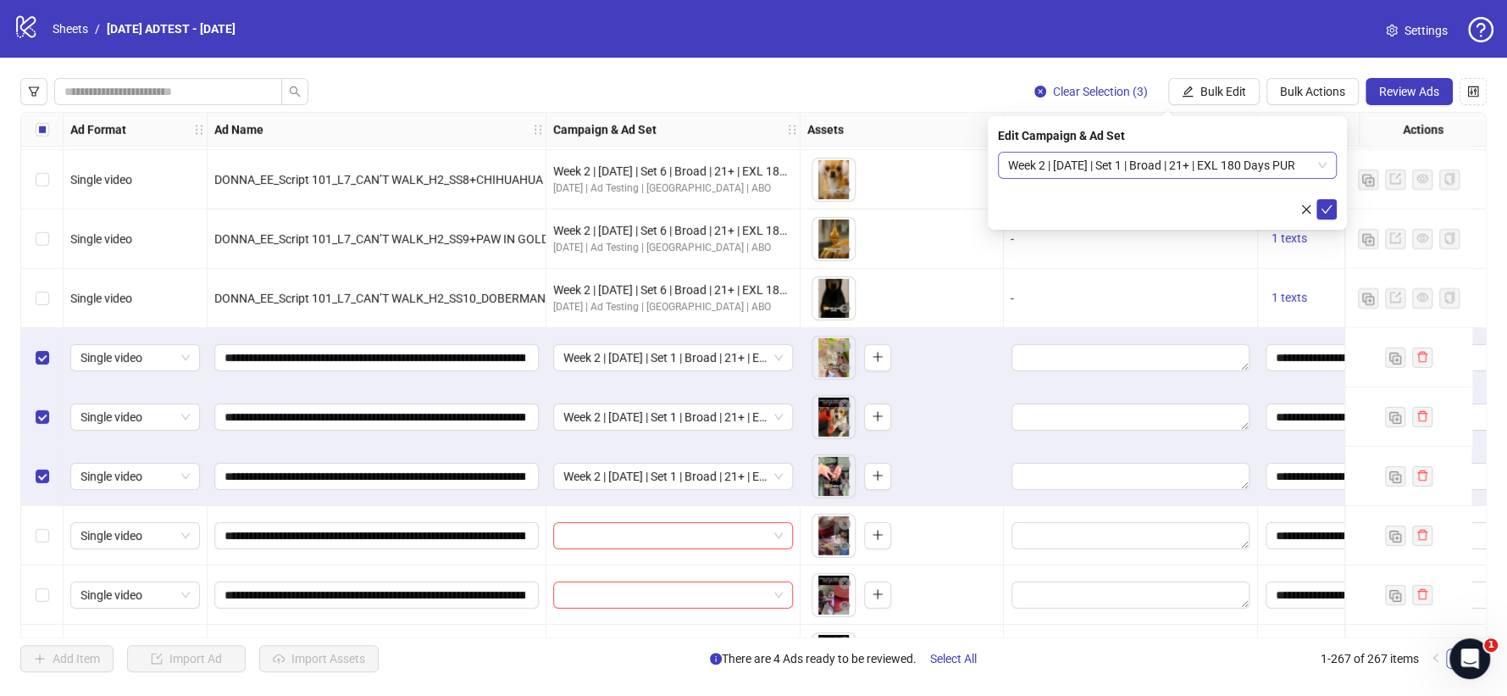
click at [1294, 169] on span "Week 2 | [DATE] | Set 1 | Broad | 21+ | EXL 180 Days PUR" at bounding box center [1167, 164] width 319 height 25
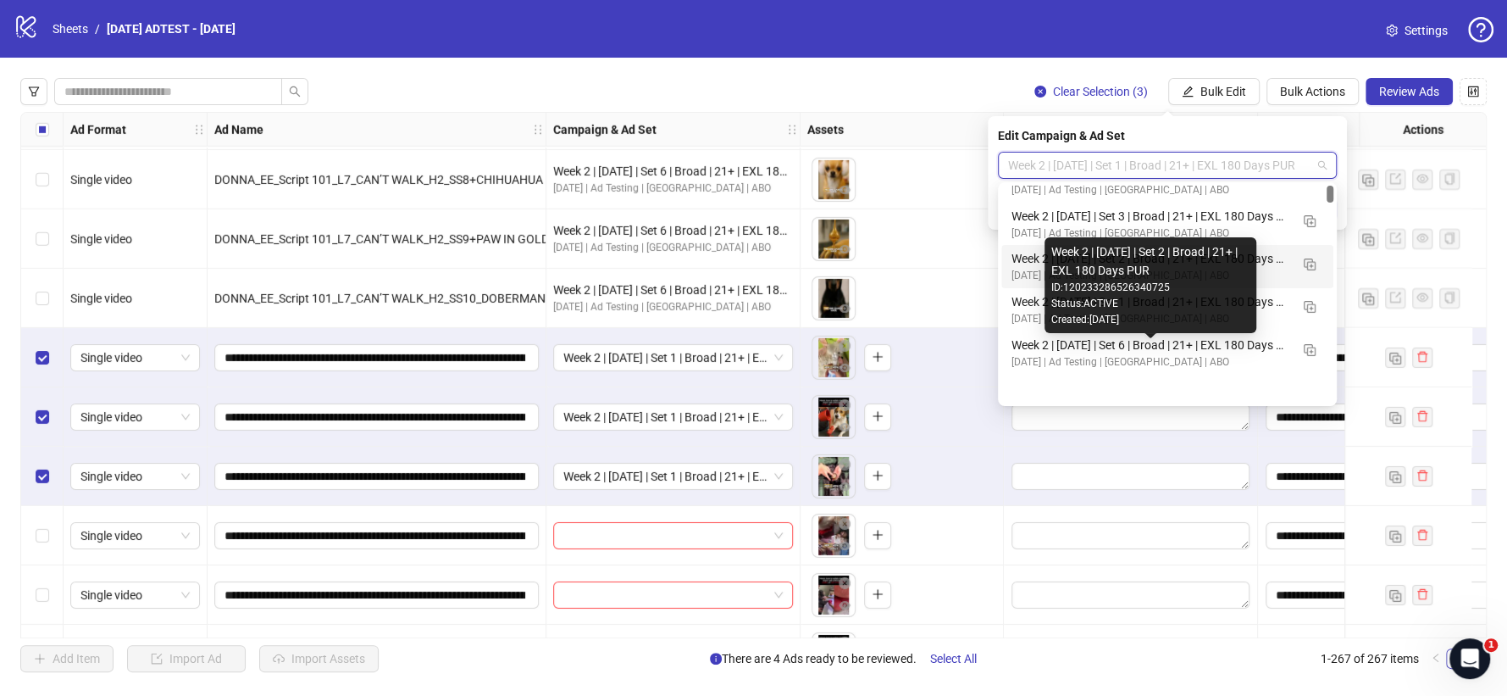
scroll to position [19, 0]
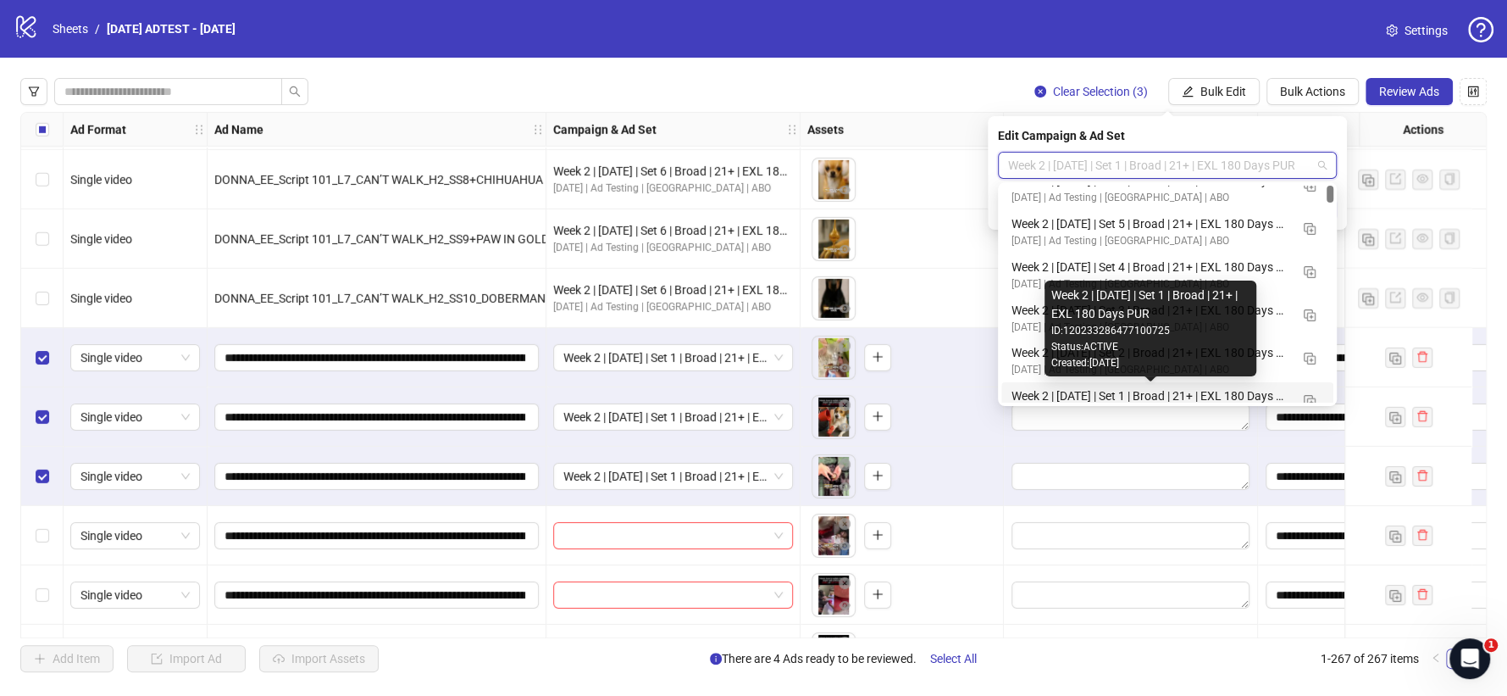
click at [1159, 395] on div "Week 2 | [DATE] | Set 1 | Broad | 21+ | EXL 180 Days PUR" at bounding box center [1151, 395] width 278 height 19
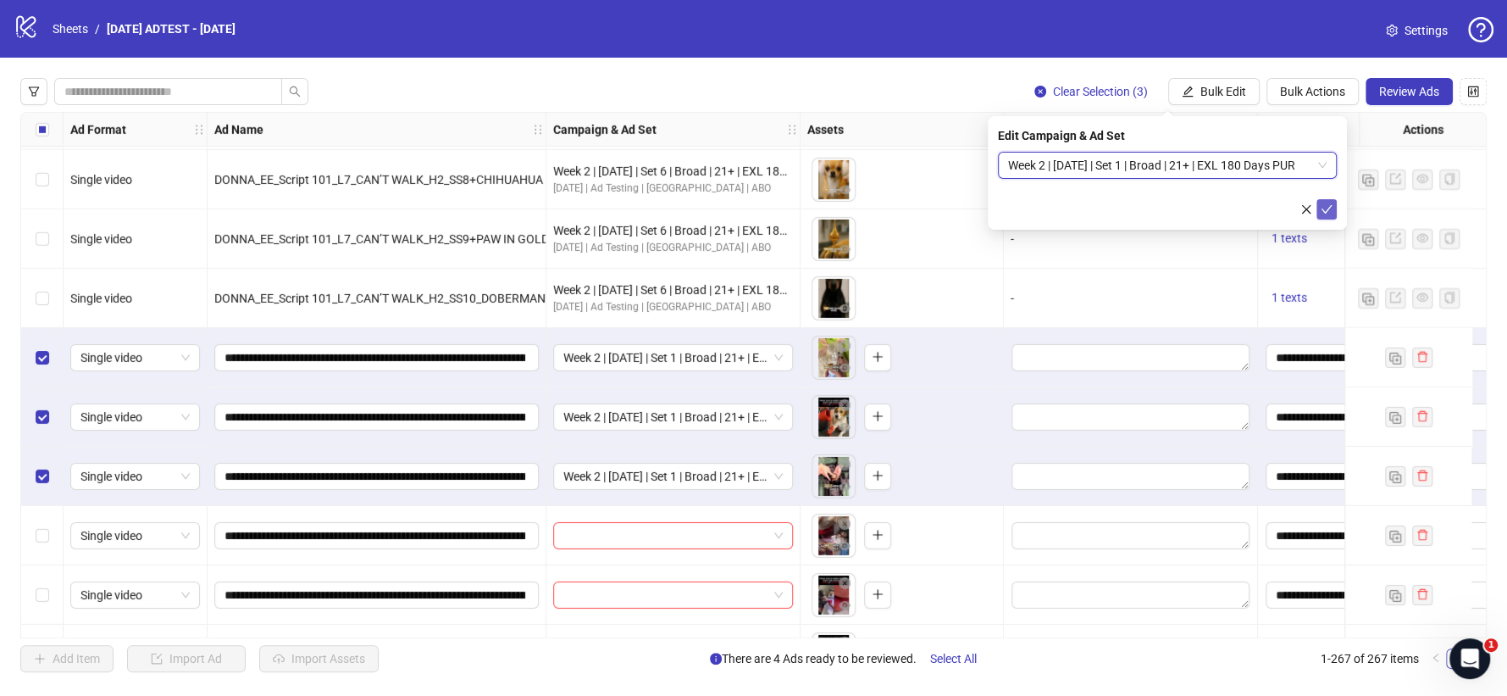
click at [1322, 213] on icon "check" at bounding box center [1327, 209] width 12 height 12
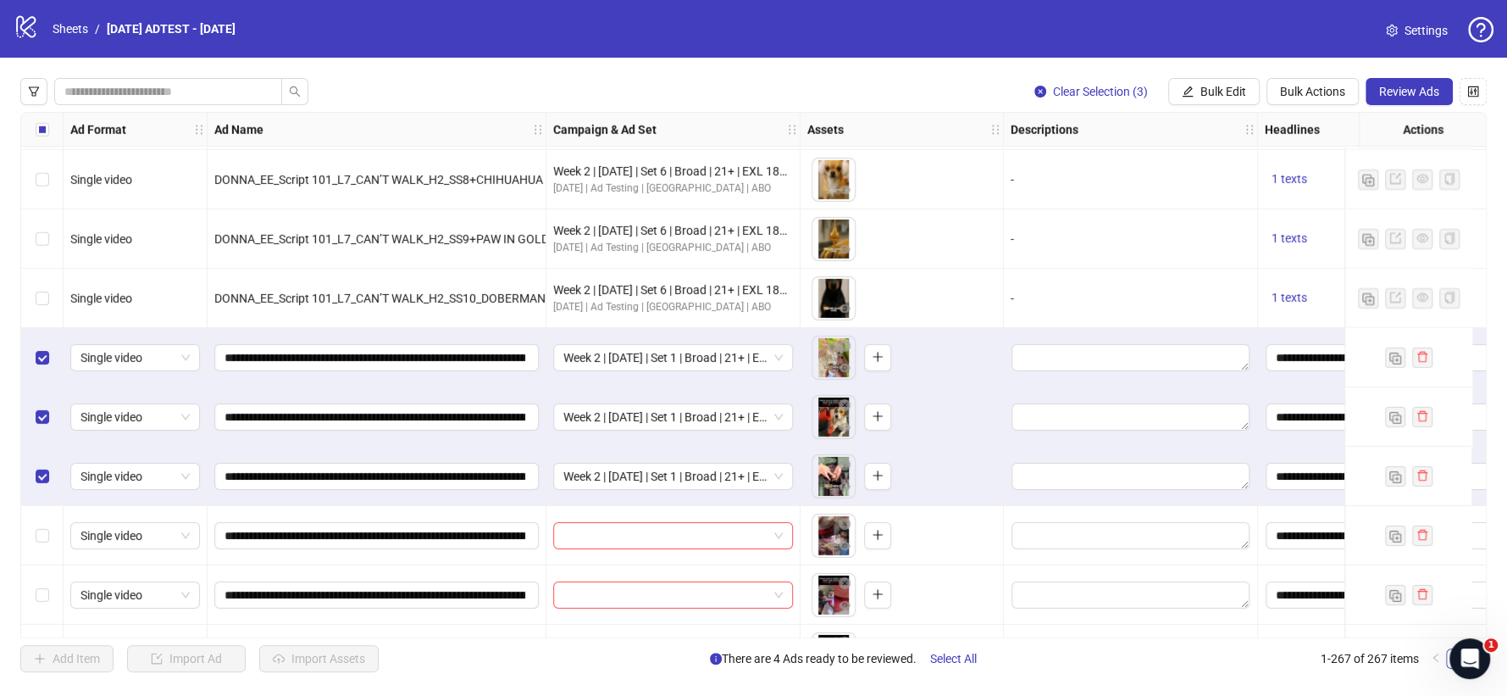
click at [52, 380] on div "Select row 248" at bounding box center [42, 357] width 42 height 59
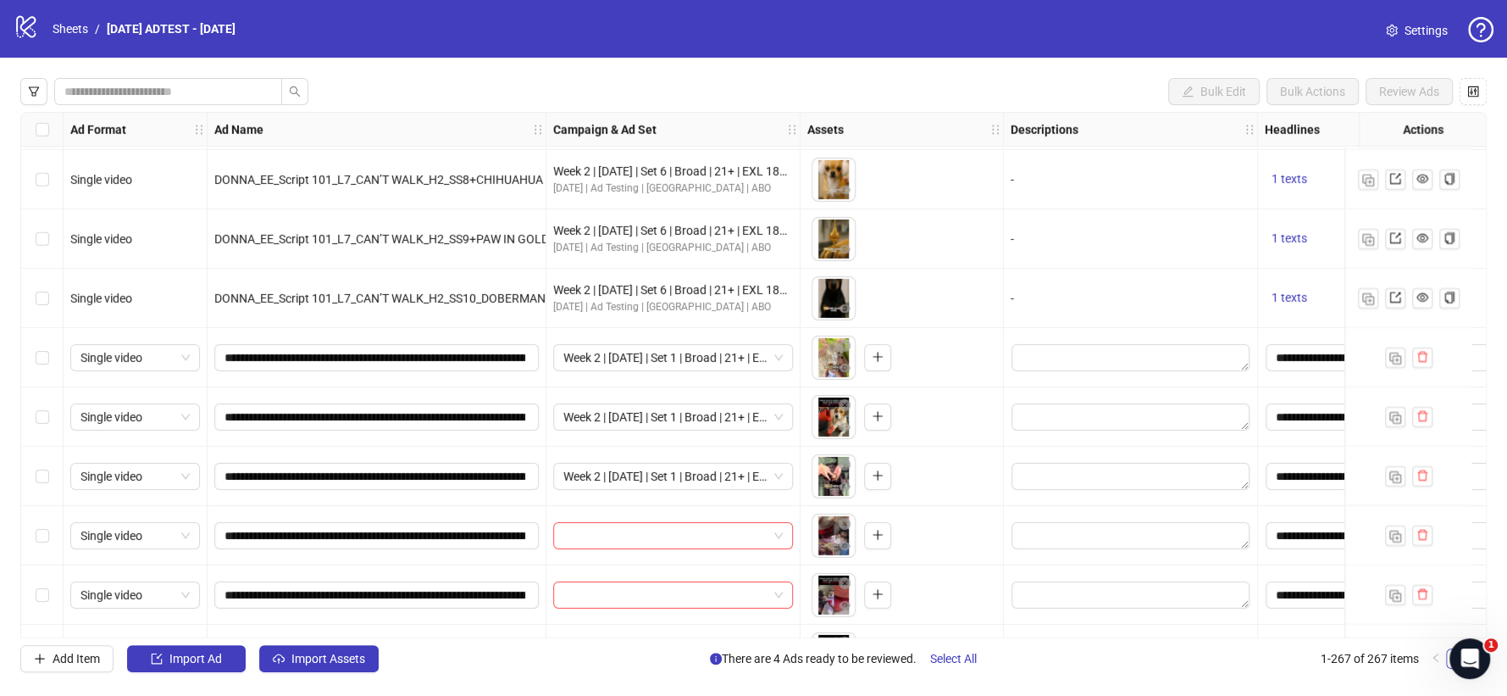
scroll to position [14655, 0]
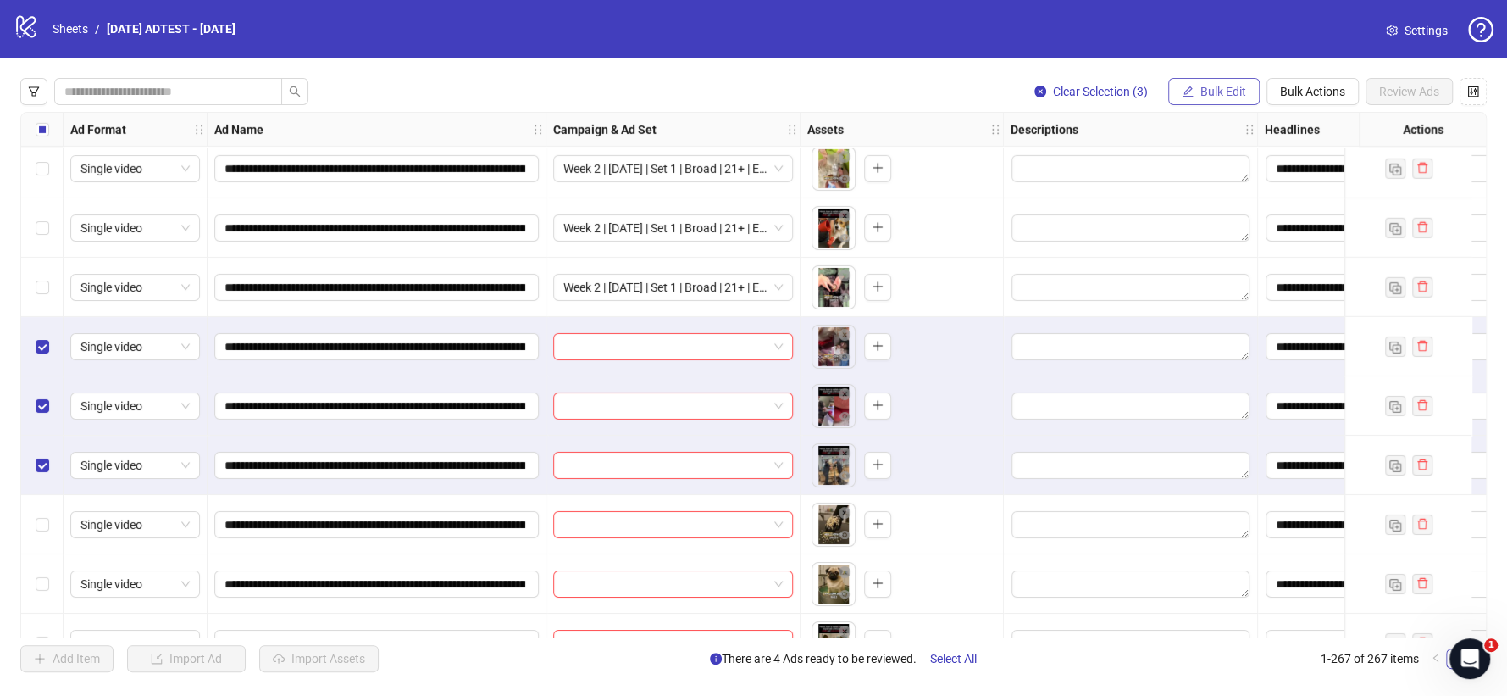
click at [1191, 82] on button "Bulk Edit" at bounding box center [1213, 91] width 91 height 27
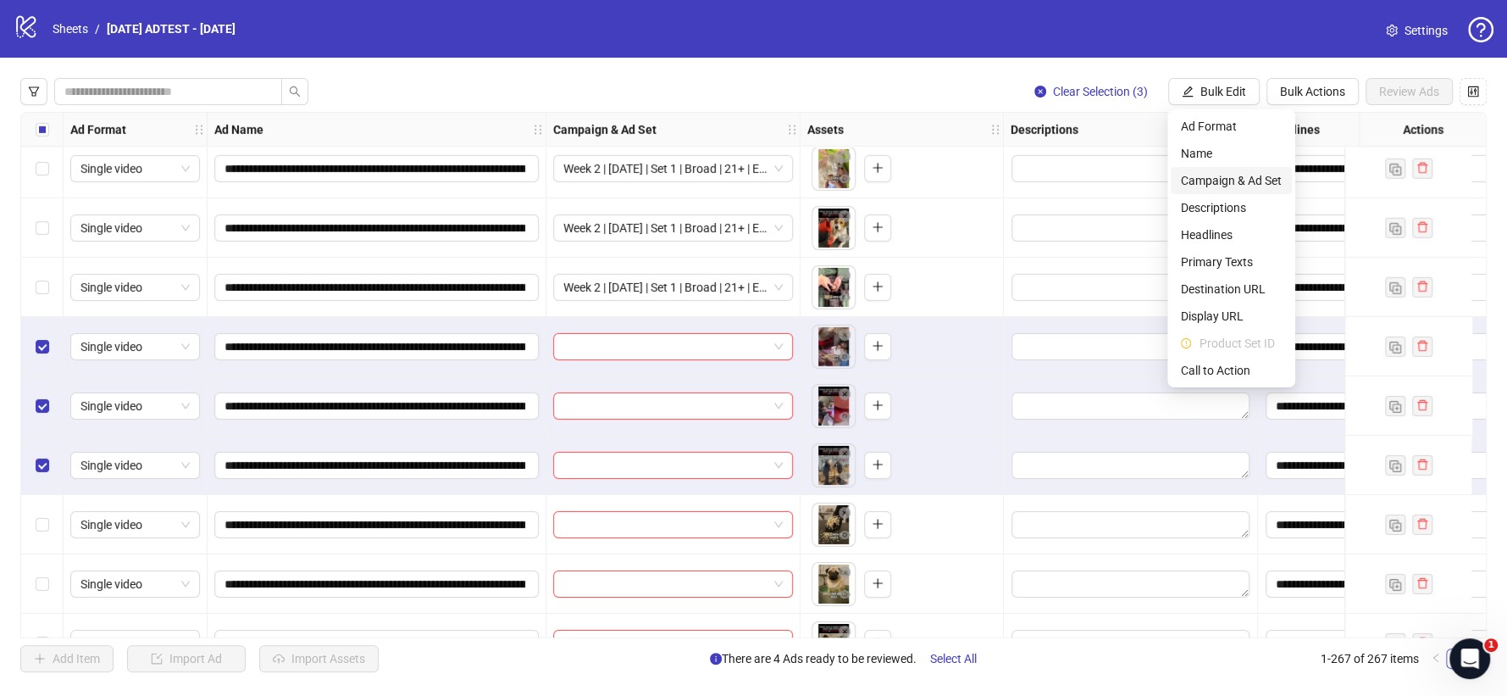
click at [1216, 182] on span "Campaign & Ad Set" at bounding box center [1231, 180] width 101 height 19
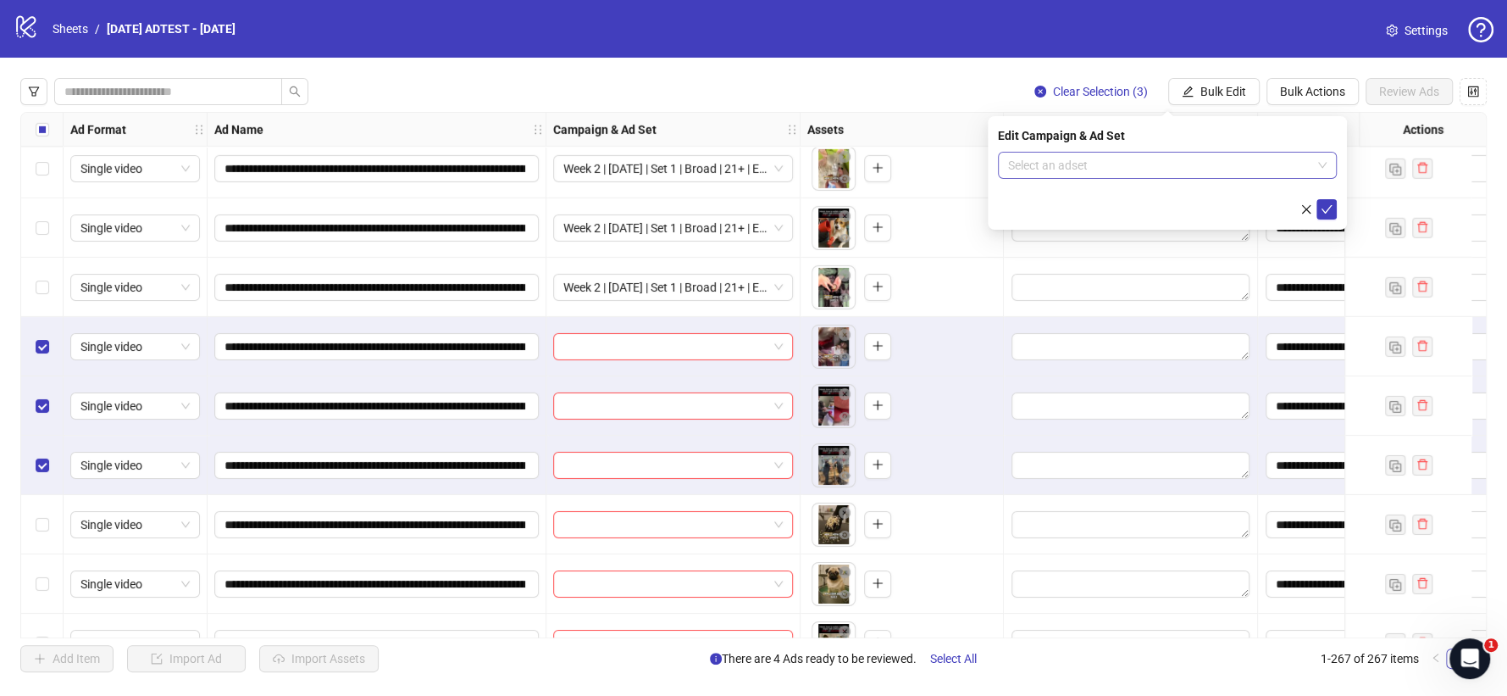
click at [1278, 176] on input "search" at bounding box center [1159, 164] width 303 height 25
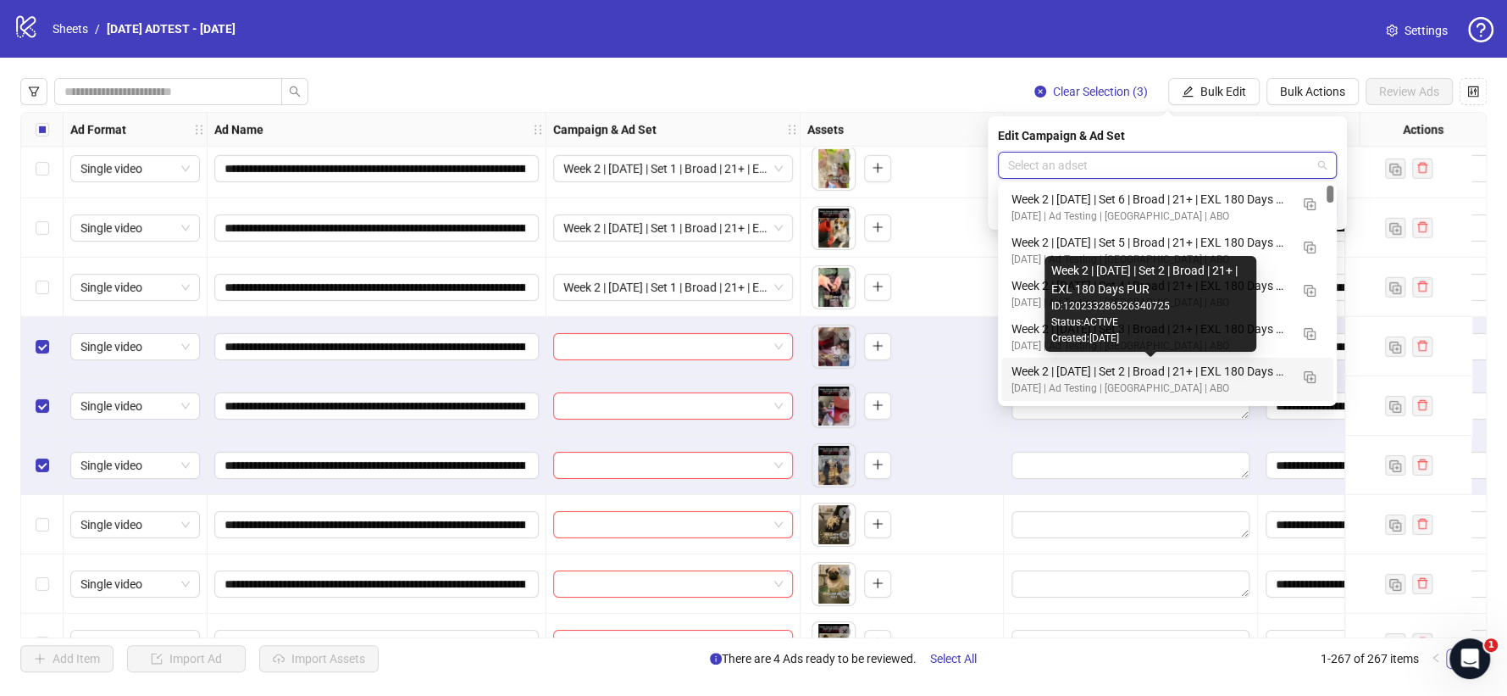
click at [1160, 366] on div "Week 2 | [DATE] | Set 2 | Broad | 21+ | EXL 180 Days PUR" at bounding box center [1151, 371] width 278 height 19
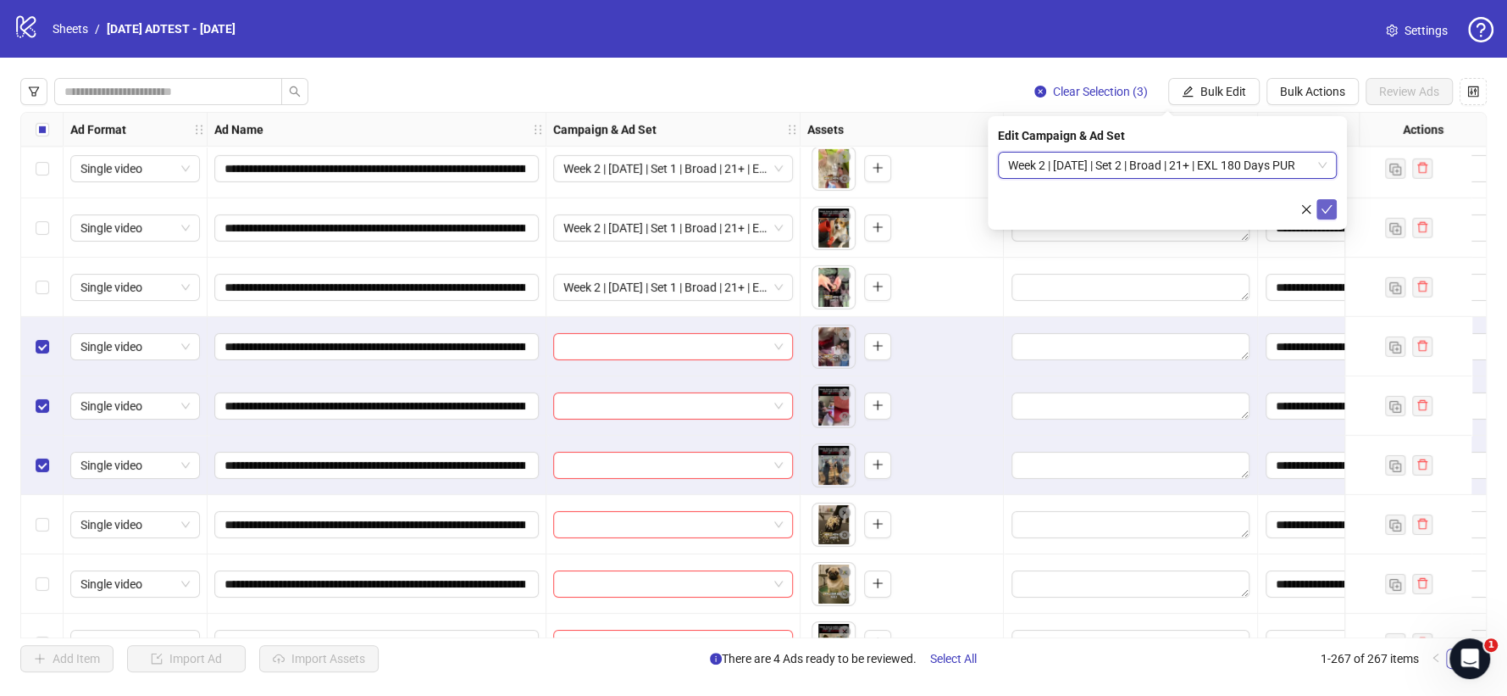
click at [1321, 207] on icon "check" at bounding box center [1327, 209] width 12 height 12
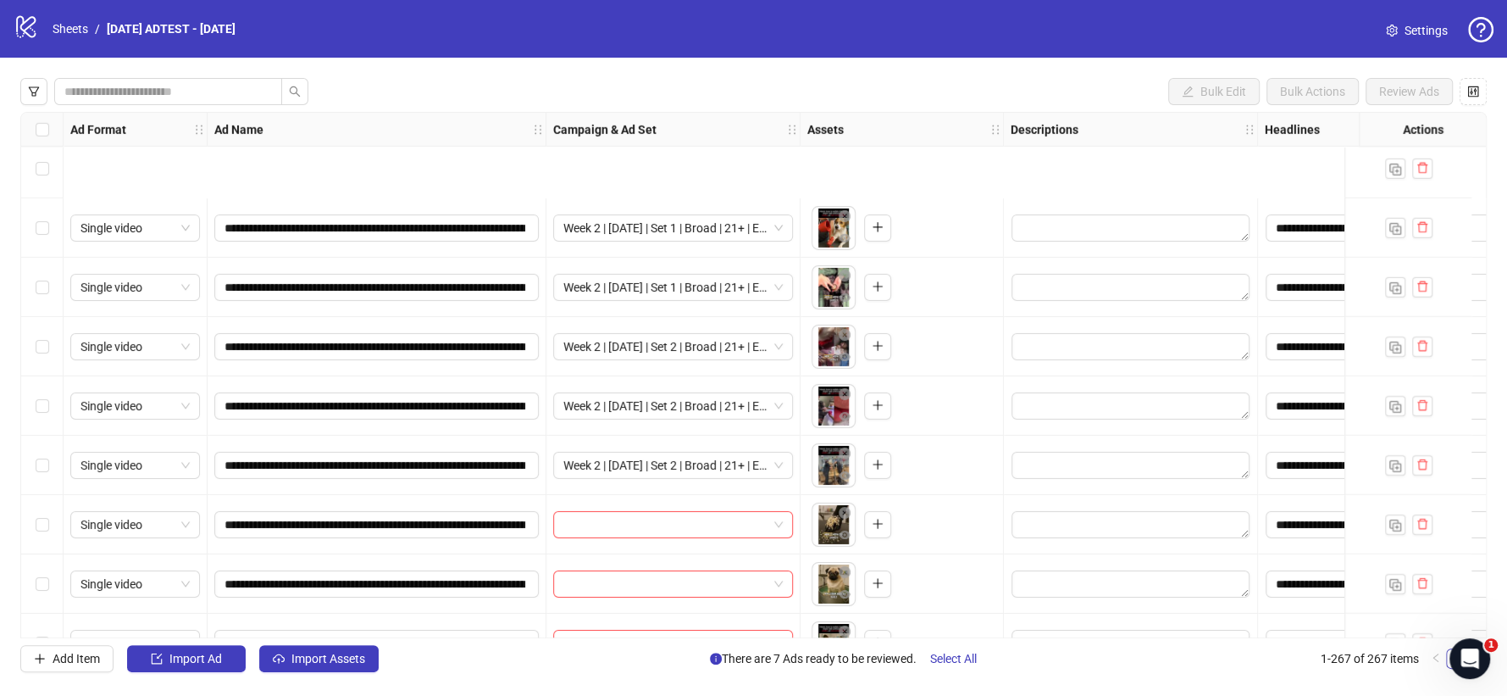
scroll to position [14843, 0]
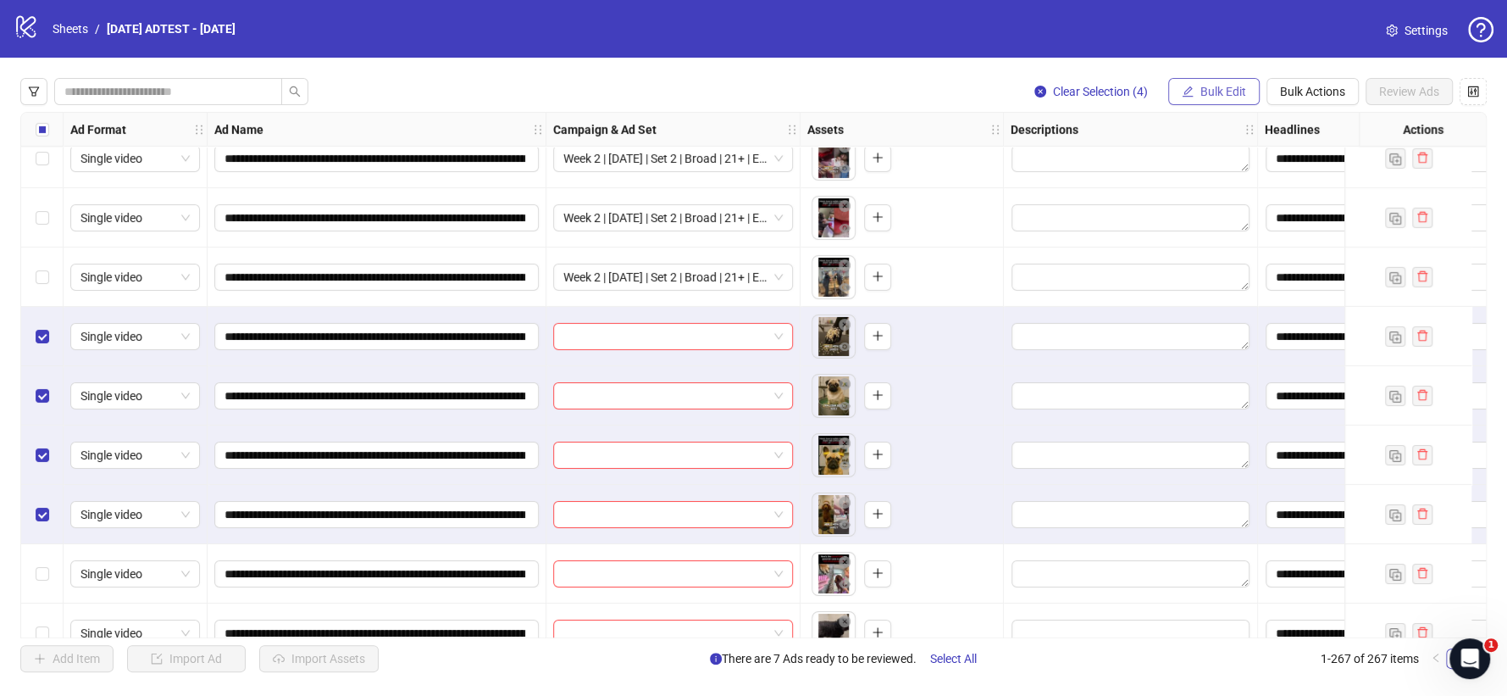
click at [1236, 95] on span "Bulk Edit" at bounding box center [1223, 92] width 46 height 14
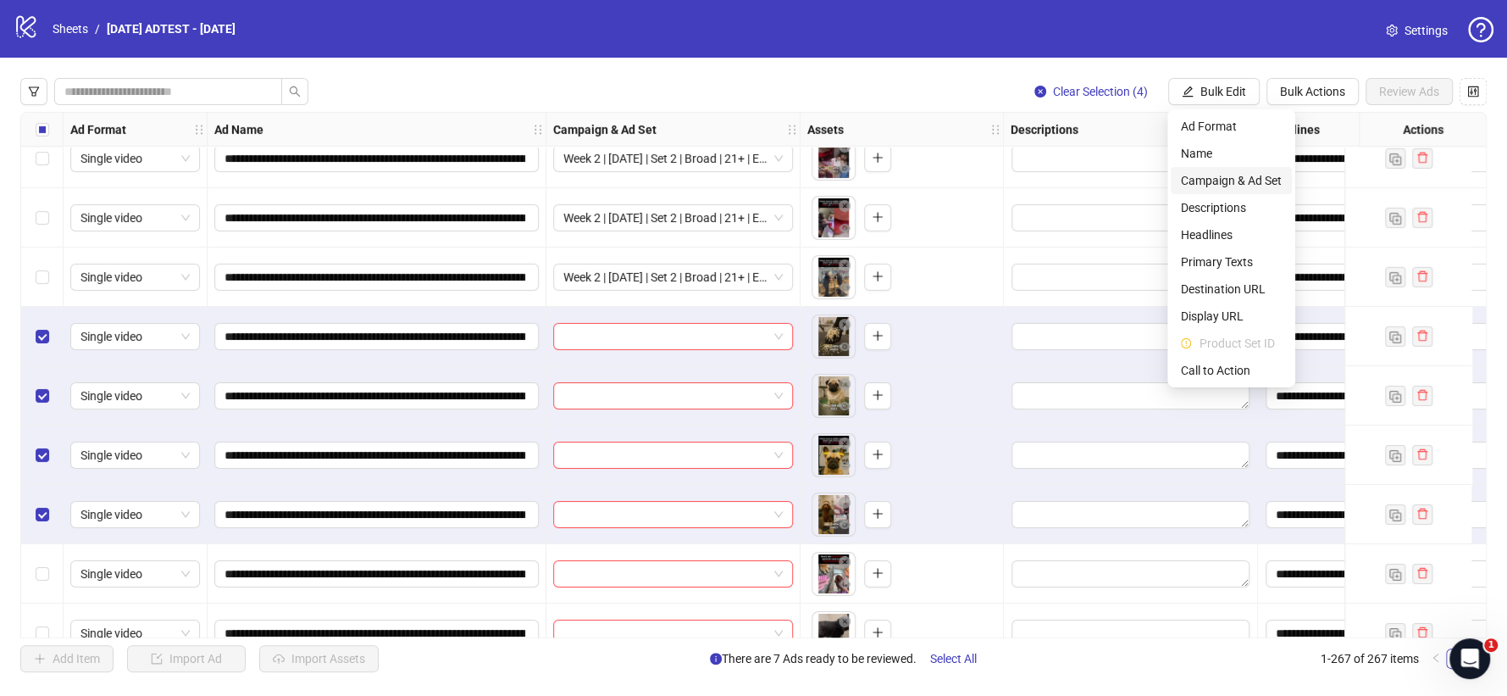
click at [1241, 178] on span "Campaign & Ad Set" at bounding box center [1231, 180] width 101 height 19
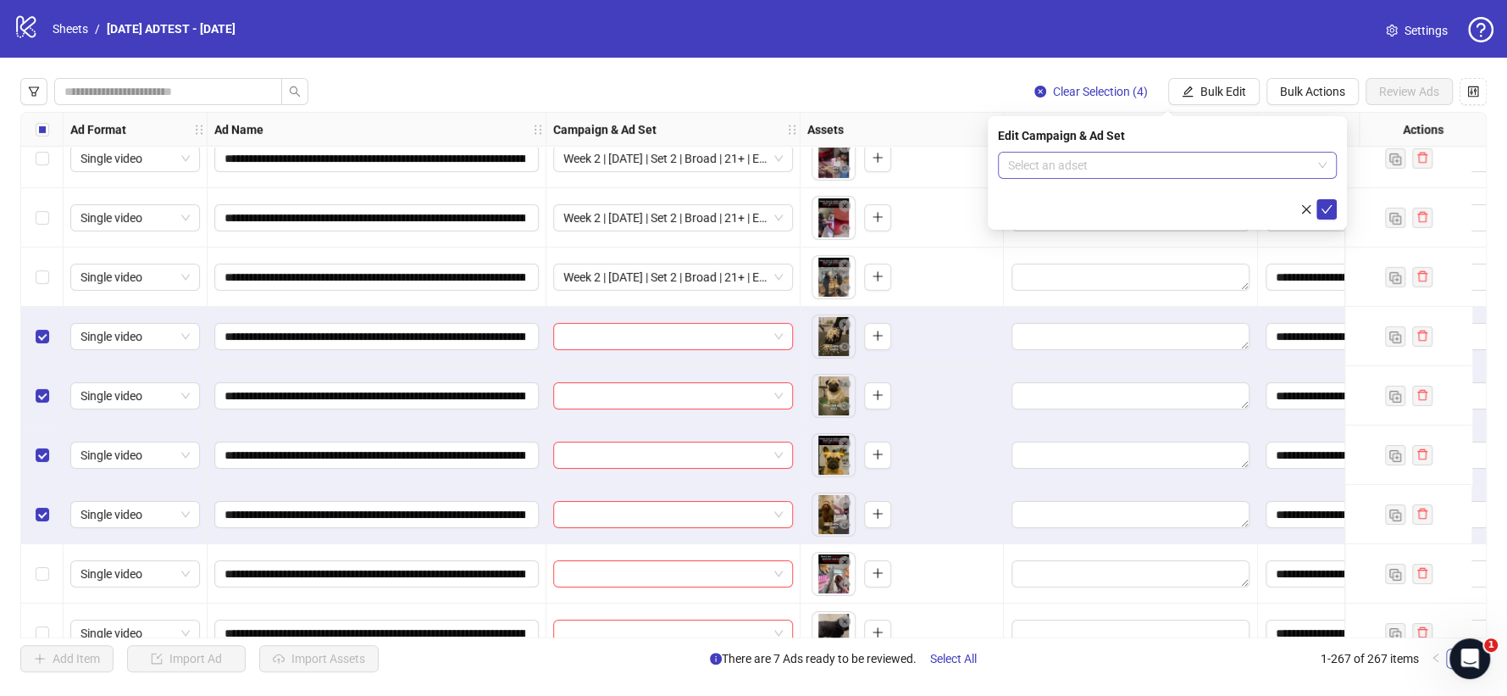
click at [1293, 167] on input "search" at bounding box center [1159, 164] width 303 height 25
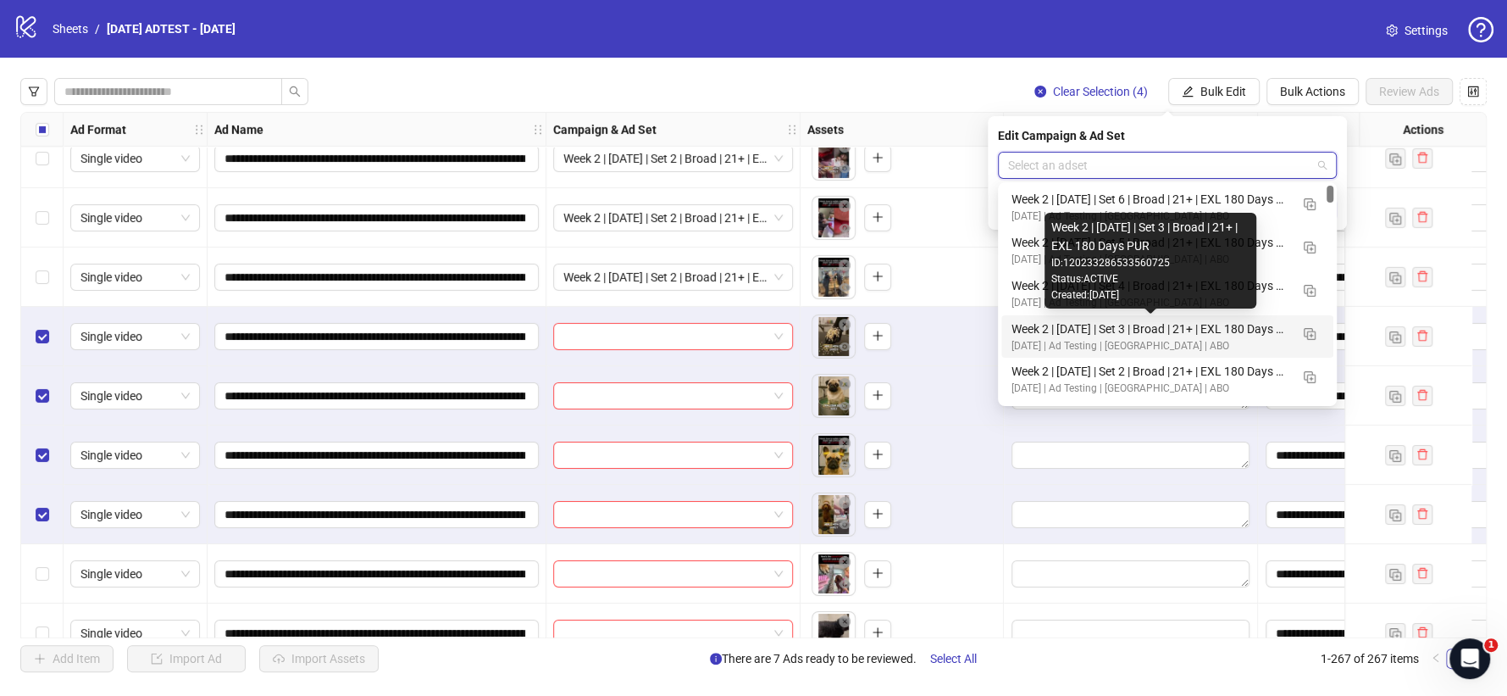
click at [1164, 325] on div "Week 2 | [DATE] | Set 3 | Broad | 21+ | EXL 180 Days PUR" at bounding box center [1151, 328] width 278 height 19
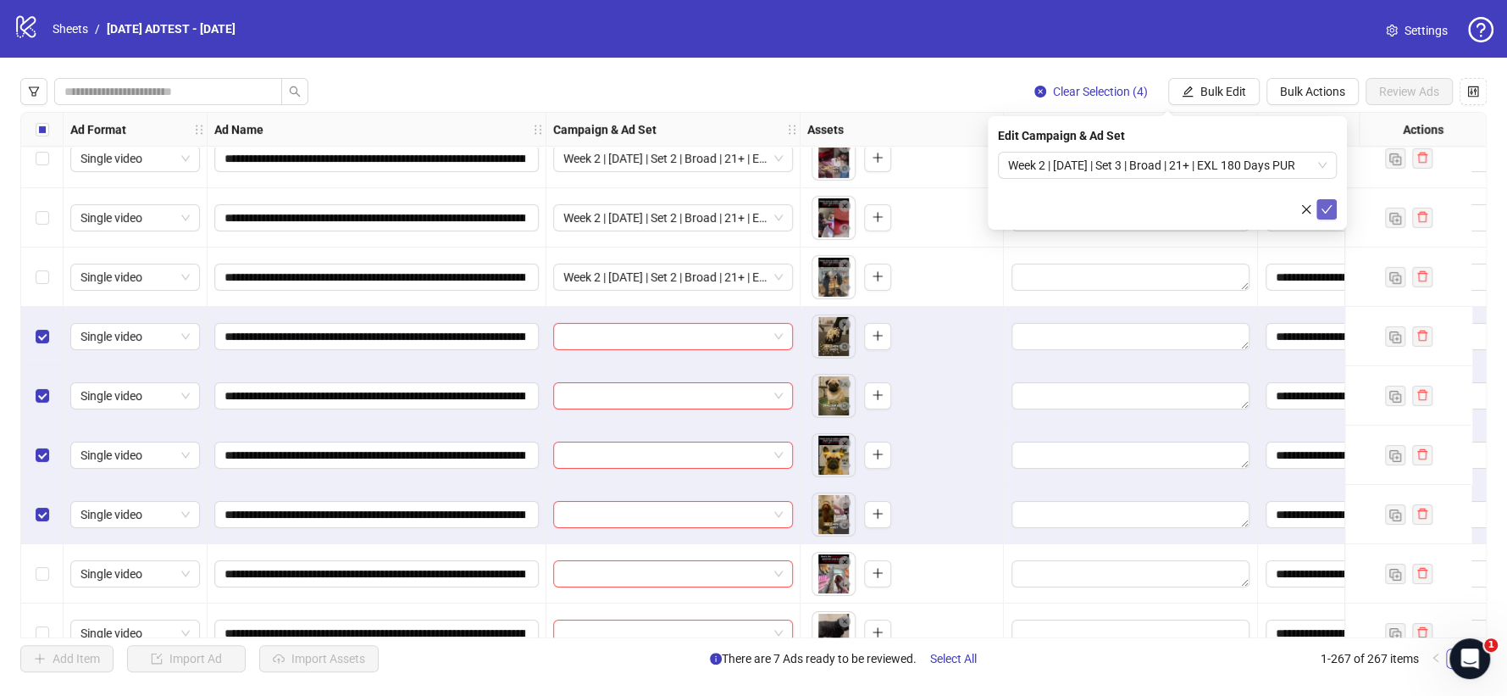
click at [1321, 201] on button "submit" at bounding box center [1327, 209] width 20 height 20
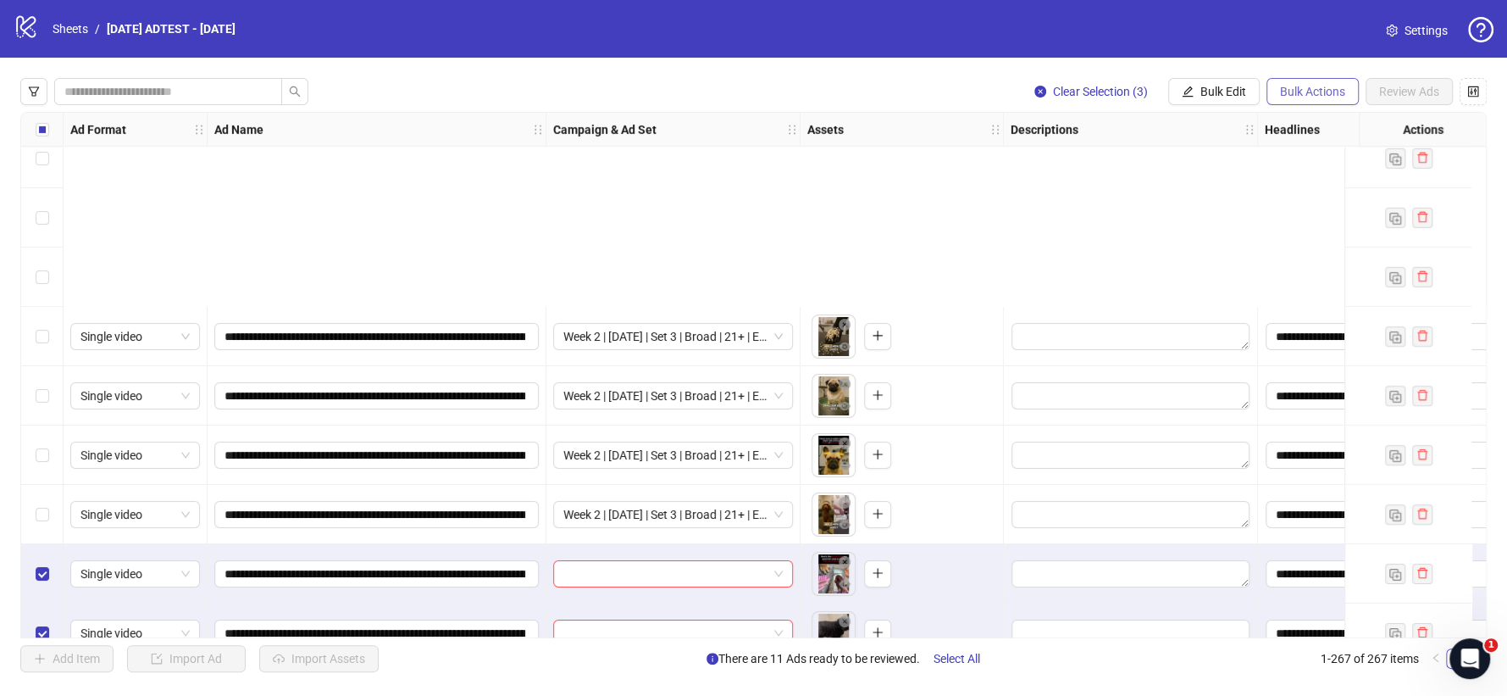
scroll to position [15125, 0]
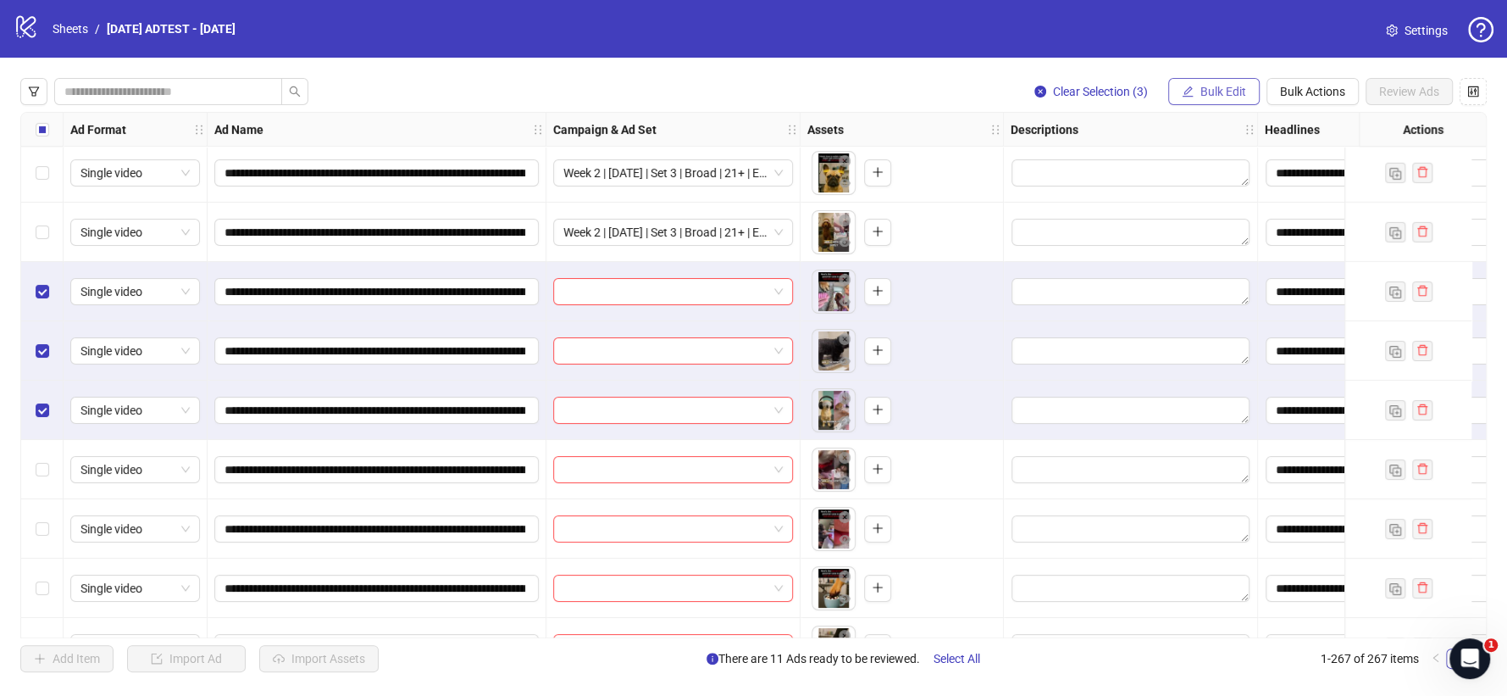
click at [1217, 96] on span "Bulk Edit" at bounding box center [1223, 92] width 46 height 14
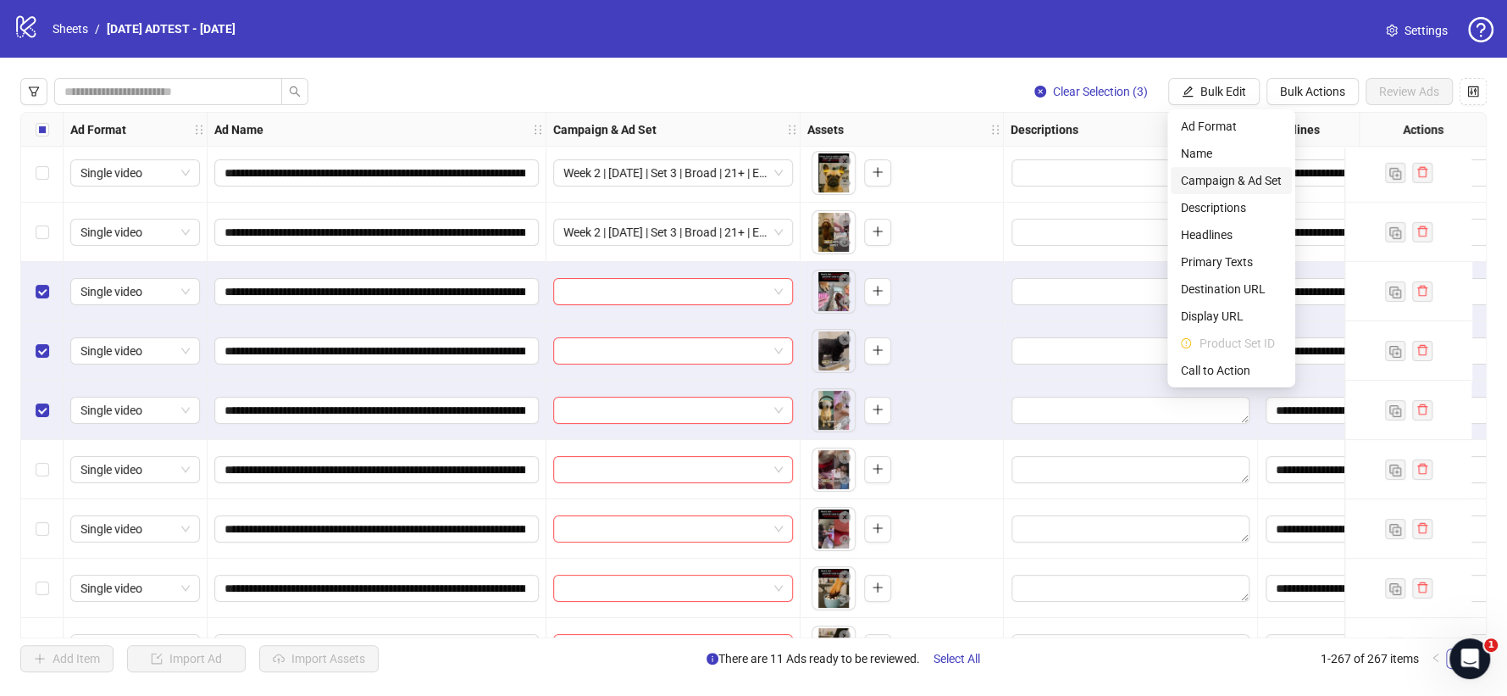
click at [1222, 177] on span "Campaign & Ad Set" at bounding box center [1231, 180] width 101 height 19
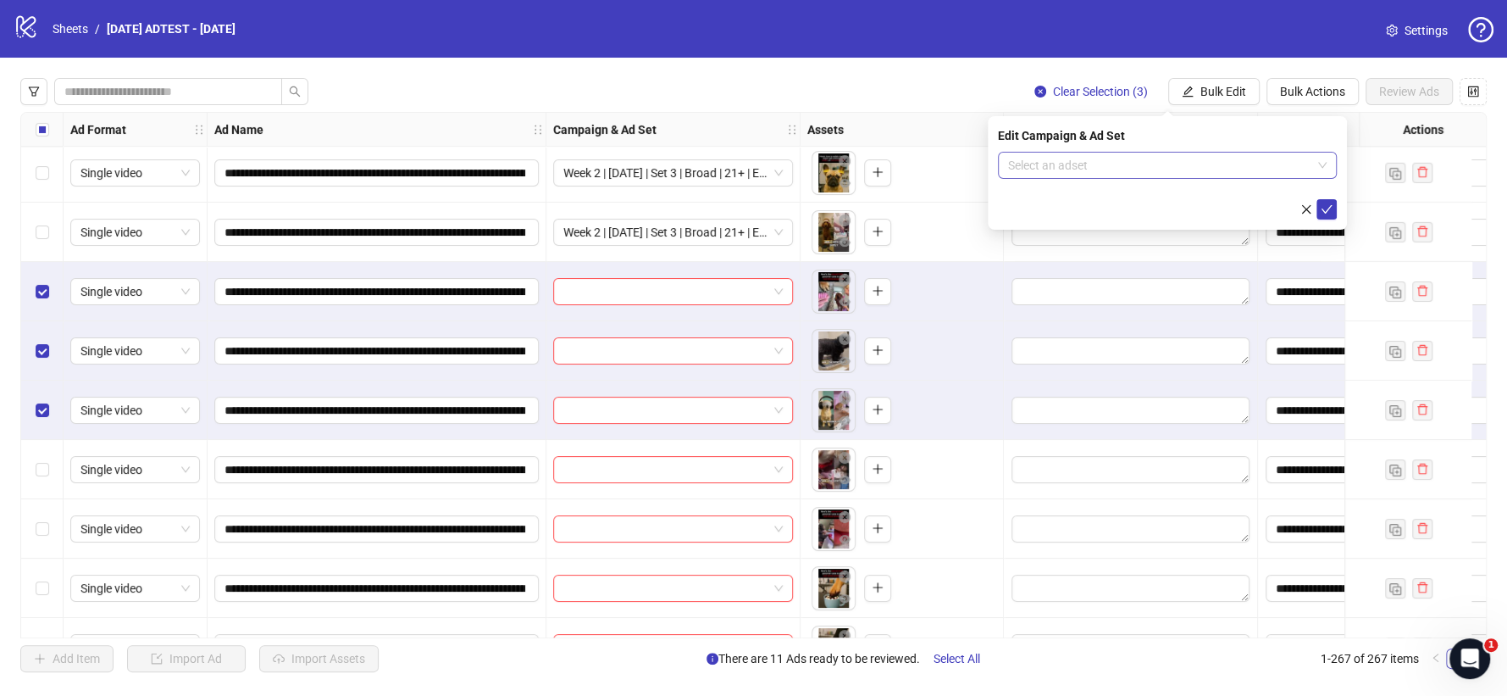
click at [1257, 171] on input "search" at bounding box center [1159, 164] width 303 height 25
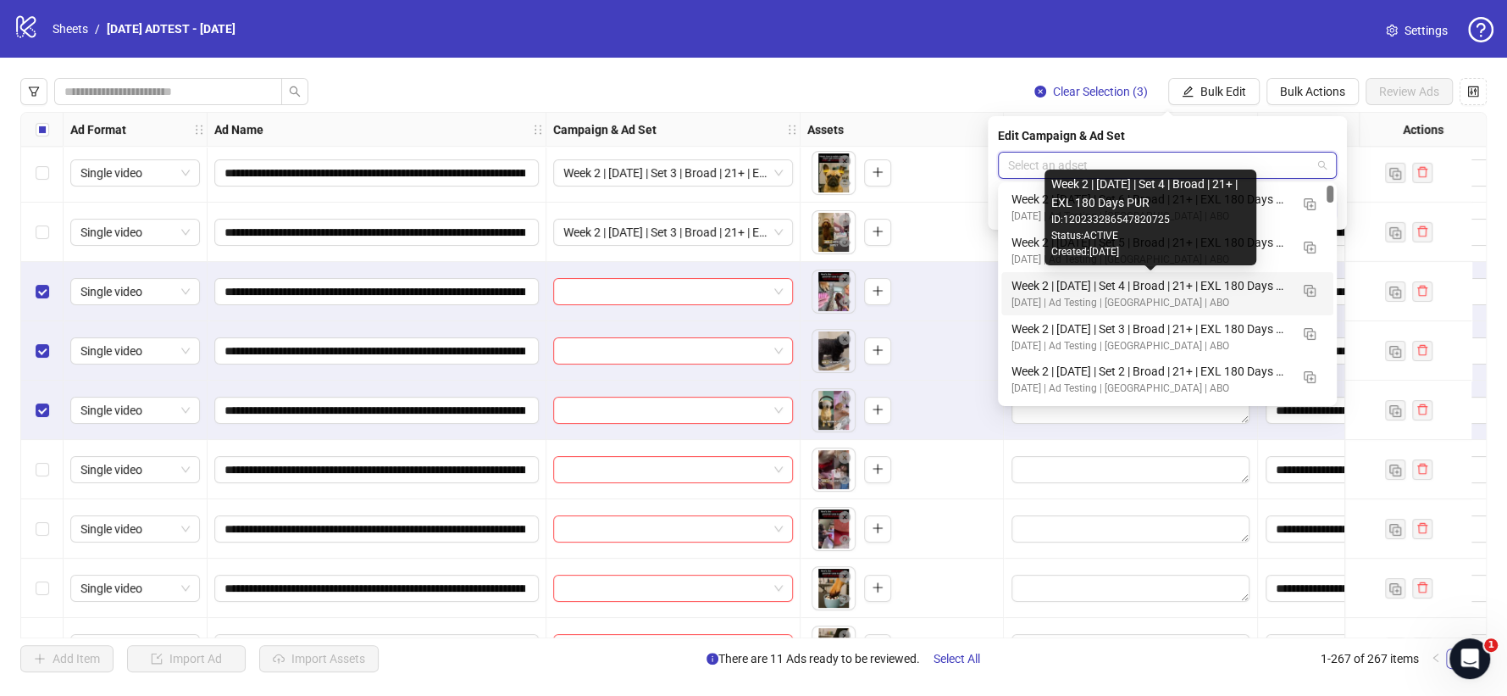
click at [1172, 283] on div "Week 2 | [DATE] | Set 4 | Broad | 21+ | EXL 180 Days PUR" at bounding box center [1151, 285] width 278 height 19
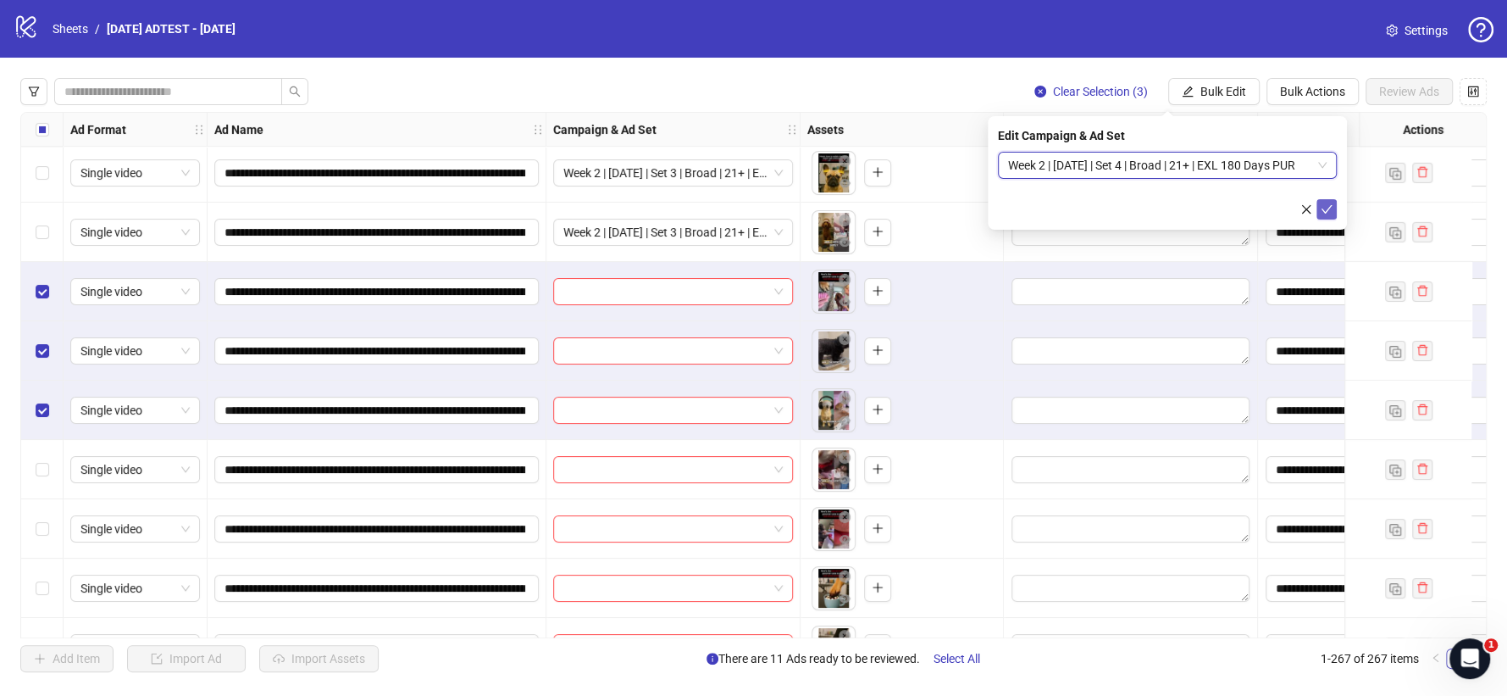
click at [1326, 203] on icon "check" at bounding box center [1327, 209] width 12 height 12
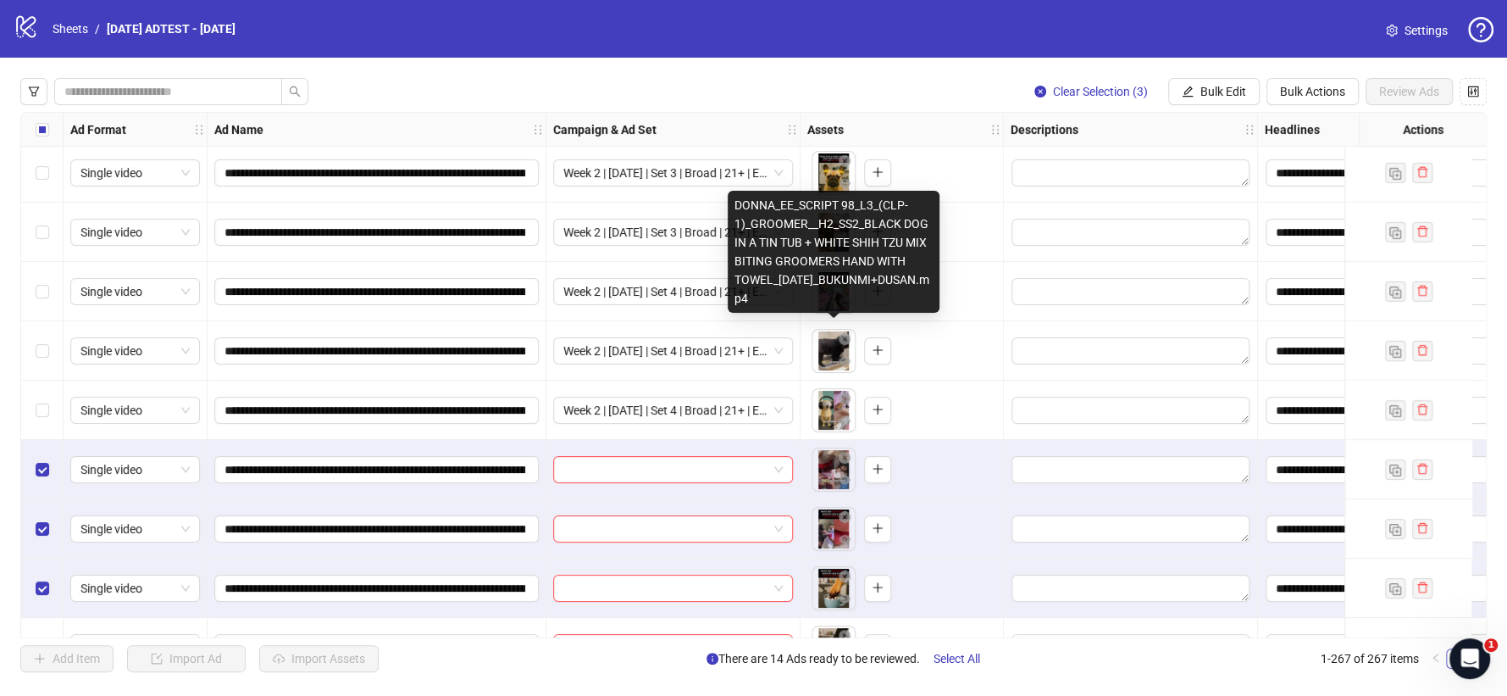
click at [1233, 100] on button "Bulk Edit" at bounding box center [1213, 91] width 91 height 27
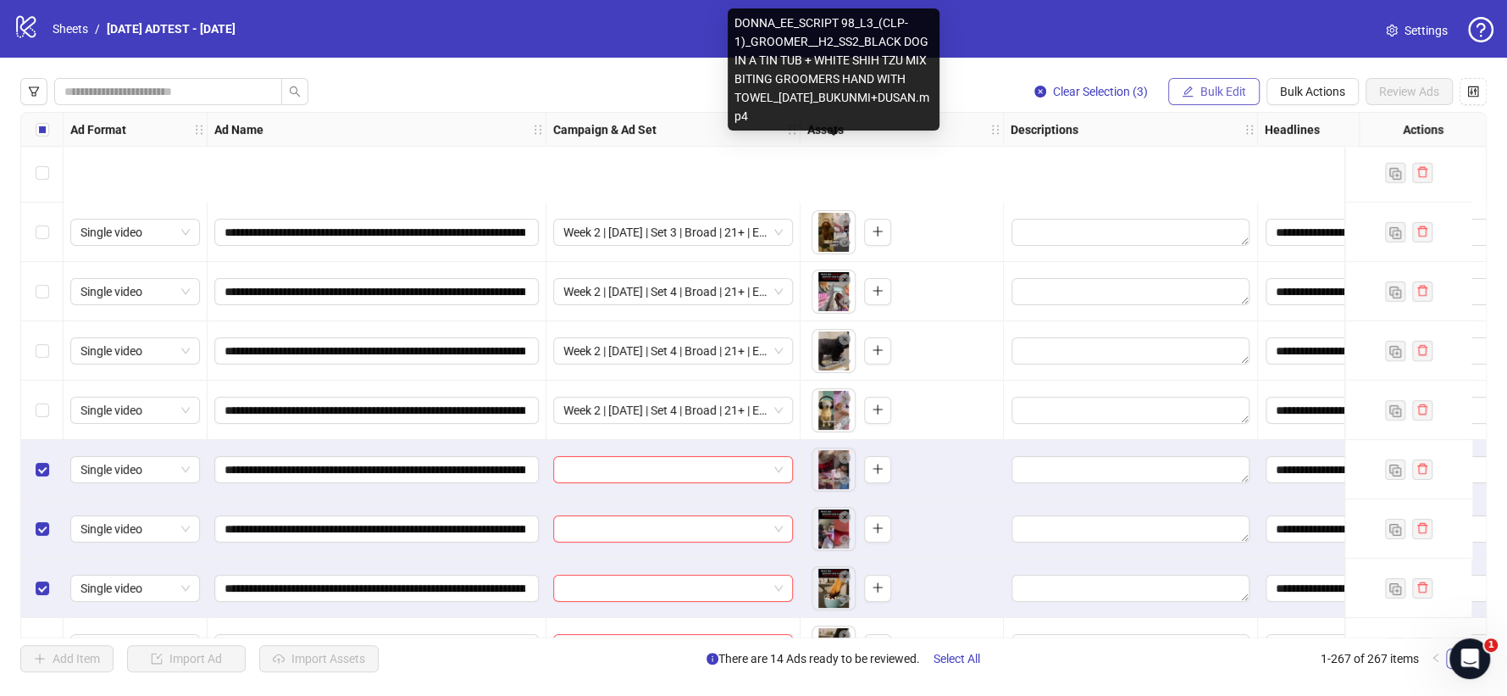
click at [1214, 90] on span "Bulk Edit" at bounding box center [1223, 92] width 46 height 14
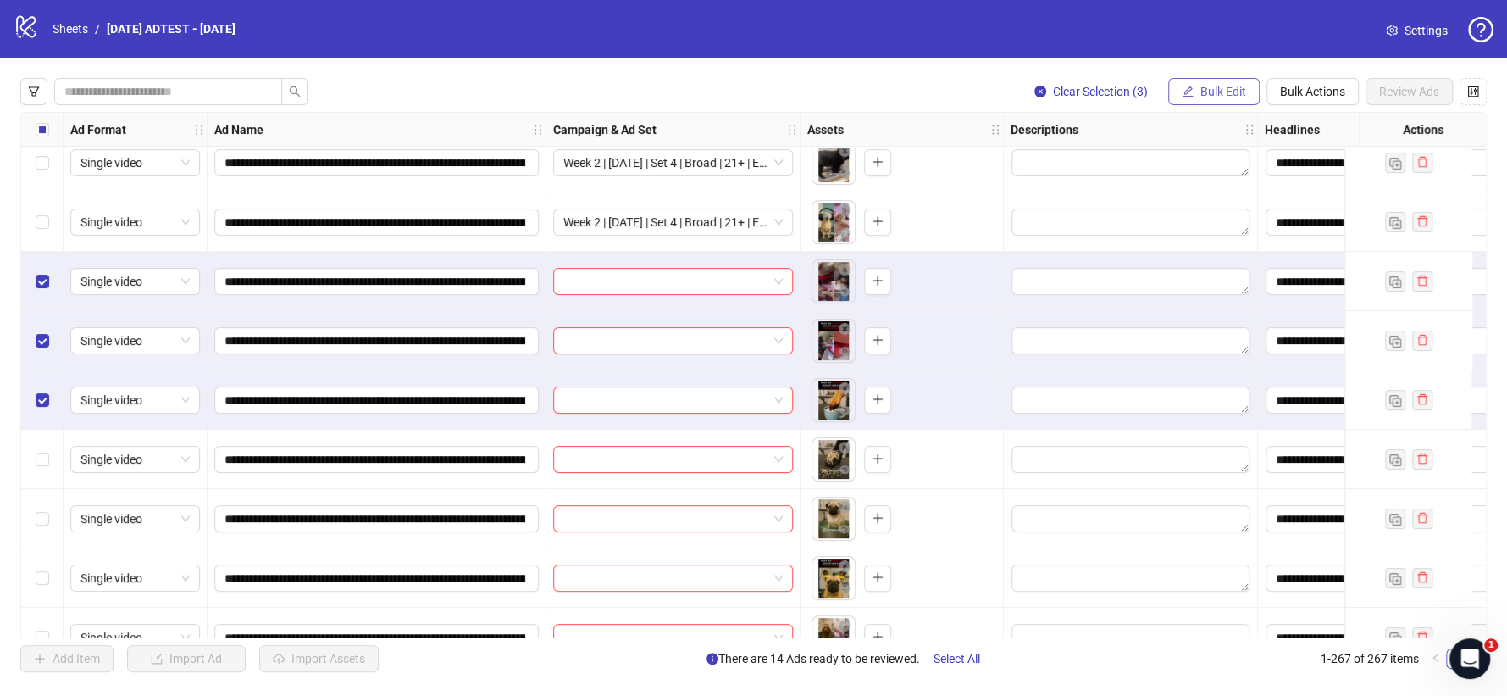
click at [1211, 103] on button "Bulk Edit" at bounding box center [1213, 91] width 91 height 27
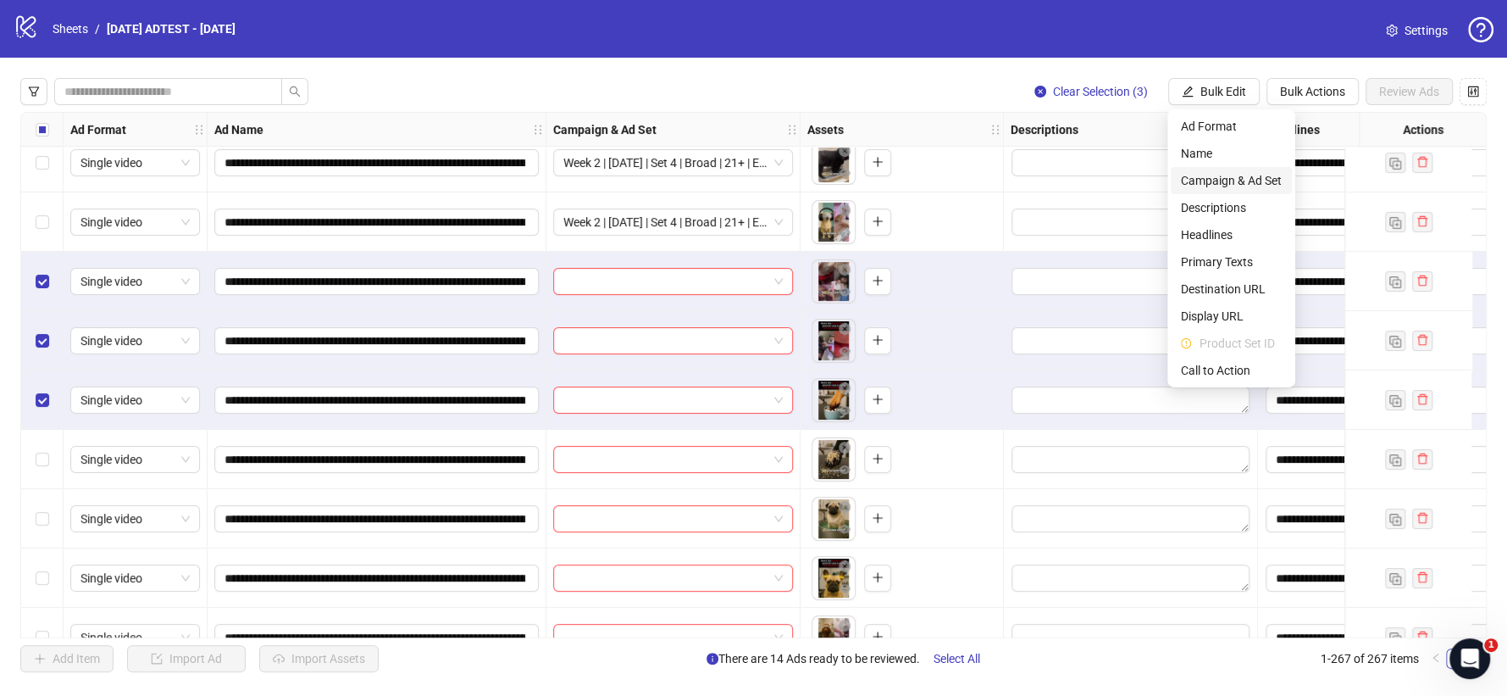
click at [1222, 173] on span "Campaign & Ad Set" at bounding box center [1231, 180] width 101 height 19
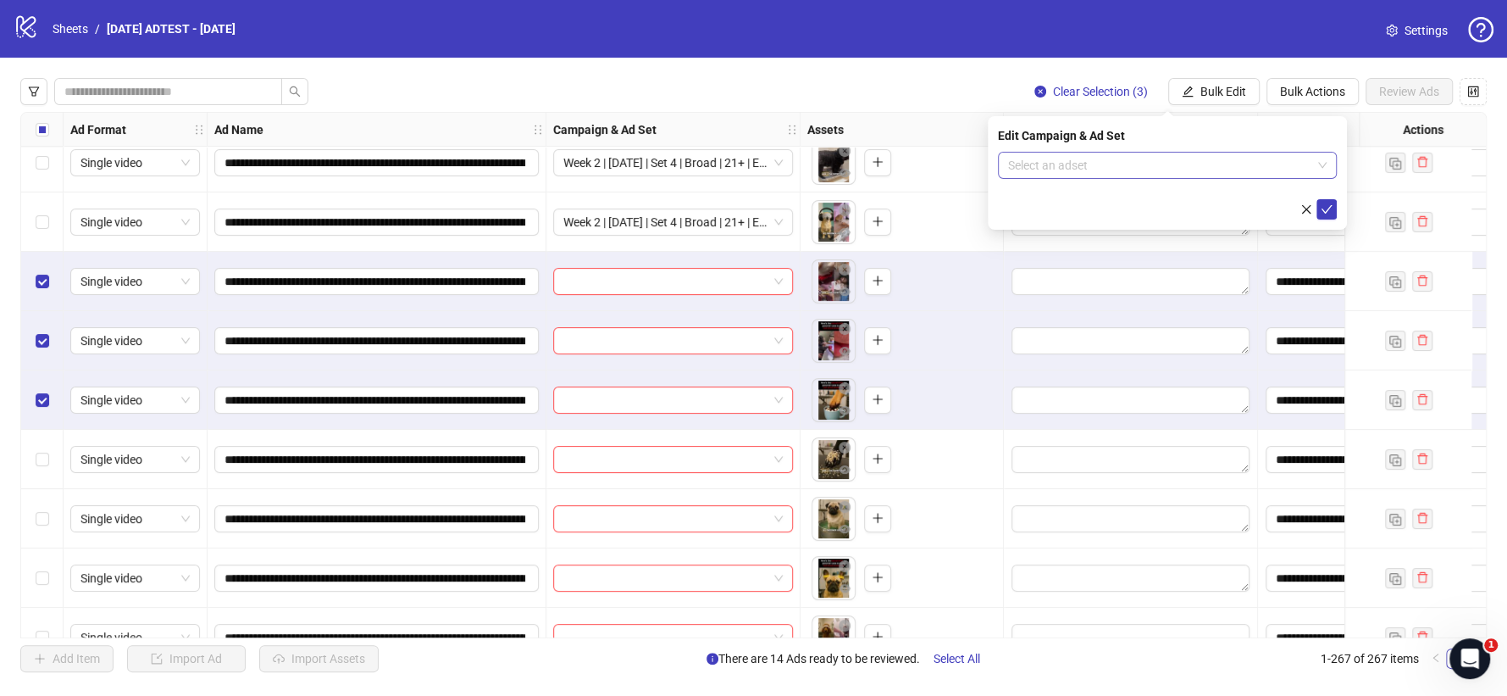
click at [1253, 174] on input "search" at bounding box center [1159, 164] width 303 height 25
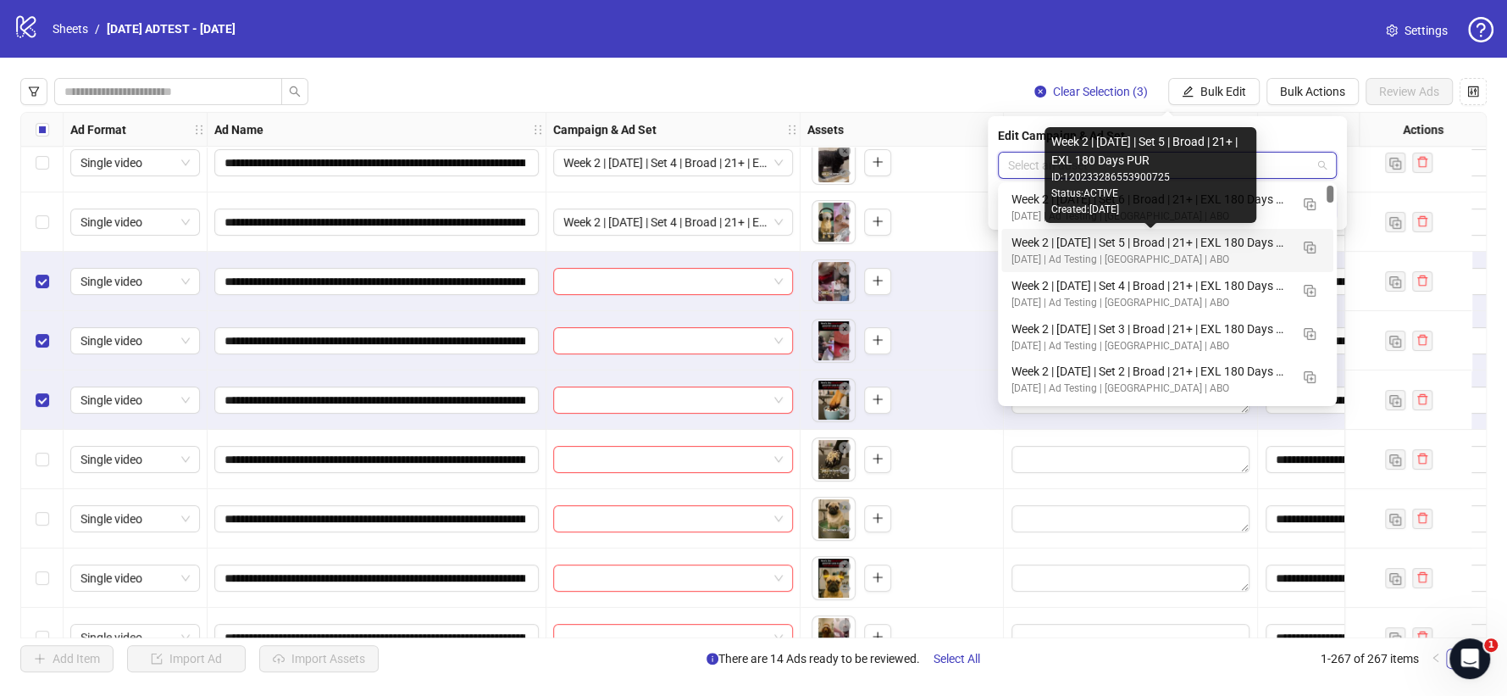
click at [1182, 241] on div "Week 2 | [DATE] | Set 5 | Broad | 21+ | EXL 180 Days PUR" at bounding box center [1151, 242] width 278 height 19
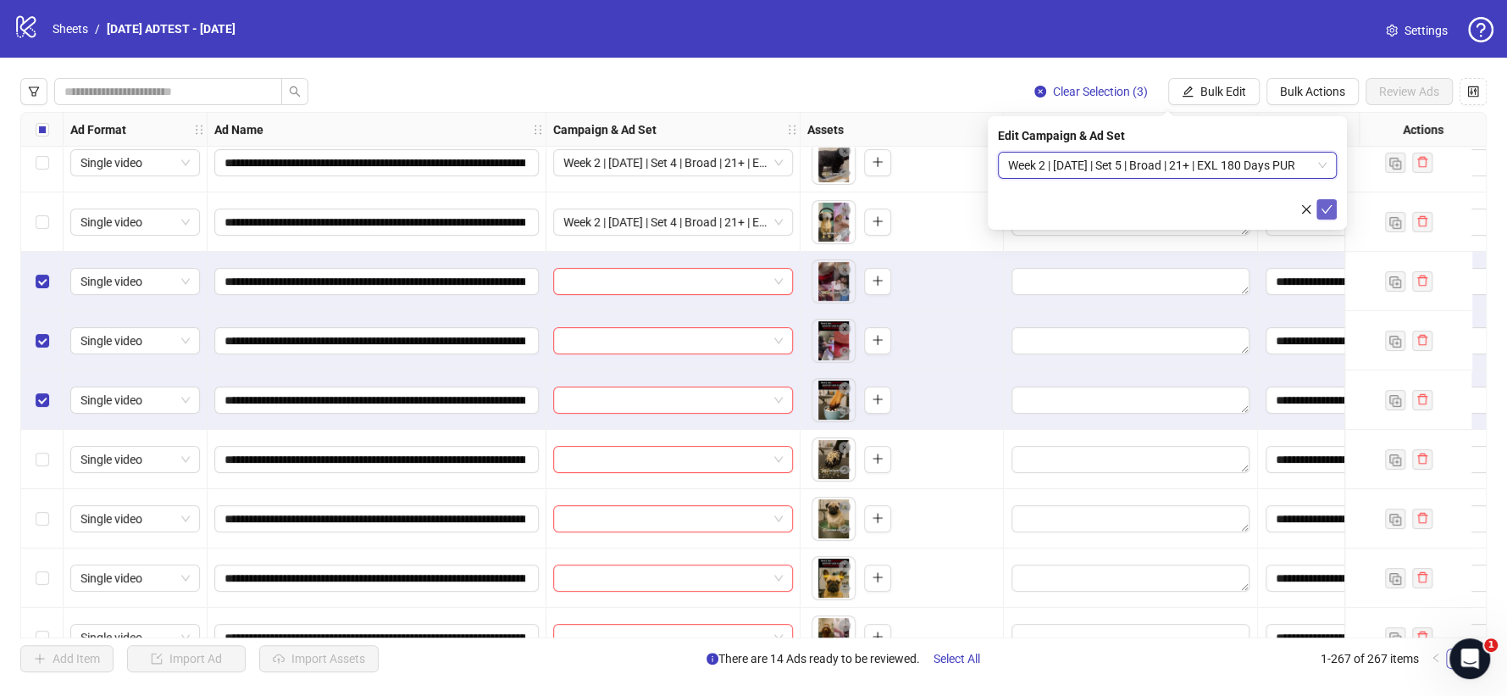
click at [1329, 208] on icon "check" at bounding box center [1327, 209] width 12 height 12
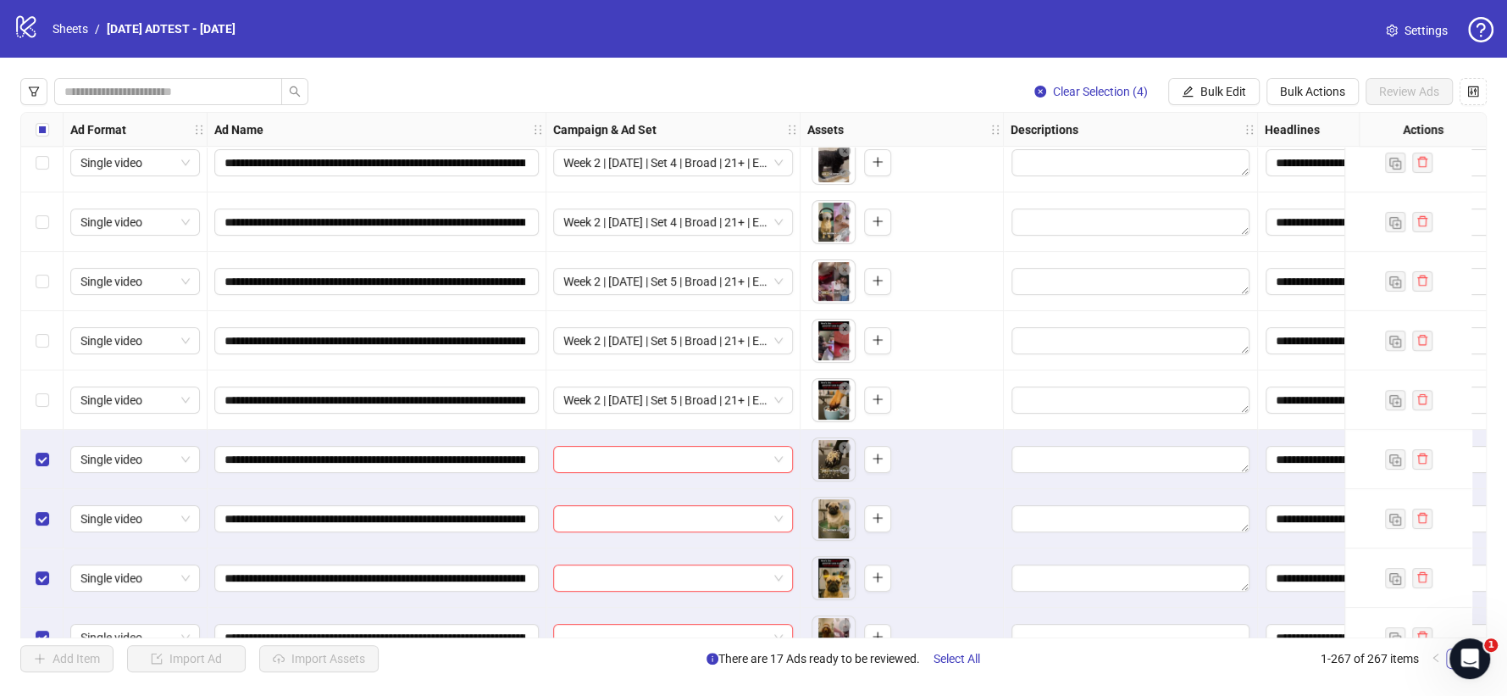
scroll to position [15348, 0]
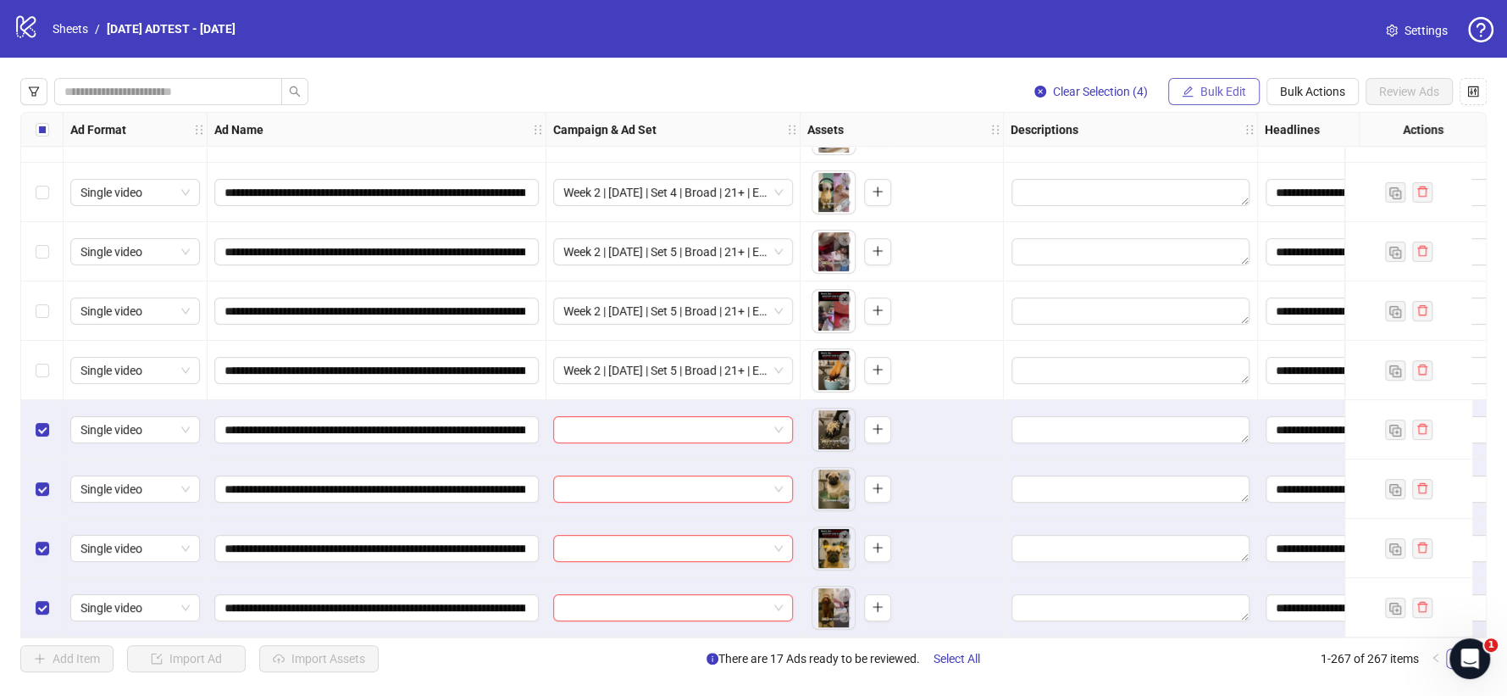
click at [1186, 86] on icon "edit" at bounding box center [1188, 92] width 12 height 12
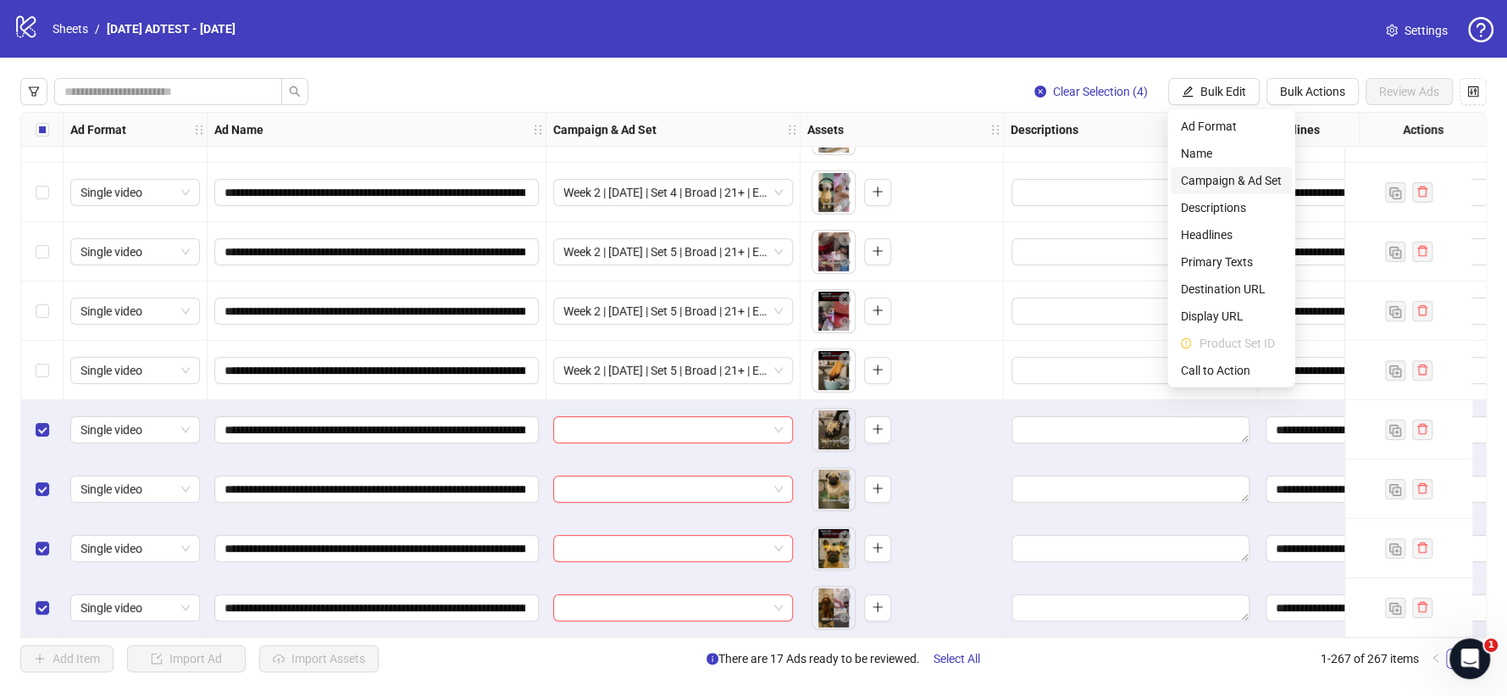
click at [1230, 174] on span "Campaign & Ad Set" at bounding box center [1231, 180] width 101 height 19
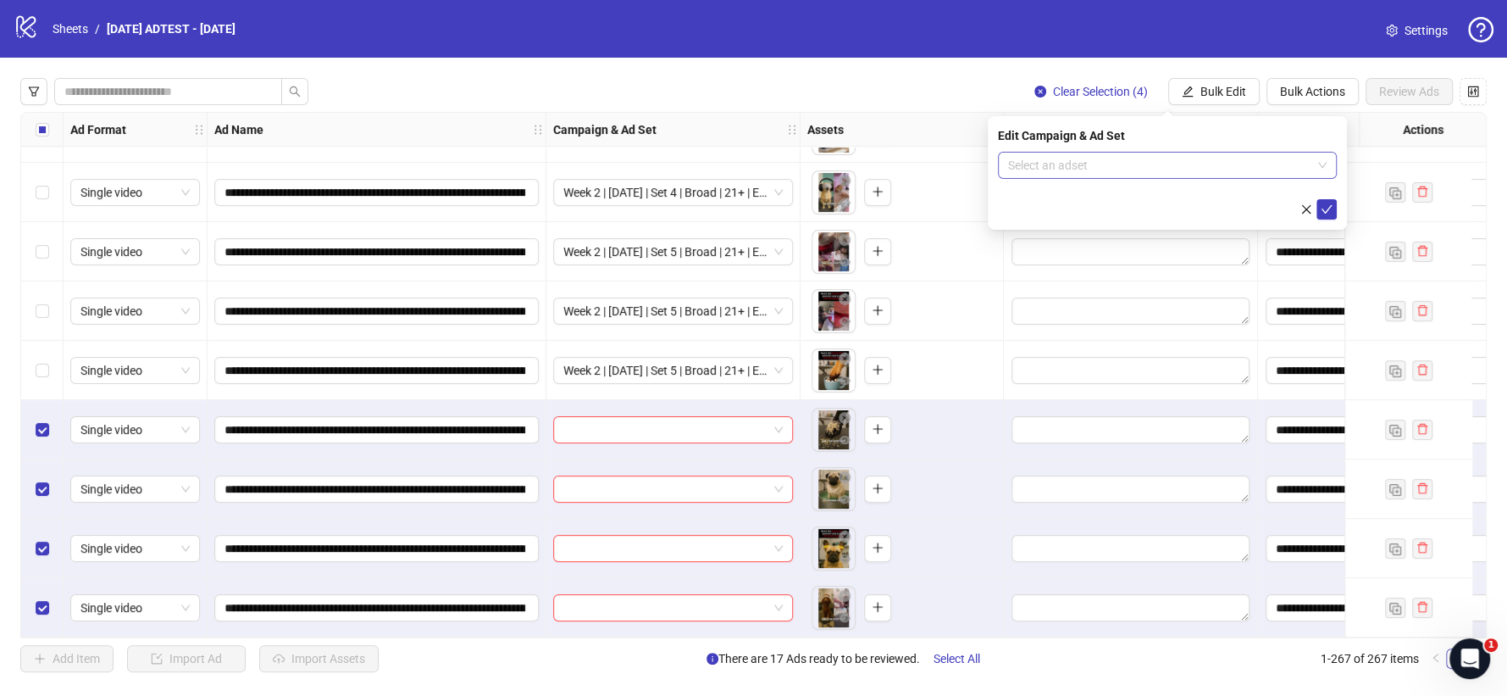
click at [1239, 167] on input "search" at bounding box center [1159, 164] width 303 height 25
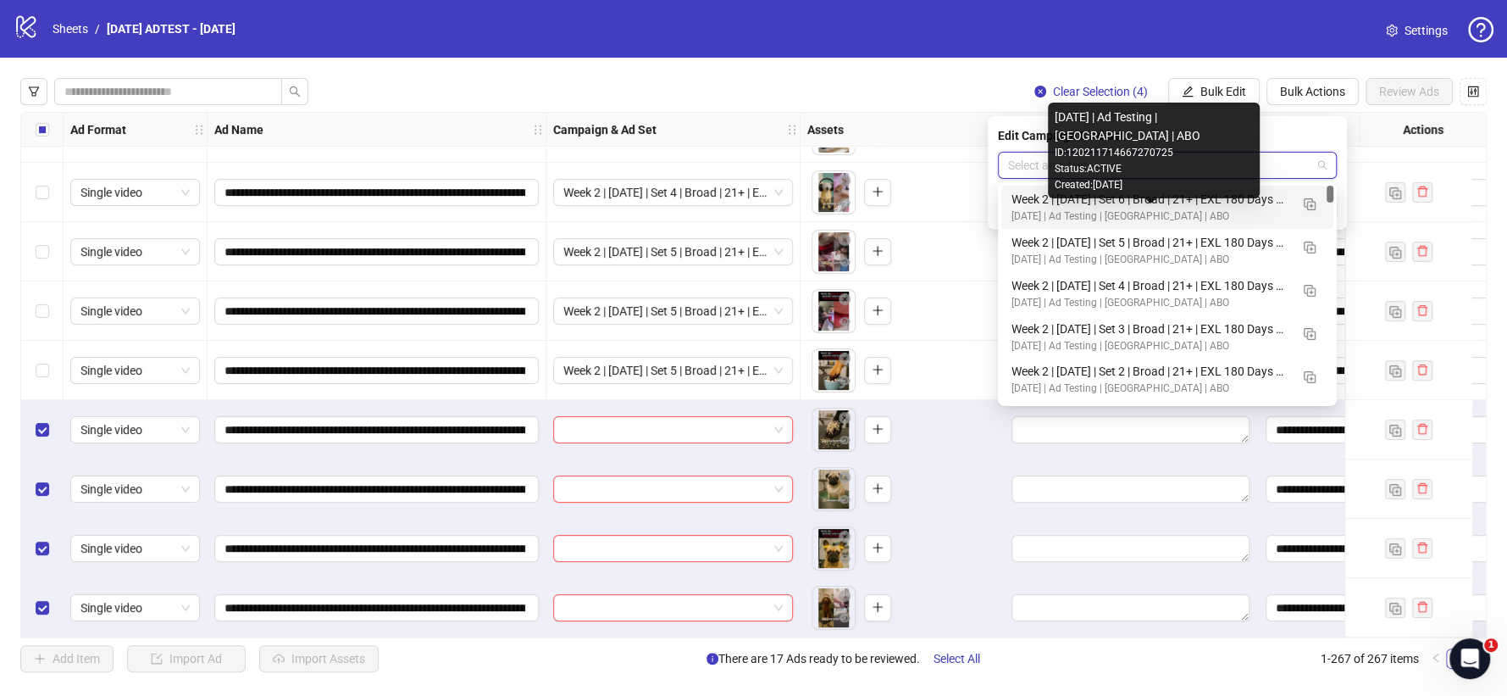
click at [1031, 213] on div "[DATE] | Ad Testing | [GEOGRAPHIC_DATA] | ABO" at bounding box center [1151, 216] width 278 height 16
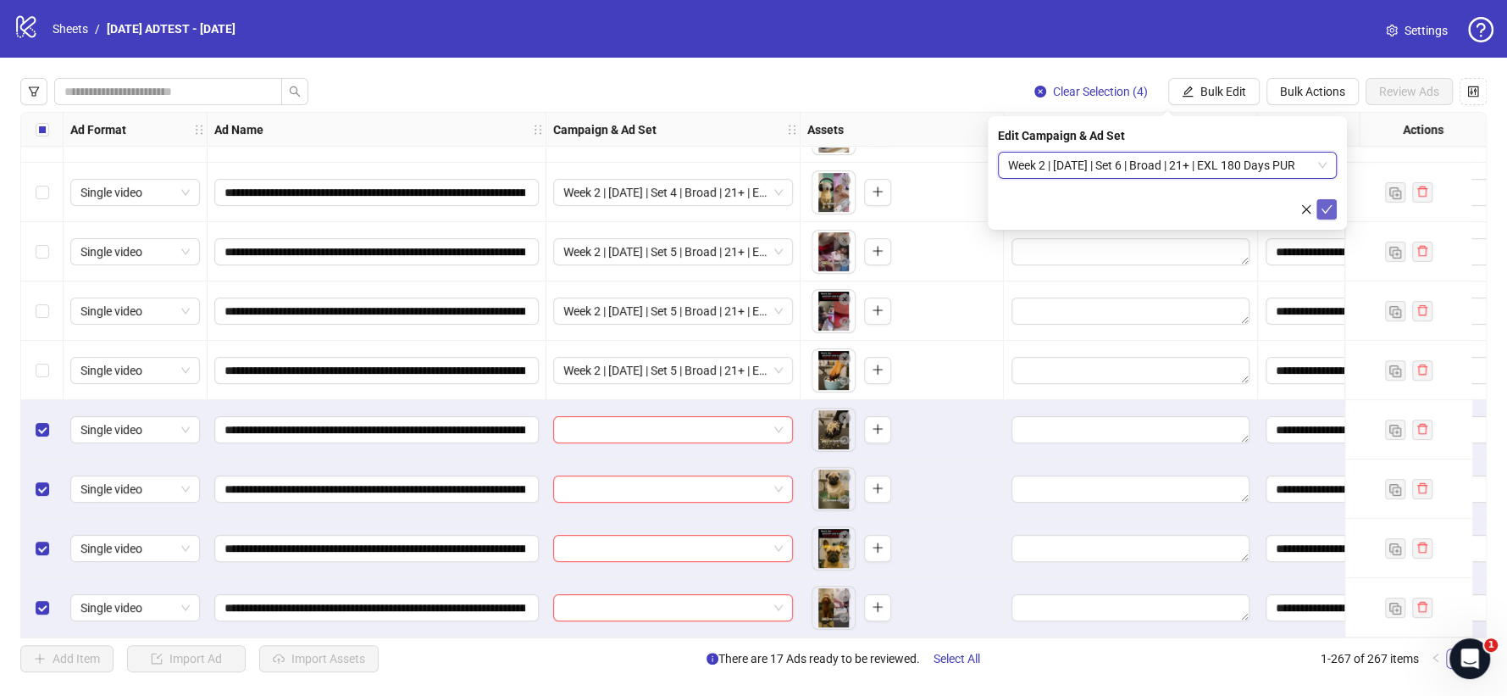
click at [1323, 208] on icon "check" at bounding box center [1327, 209] width 12 height 12
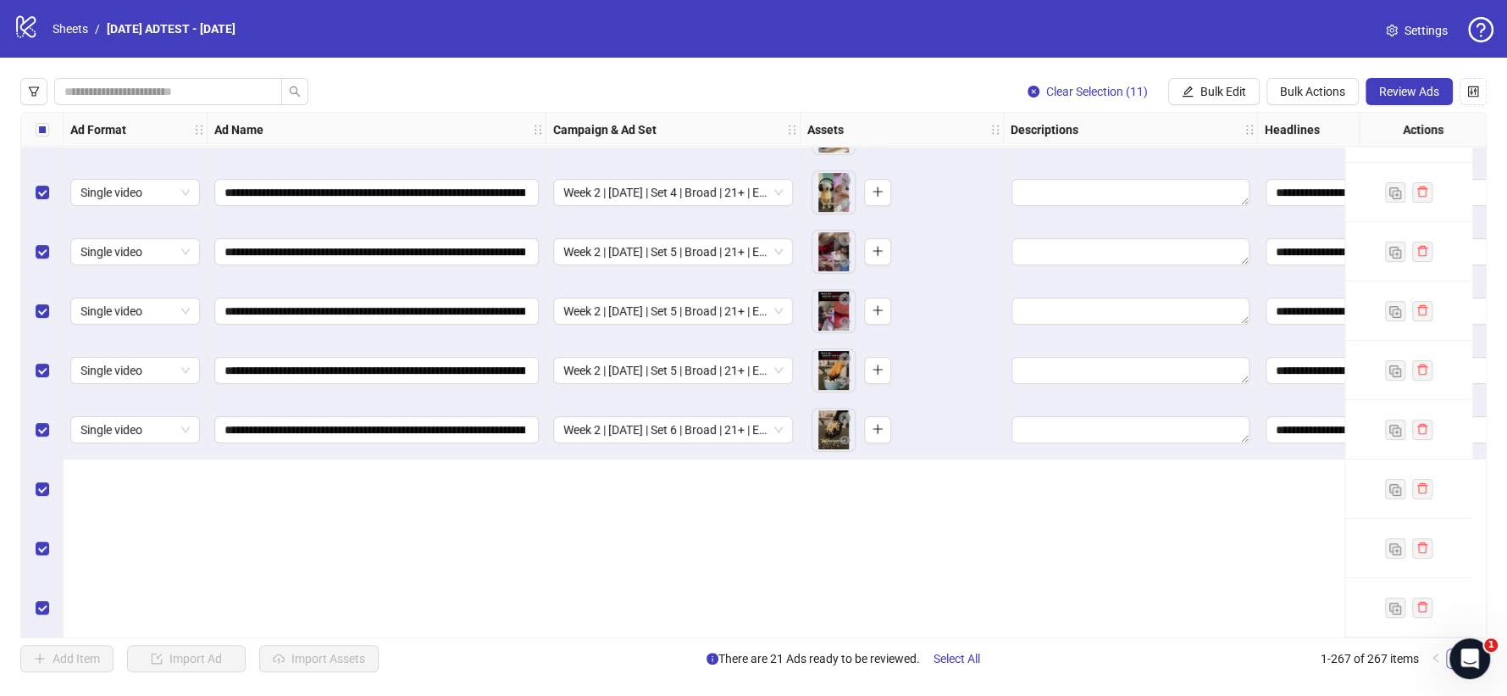
scroll to position [15066, 0]
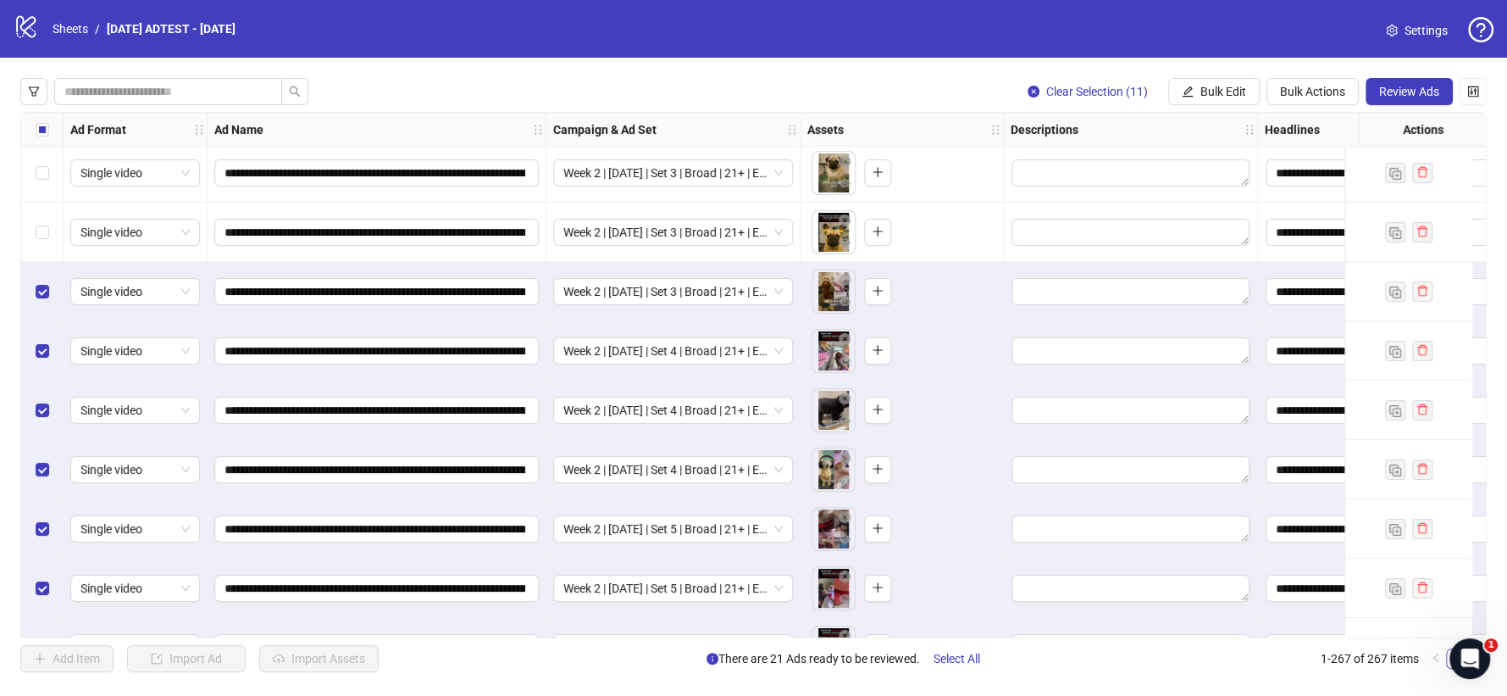
click at [41, 202] on div "Select row 255" at bounding box center [42, 172] width 42 height 59
click at [43, 123] on label "Select row 254" at bounding box center [43, 113] width 14 height 19
click at [45, 84] on div "Select row 253" at bounding box center [42, 54] width 42 height 59
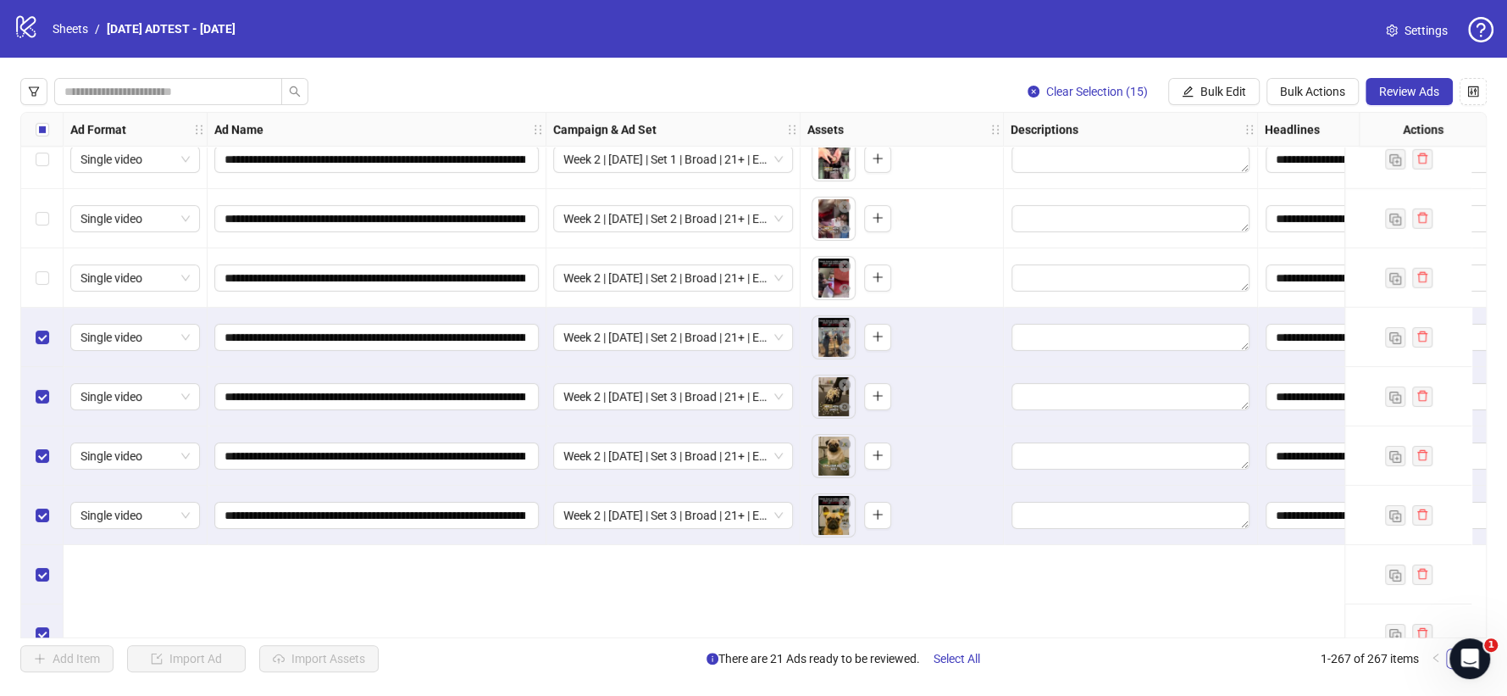
scroll to position [14595, 0]
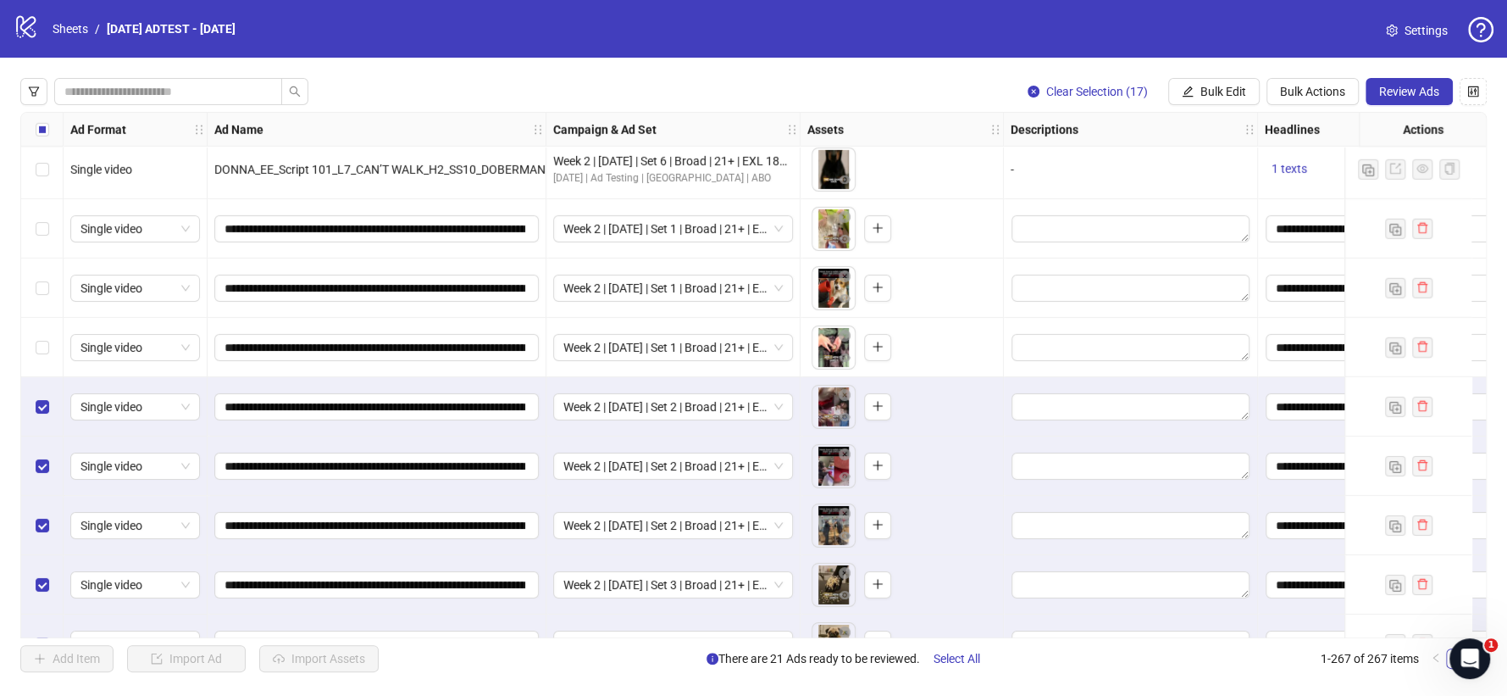
click at [40, 271] on div "Select row 249" at bounding box center [42, 287] width 42 height 59
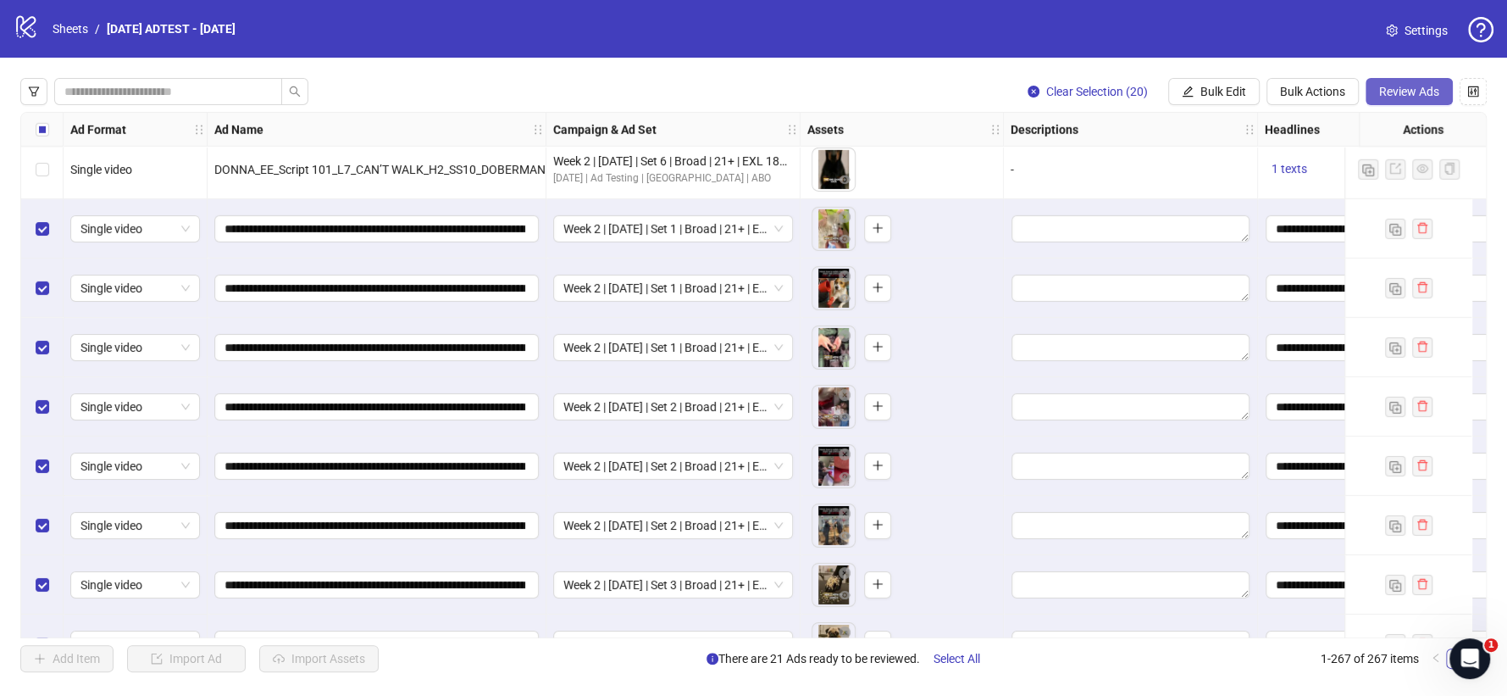
click at [1355, 89] on span "Review Ads" at bounding box center [1409, 92] width 60 height 14
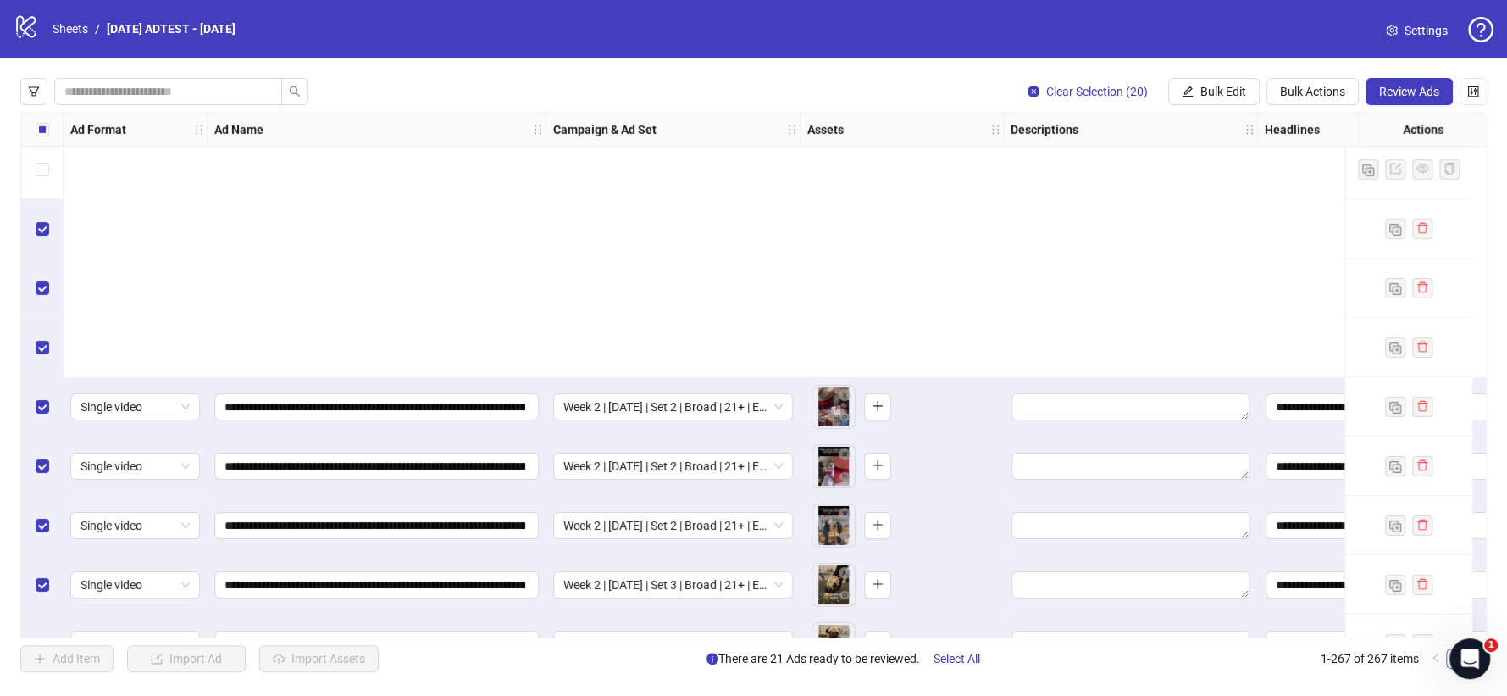
scroll to position [14972, 0]
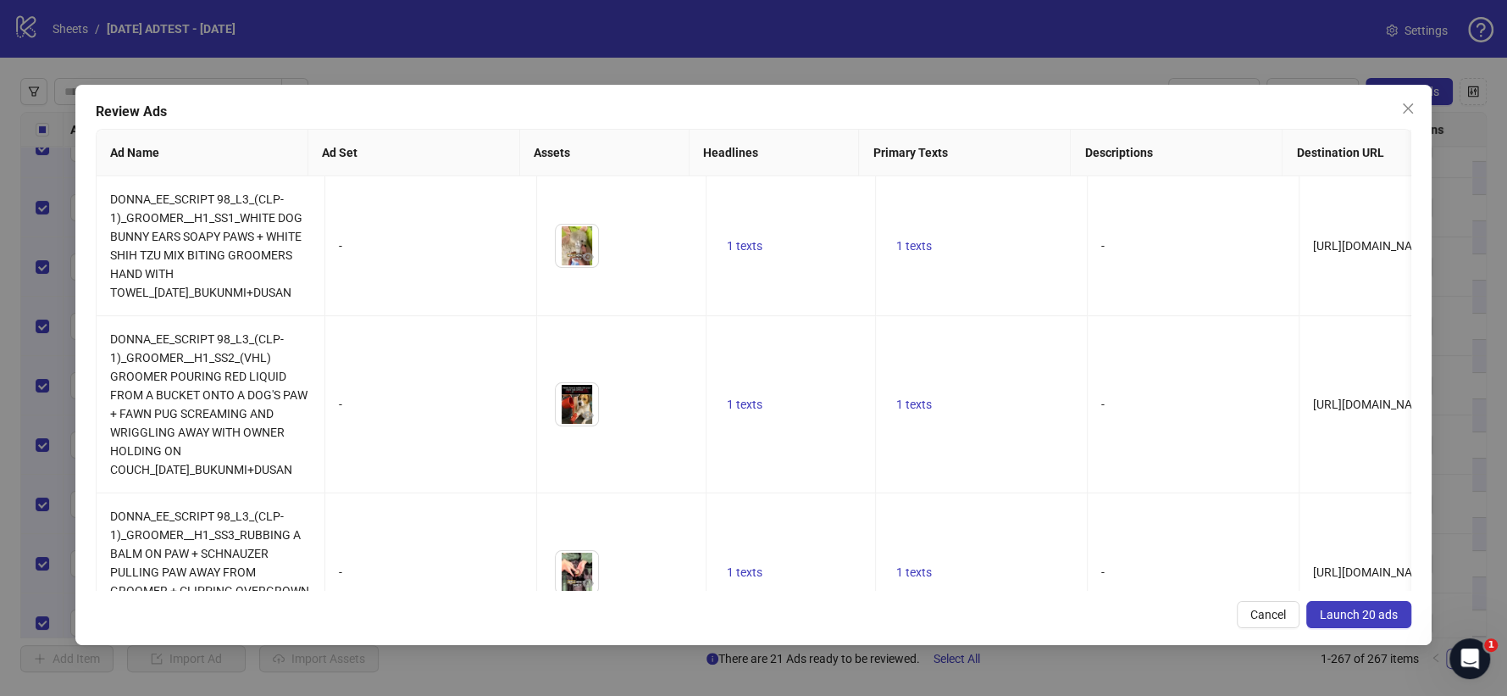
click at [1339, 615] on span "Launch 20 ads" at bounding box center [1359, 614] width 78 height 14
